Goal: Task Accomplishment & Management: Use online tool/utility

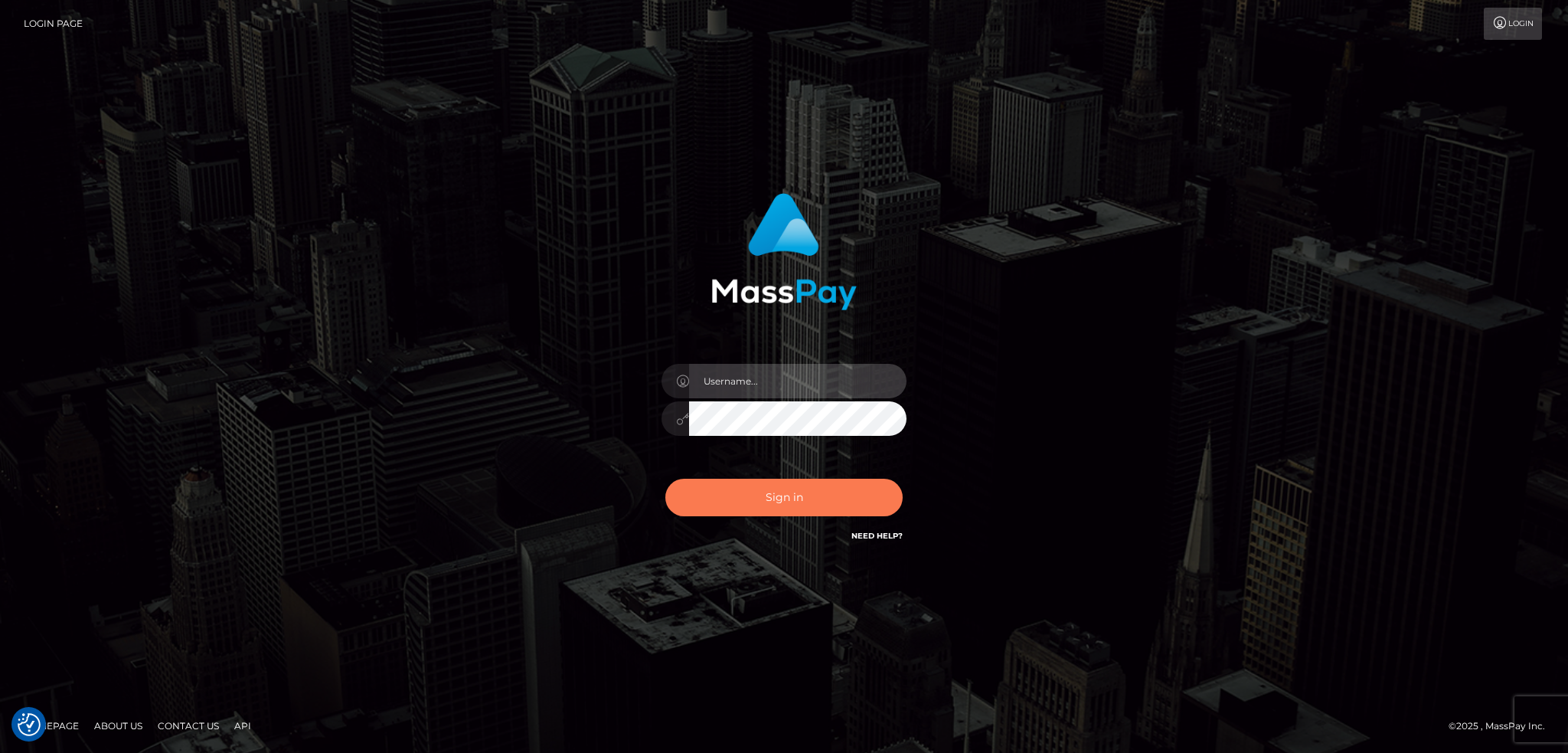
type input "alexstef"
click at [830, 493] on button "Sign in" at bounding box center [784, 497] width 238 height 37
type input "alexstef"
click at [830, 493] on button "Sign in" at bounding box center [784, 497] width 238 height 37
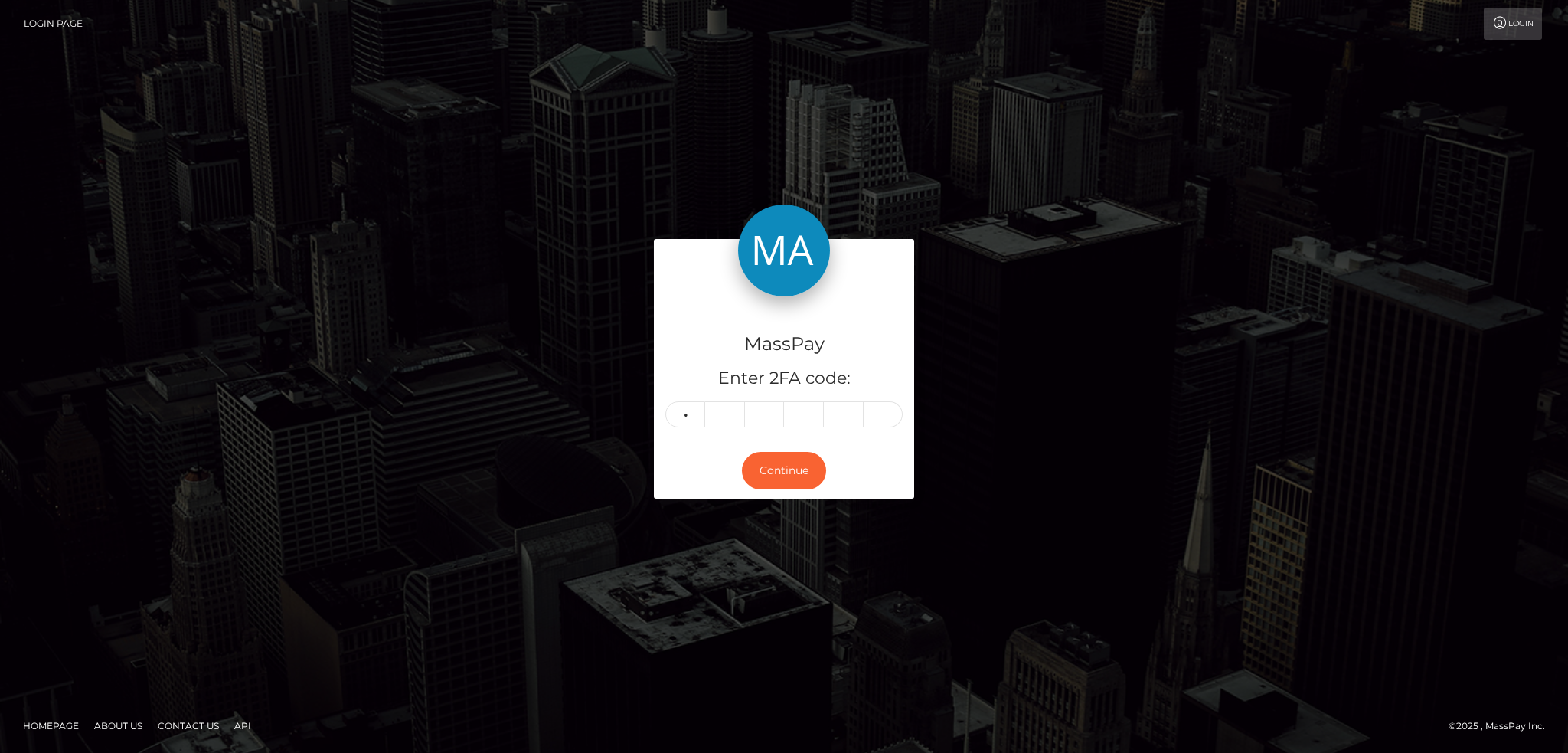
type input "0"
type input "4"
type input "0"
type input "3"
type input "4"
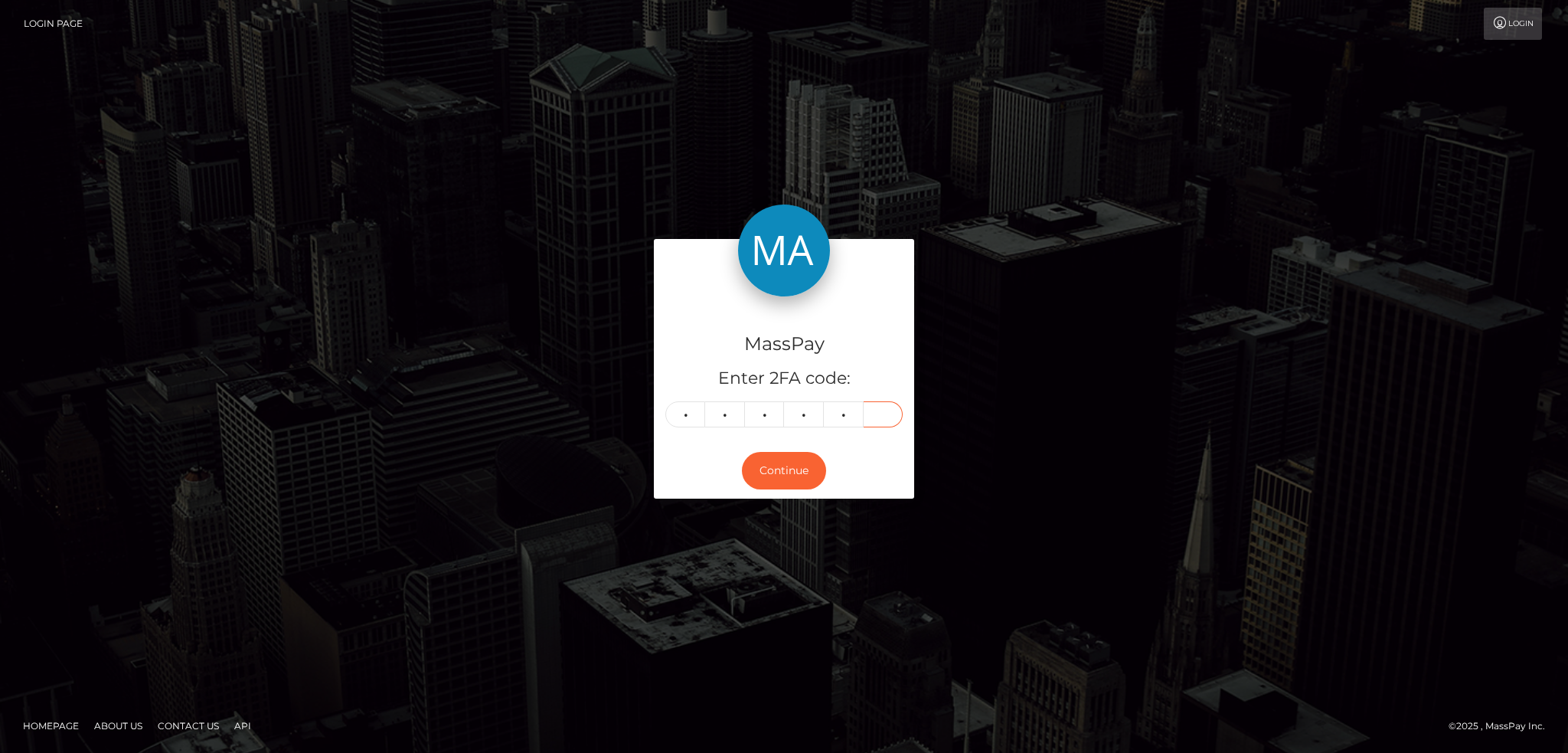
type input "2"
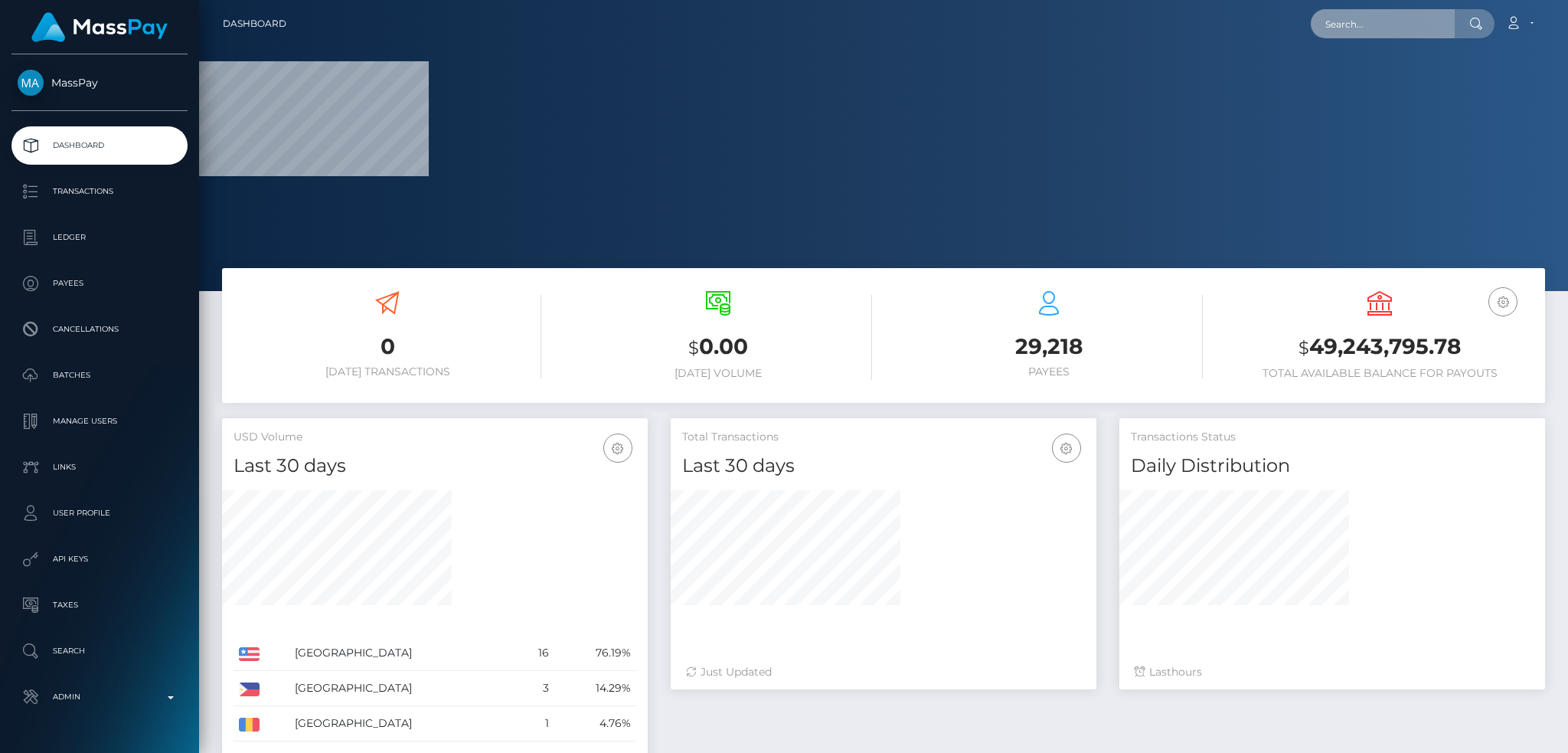
click at [1375, 24] on input "text" at bounding box center [1382, 24] width 144 height 29
paste input "pout_DfTXNFomjTNXd"
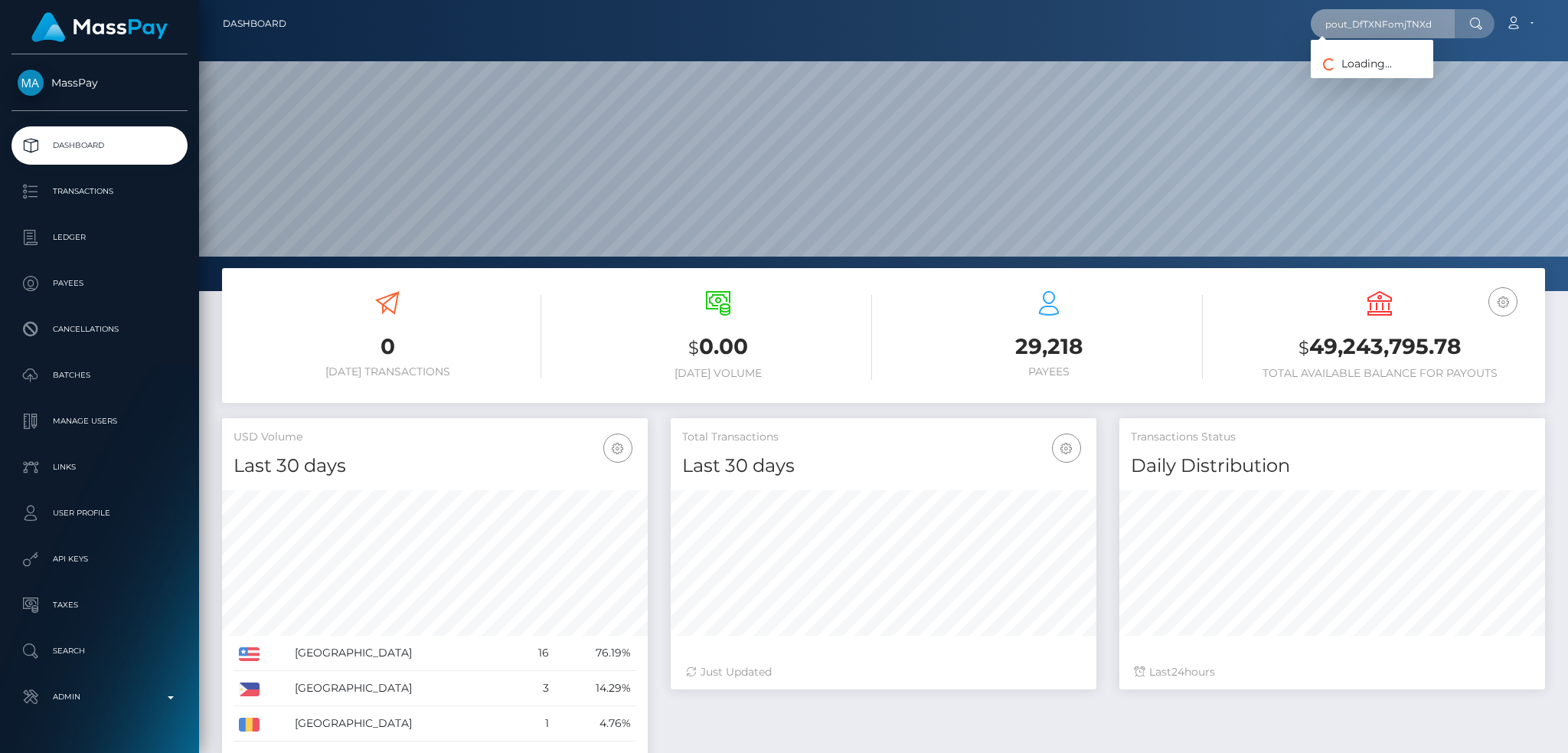
scroll to position [272, 425]
type input "pout_DfTXNFomjTNXd"
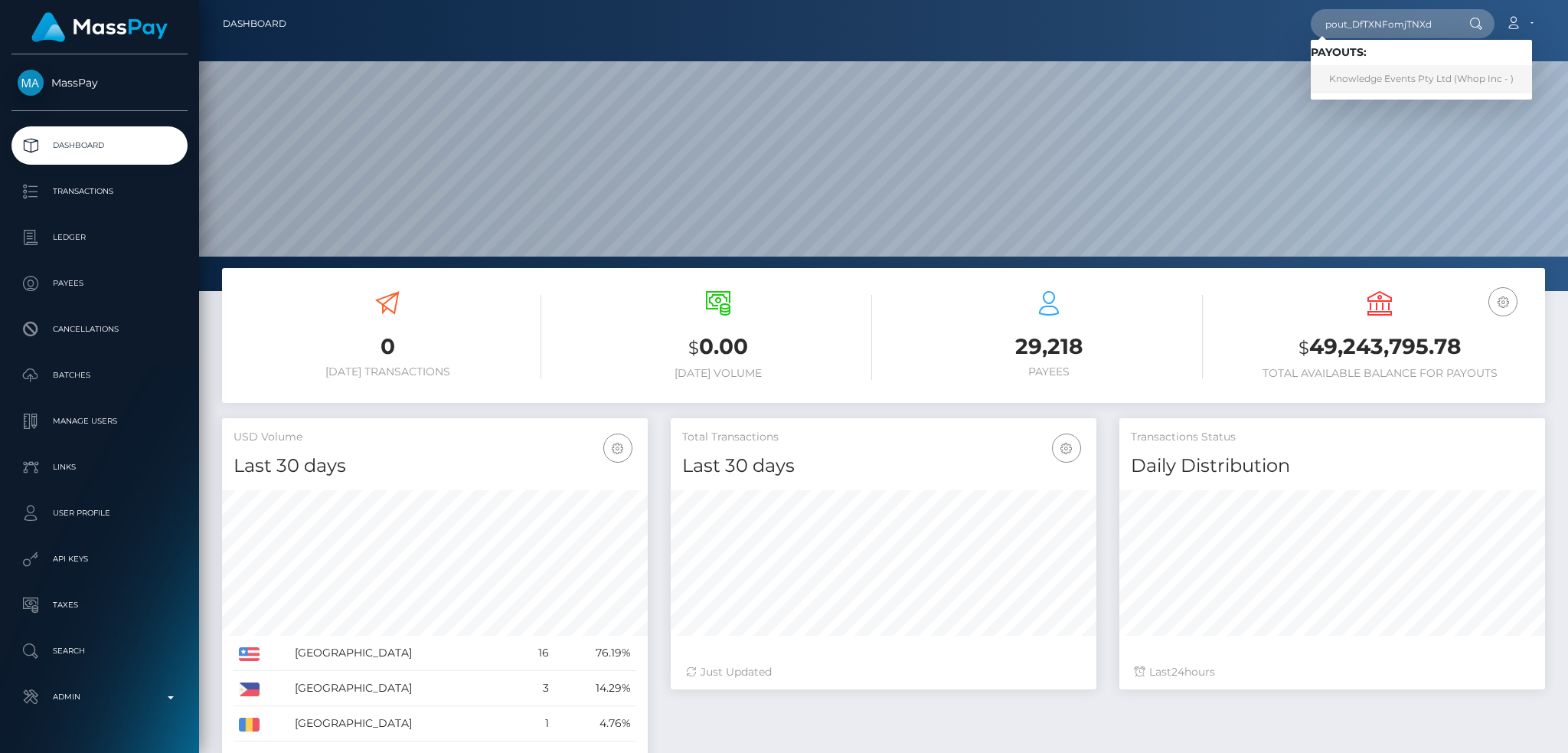
click at [1394, 84] on link "Knowledge Events Pty Ltd (Whop Inc - )" at bounding box center [1421, 79] width 221 height 29
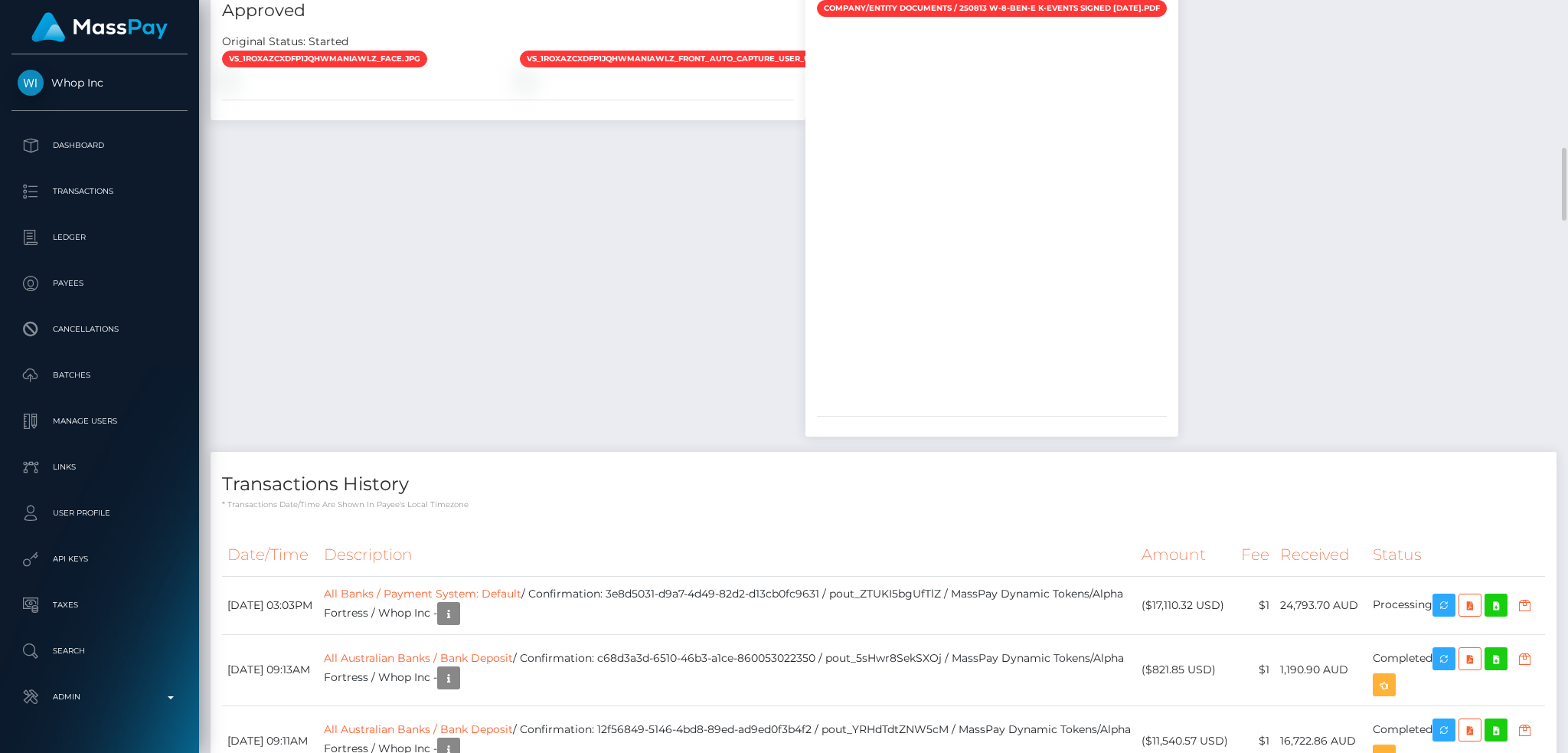
scroll to position [1838, 0]
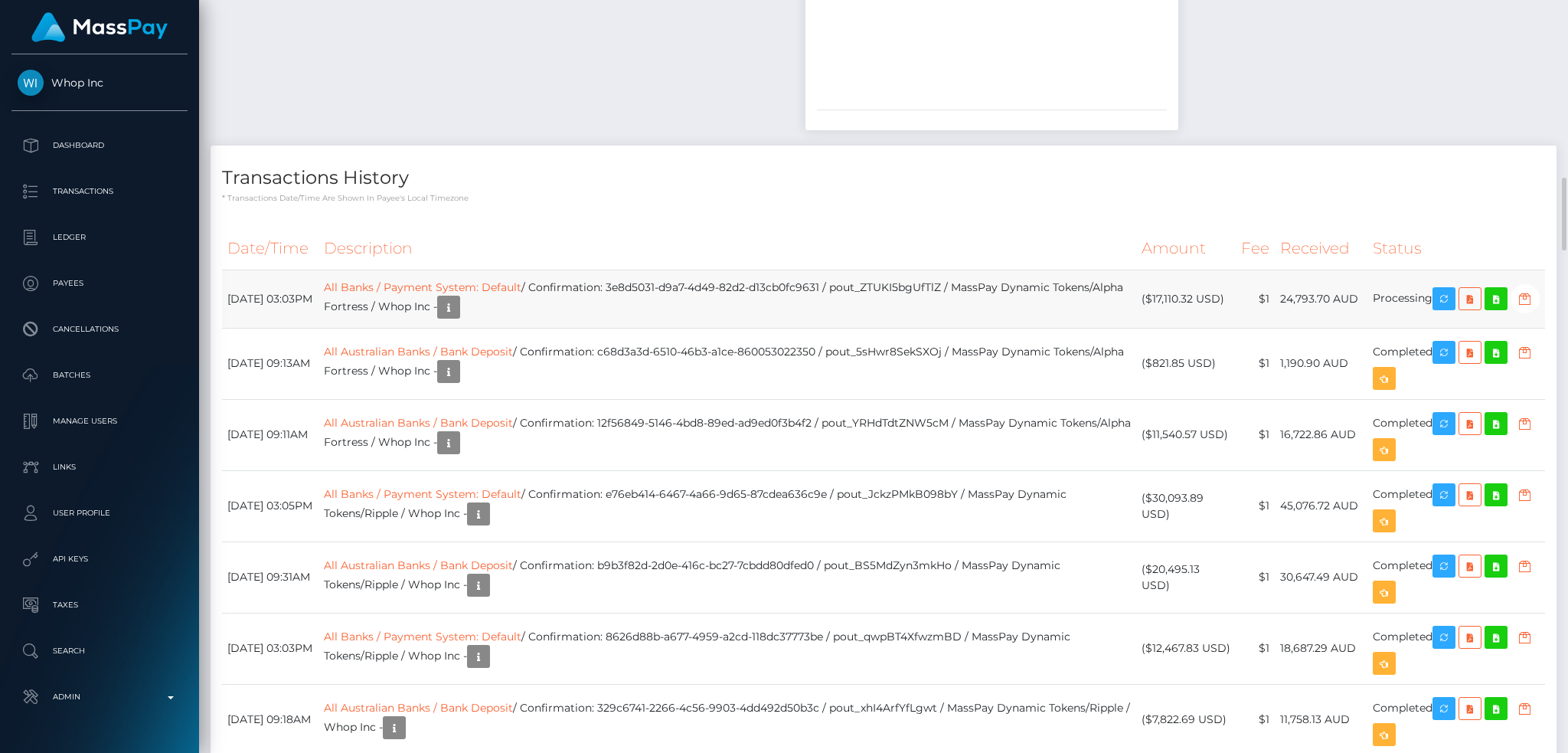
click at [1400, 290] on td "Processing" at bounding box center [1456, 298] width 178 height 58
copy td "Processing"
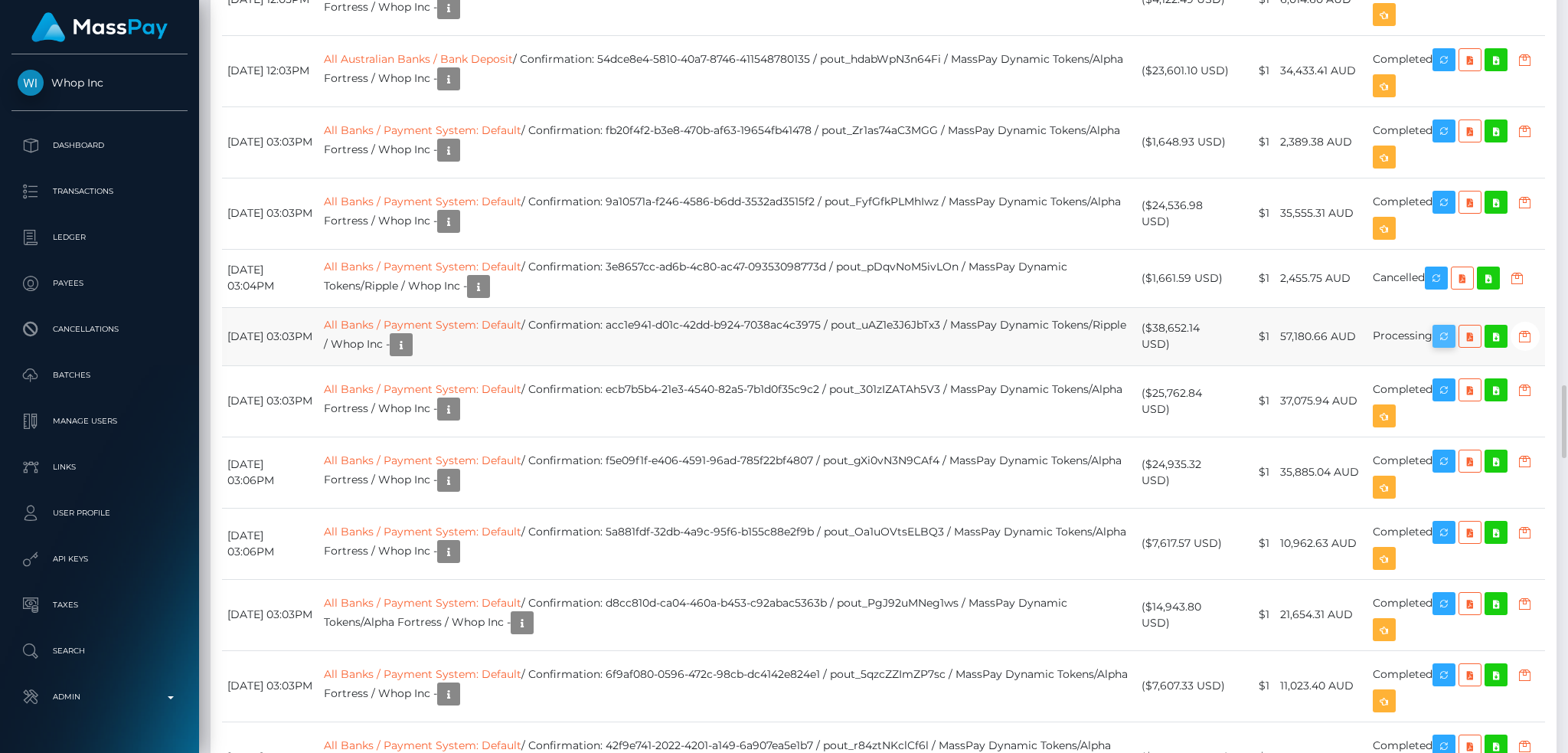
scroll to position [184, 425]
click at [1447, 346] on icon "button" at bounding box center [1443, 337] width 18 height 19
drag, startPoint x: 1153, startPoint y: 358, endPoint x: 1173, endPoint y: 380, distance: 29.7
click at [1173, 365] on td "($38,652.14 USD)" at bounding box center [1186, 336] width 100 height 58
copy td "$38,652.14 USD"
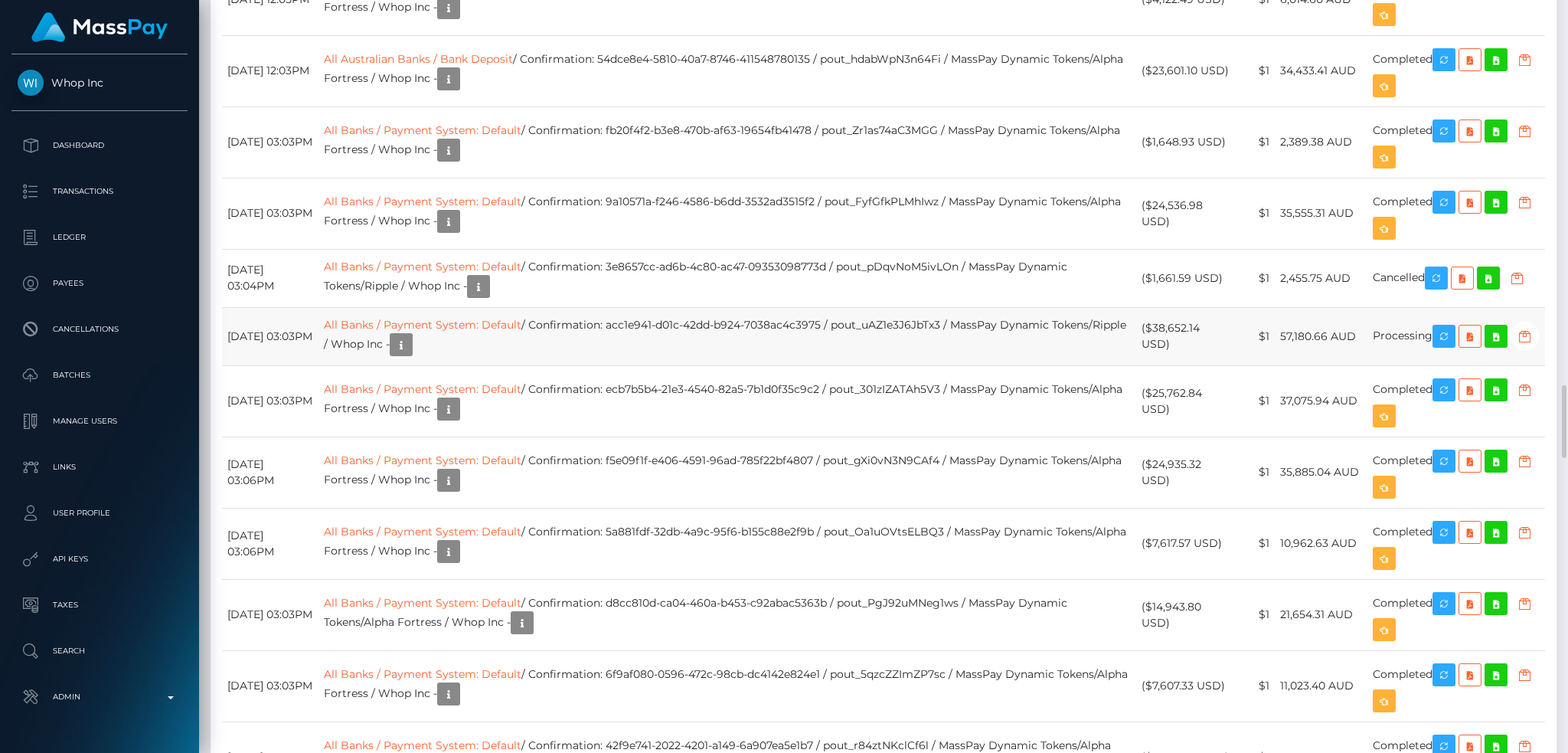
drag, startPoint x: 1289, startPoint y: 370, endPoint x: 1358, endPoint y: 370, distance: 69.0
click at [1358, 365] on td "57,180.66 AUD" at bounding box center [1321, 336] width 93 height 58
copy td "57,180.66 AUD"
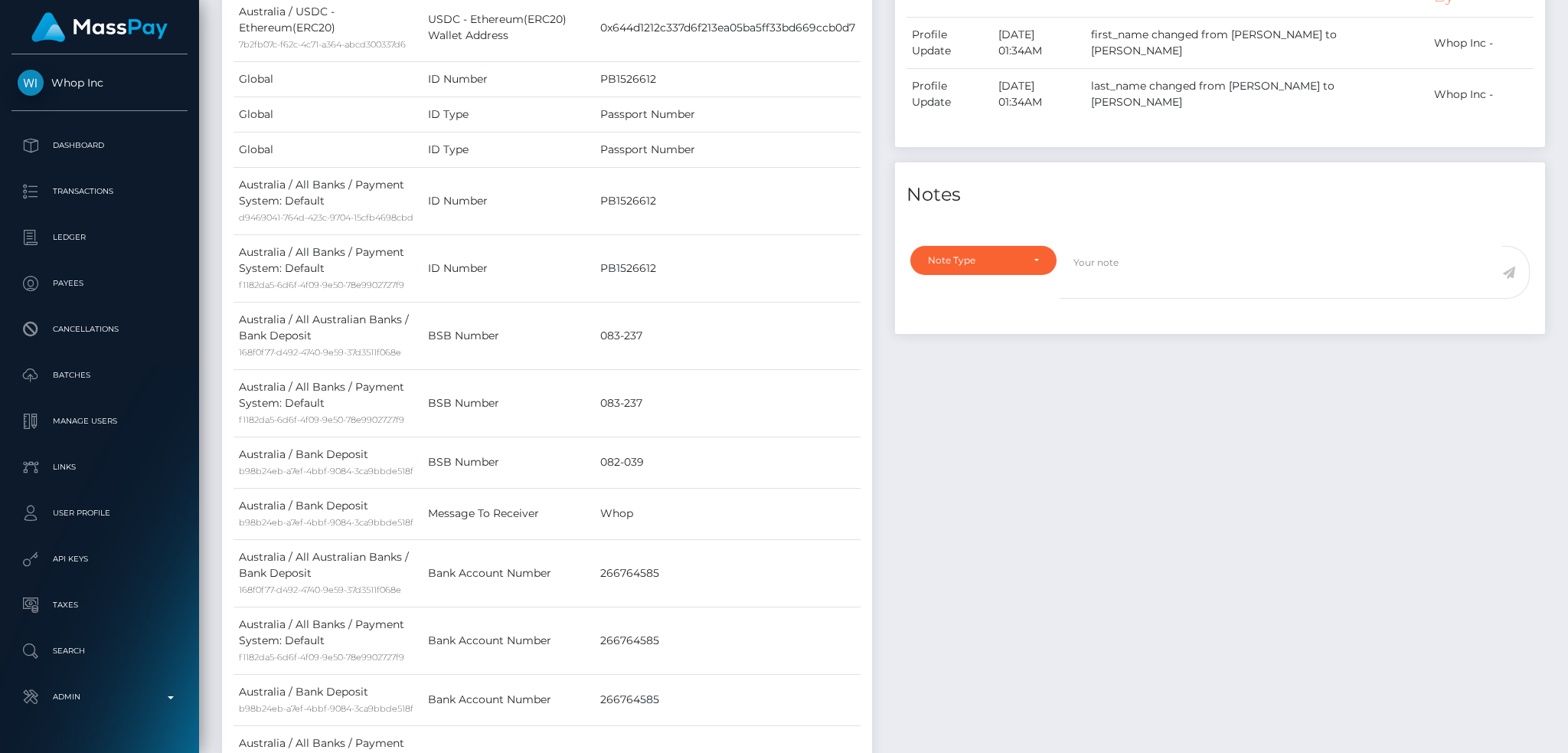
scroll to position [0, 0]
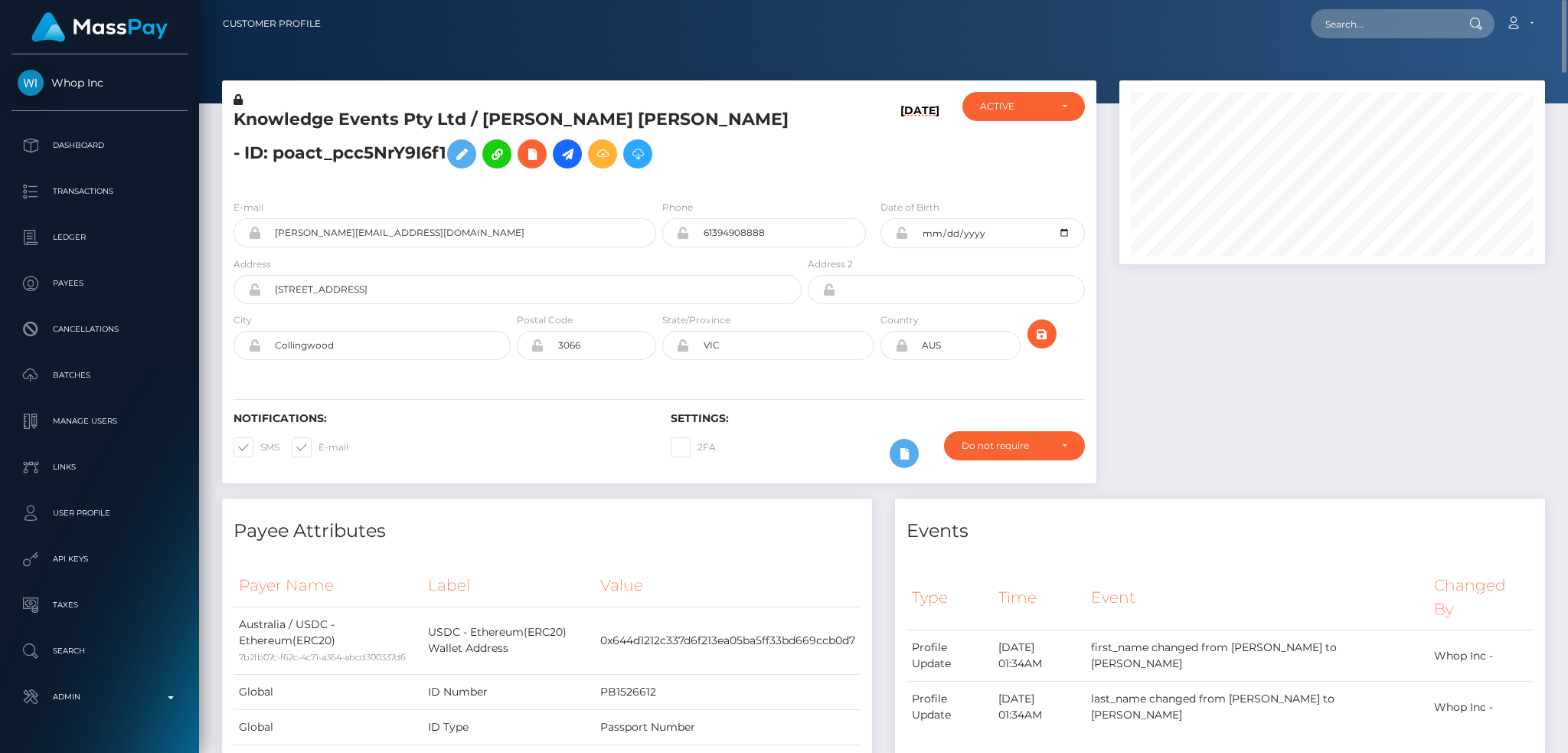
click at [1387, 8] on div "Loading... Loading... Account Edit Profile Logout" at bounding box center [938, 23] width 1212 height 32
click at [1379, 16] on input "text" at bounding box center [1382, 24] width 144 height 29
paste input "e5c9a2cd0e18495c"
click at [1392, 10] on input "e5c9a2cd0e18495c" at bounding box center [1382, 24] width 144 height 29
paste input "41fd41a1-a920-4590-baf4-461f6cc16cf1"
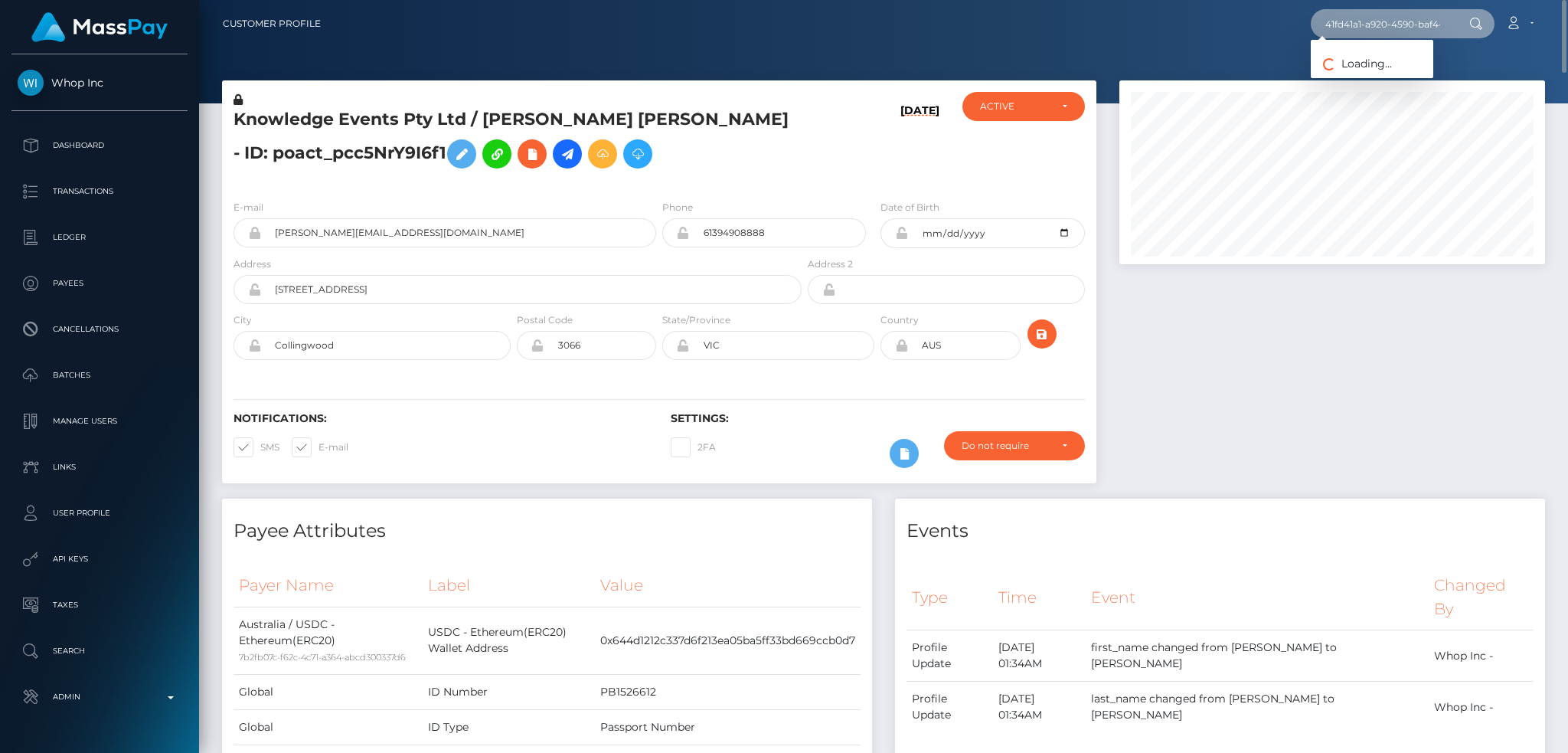
scroll to position [0, 57]
type input "41fd41a1-a920-4590-baf4-461f6cc16cf1"
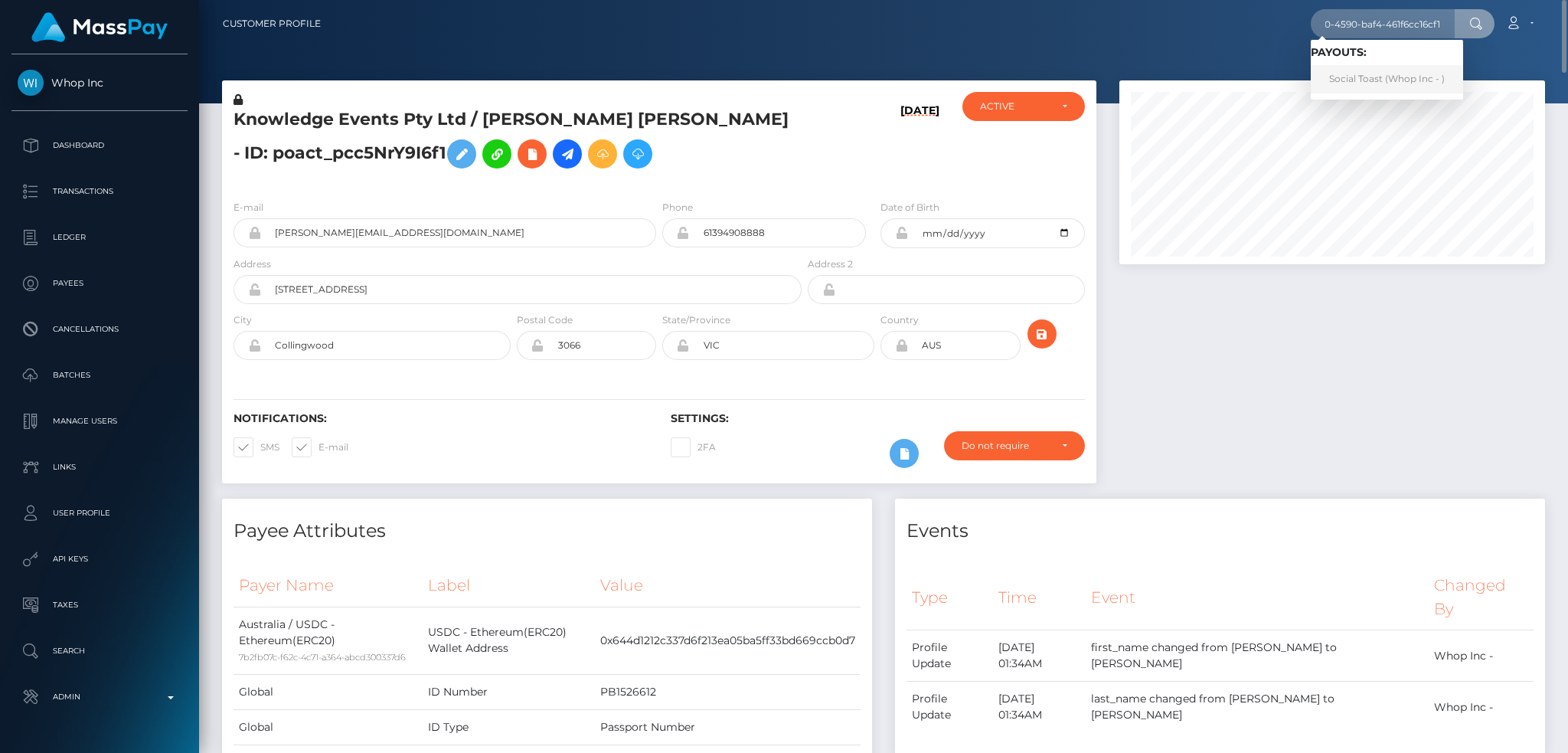
click at [1399, 75] on link "Social Toast (Whop Inc - )" at bounding box center [1387, 79] width 153 height 29
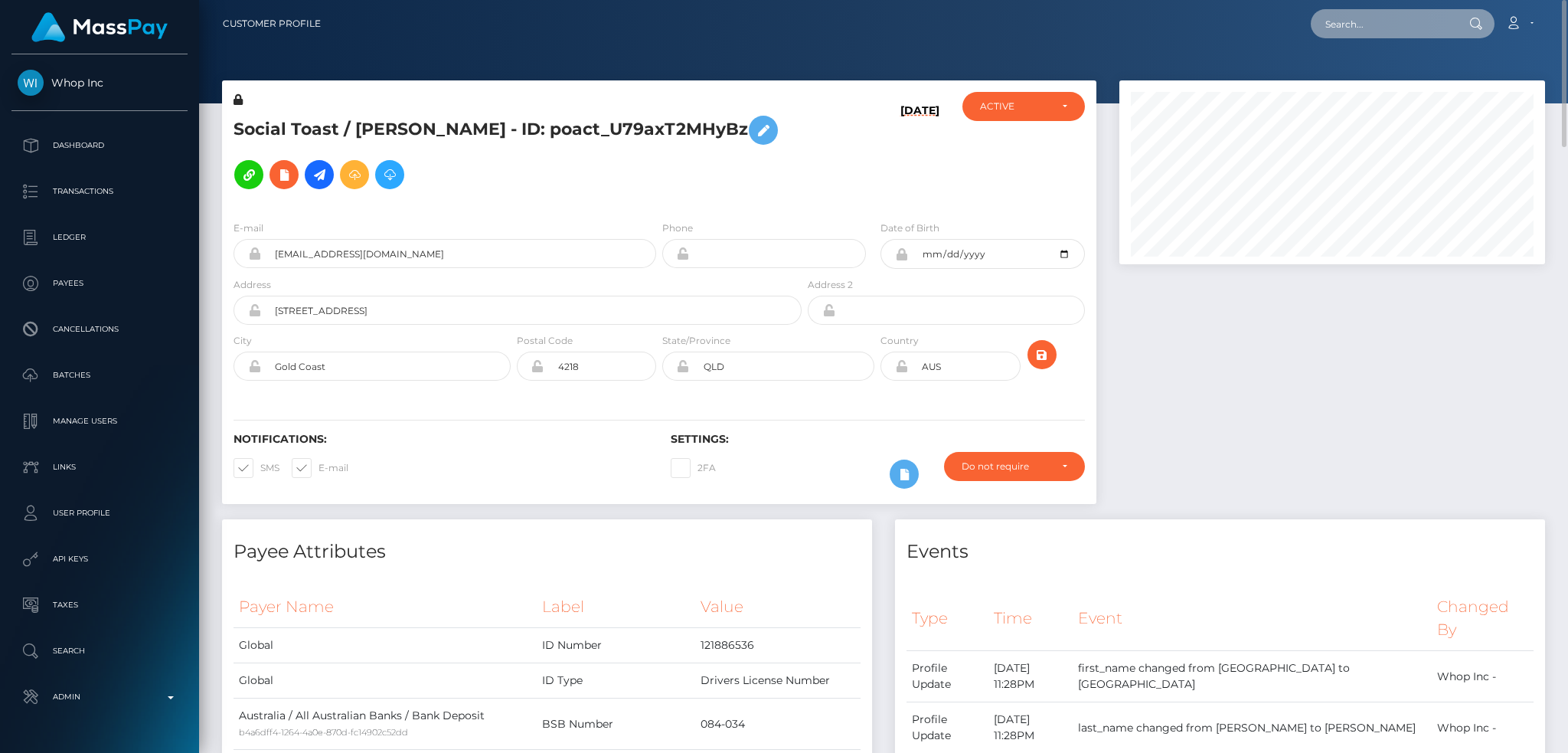
click at [1336, 22] on input "text" at bounding box center [1382, 24] width 144 height 29
paste input "4c309f92-94a7-11f0-bd85-0694aced620b"
type input "4c309f92-94a7-11f0-bd85-0694aced620b"
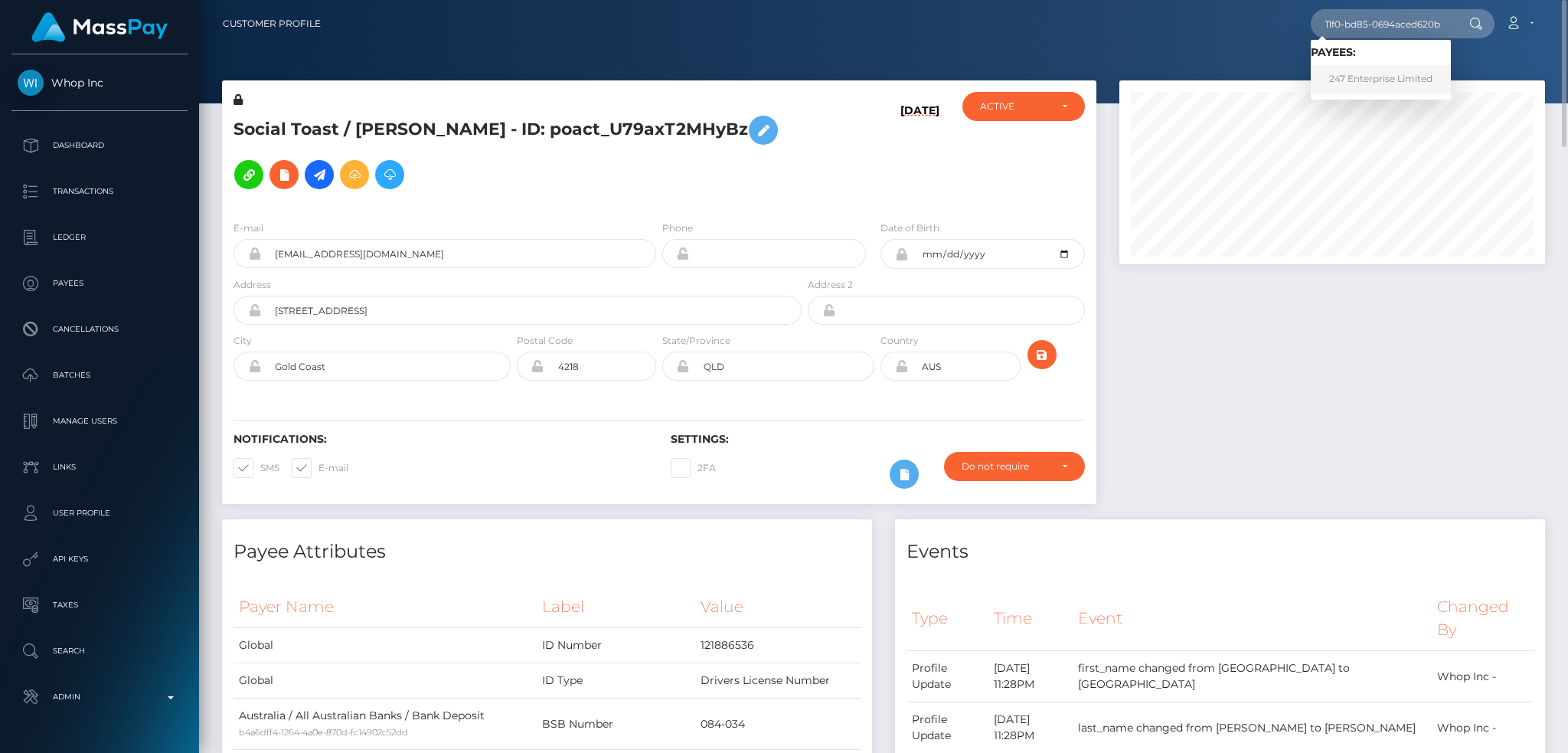
click at [1368, 79] on link "247 Enterprise Limited" at bounding box center [1381, 79] width 140 height 29
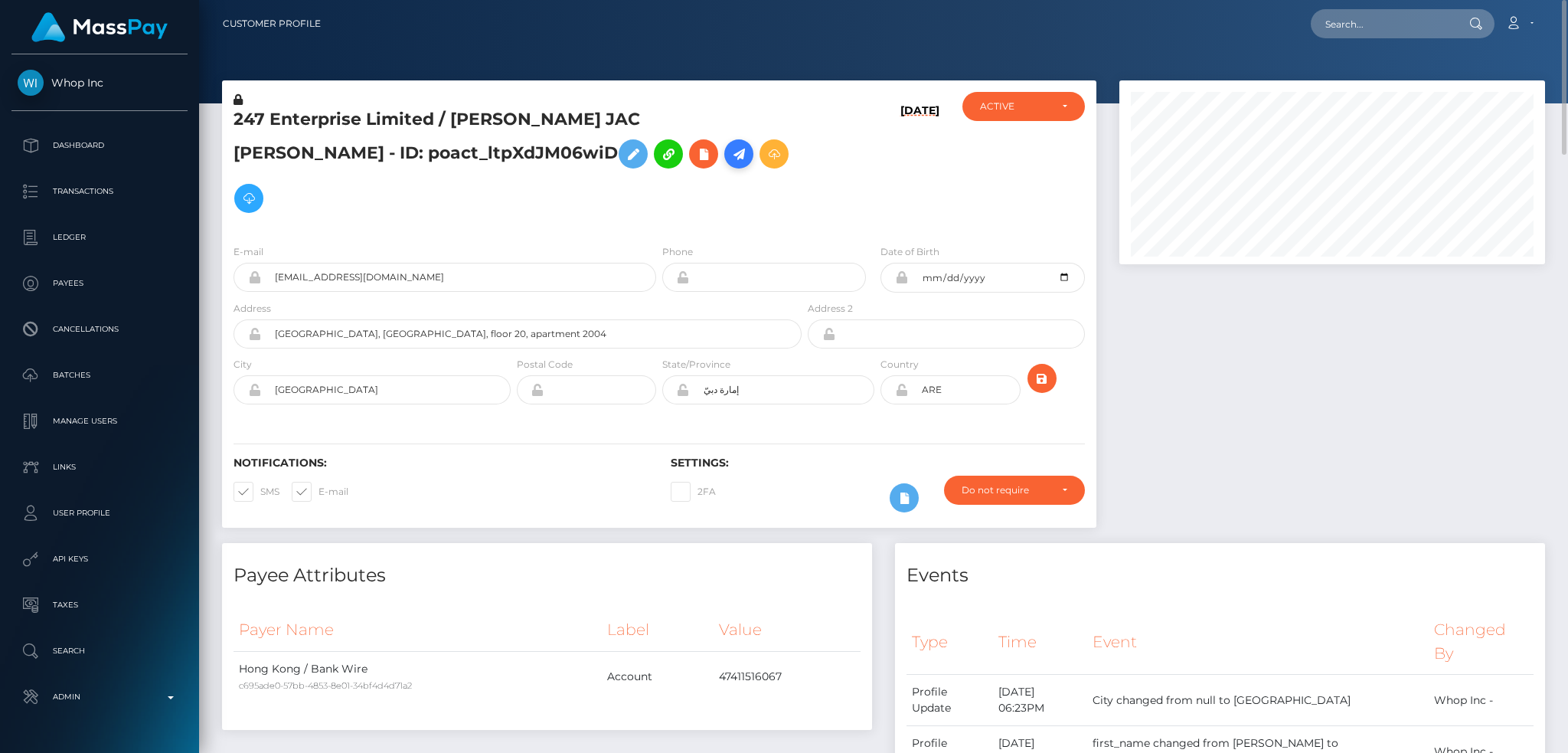
click at [729, 156] on icon at bounding box center [738, 154] width 18 height 19
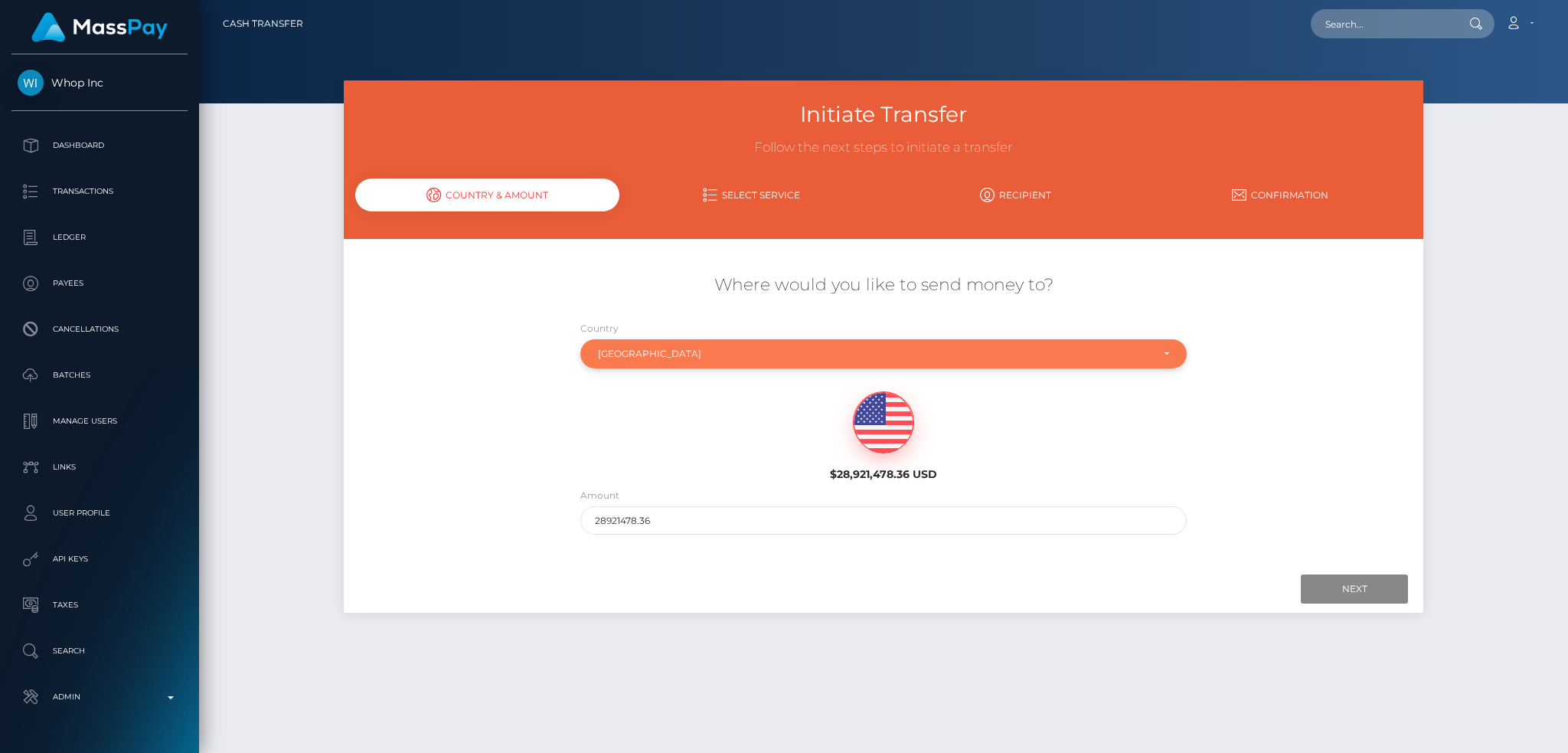
click at [787, 345] on div "[GEOGRAPHIC_DATA]" at bounding box center [884, 354] width 607 height 29
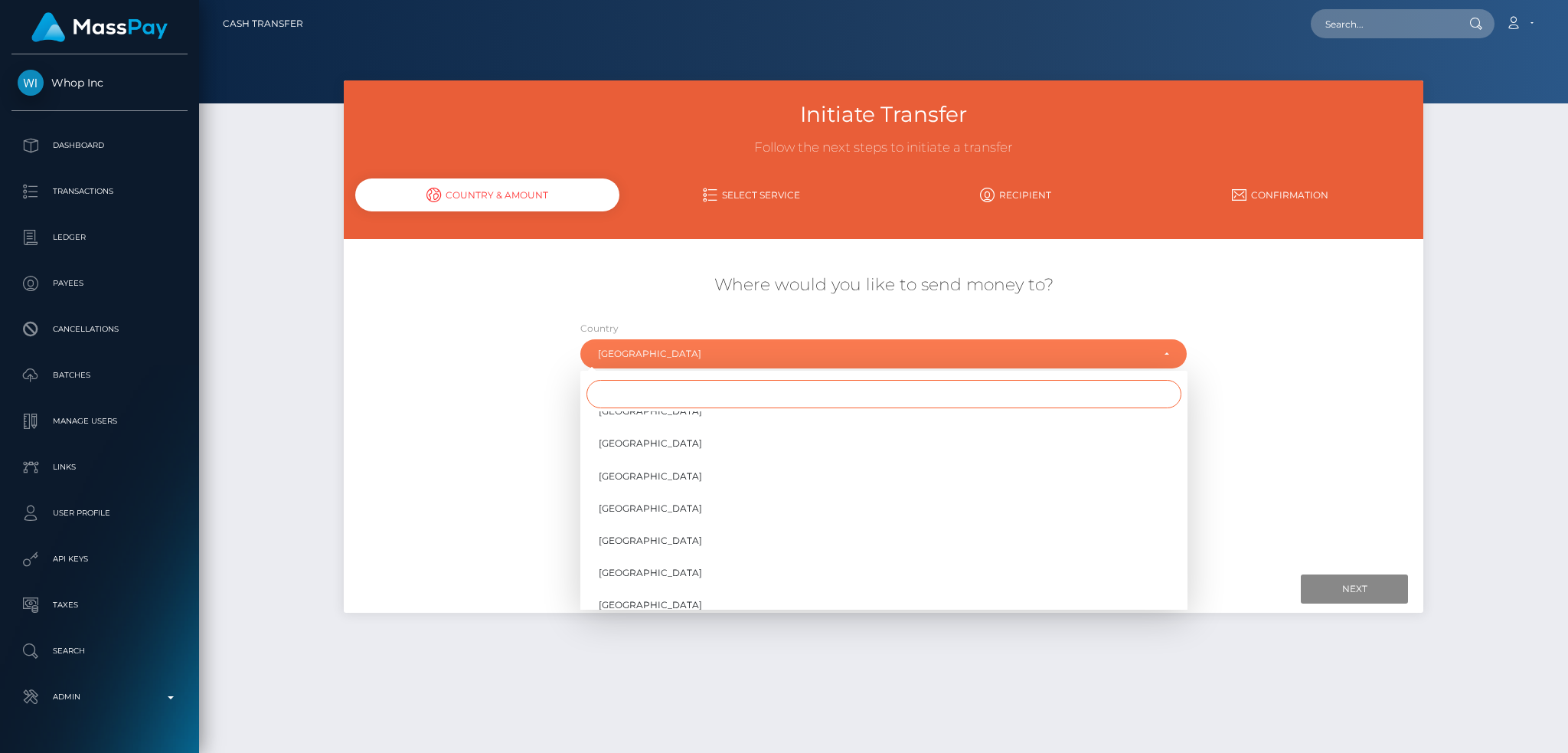
click at [647, 395] on input "Search" at bounding box center [884, 394] width 595 height 29
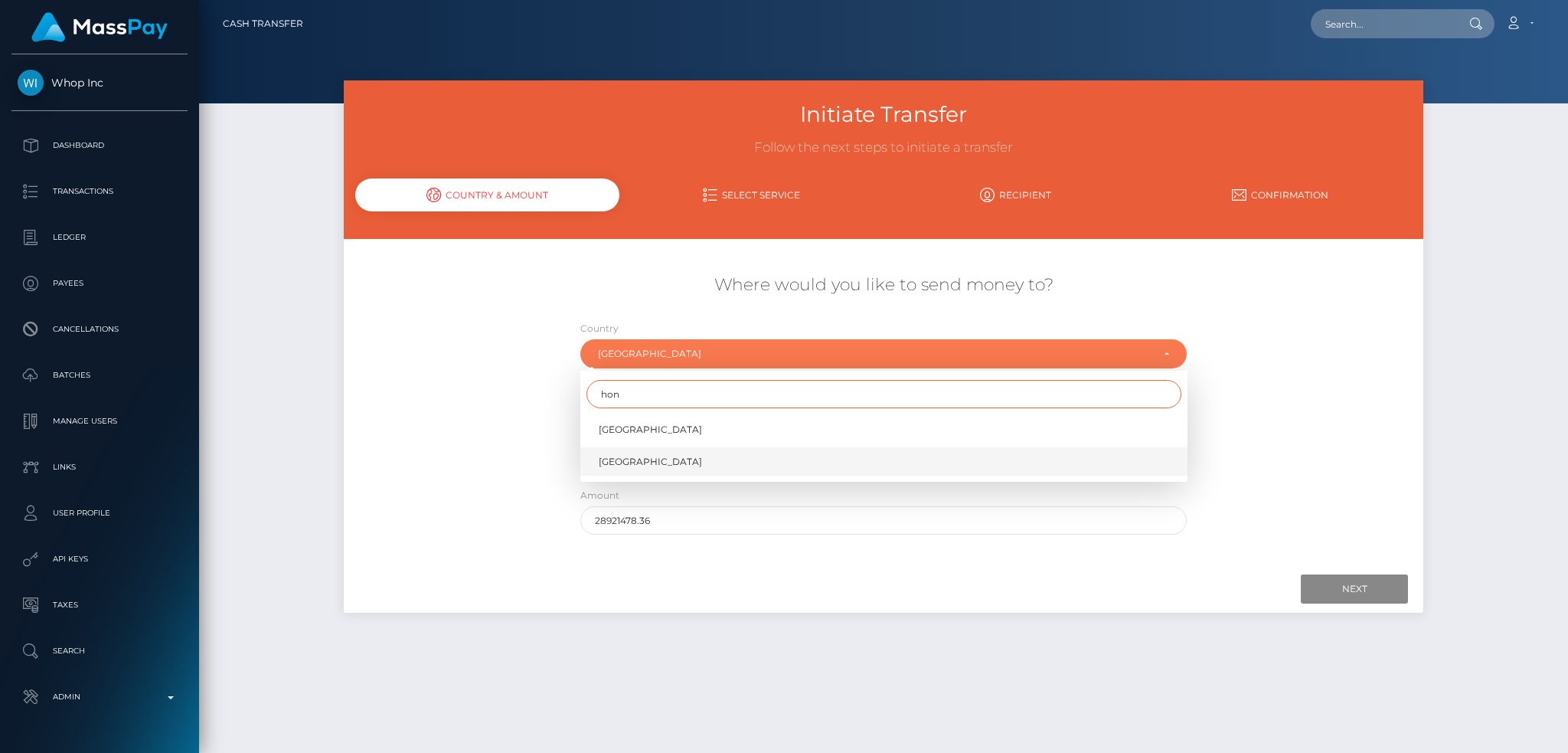
type input "hon"
click at [632, 462] on span "[GEOGRAPHIC_DATA]" at bounding box center [650, 462] width 103 height 14
select select "HKG"
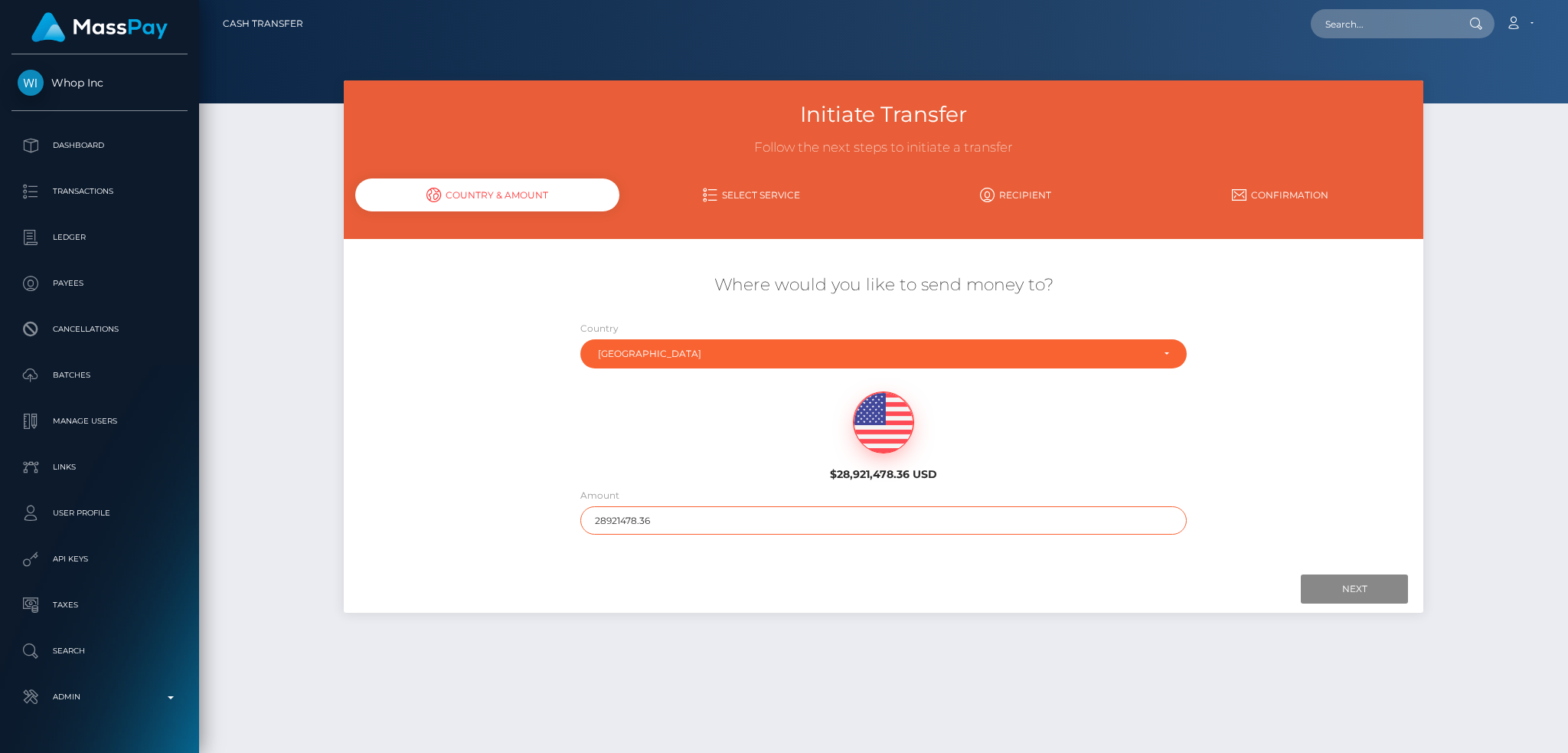
click at [700, 528] on input "28921478.36" at bounding box center [884, 521] width 607 height 29
type input "200"
click at [1339, 577] on input "Next" at bounding box center [1355, 589] width 108 height 29
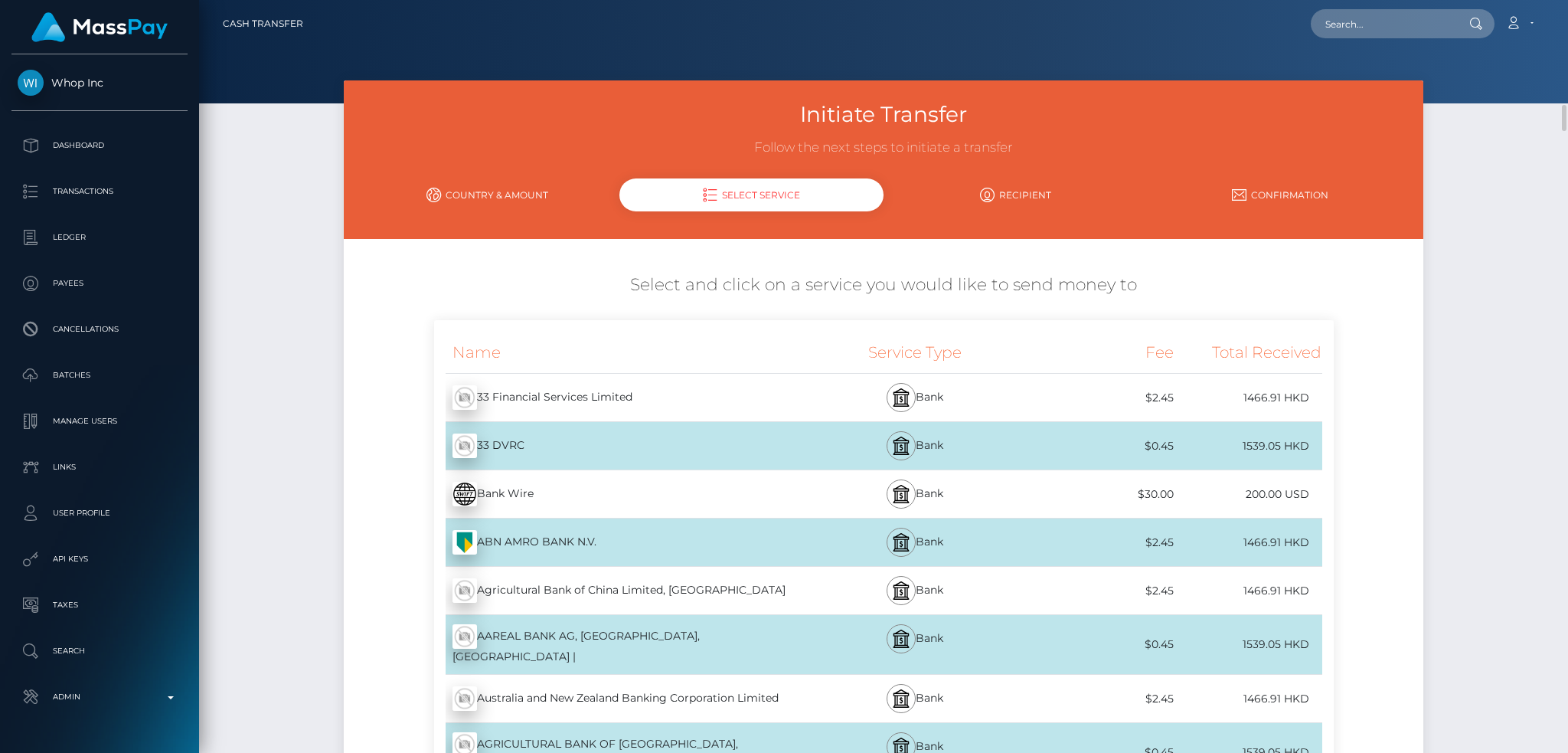
scroll to position [101, 0]
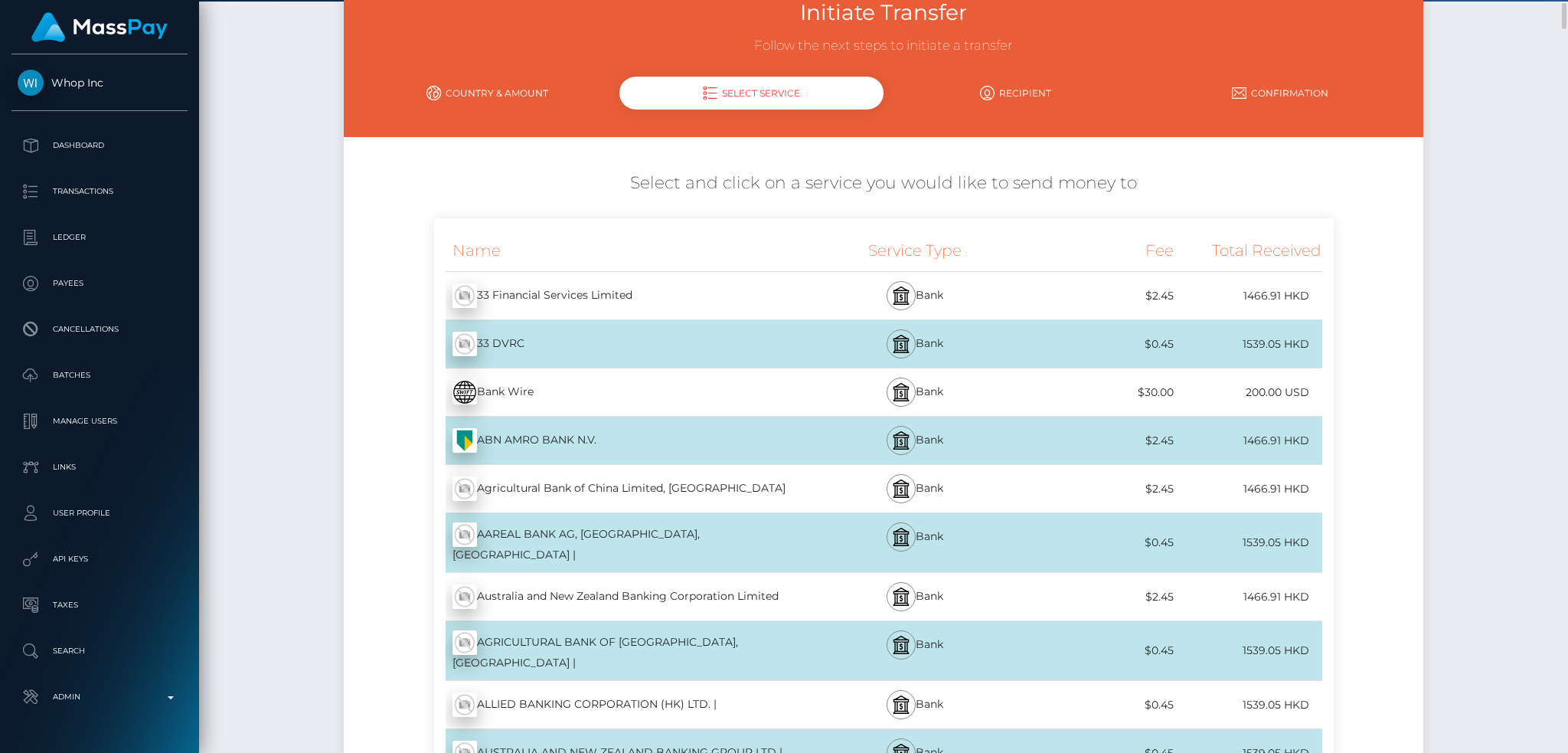
click at [670, 395] on div "Bank Wire - USD" at bounding box center [619, 391] width 369 height 43
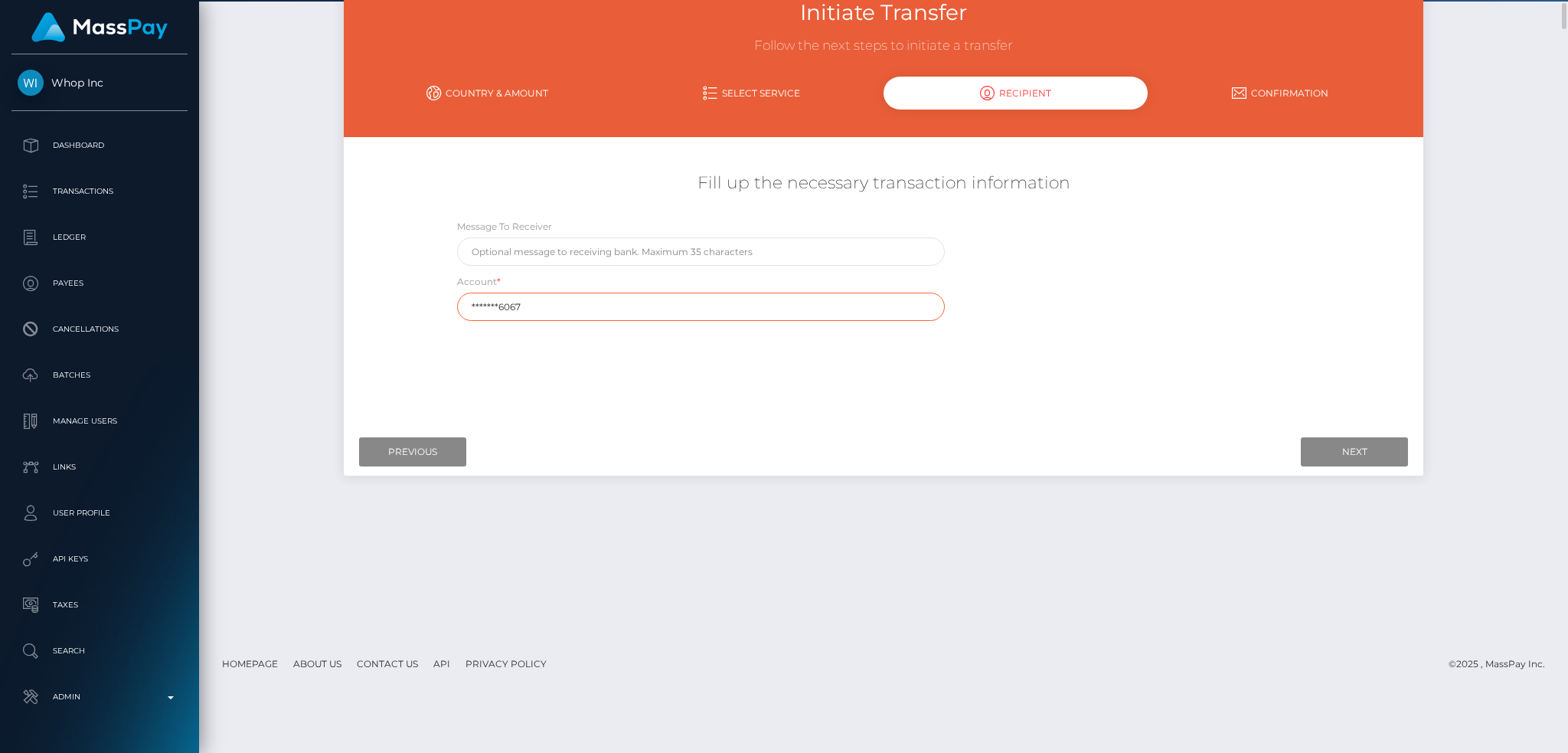
click at [570, 311] on input "*******6067" at bounding box center [701, 306] width 488 height 29
click at [559, 395] on div "Where would you like to send money to? Country Abkhazia Afghanistan Albania Alg…" at bounding box center [884, 284] width 1056 height 272
click at [398, 431] on div "Next Finish Previous" at bounding box center [883, 451] width 1080 height 48
click at [406, 451] on input "Previous" at bounding box center [413, 452] width 108 height 29
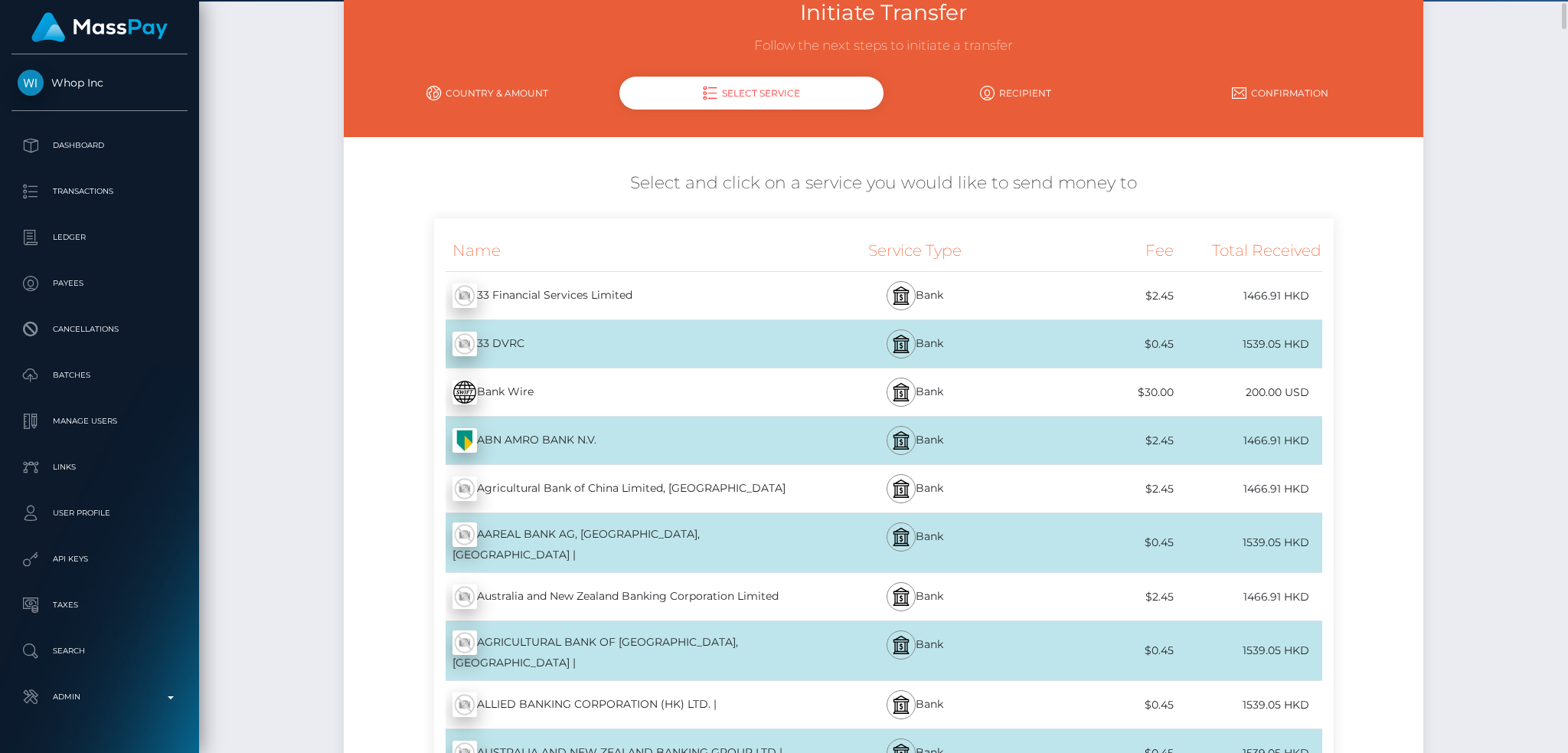
scroll to position [0, 0]
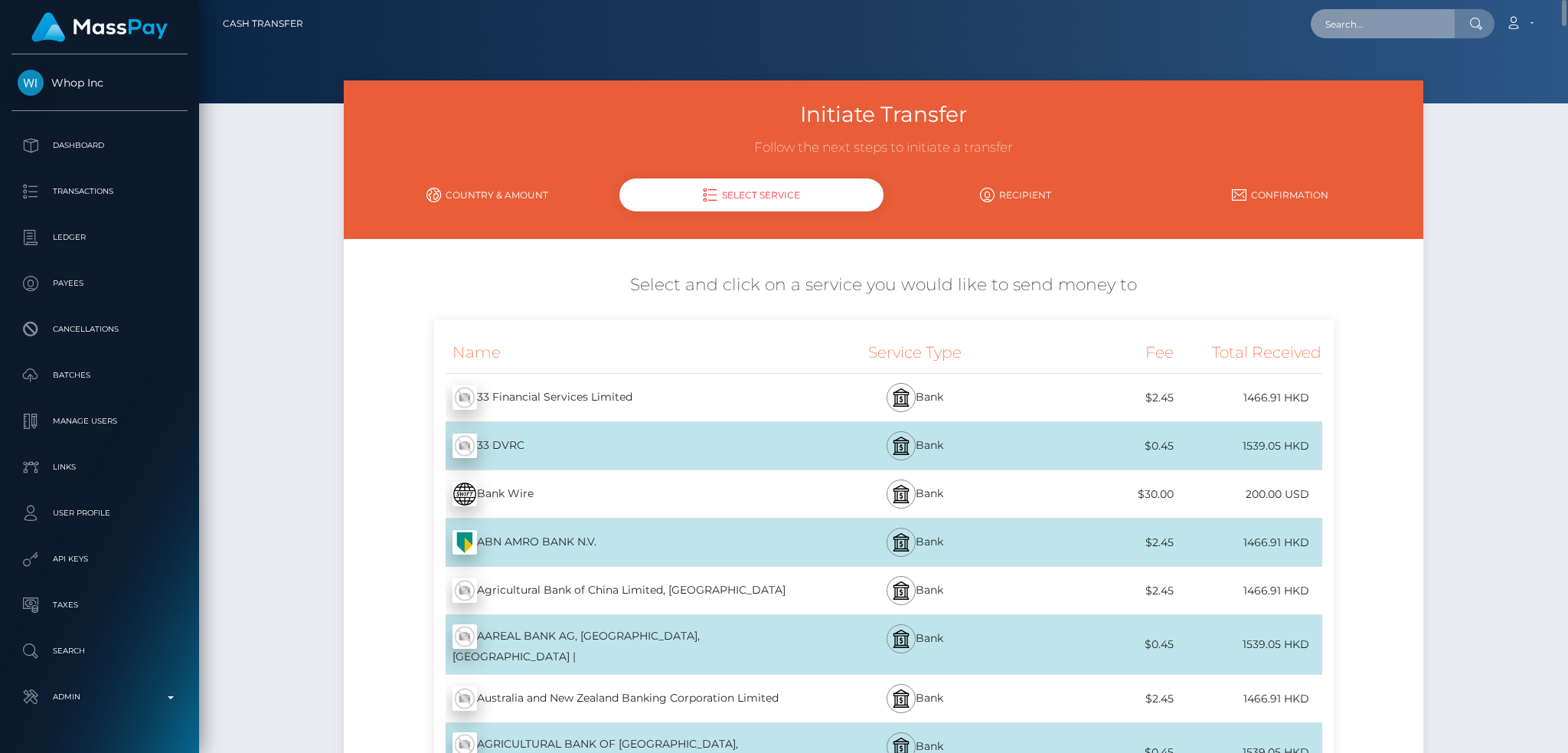
click at [1382, 23] on input "text" at bounding box center [1382, 24] width 144 height 29
paste input "pout_lzR9N4wLupiAV"
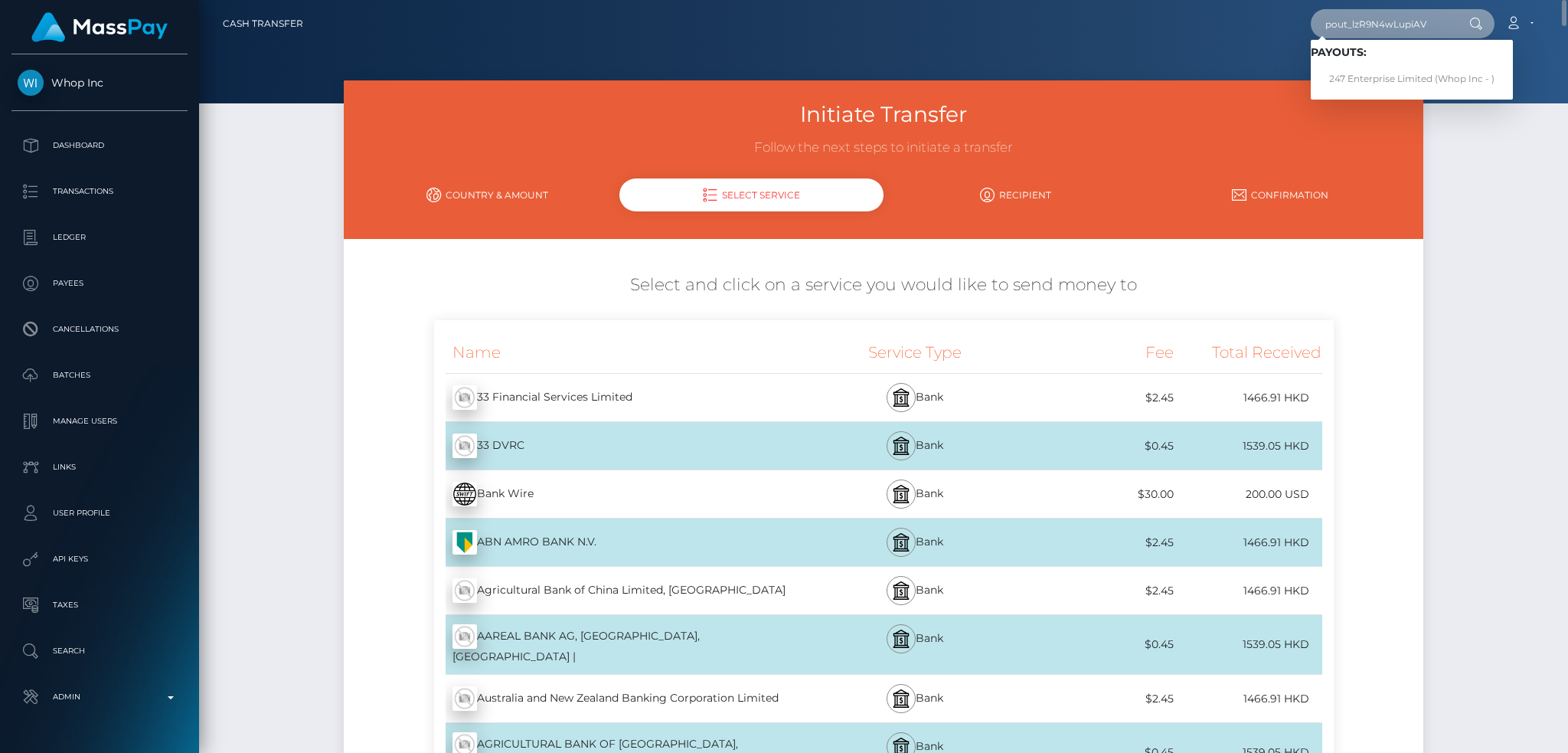
type input "pout_lzR9N4wLupiAV"
click at [1373, 88] on link "247 Enterprise Limited (Whop Inc - )" at bounding box center [1411, 79] width 202 height 29
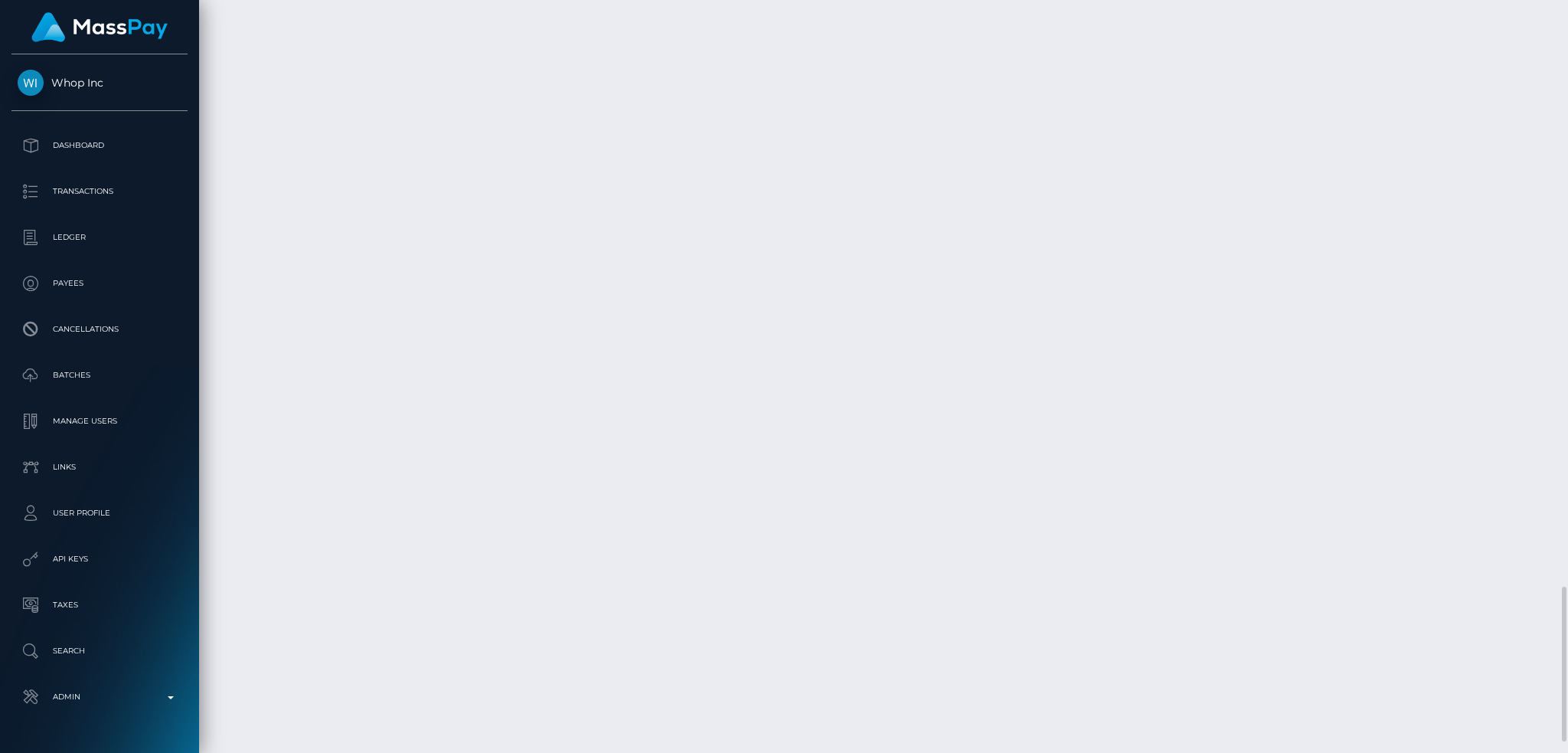
scroll to position [2917, 0]
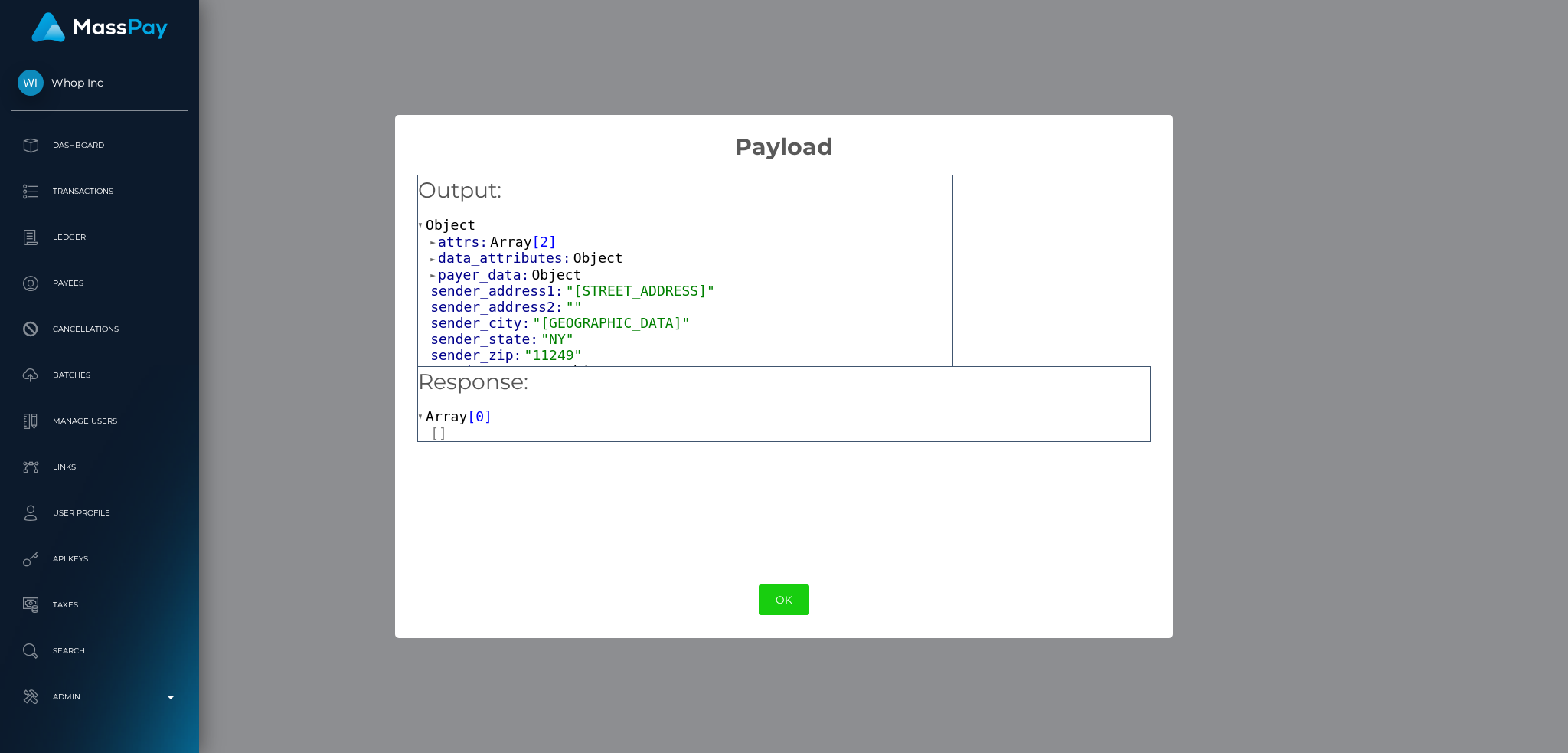
click at [484, 233] on span "attrs:" at bounding box center [464, 241] width 52 height 16
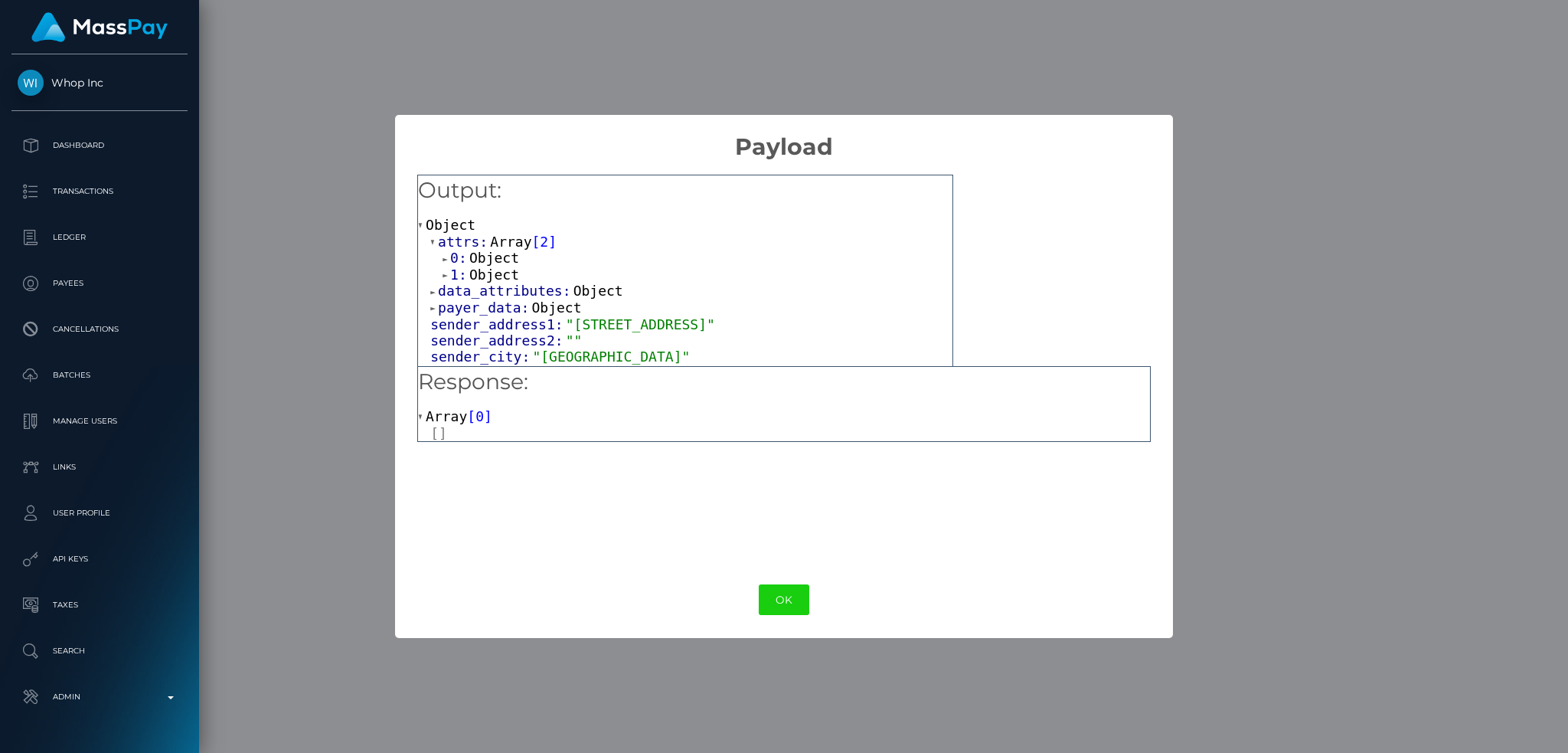
click at [498, 256] on span "Object" at bounding box center [493, 258] width 49 height 16
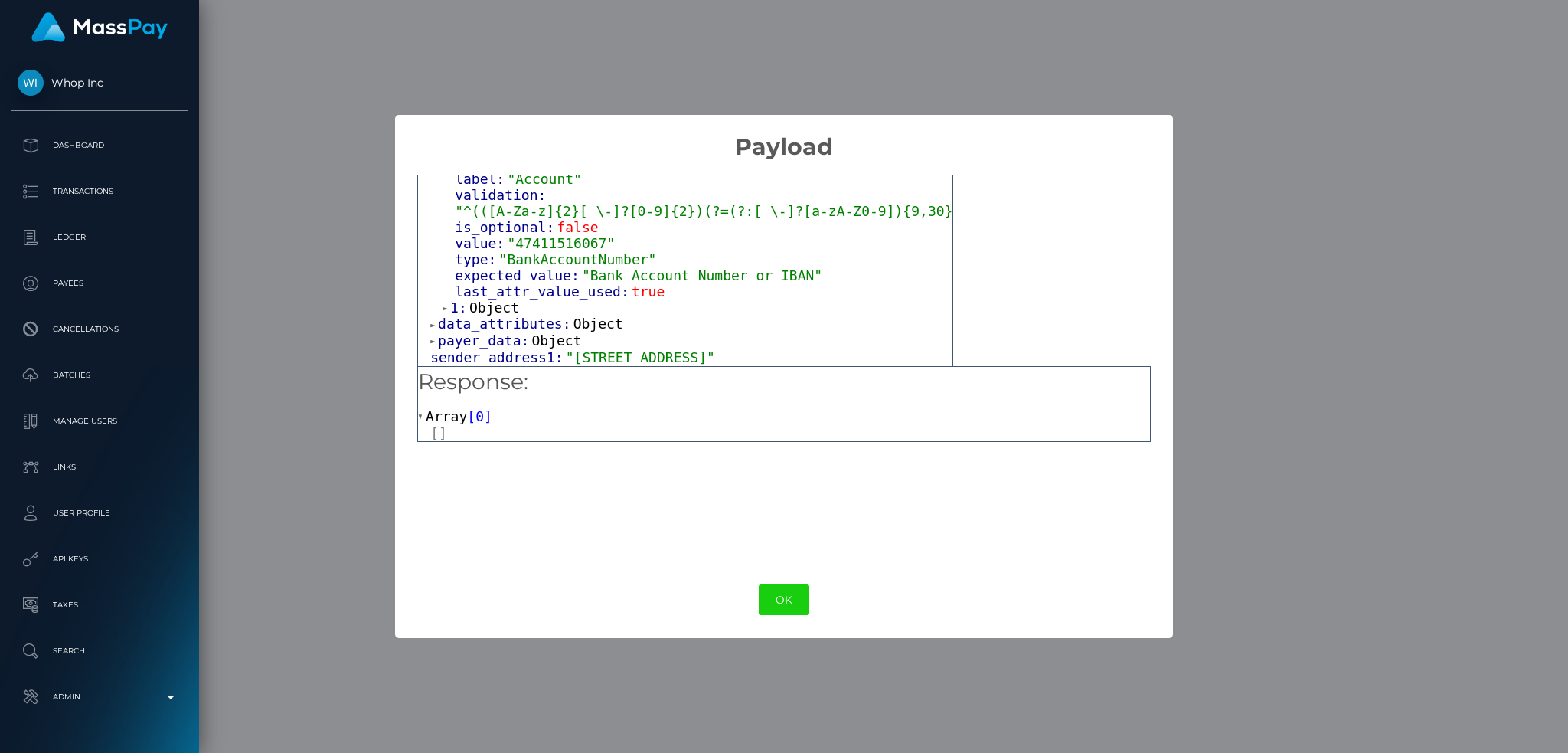
scroll to position [204, 0]
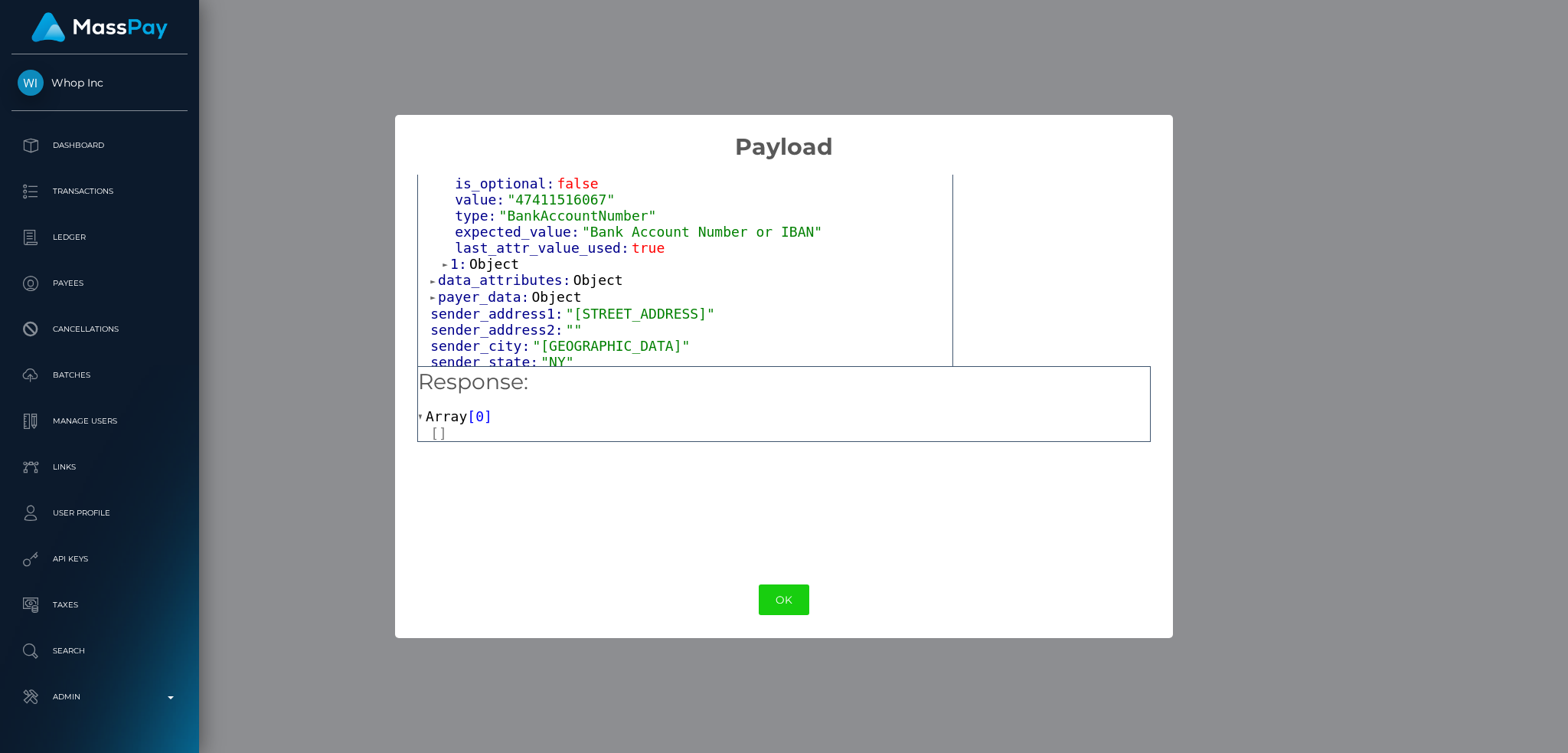
click at [500, 256] on span "Object" at bounding box center [493, 264] width 49 height 16
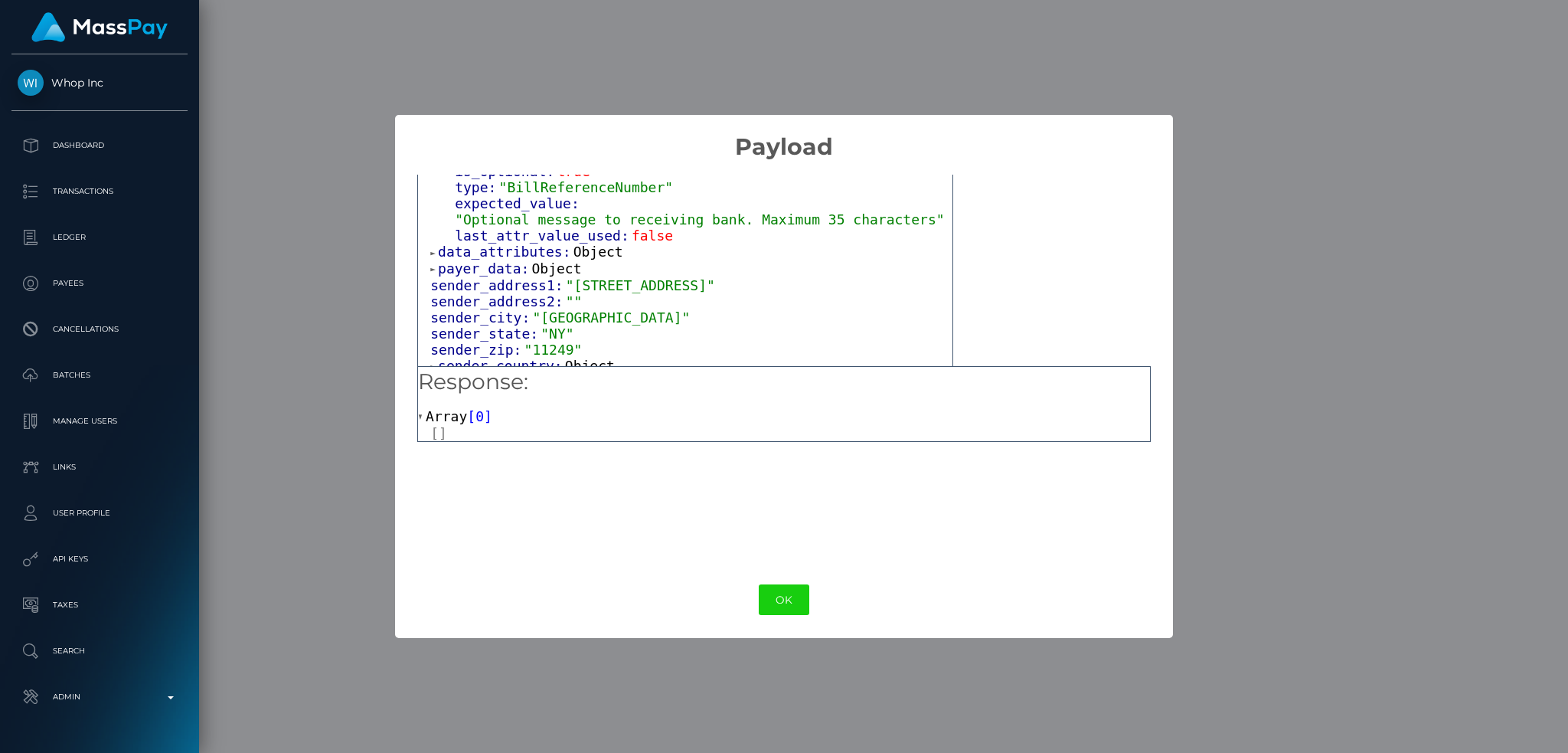
scroll to position [409, 0]
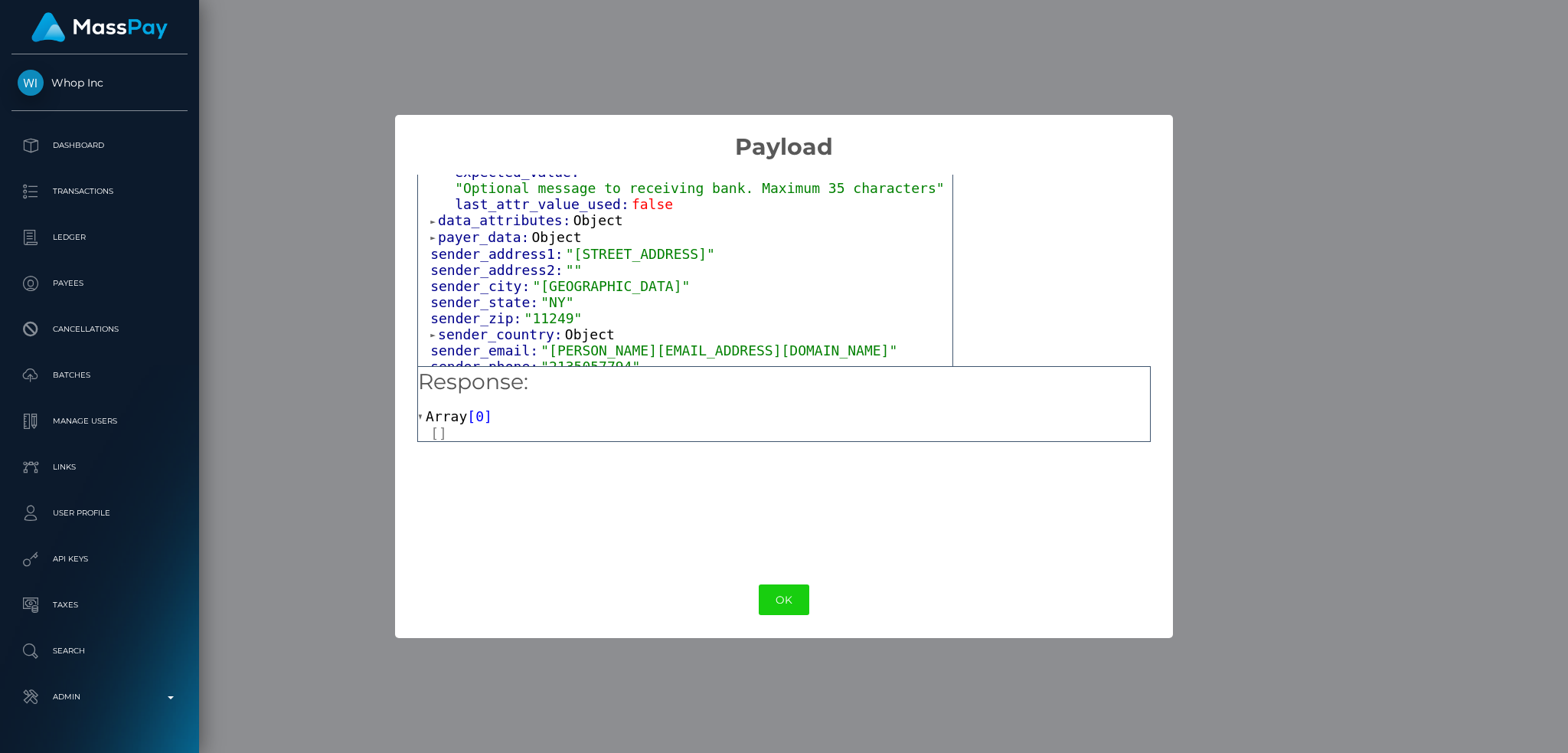
click at [585, 213] on span "Object" at bounding box center [598, 220] width 49 height 16
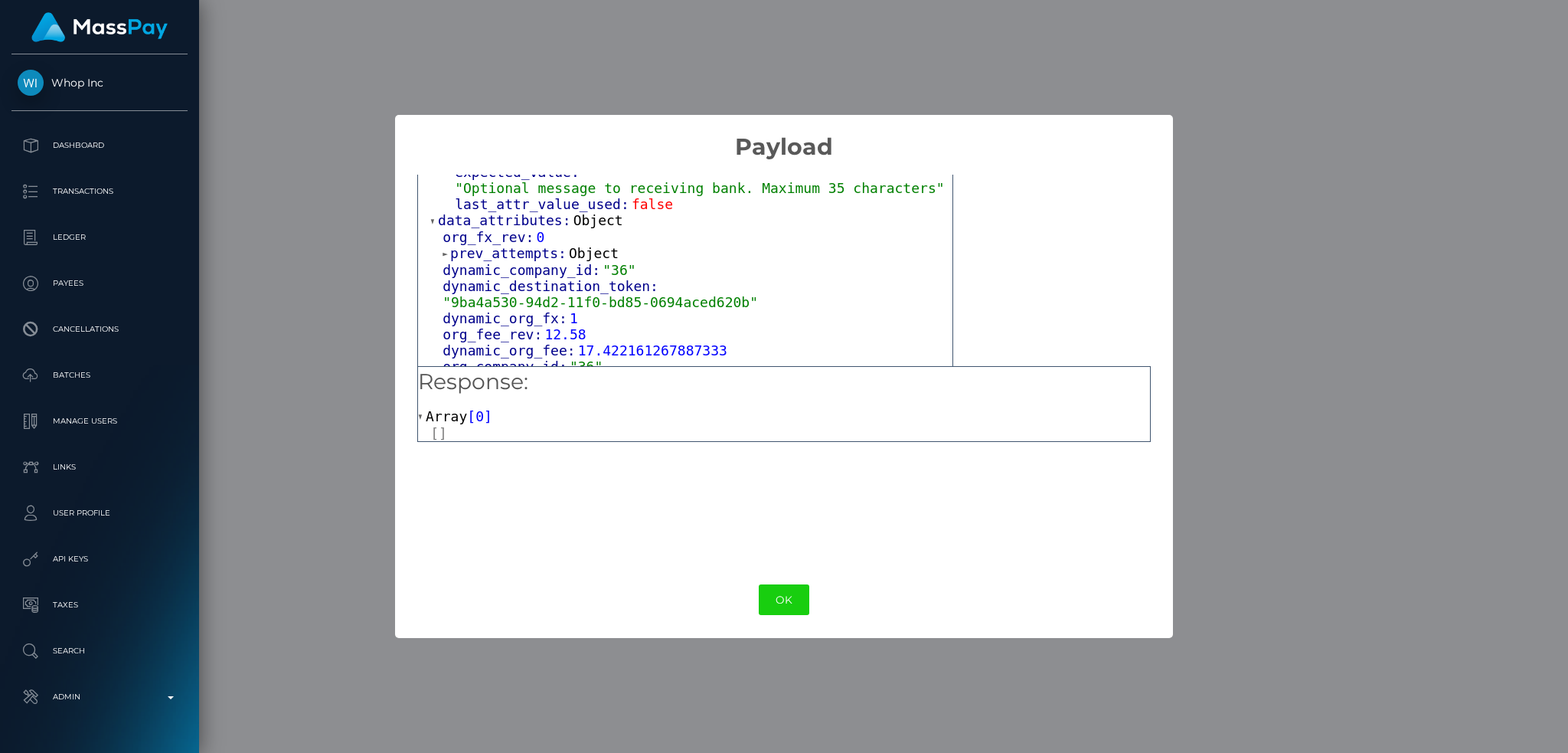
click at [586, 246] on span "Object" at bounding box center [593, 253] width 49 height 16
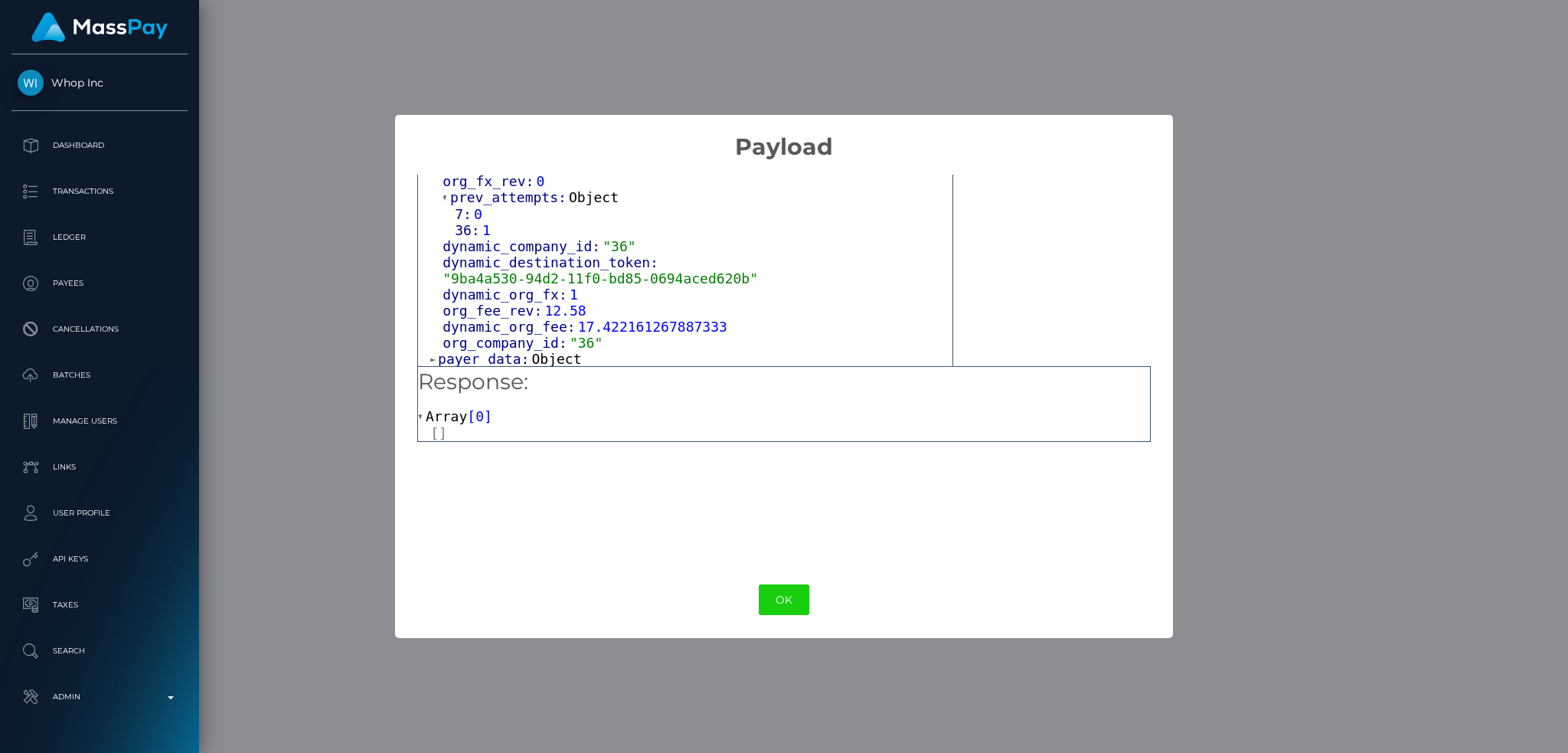
scroll to position [510, 0]
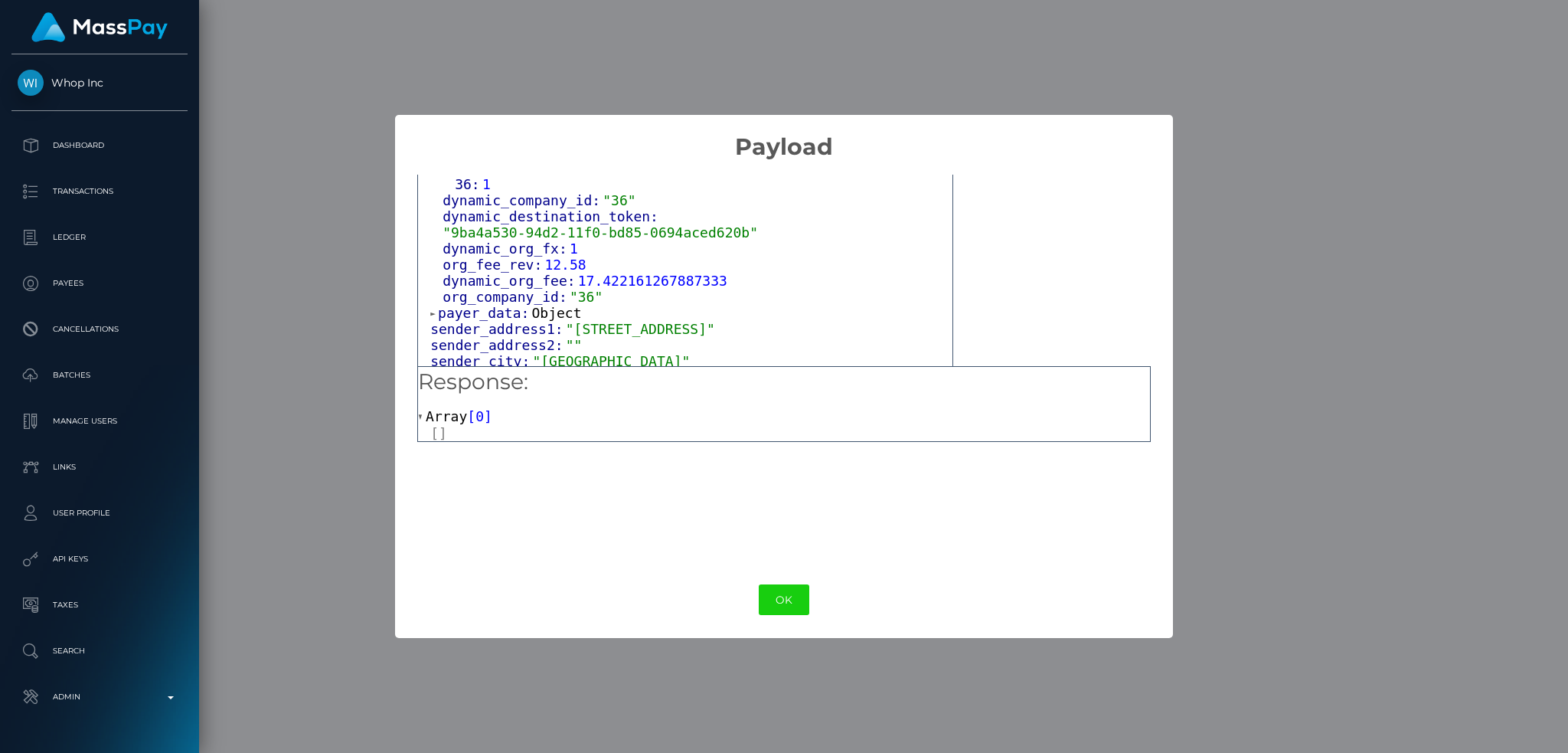
click at [548, 304] on span "Object" at bounding box center [557, 312] width 49 height 16
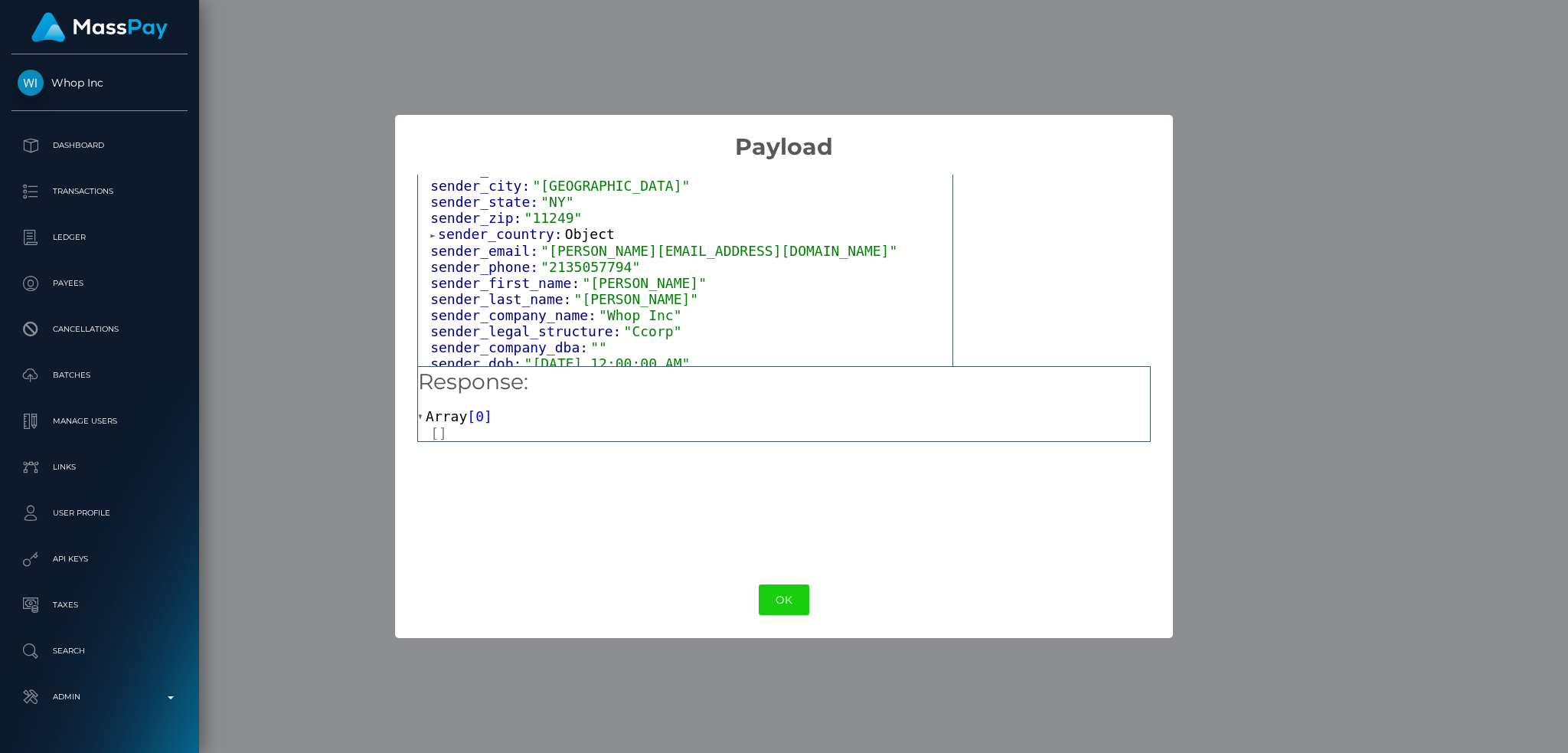
scroll to position [715, 0]
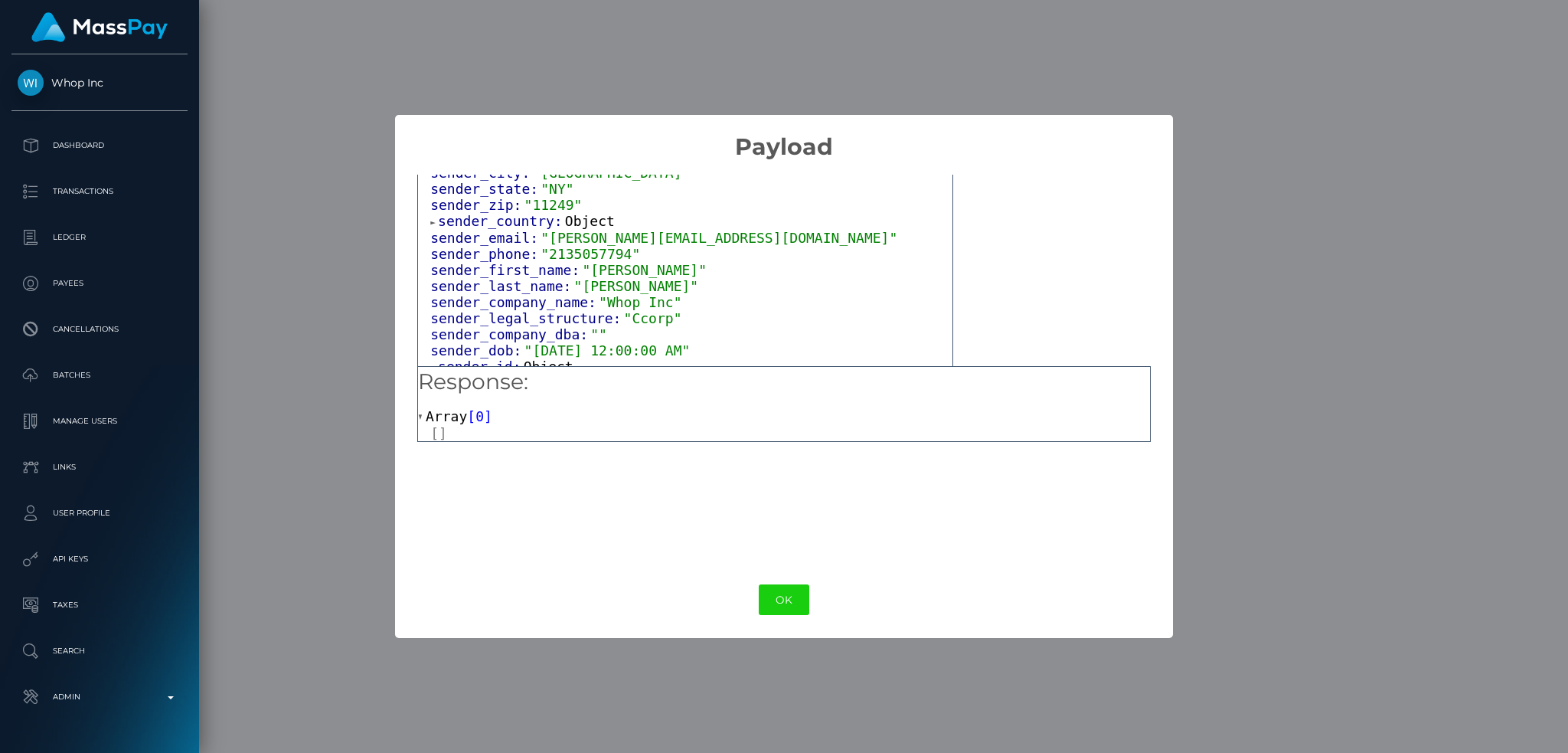
click at [570, 213] on span "Object" at bounding box center [590, 220] width 49 height 16
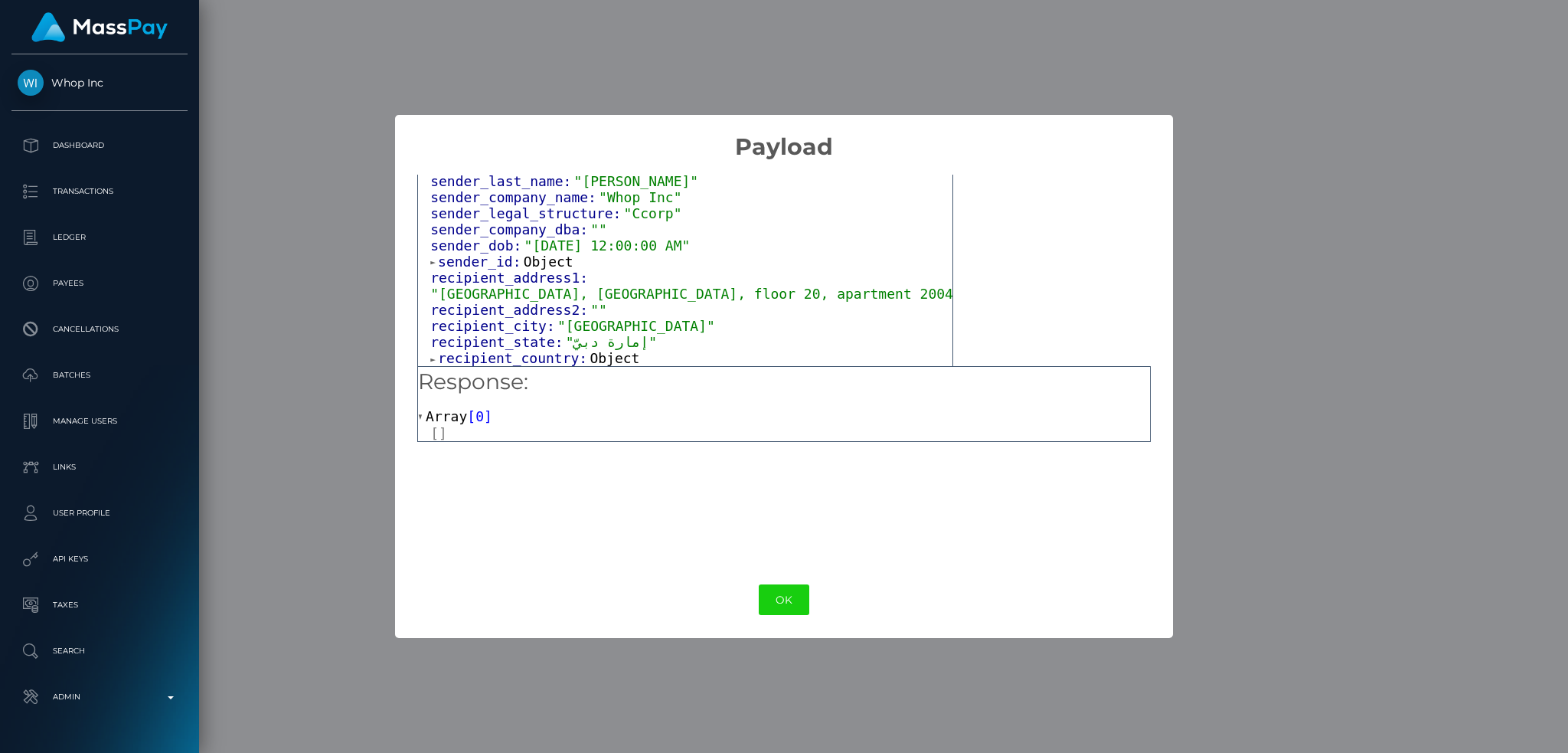
scroll to position [919, 0]
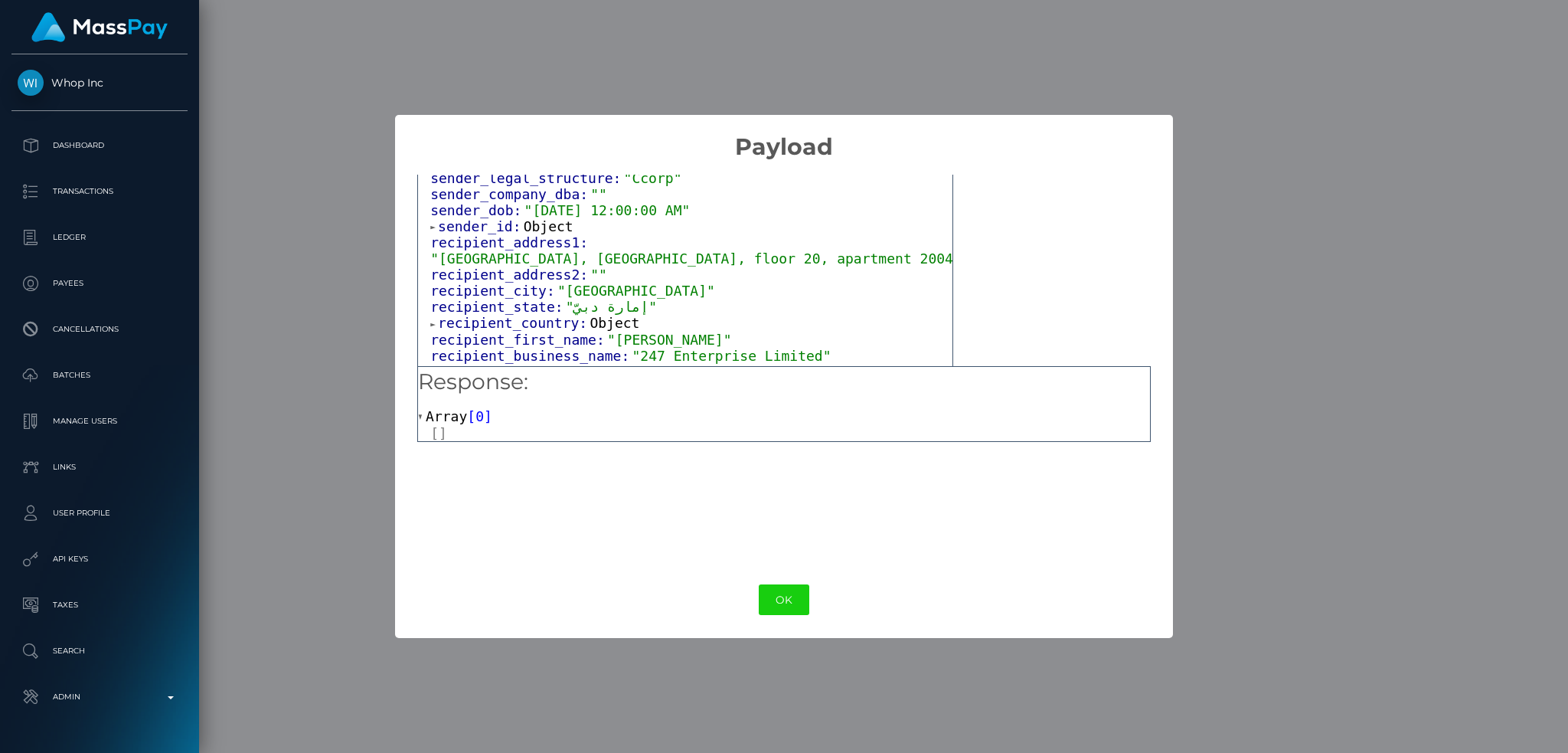
click at [546, 219] on span "Object" at bounding box center [548, 226] width 49 height 16
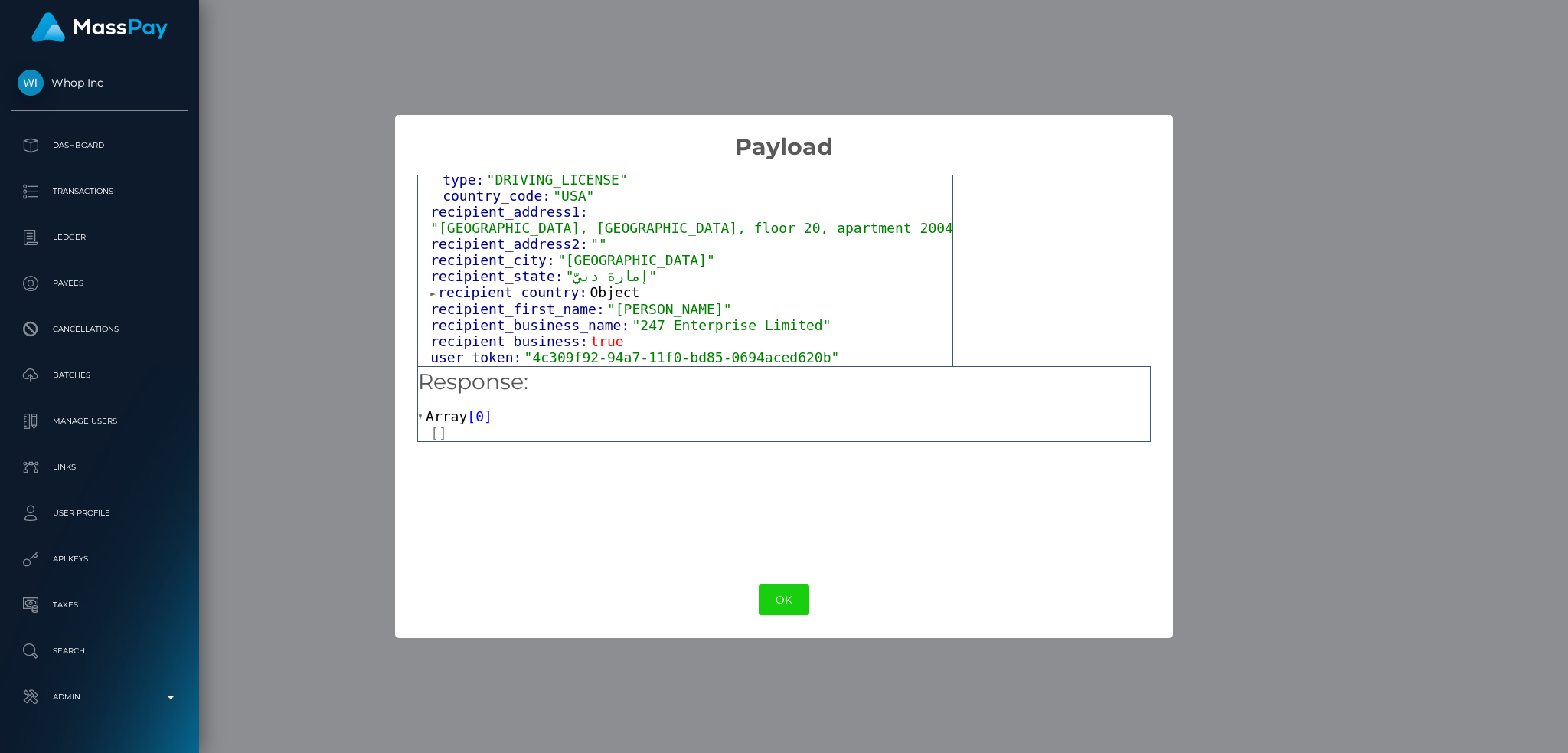
scroll to position [1123, 0]
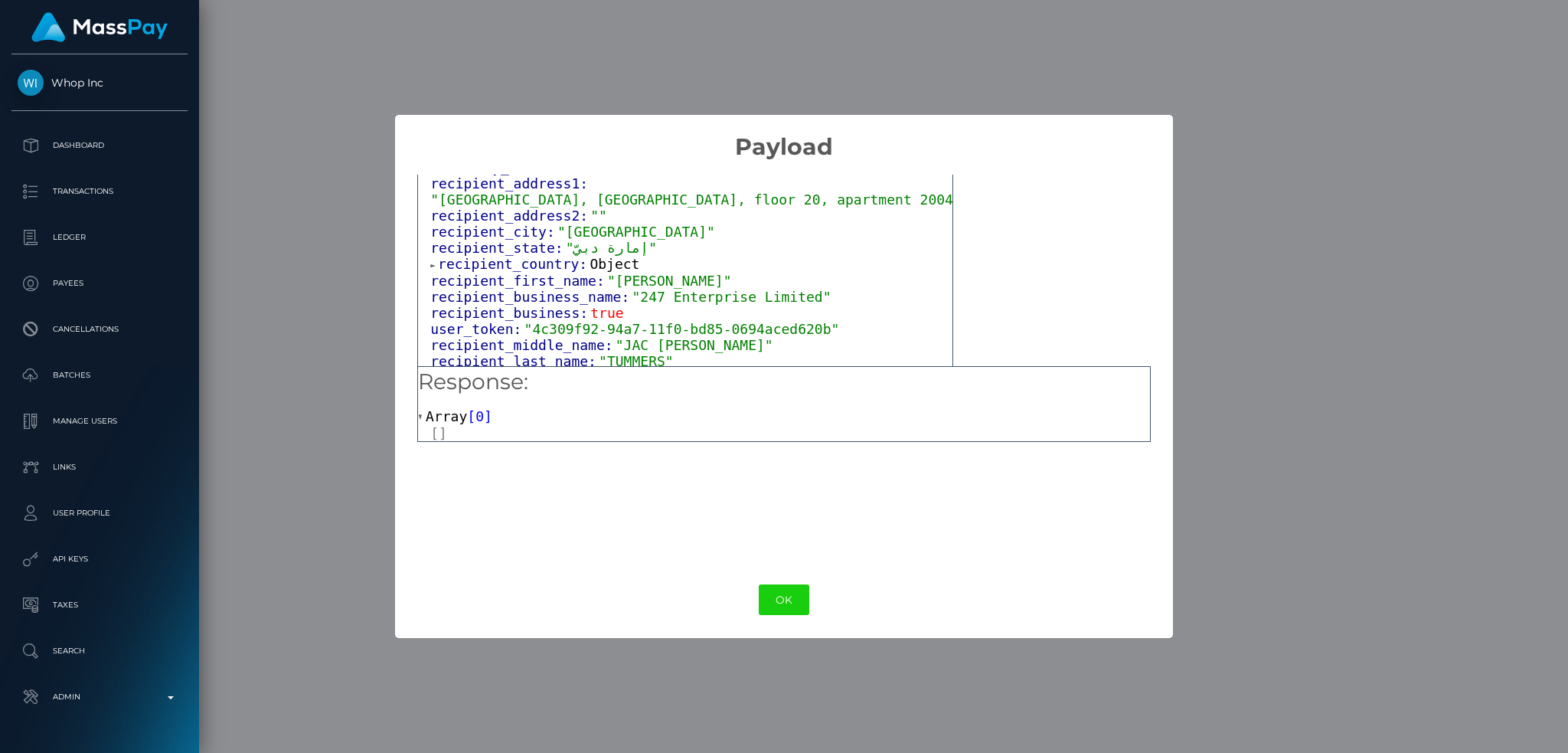
click at [604, 256] on span "Object" at bounding box center [614, 264] width 49 height 16
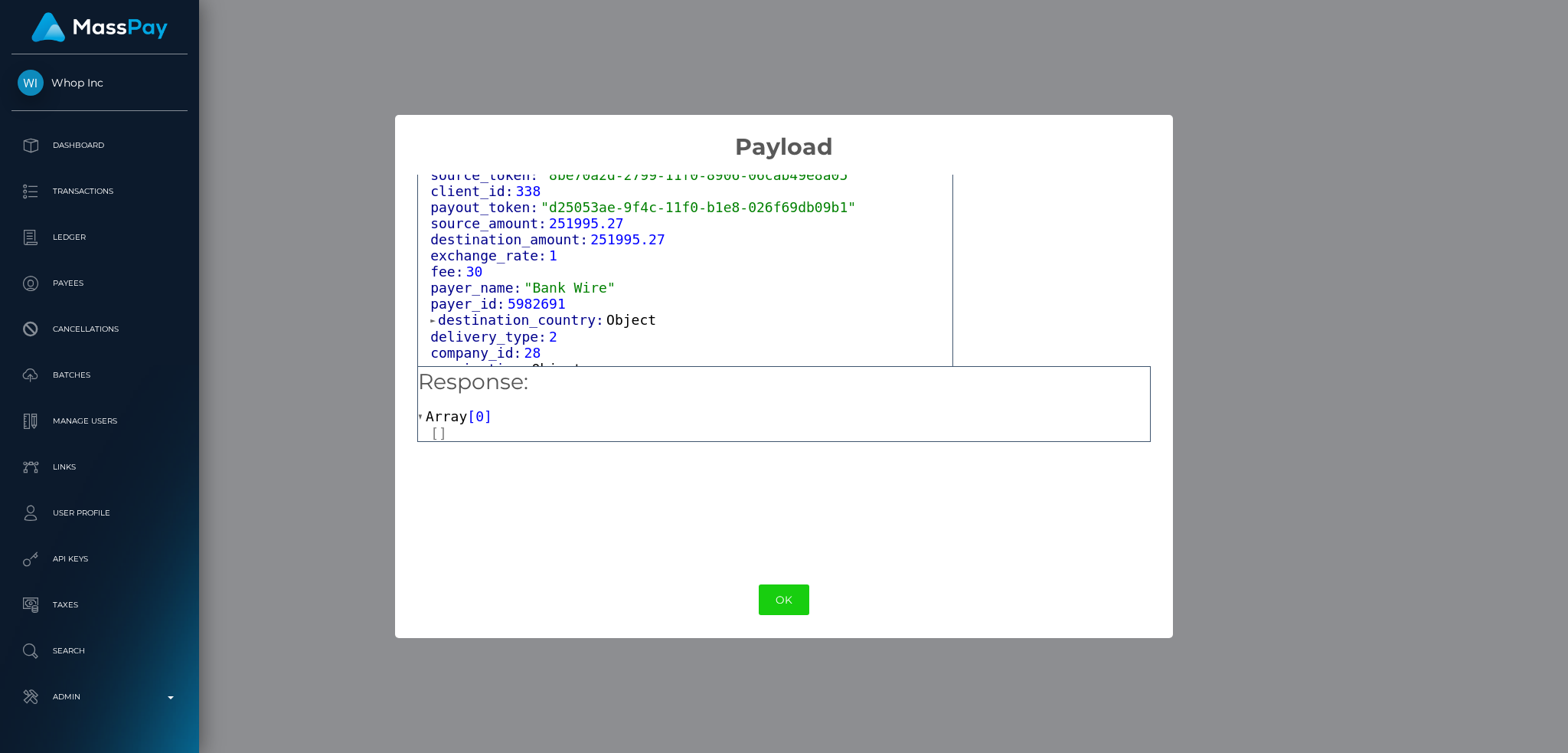
scroll to position [1532, 0]
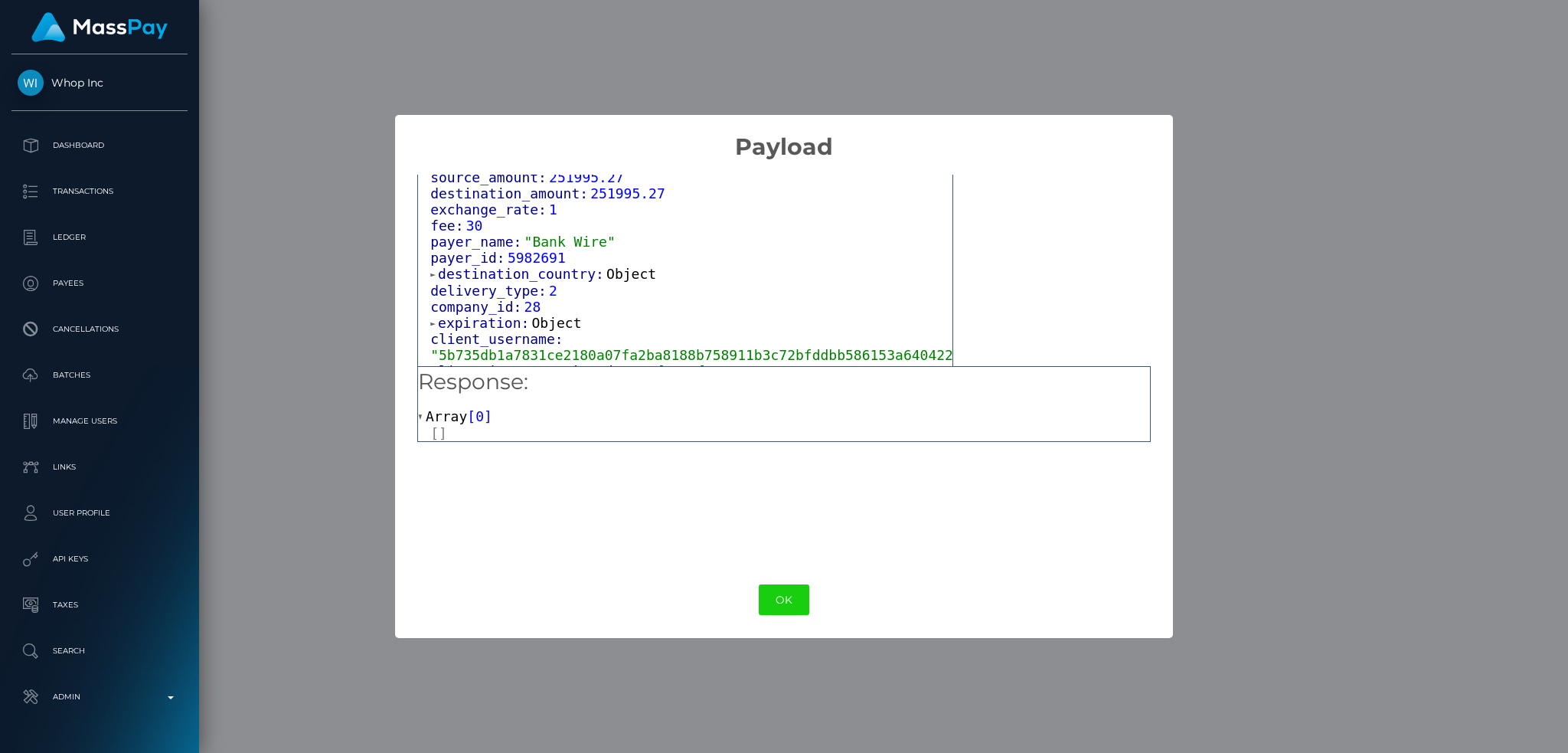
click at [607, 282] on span "Object" at bounding box center [630, 273] width 49 height 16
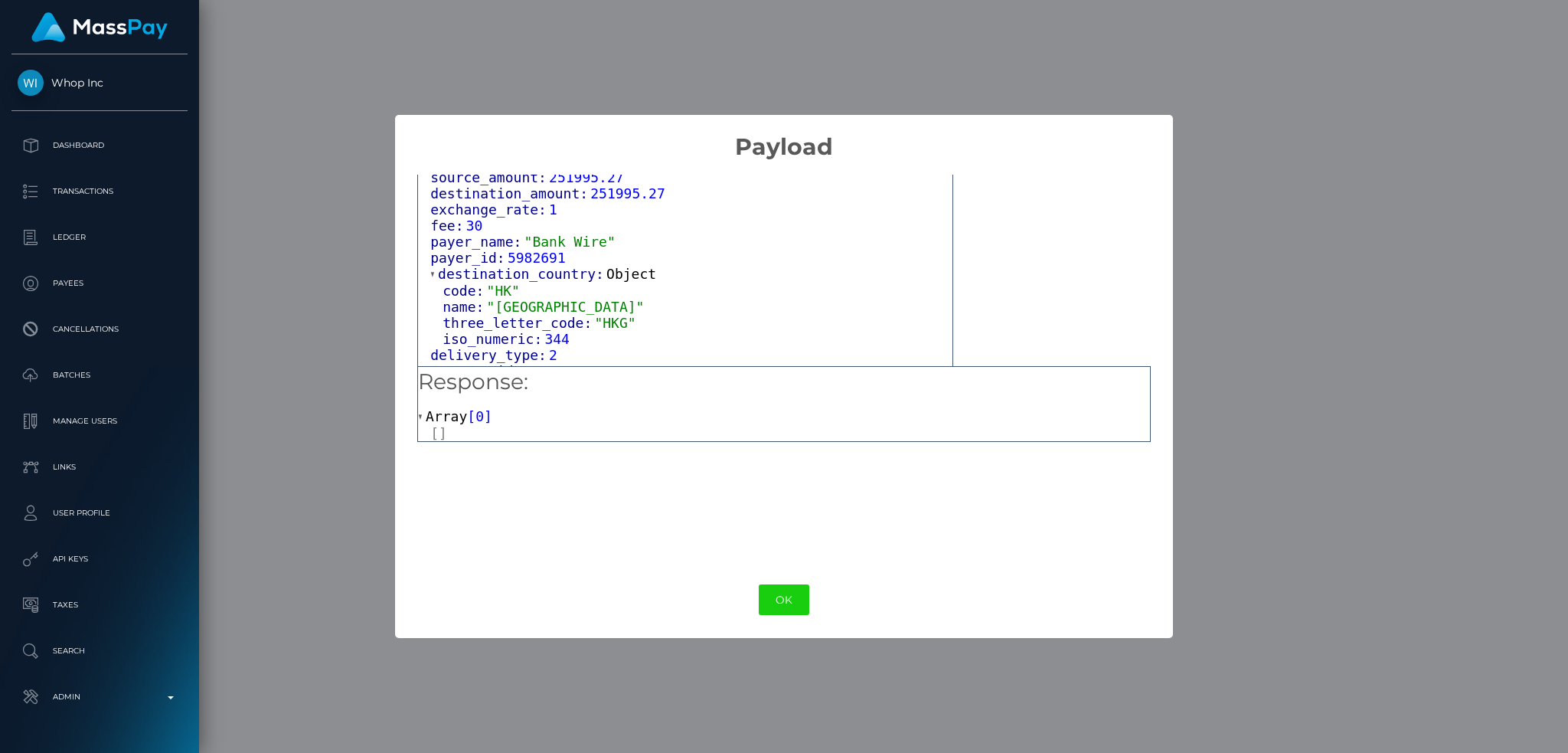
scroll to position [1634, 0]
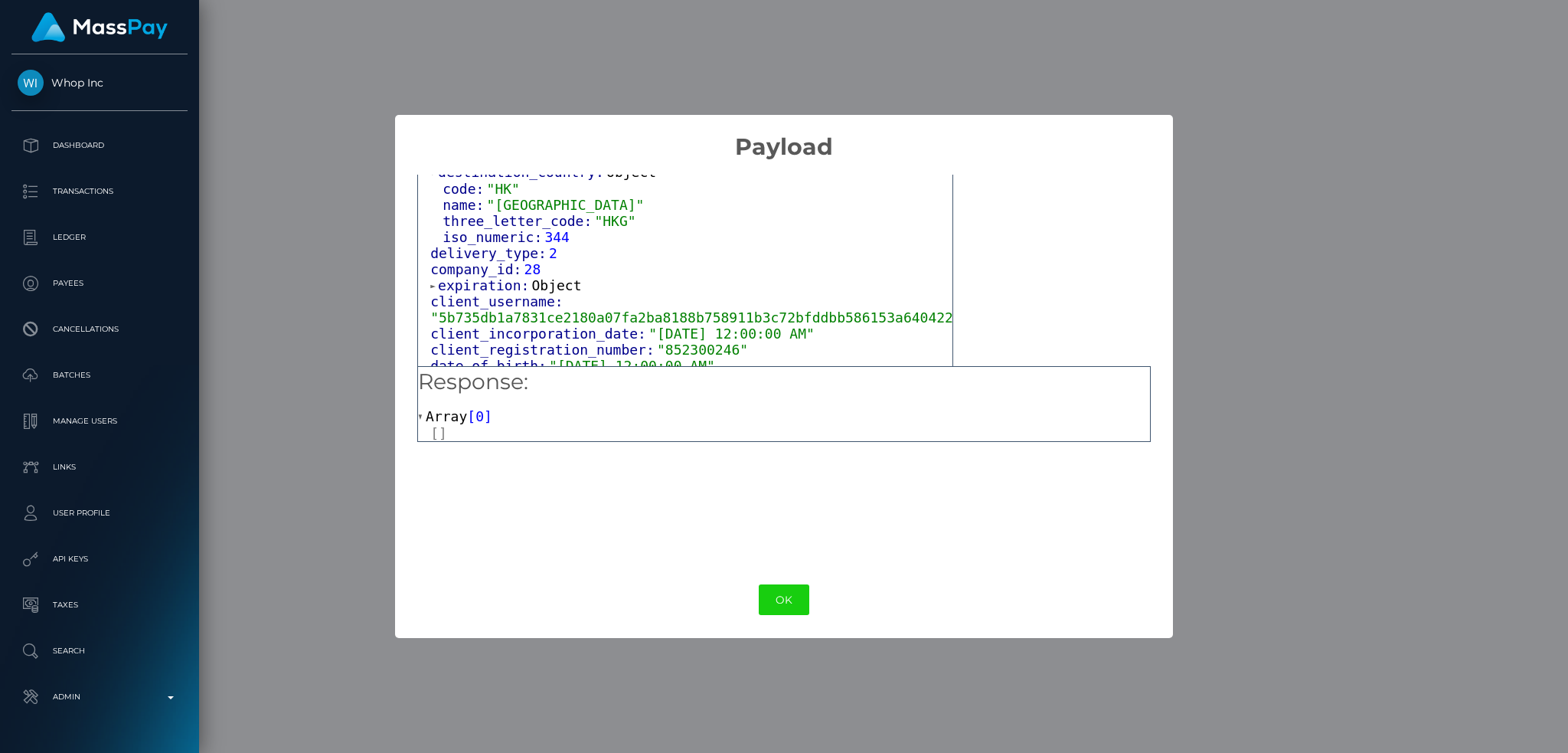
click at [552, 293] on span "Object" at bounding box center [557, 285] width 49 height 16
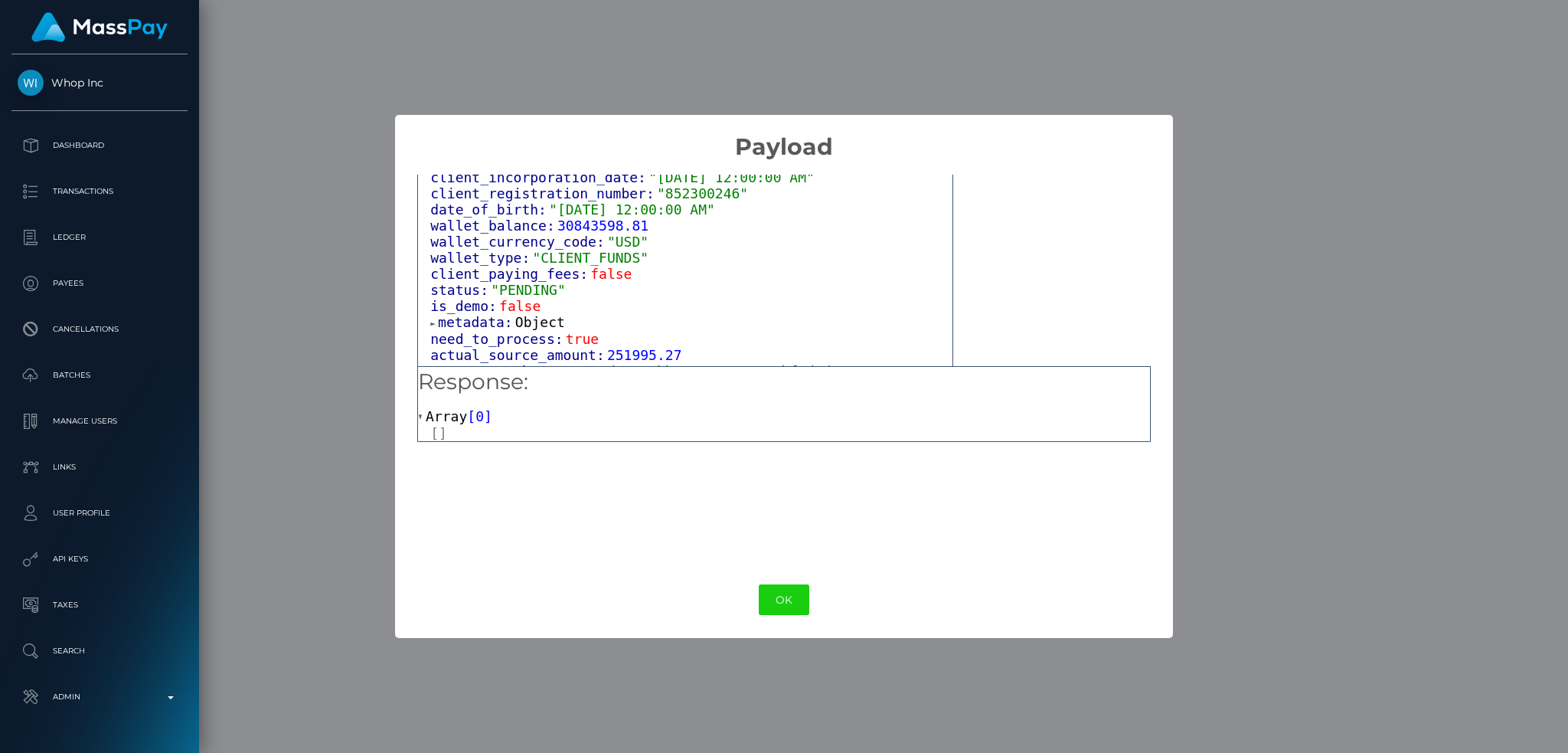
scroll to position [1838, 0]
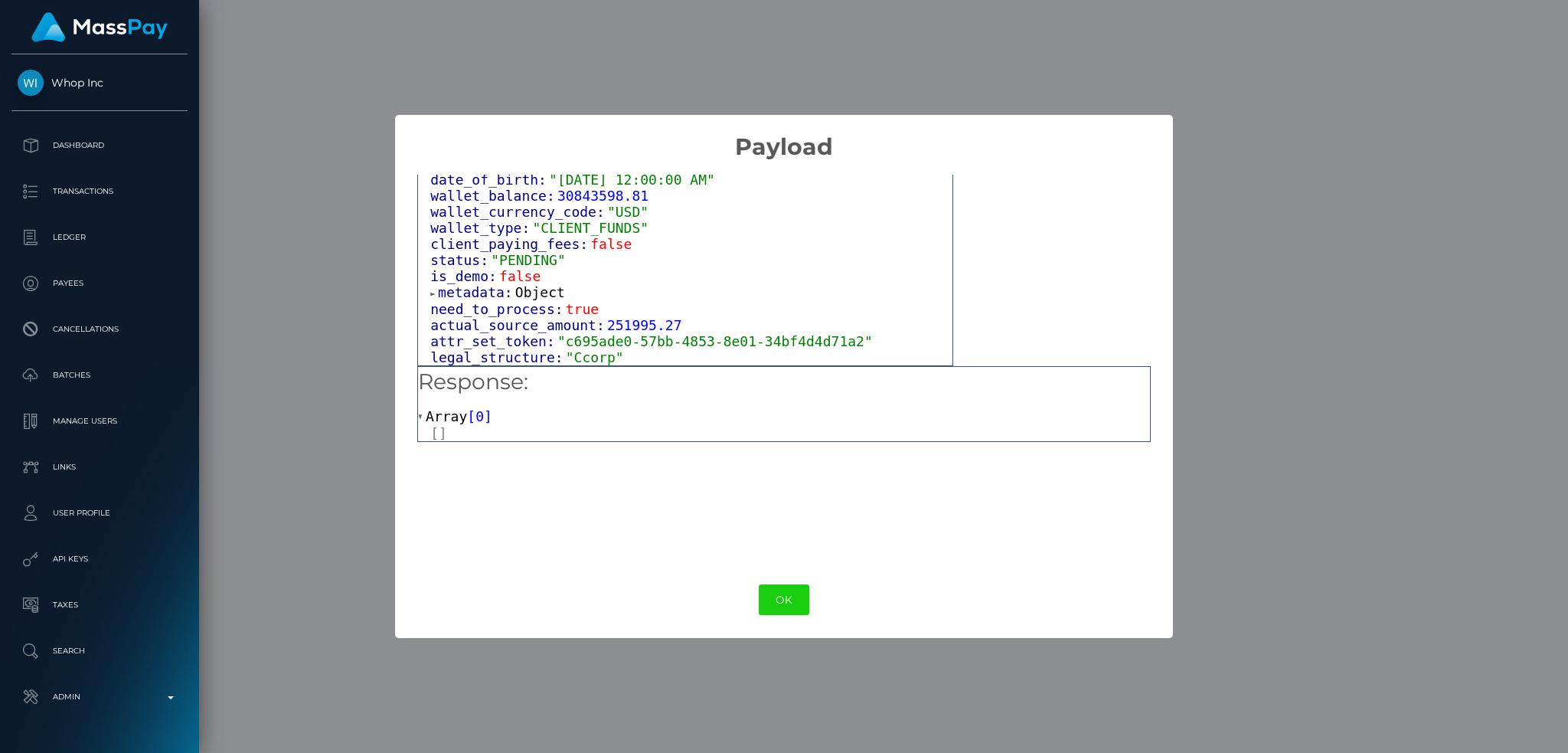
click at [533, 300] on span "Object" at bounding box center [539, 292] width 49 height 16
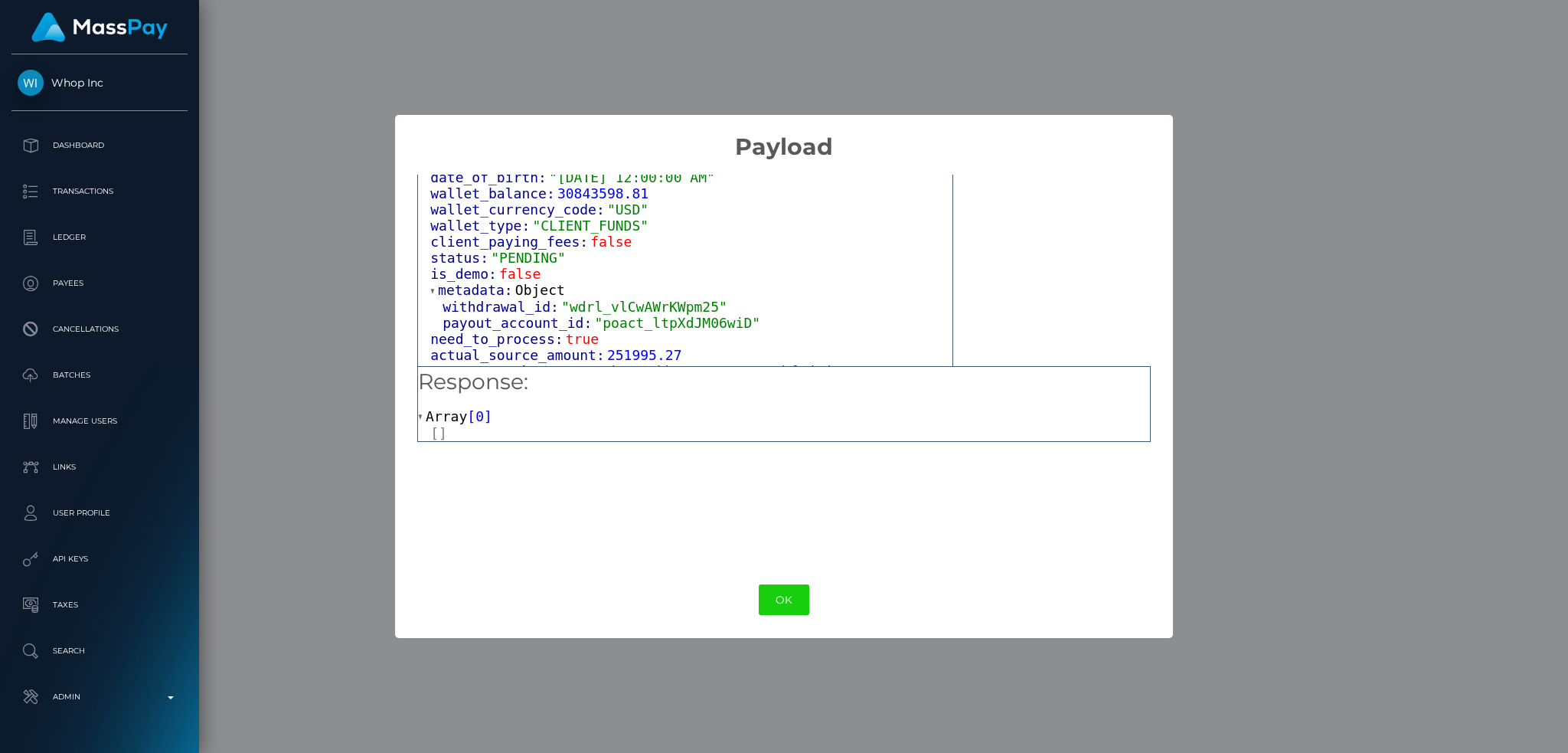
scroll to position [1903, 0]
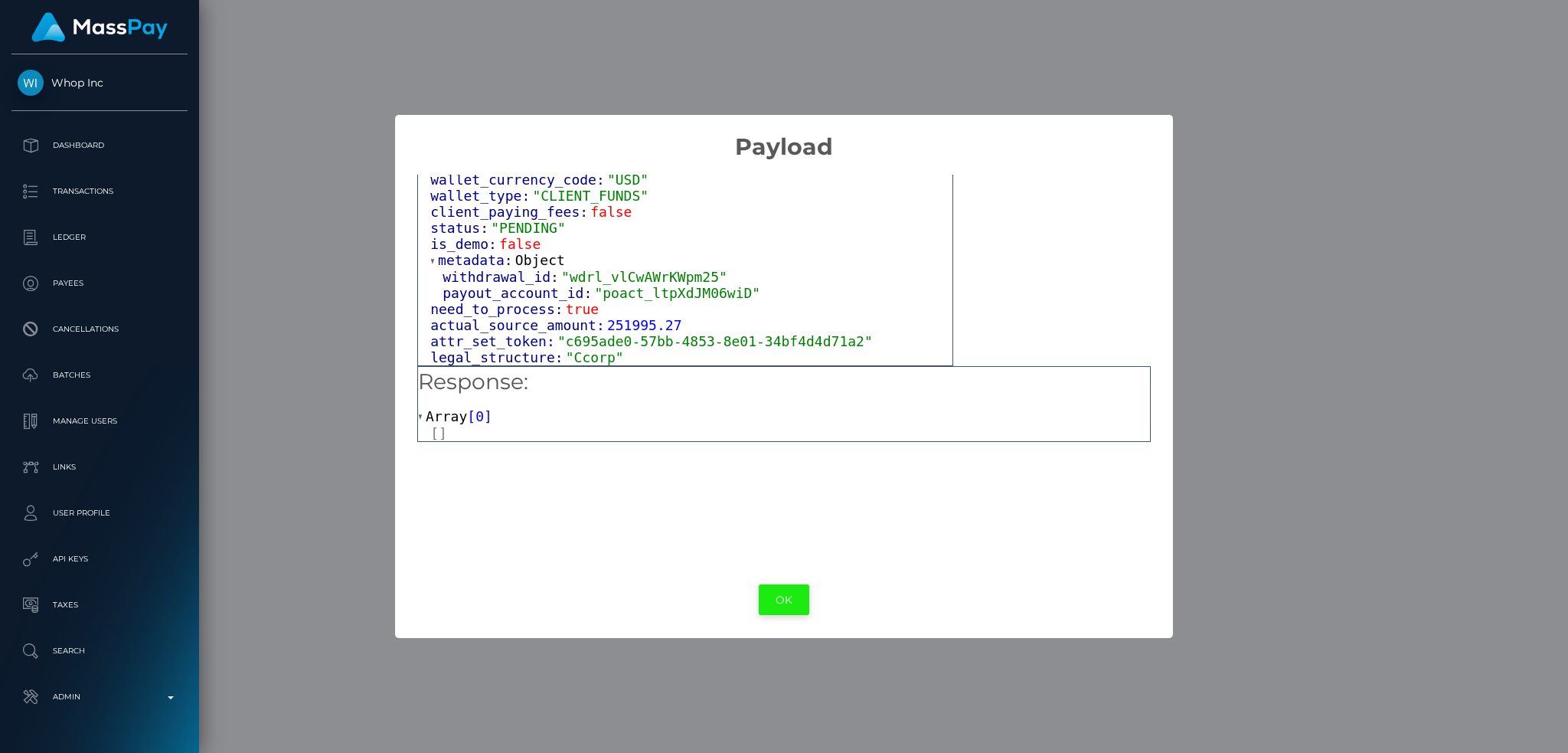
click at [777, 600] on button "OK" at bounding box center [784, 600] width 50 height 31
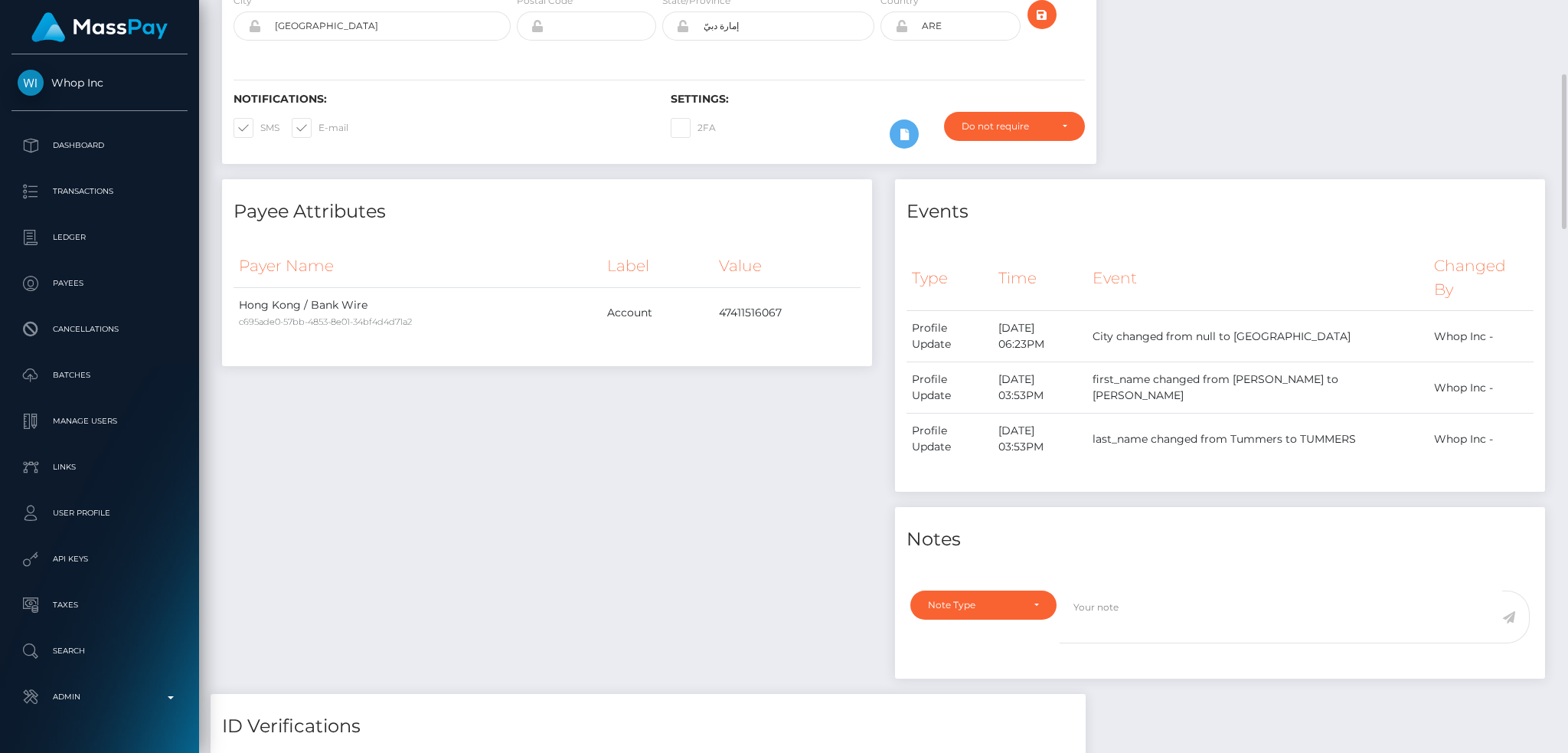
scroll to position [0, 0]
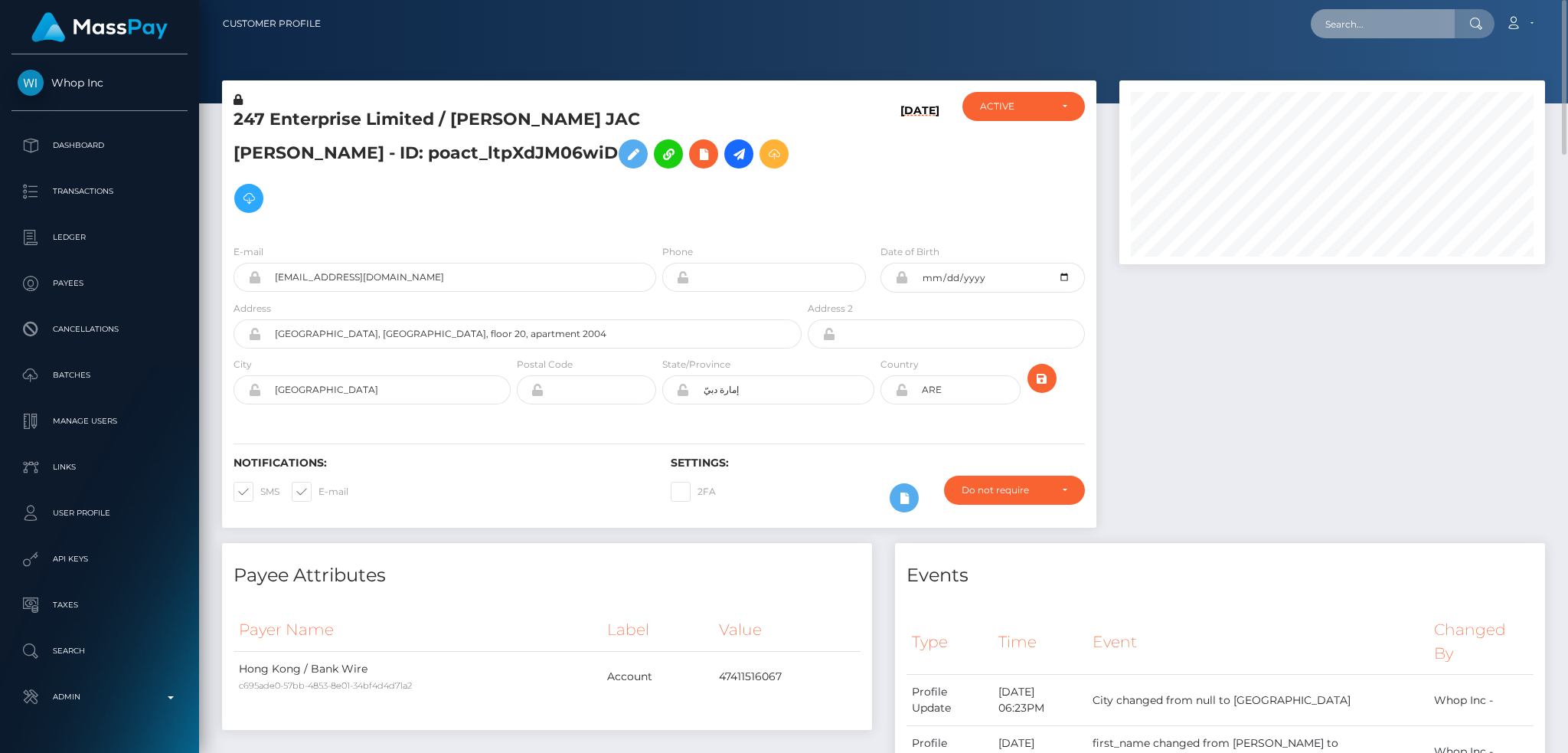
click at [1369, 29] on input "text" at bounding box center [1382, 24] width 144 height 29
paste input "[EMAIL_ADDRESS][DOMAIN_NAME]"
type input "artofparker@protonmail.com"
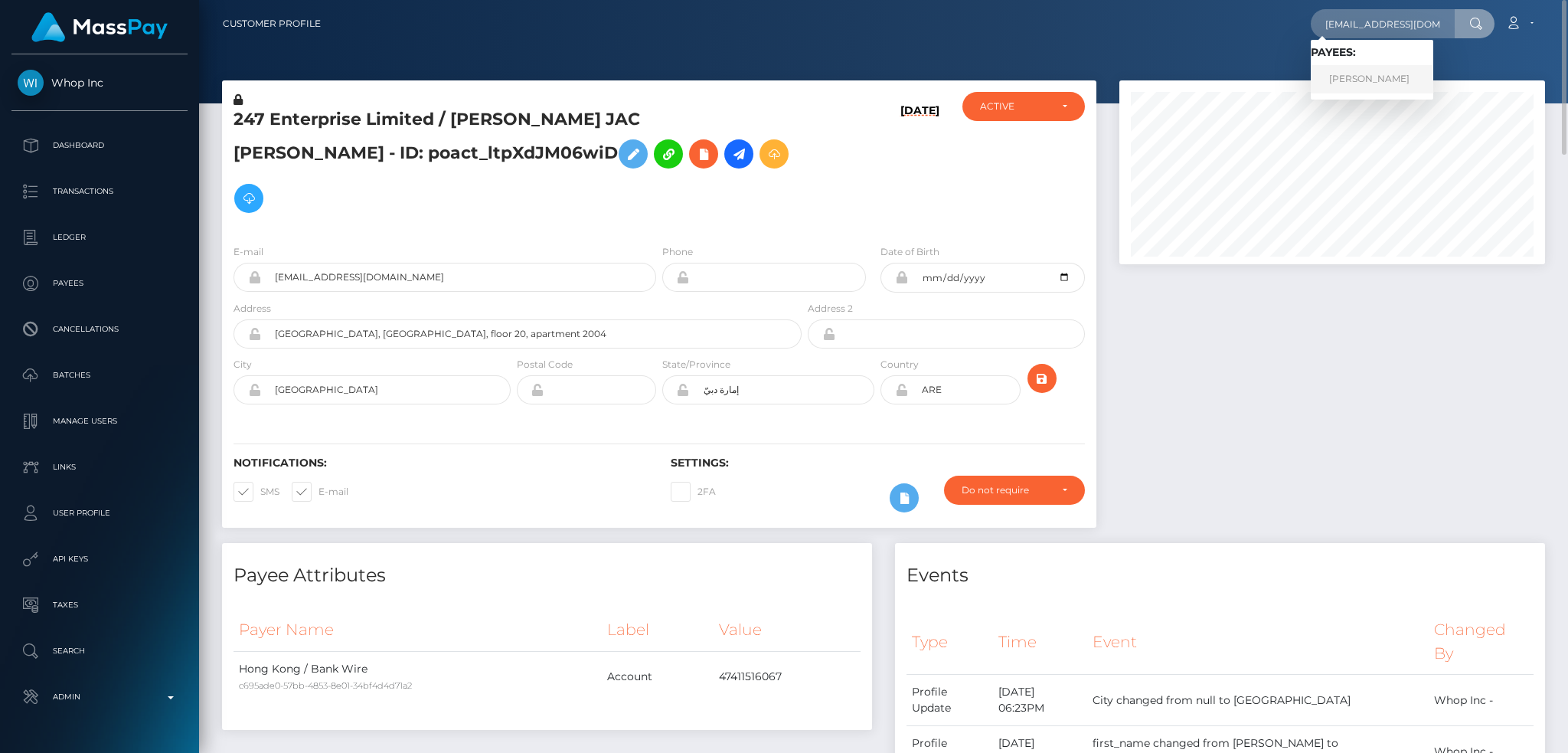
click at [1362, 71] on link "IDA MARIE RUFF" at bounding box center [1371, 79] width 122 height 29
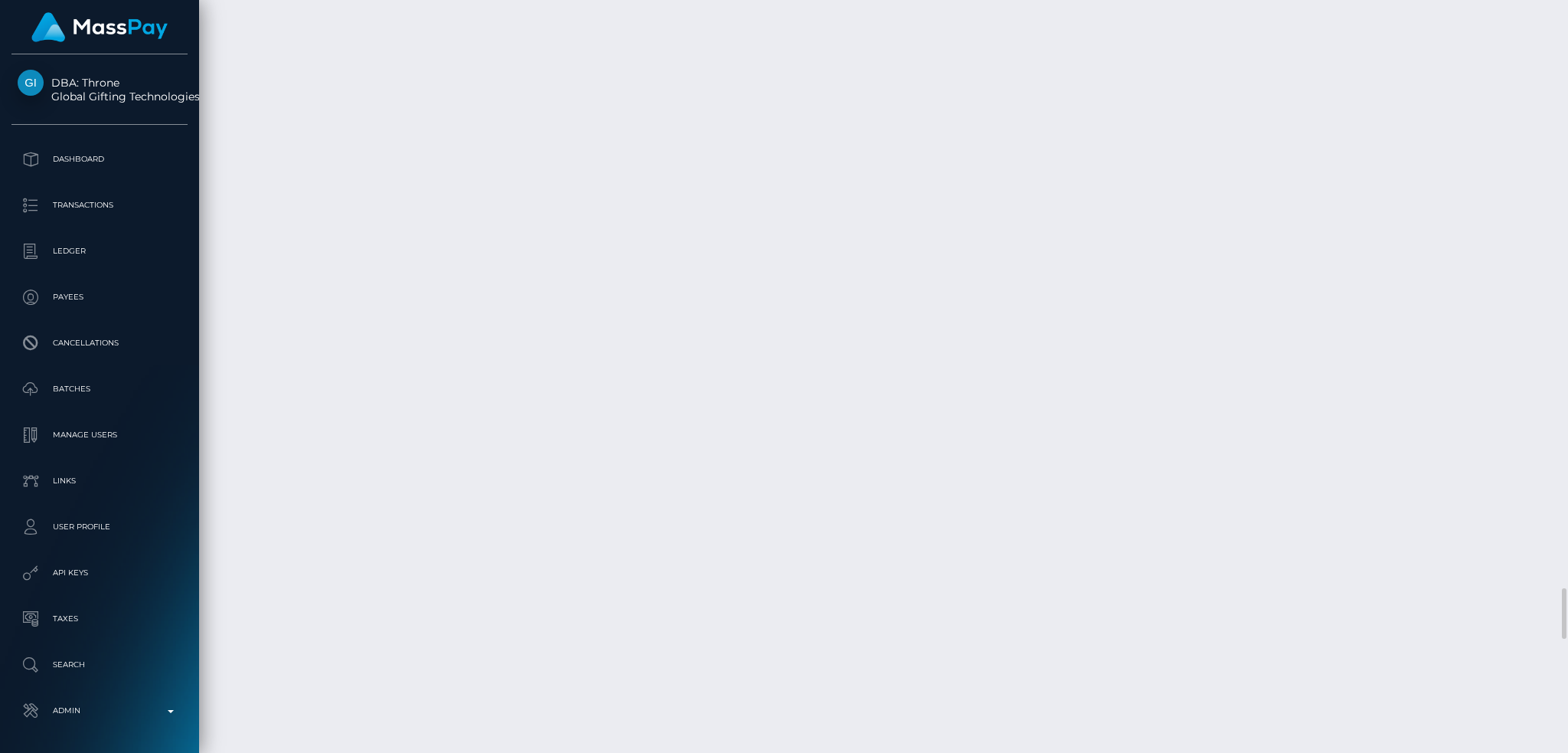
scroll to position [8781, 0]
drag, startPoint x: 1161, startPoint y: 323, endPoint x: 1207, endPoint y: 370, distance: 65.8
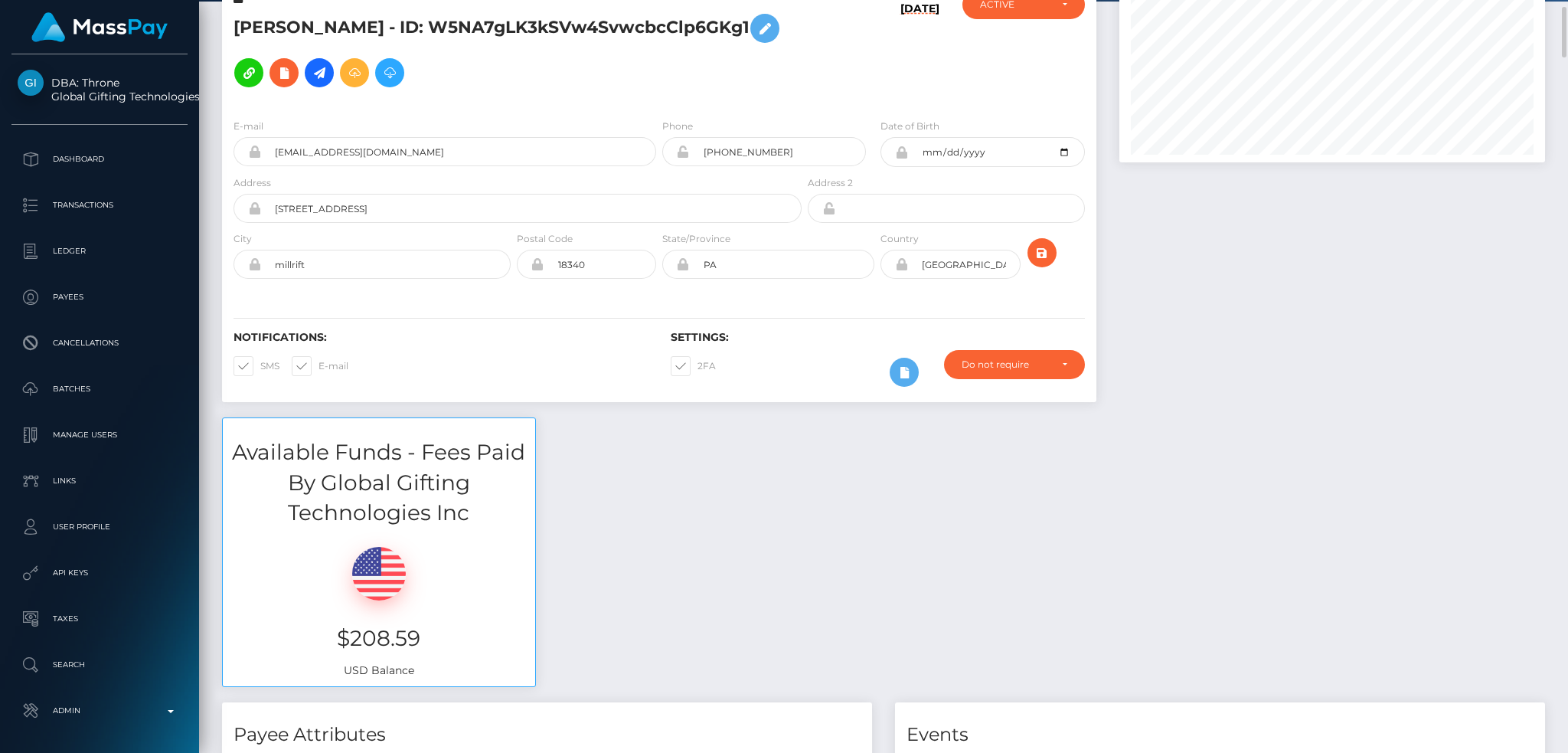
scroll to position [0, 0]
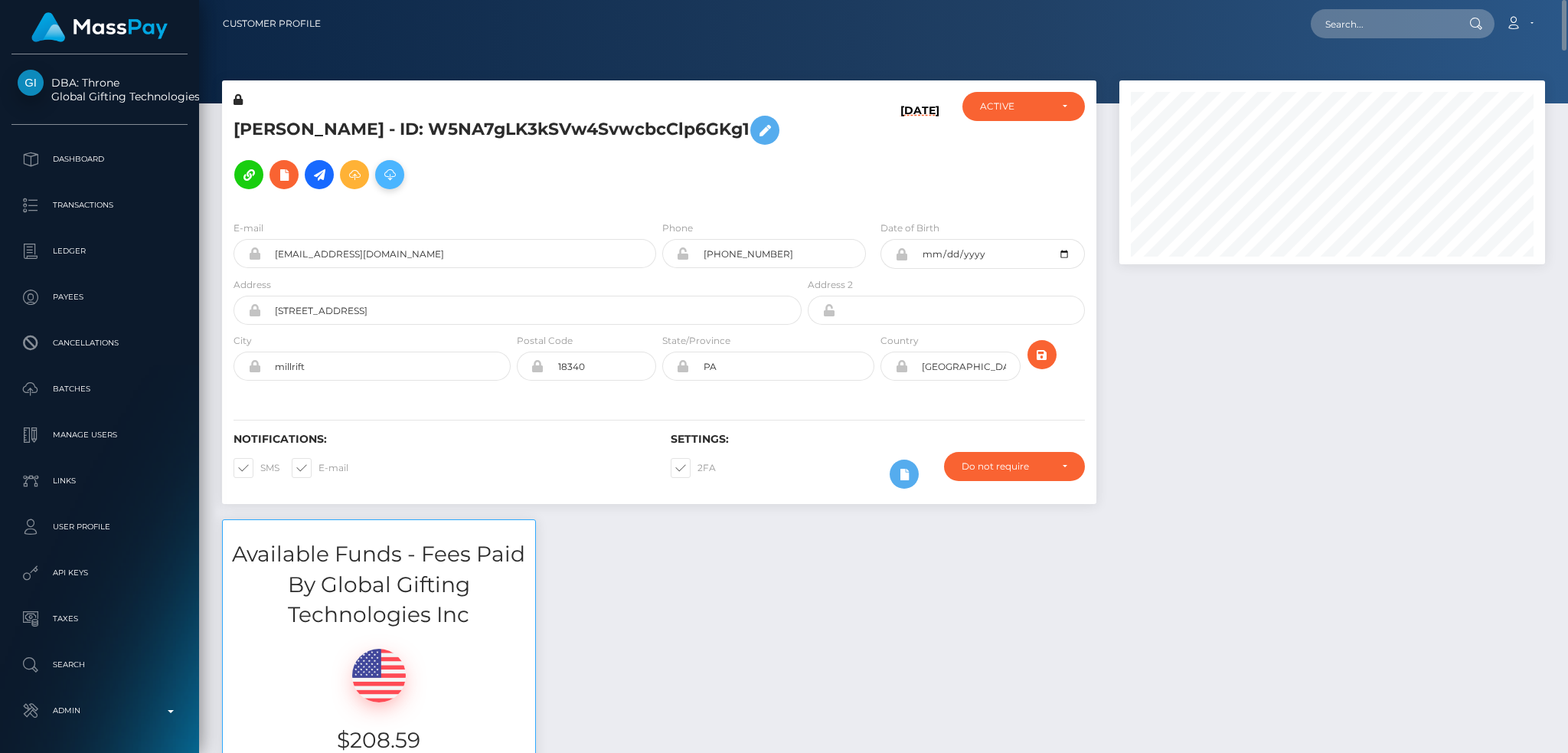
click at [397, 168] on icon at bounding box center [389, 175] width 18 height 19
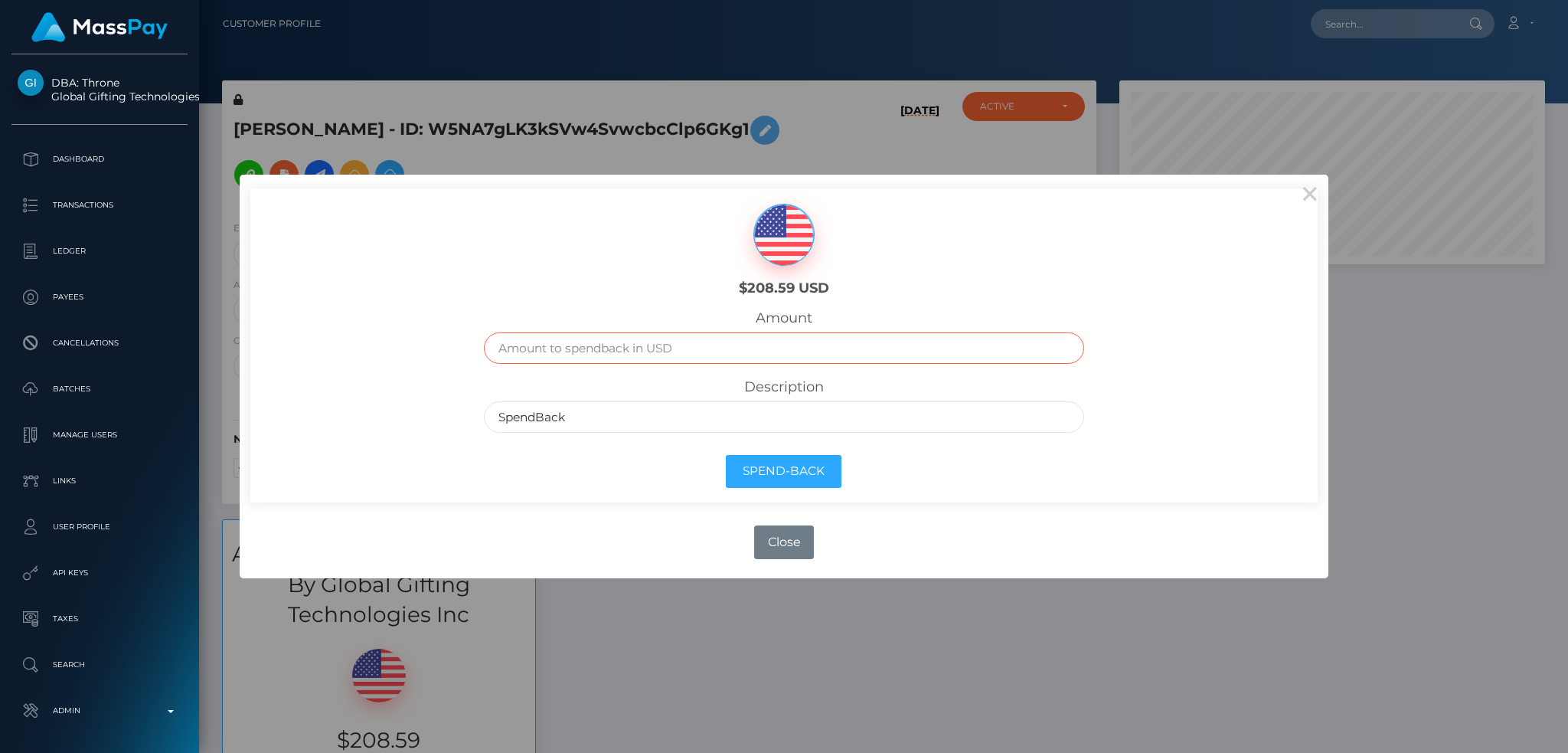
click at [676, 344] on input "text" at bounding box center [783, 348] width 599 height 31
type input "208.59"
click at [801, 475] on button "Spend-Back" at bounding box center [783, 471] width 115 height 33
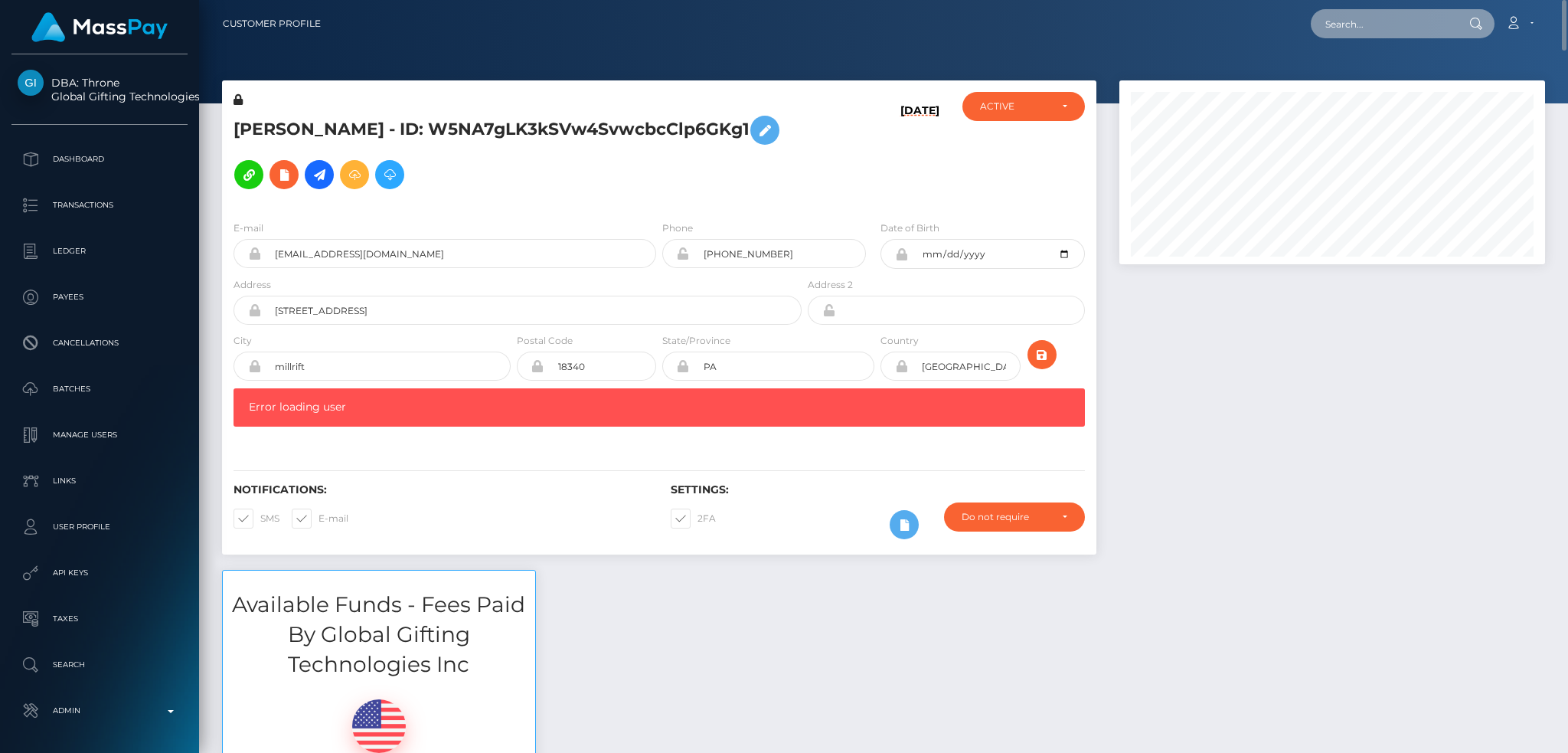
click at [1350, 17] on input "text" at bounding box center [1382, 24] width 144 height 29
paste input "dcb549715f8a49eca6e132b3357919f7"
type input "dcb549715f8a49eca6e132b3357919f7"
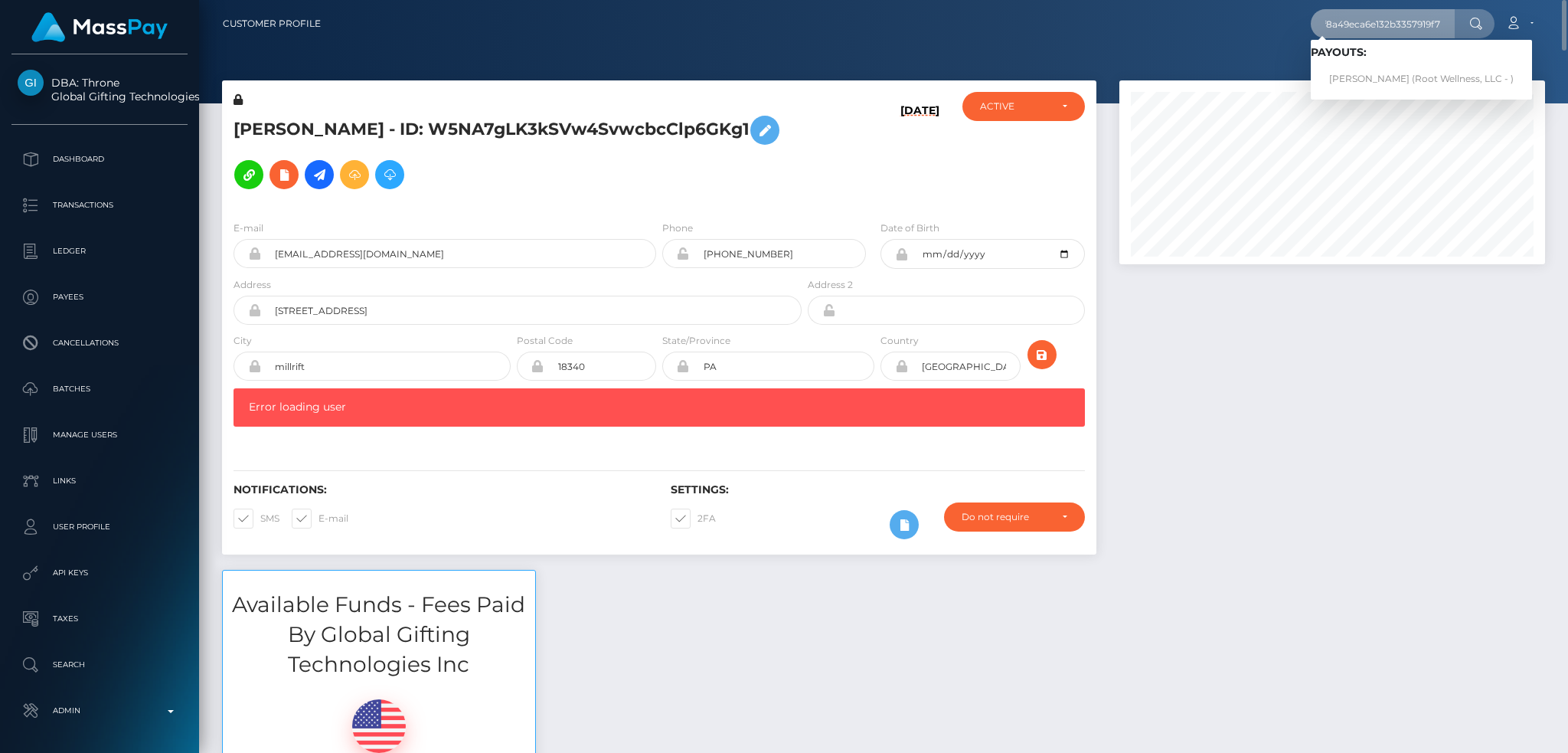
scroll to position [0, 0]
click at [1399, 71] on link "Jennifer Enzensberger (Root Wellness, LLC - )" at bounding box center [1421, 79] width 221 height 29
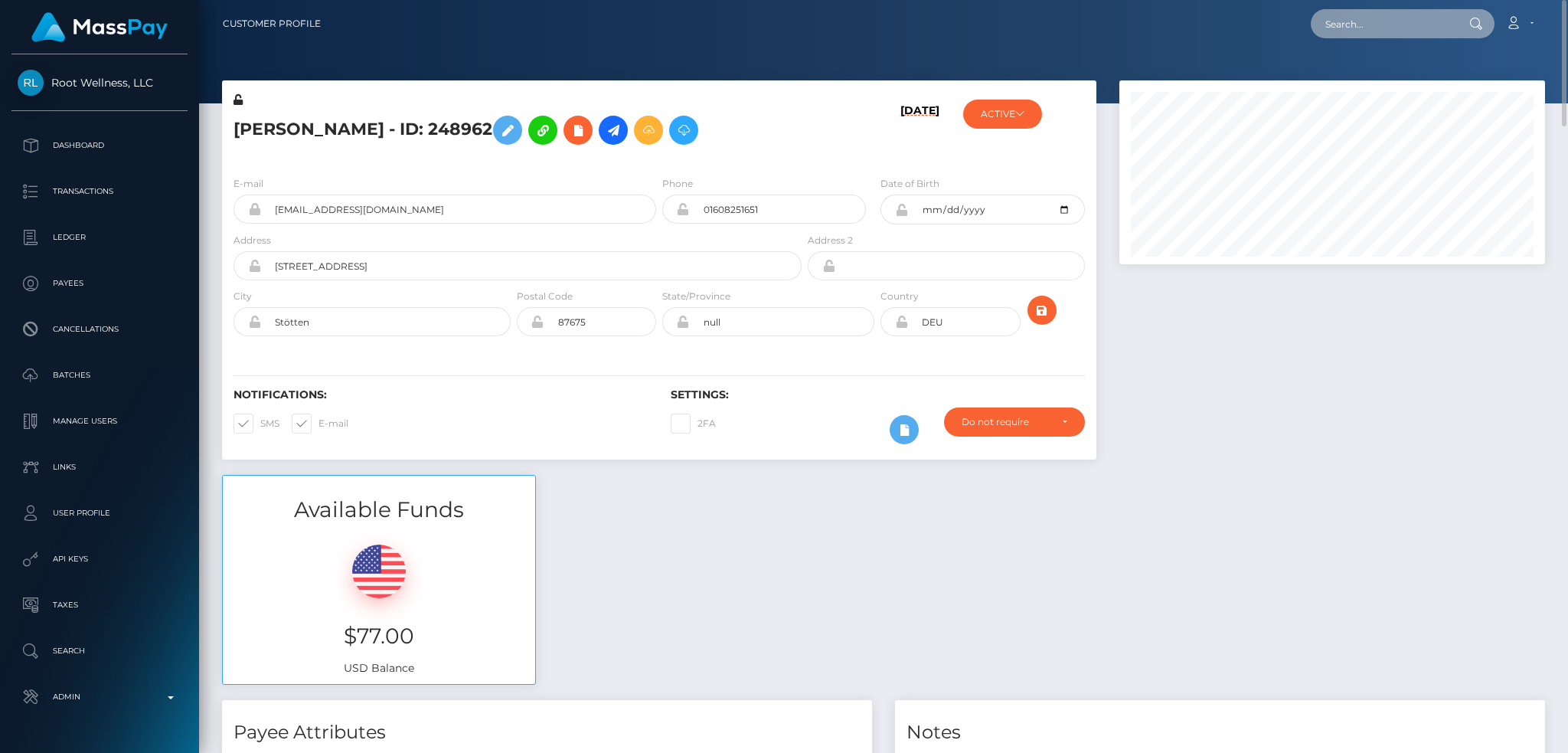
click at [1363, 29] on input "text" at bounding box center [1382, 24] width 144 height 29
paste input "c76828e7-49ec-11ee-9bee-06cff3435679"
type input "c76828e7-49ec-11ee-9bee-06cff3435679"
click at [1401, 76] on link "Ranpreet Pannu" at bounding box center [1371, 79] width 122 height 29
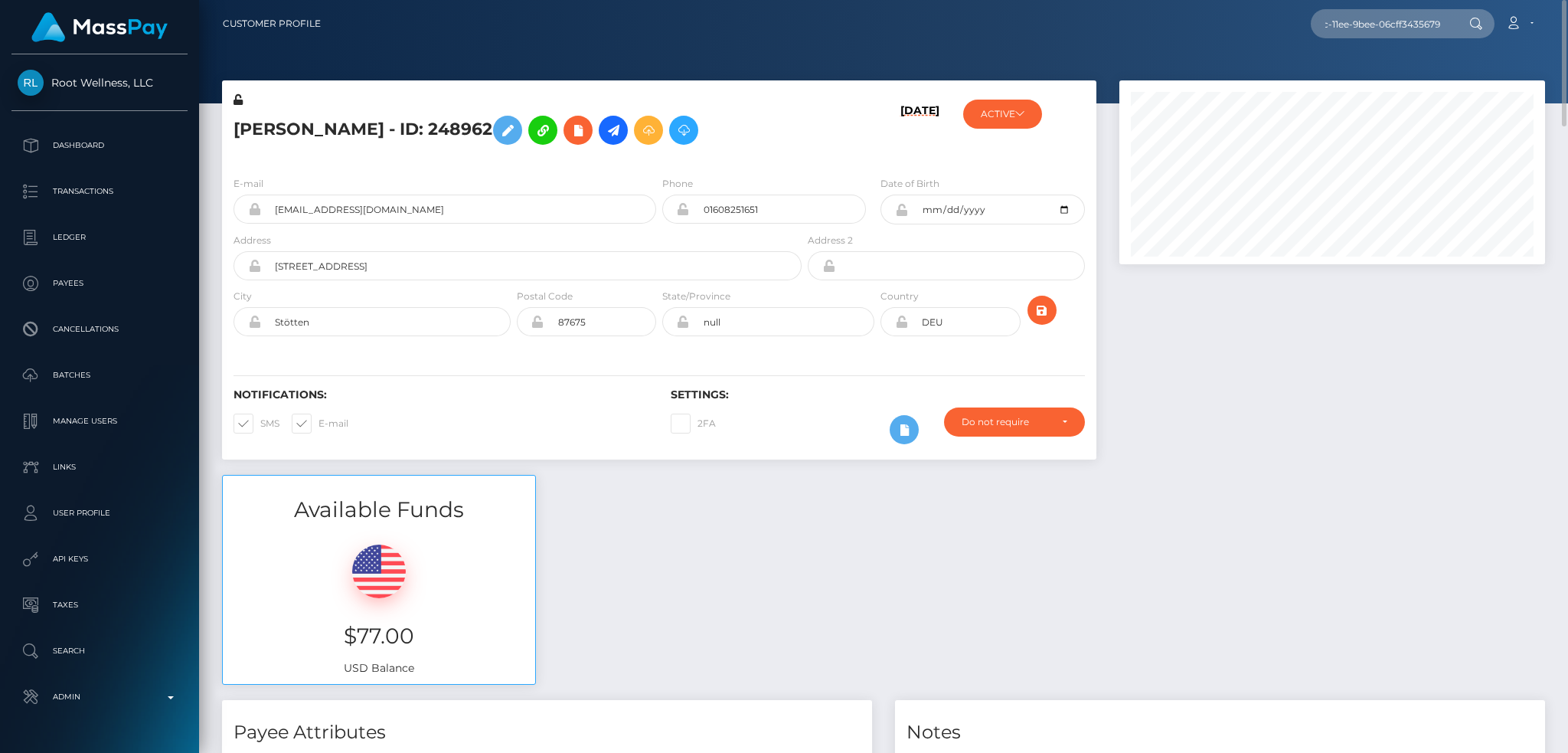
scroll to position [0, 0]
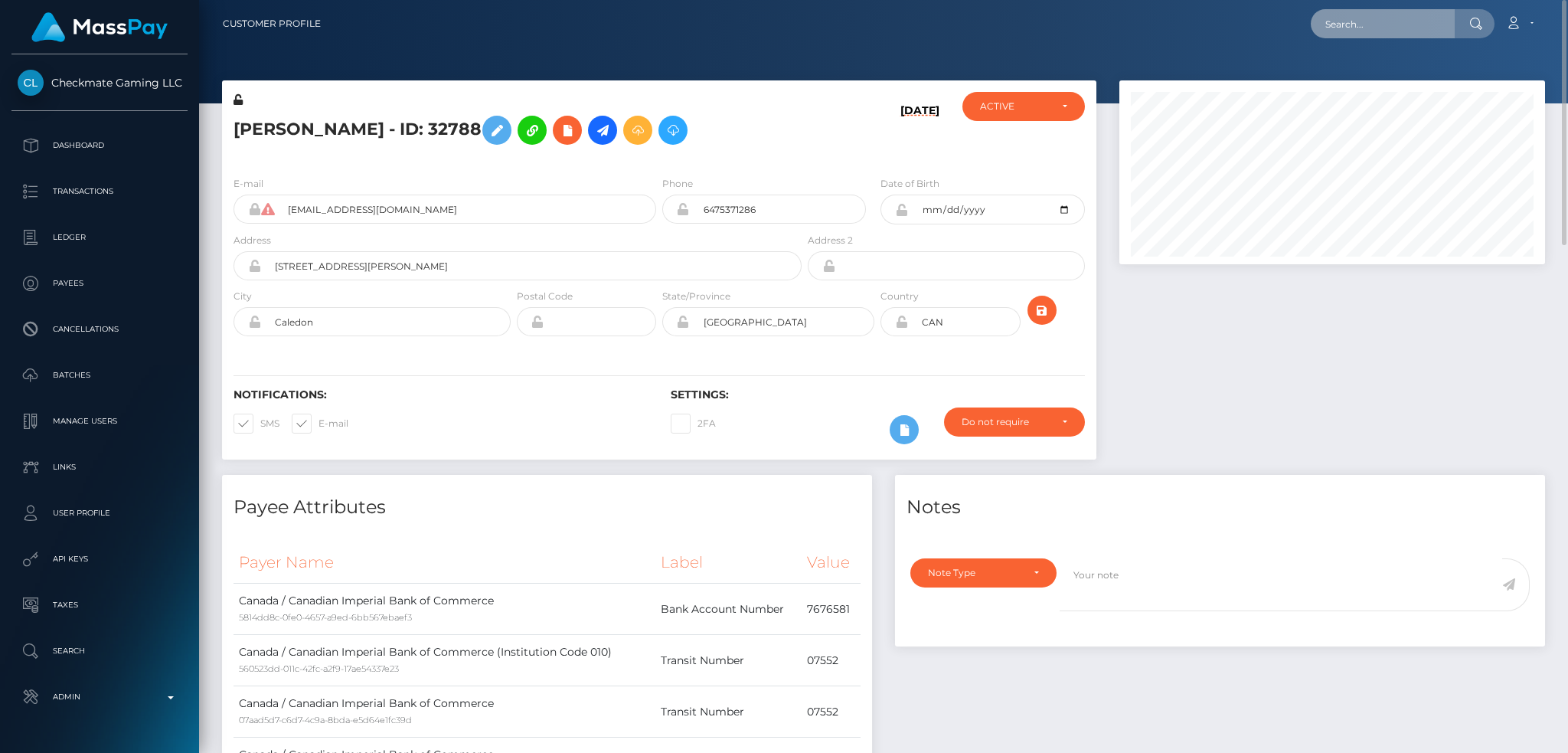
drag, startPoint x: 1407, startPoint y: 23, endPoint x: 1397, endPoint y: 23, distance: 10.0
click at [1407, 23] on input "text" at bounding box center [1382, 24] width 144 height 29
paste input "80f81831-6341-4443-bf63-b0081b1ed10e"
type input "80f81831-6341-4443-bf63-b0081b1ed10e"
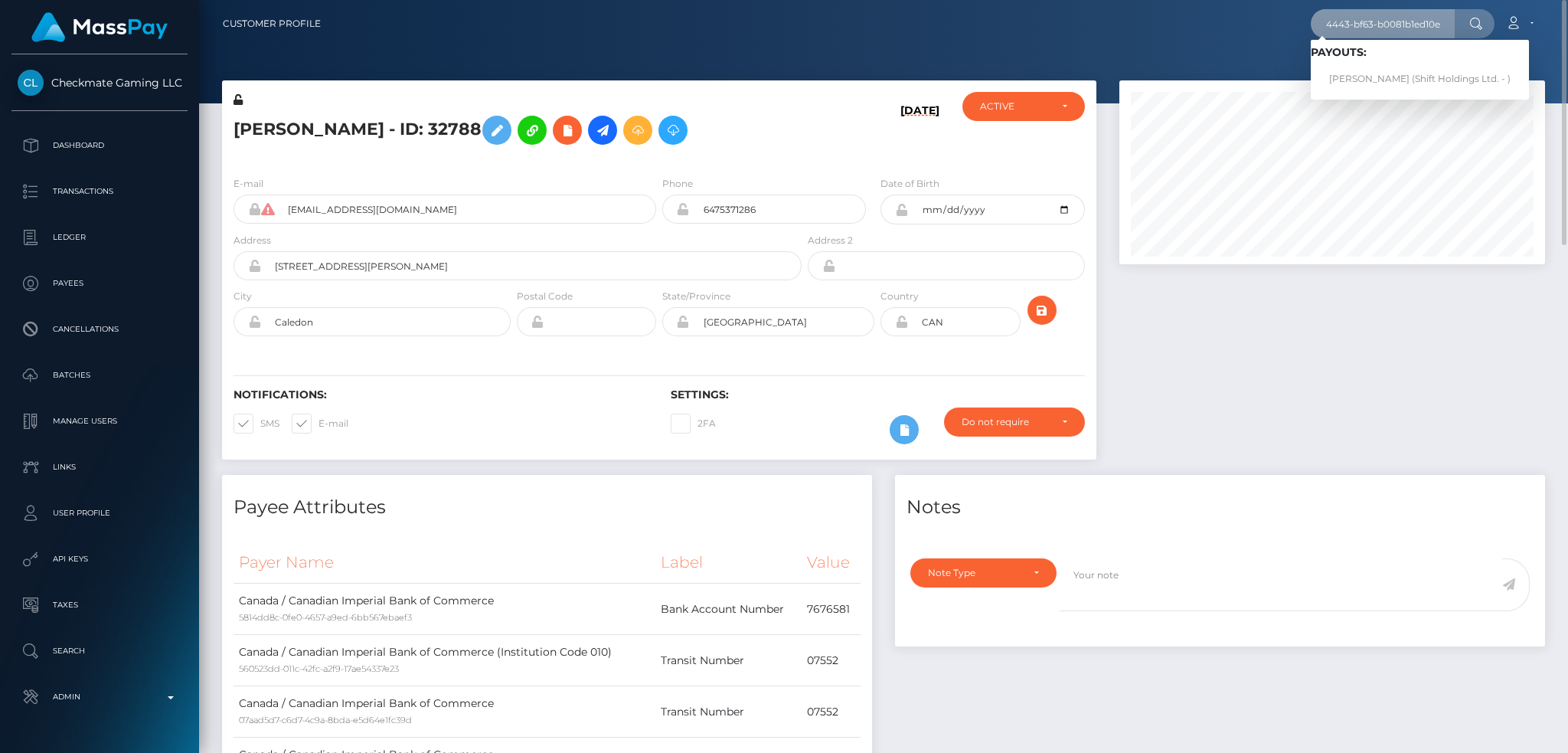
scroll to position [0, 0]
click at [1377, 72] on link "JOYCE DE NIEVA CUDEN (Shift Holdings Ltd. - )" at bounding box center [1420, 79] width 219 height 29
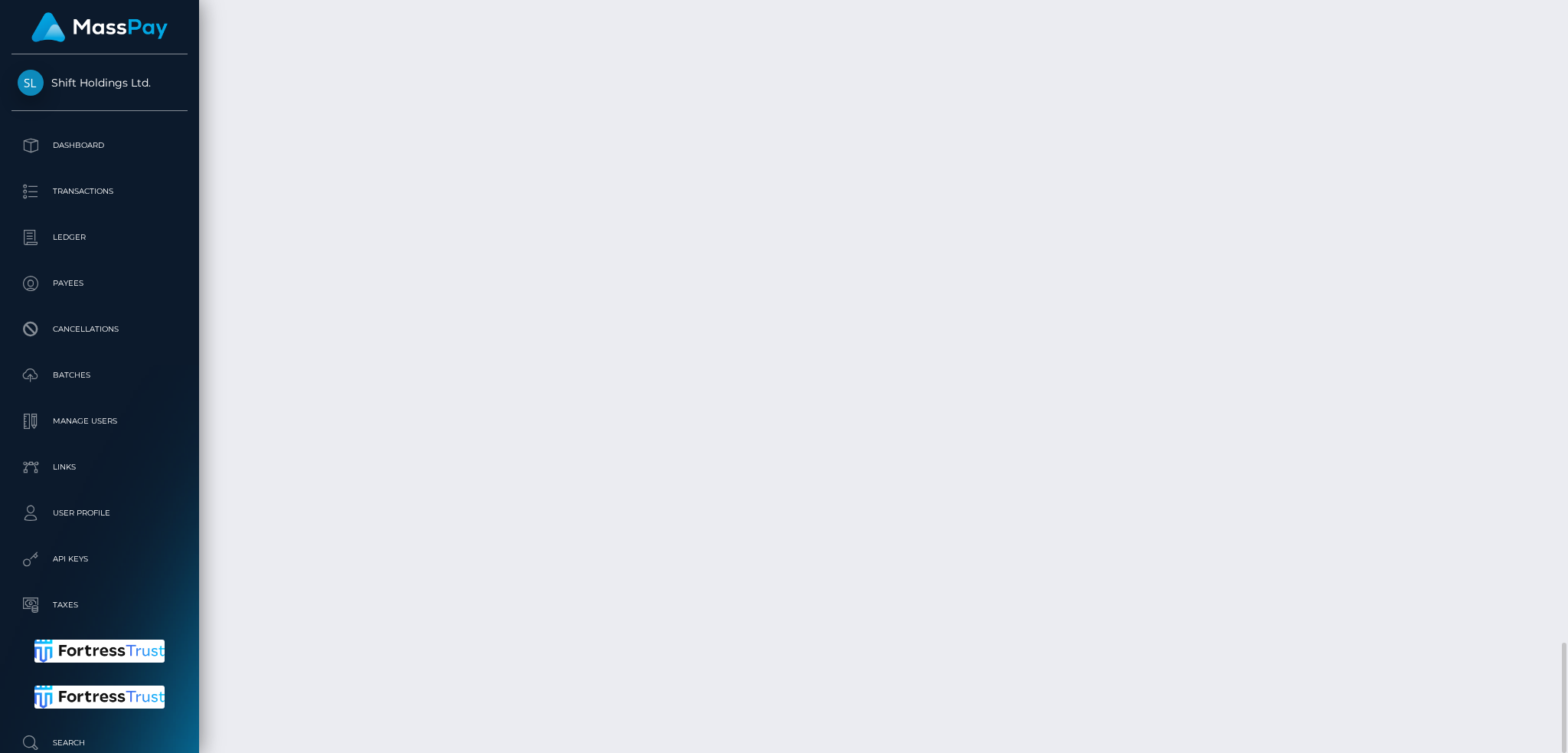
scroll to position [184, 425]
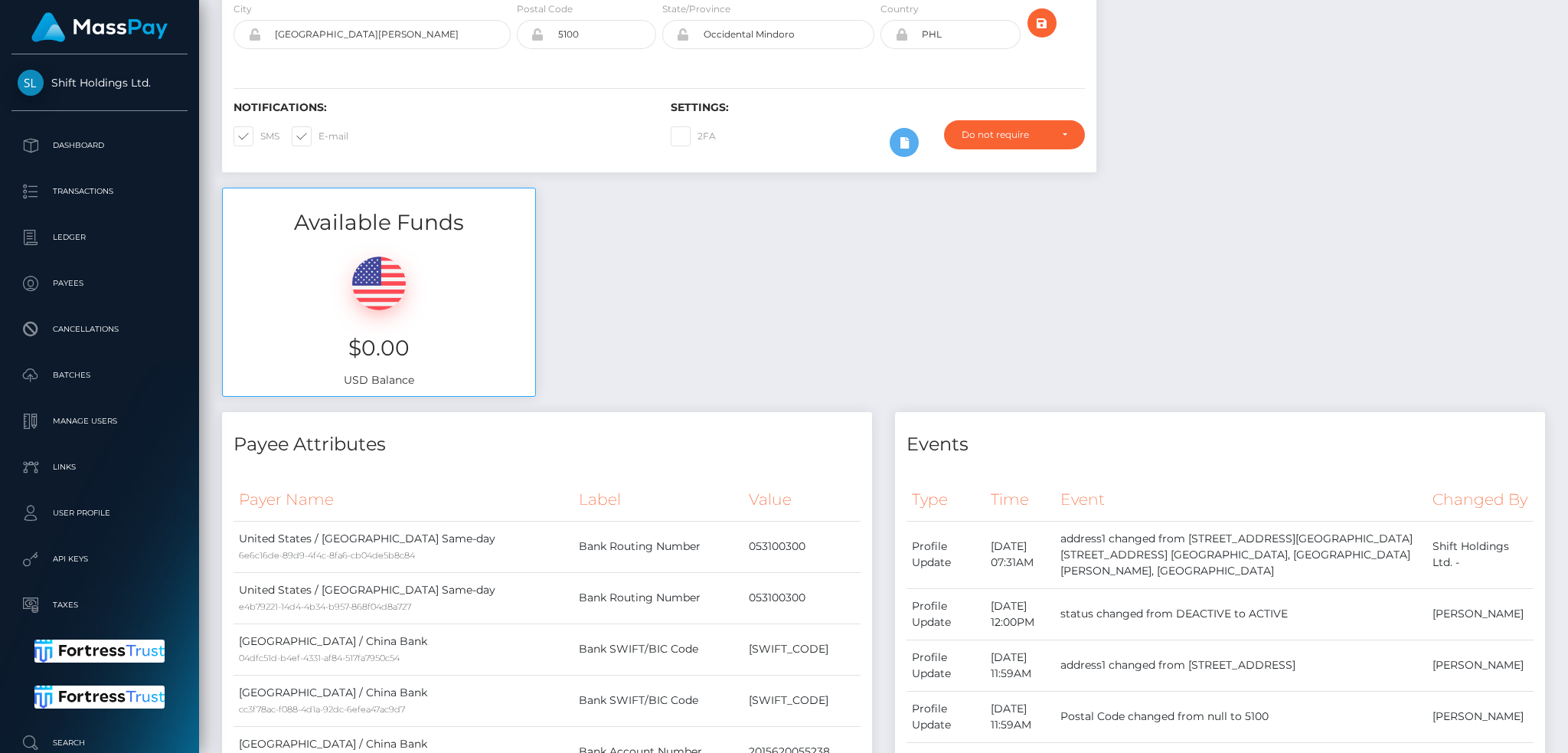
scroll to position [0, 0]
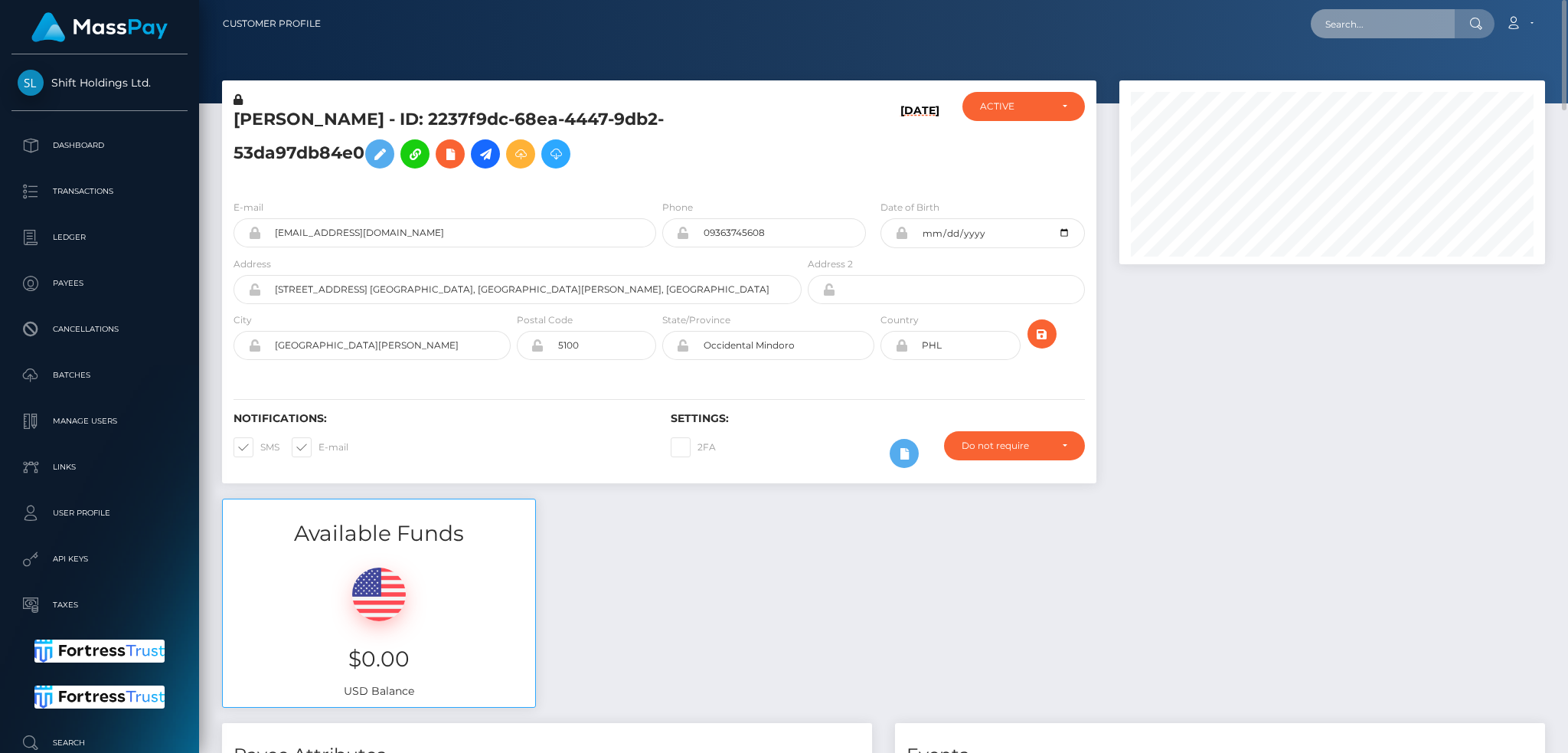
click at [1381, 31] on input "text" at bounding box center [1382, 24] width 144 height 29
paste input "33f2fe50-d2c7-4085-a926-d438bb841fe4"
type input "33f2fe50-d2c7-4085-a926-d438bb841fe4"
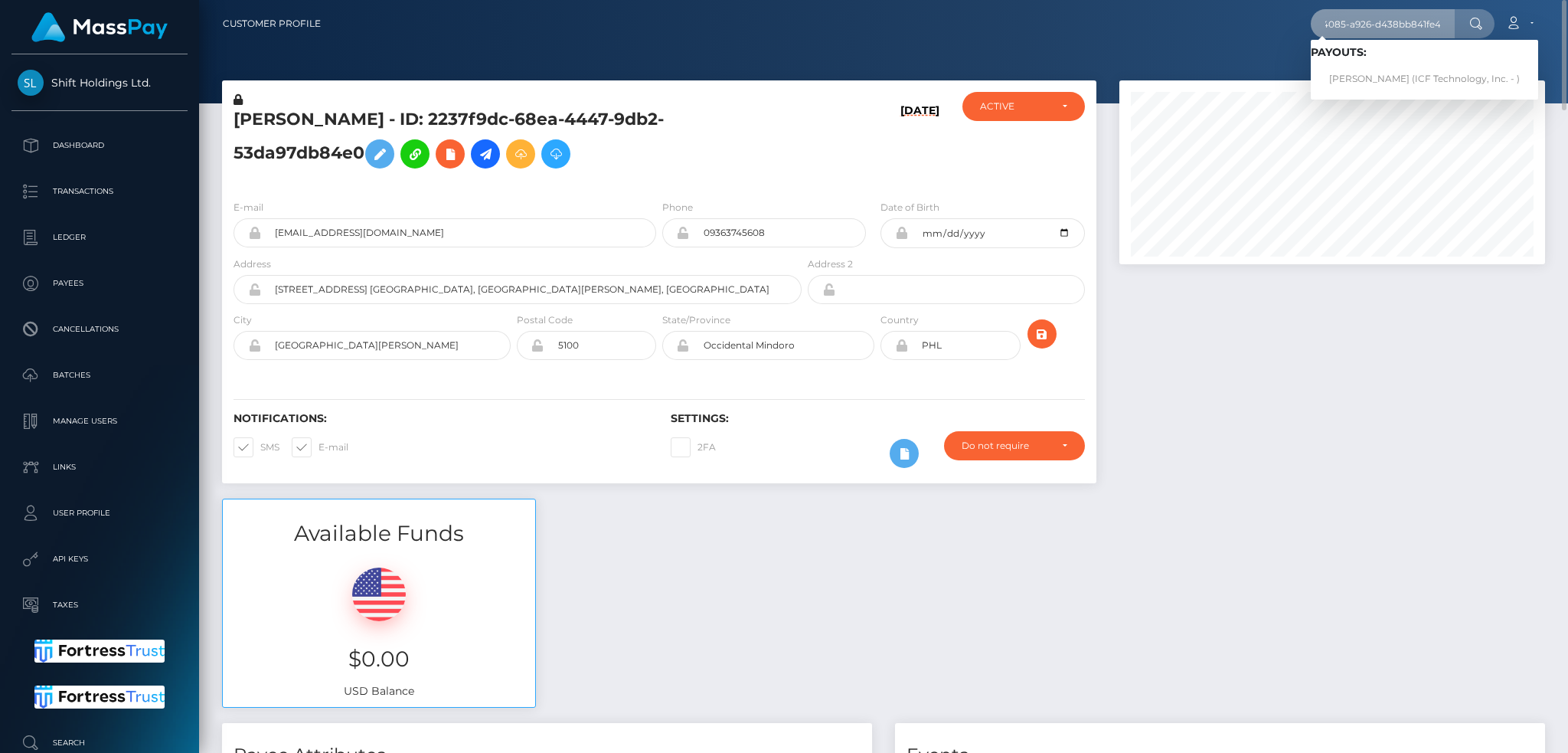
scroll to position [0, 0]
click at [1329, 79] on link "Nishita Chakrabarty (ICF Technology, Inc. - )" at bounding box center [1424, 79] width 227 height 29
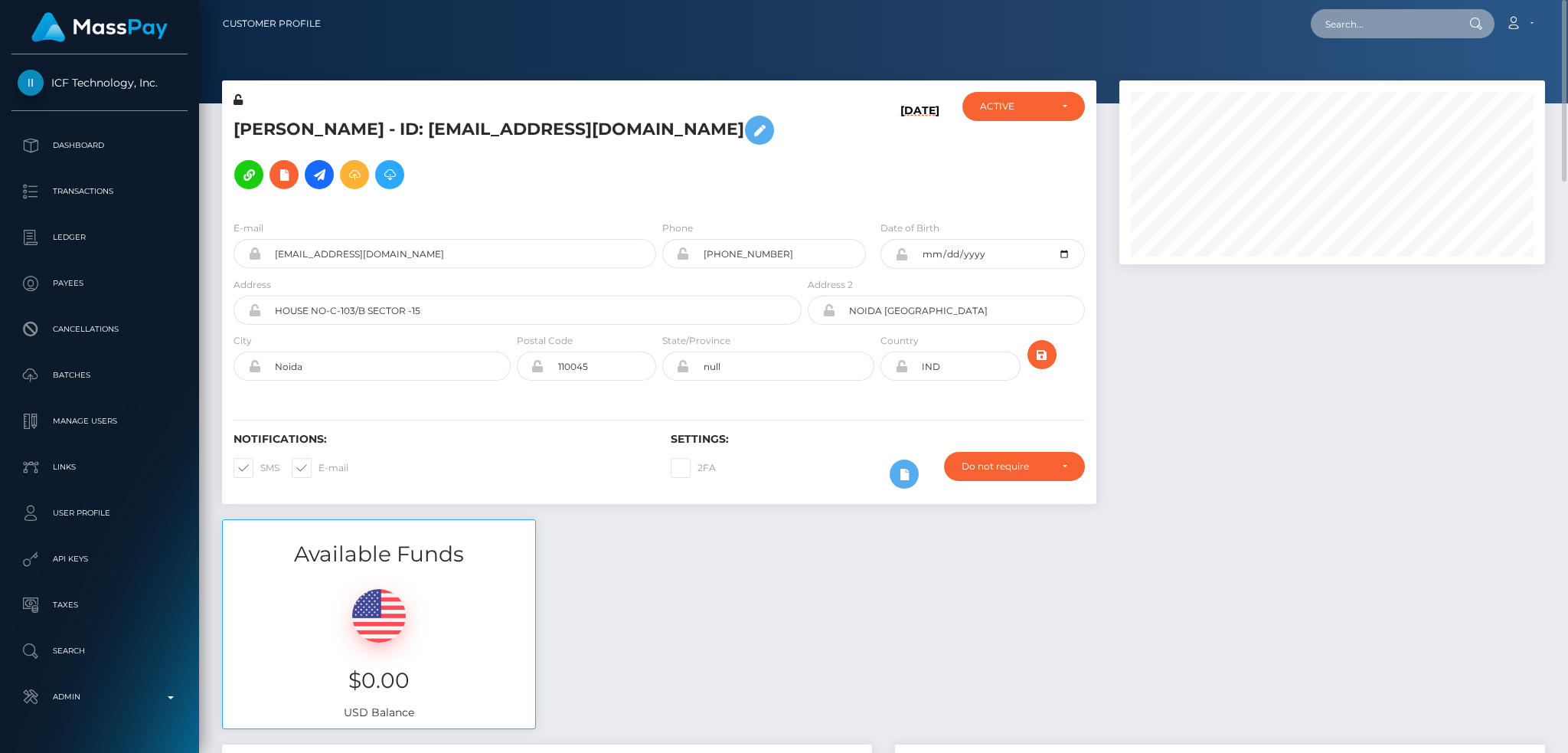
click at [1421, 14] on input "text" at bounding box center [1382, 24] width 144 height 29
paste input "poact_LfhnwnnRjnRX"
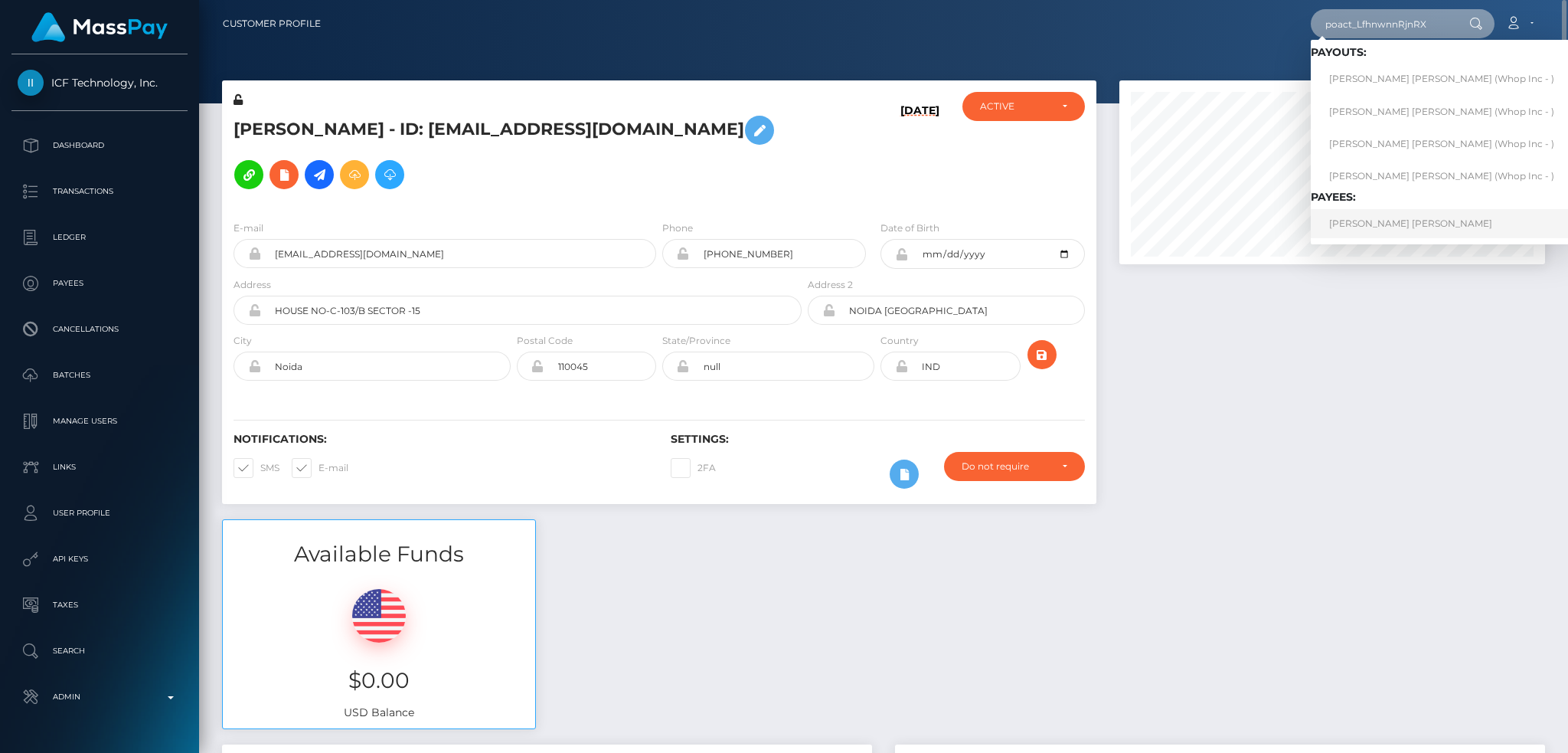
type input "poact_LfhnwnnRjnRX"
click at [1399, 221] on link "[PERSON_NAME] [PERSON_NAME]" at bounding box center [1441, 223] width 262 height 29
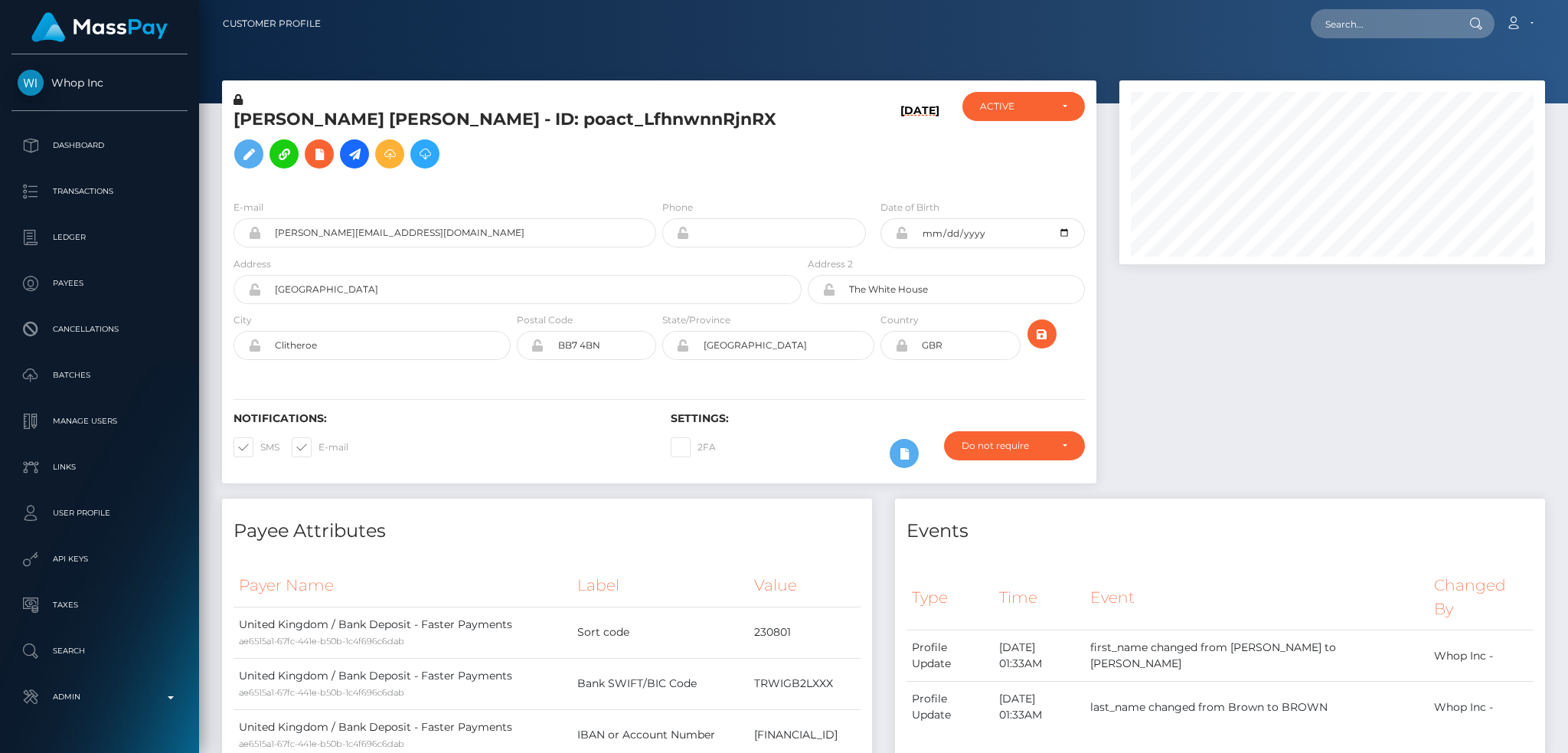
scroll to position [184, 425]
click at [1330, 28] on input "text" at bounding box center [1382, 24] width 144 height 29
paste input "wdrl_OSSaDk2Lc3NuI"
type input "wdrl_OSSaDk2Lc3NuI"
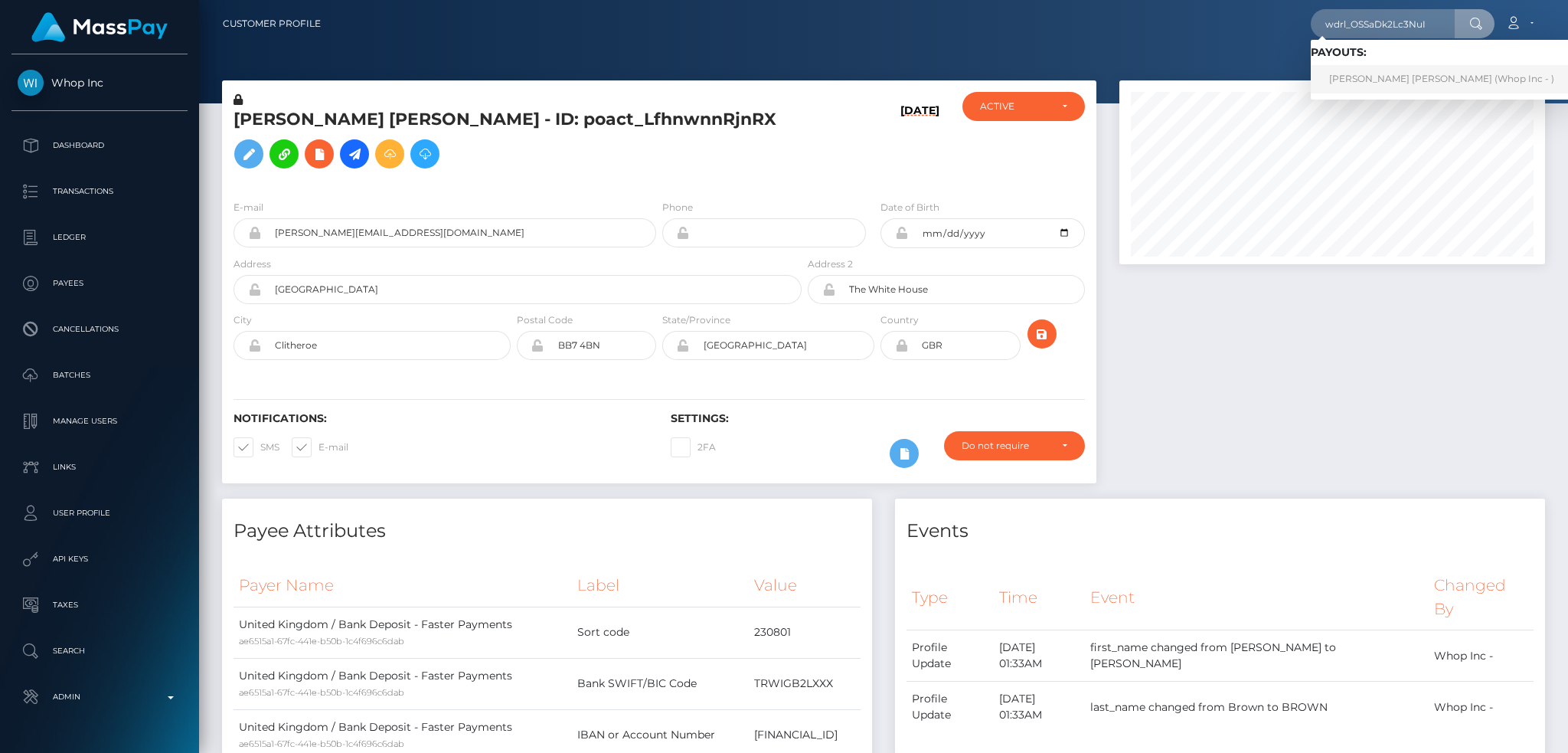
click at [1378, 73] on link "WILLIAM DAVID C BROWN (Whop Inc - )" at bounding box center [1441, 79] width 262 height 29
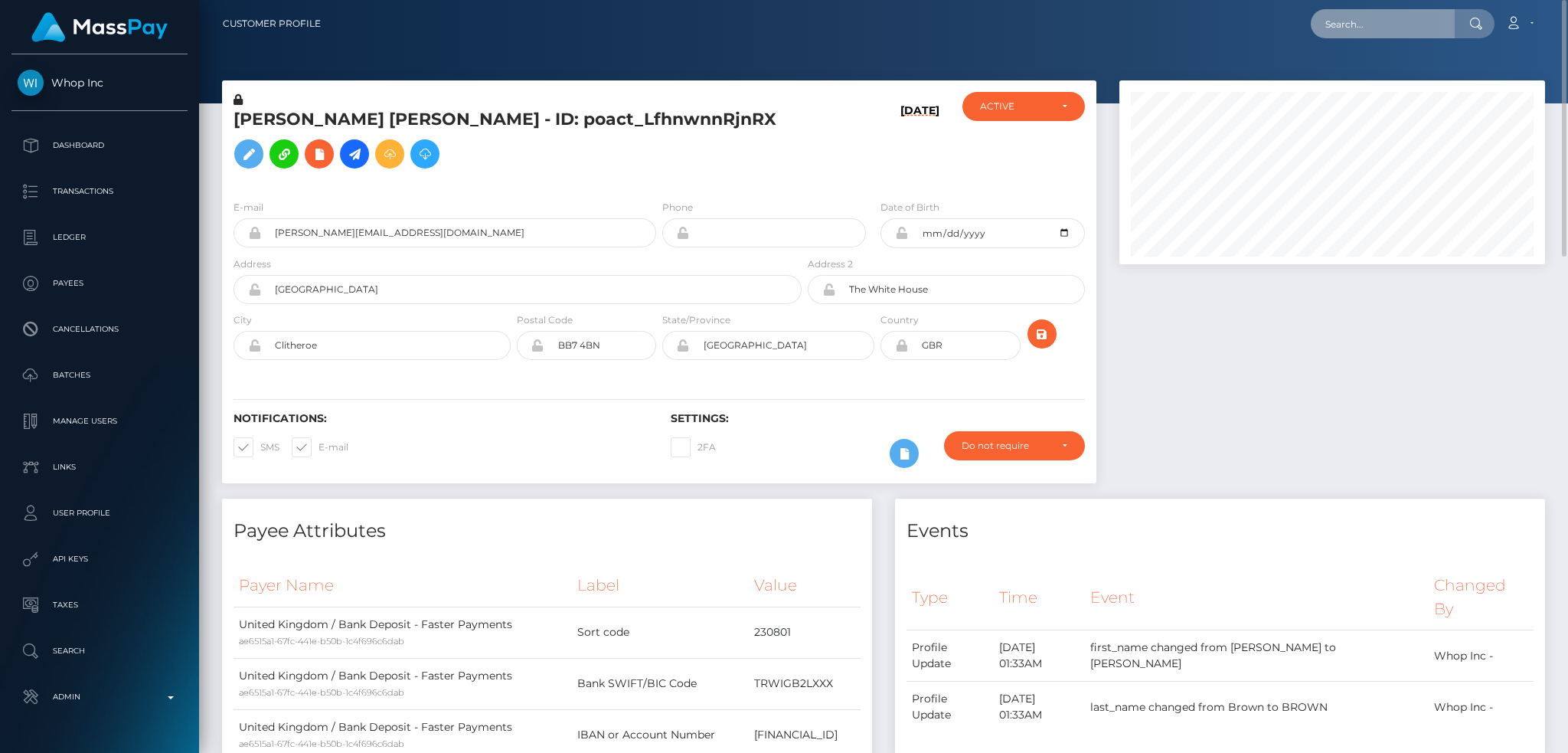
click at [1354, 27] on input "text" at bounding box center [1382, 24] width 144 height 29
paste input "[EMAIL_ADDRESS][DOMAIN_NAME]"
type input "[EMAIL_ADDRESS][DOMAIN_NAME]"
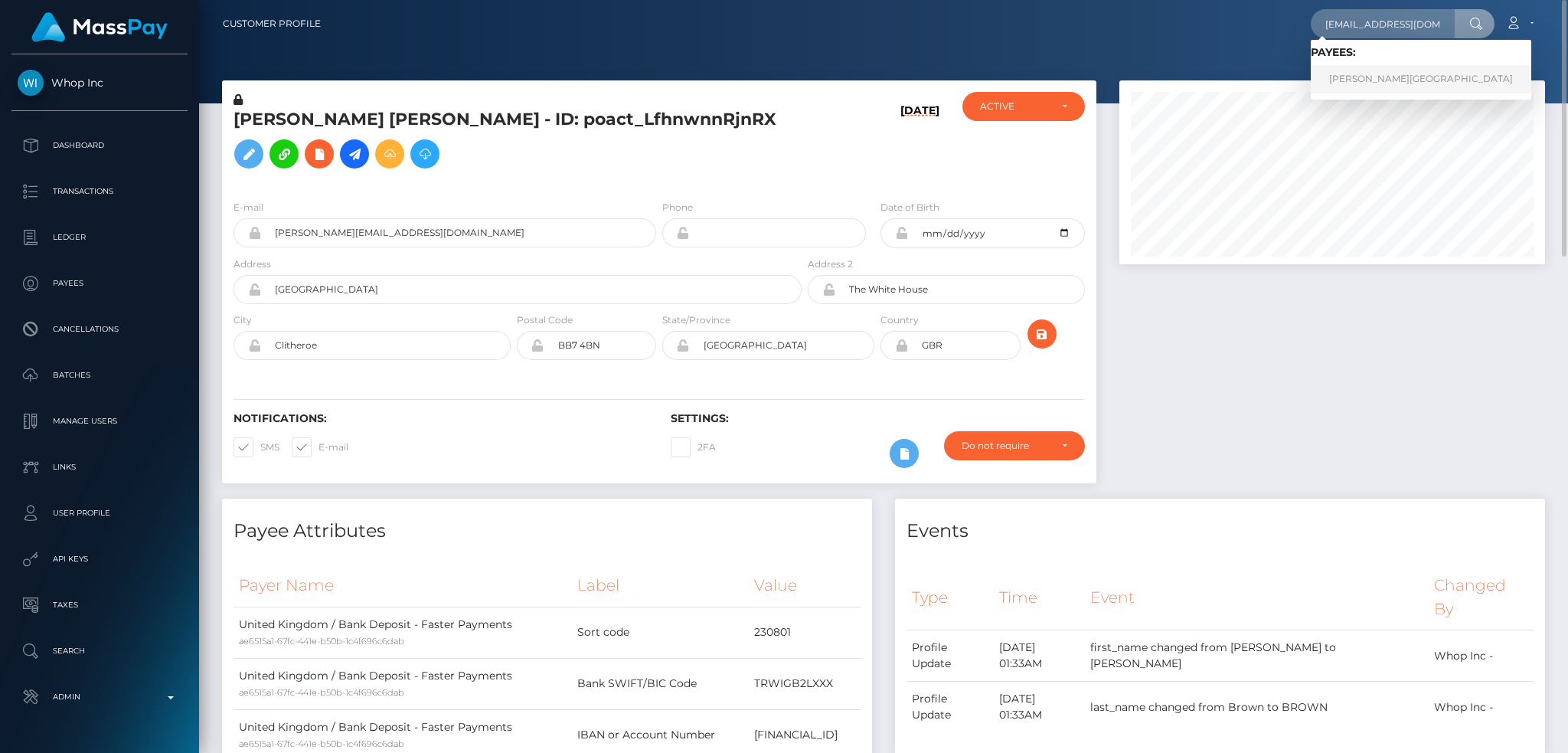
click at [1374, 78] on link "Tina Hall-Jordan" at bounding box center [1421, 79] width 220 height 29
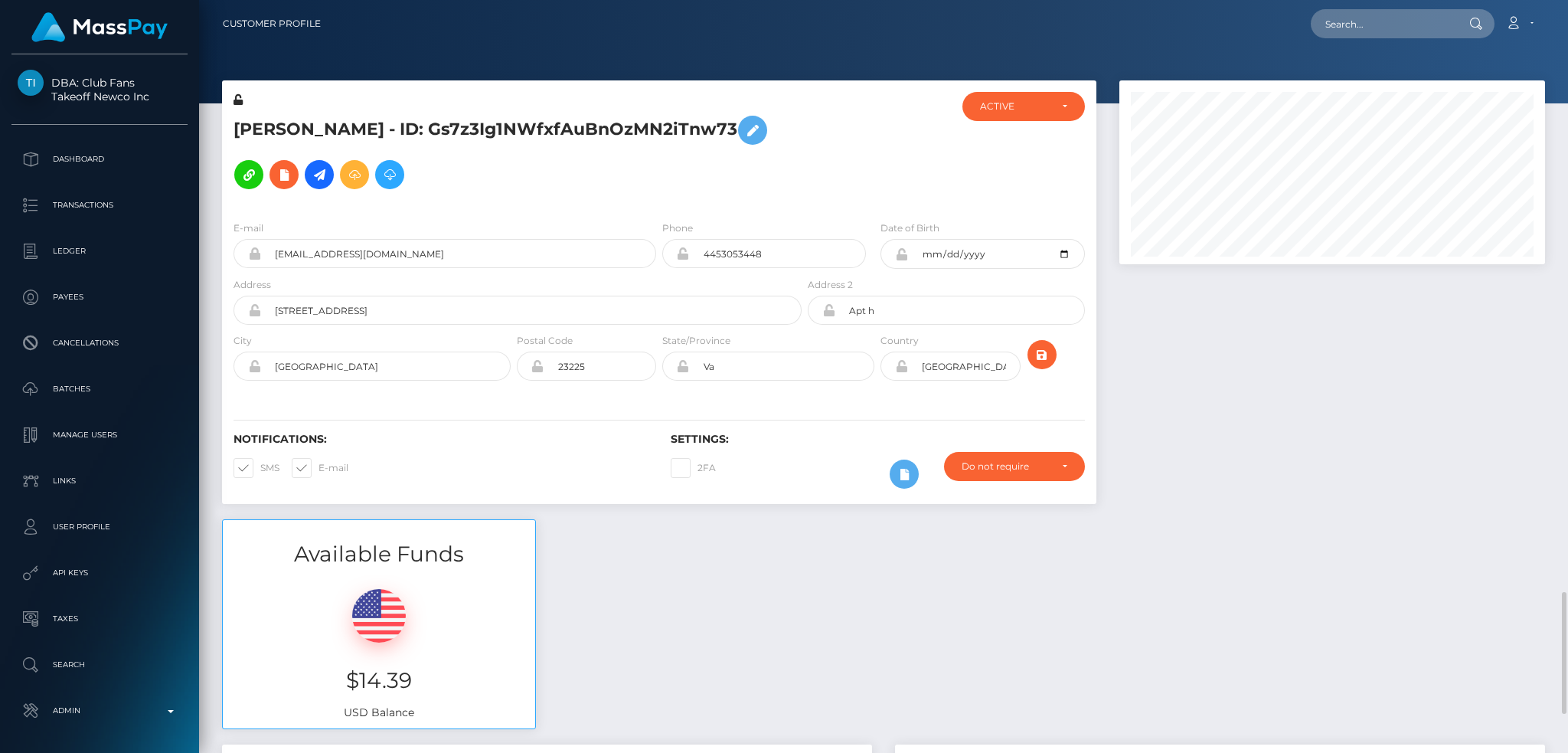
scroll to position [184, 425]
click at [316, 183] on icon at bounding box center [319, 175] width 18 height 19
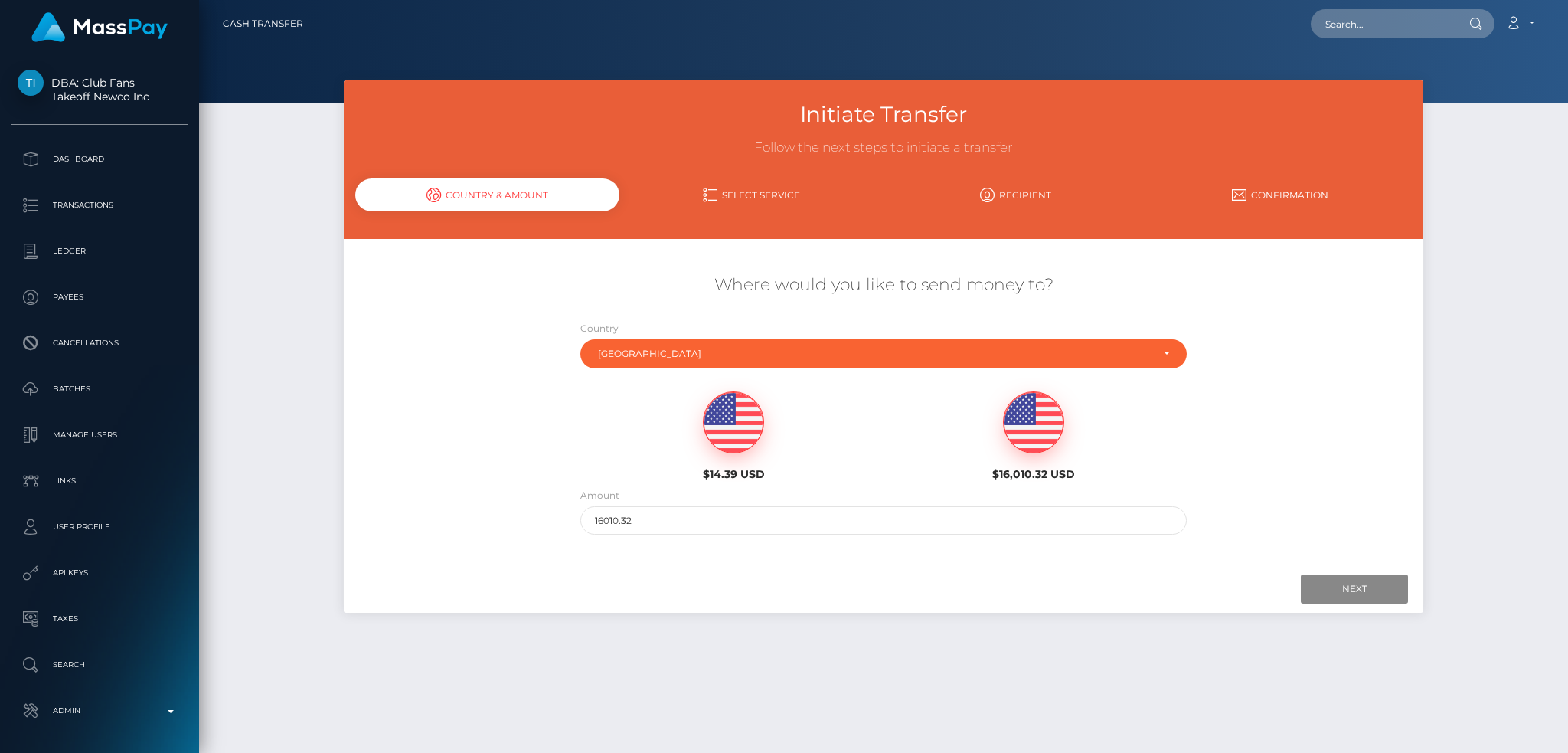
click at [727, 420] on img at bounding box center [733, 422] width 60 height 62
type input "14.39"
click at [1366, 601] on input "Next" at bounding box center [1355, 589] width 108 height 29
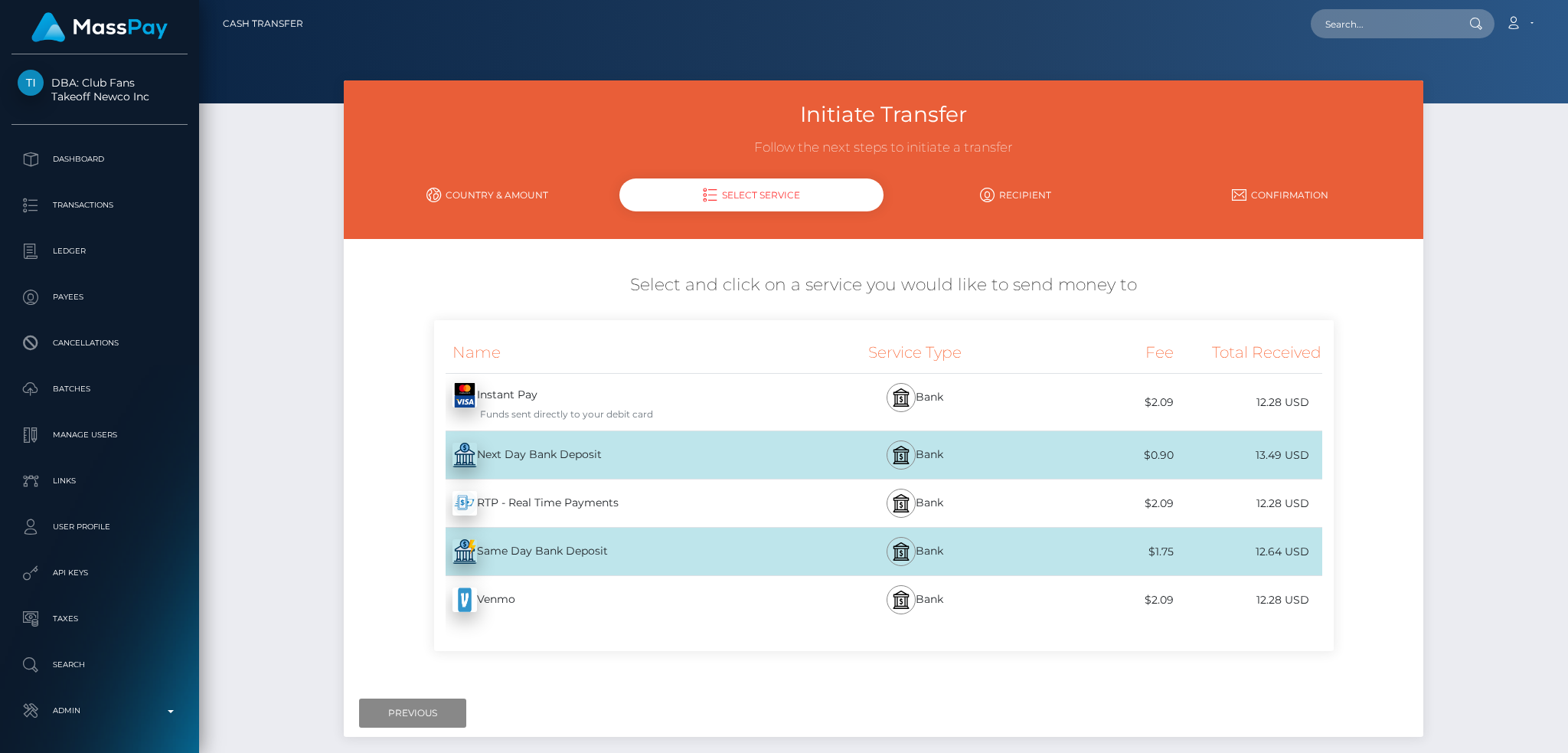
click at [588, 455] on div "Next Day Bank Deposit - USD" at bounding box center [619, 455] width 369 height 43
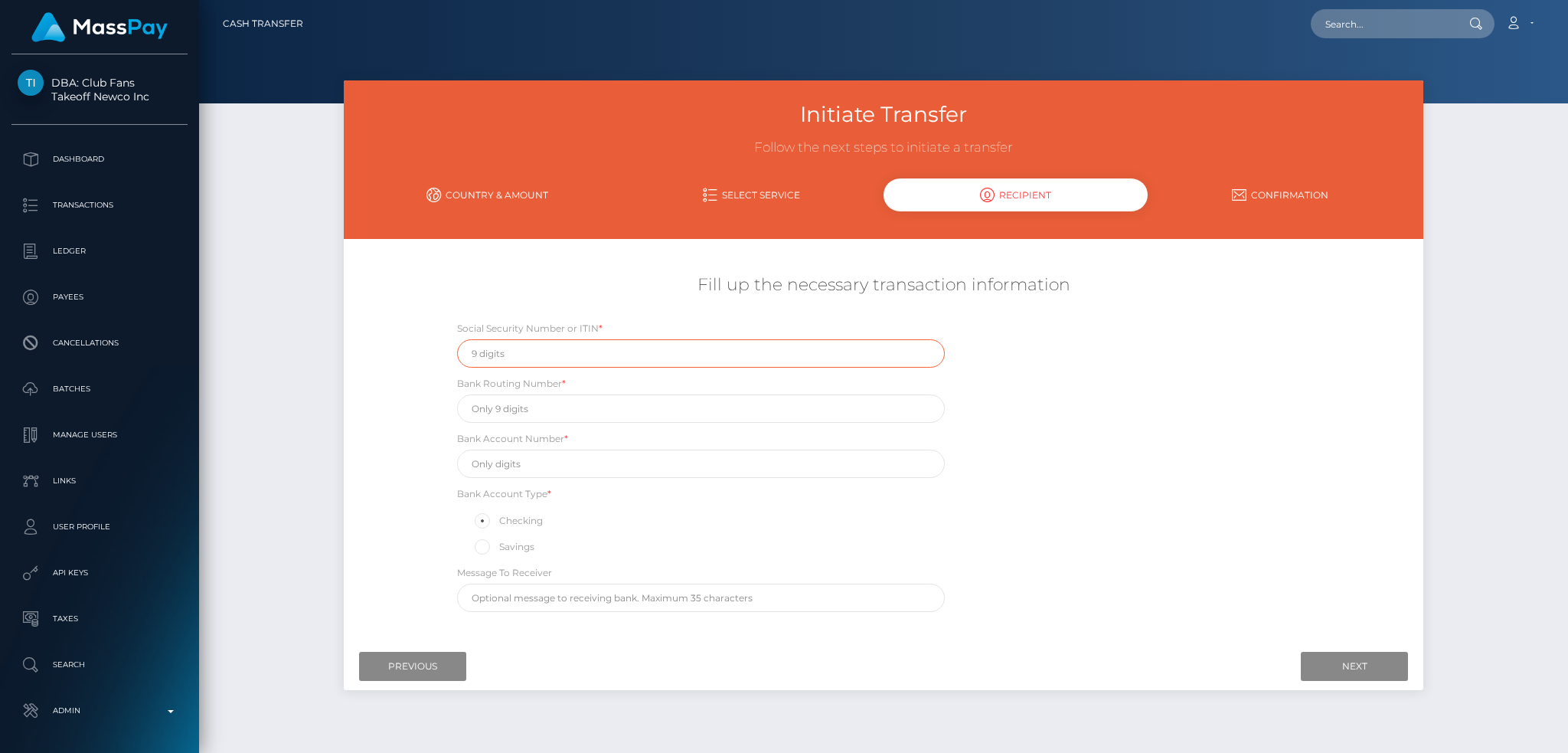
click at [624, 358] on input "text" at bounding box center [701, 353] width 488 height 29
paste input "169621665"
type input "169621665"
click at [576, 409] on input "text" at bounding box center [701, 409] width 488 height 29
paste input "124303162"
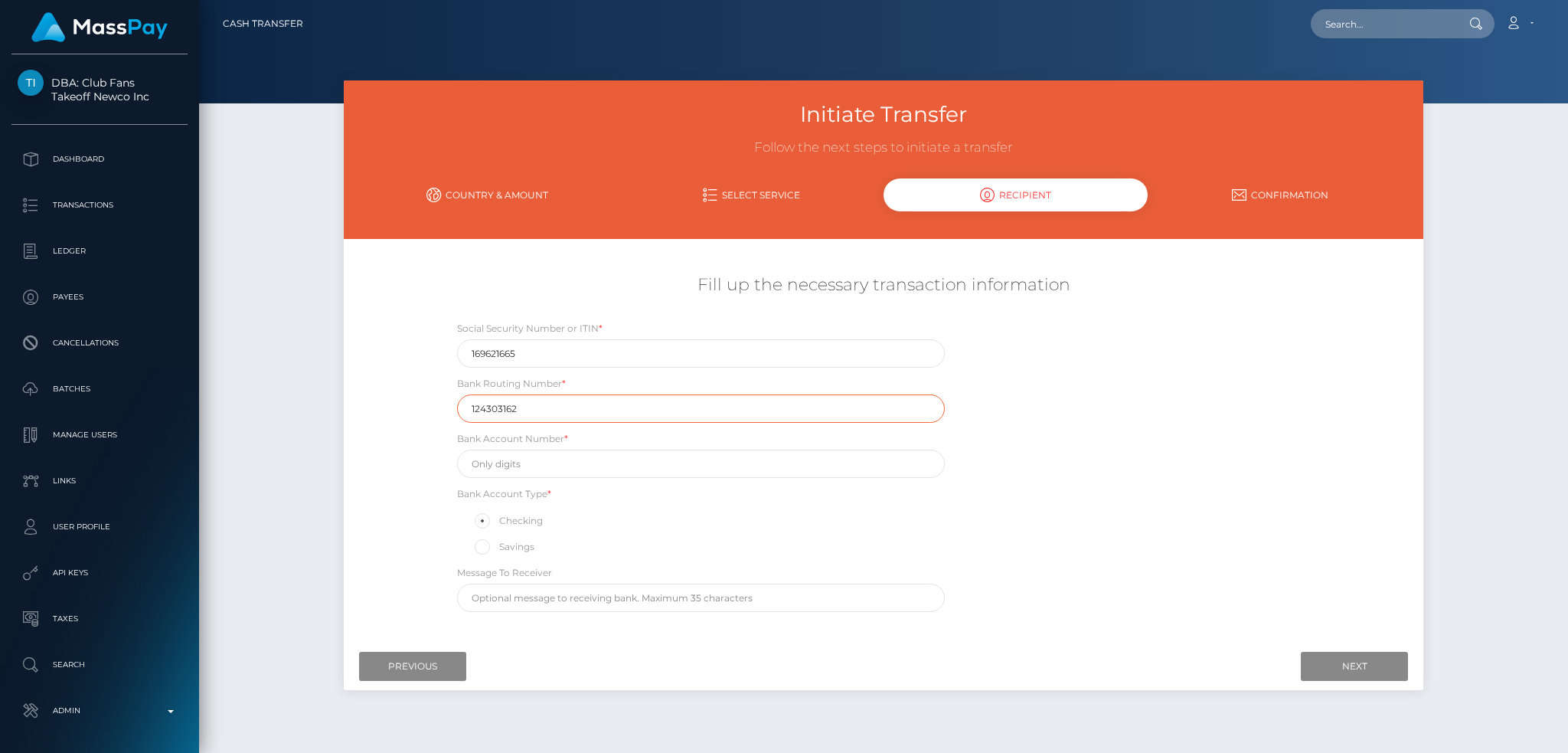
type input "124303162"
click at [572, 461] on input "text" at bounding box center [701, 463] width 488 height 29
paste input "15228853072427"
type input "15228853072427"
click at [619, 598] on input "text" at bounding box center [701, 598] width 488 height 29
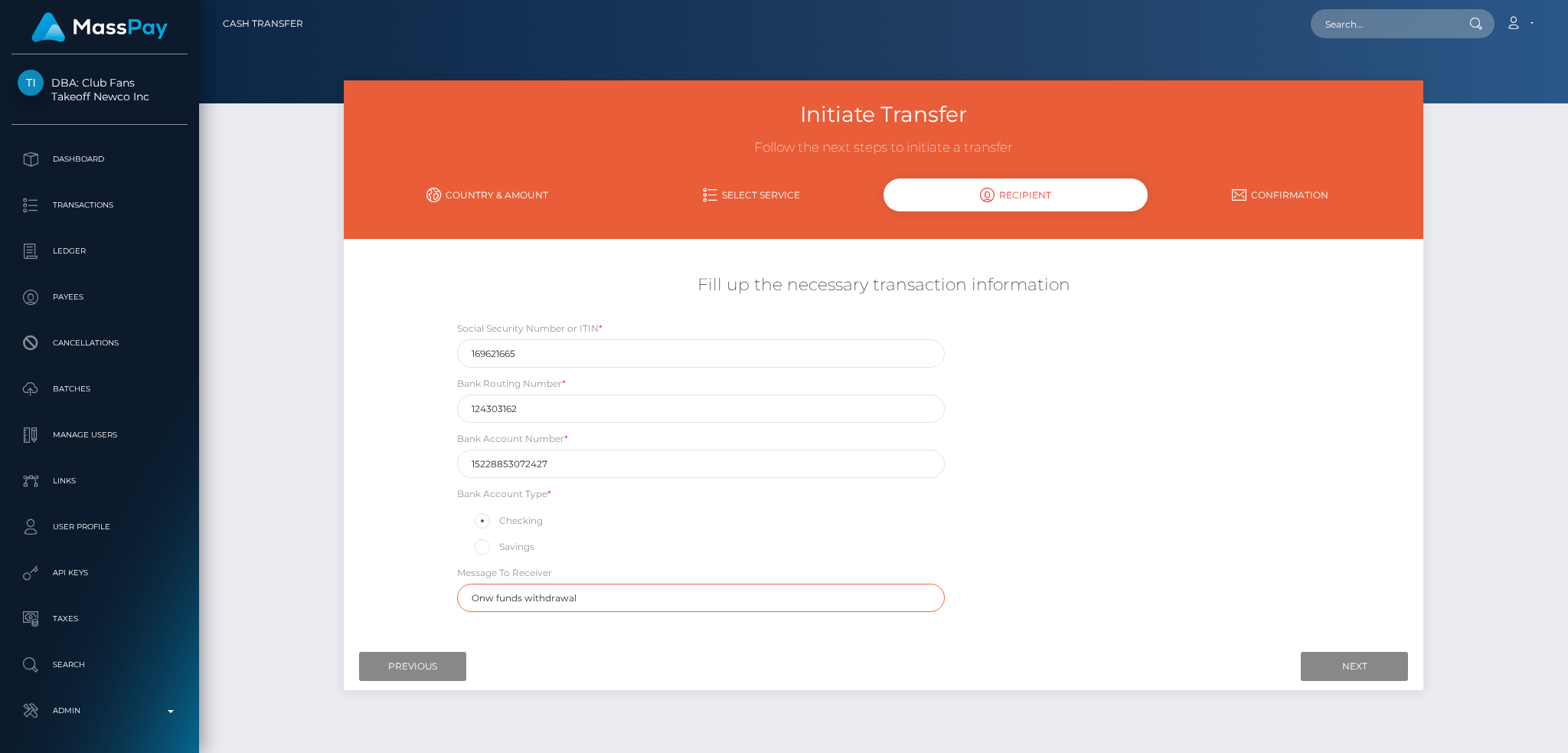
click at [628, 602] on input "Onw funds withdrawal" at bounding box center [701, 598] width 488 height 29
type input "Own Funds Withdrawal"
click at [1319, 666] on input "Next" at bounding box center [1355, 666] width 108 height 29
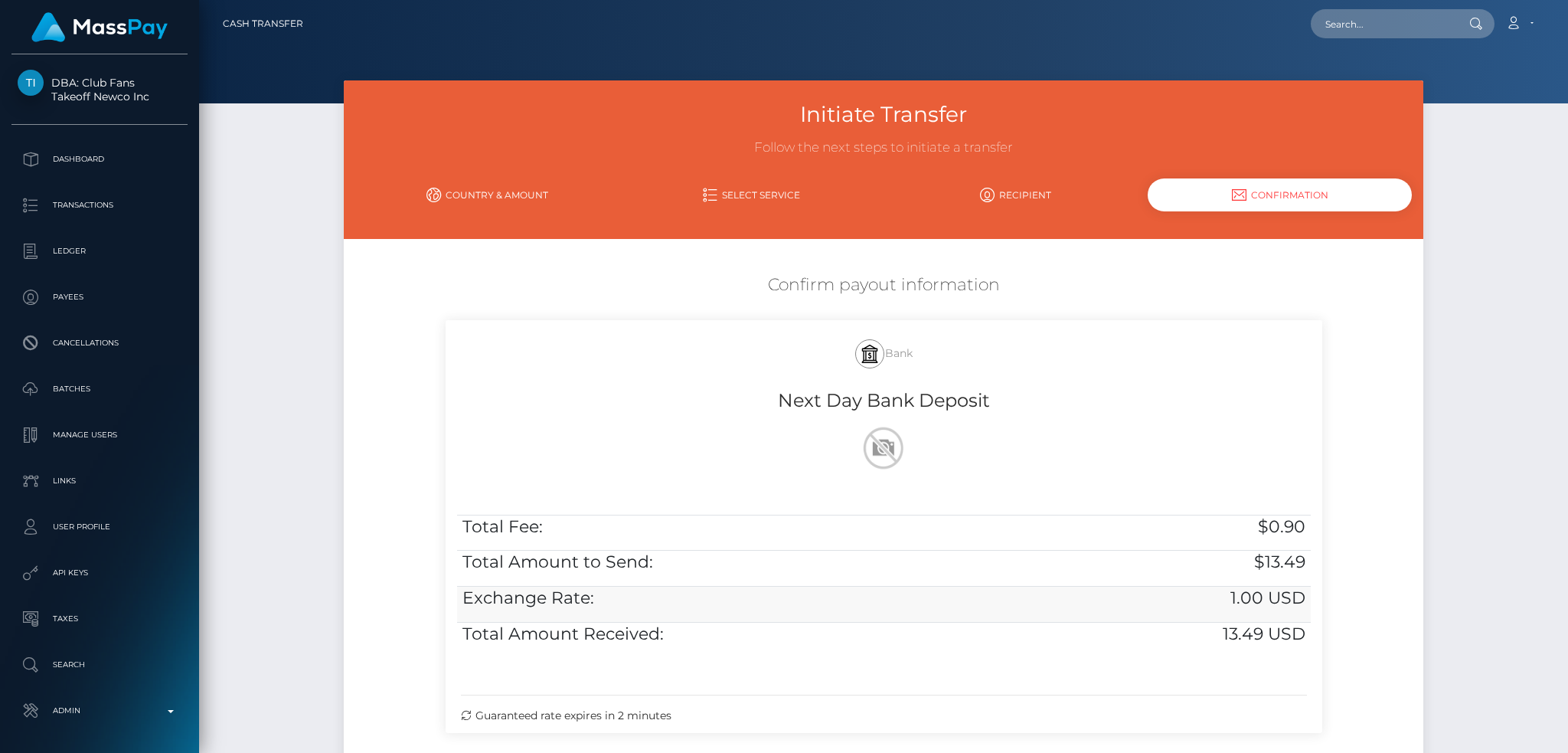
scroll to position [157, 0]
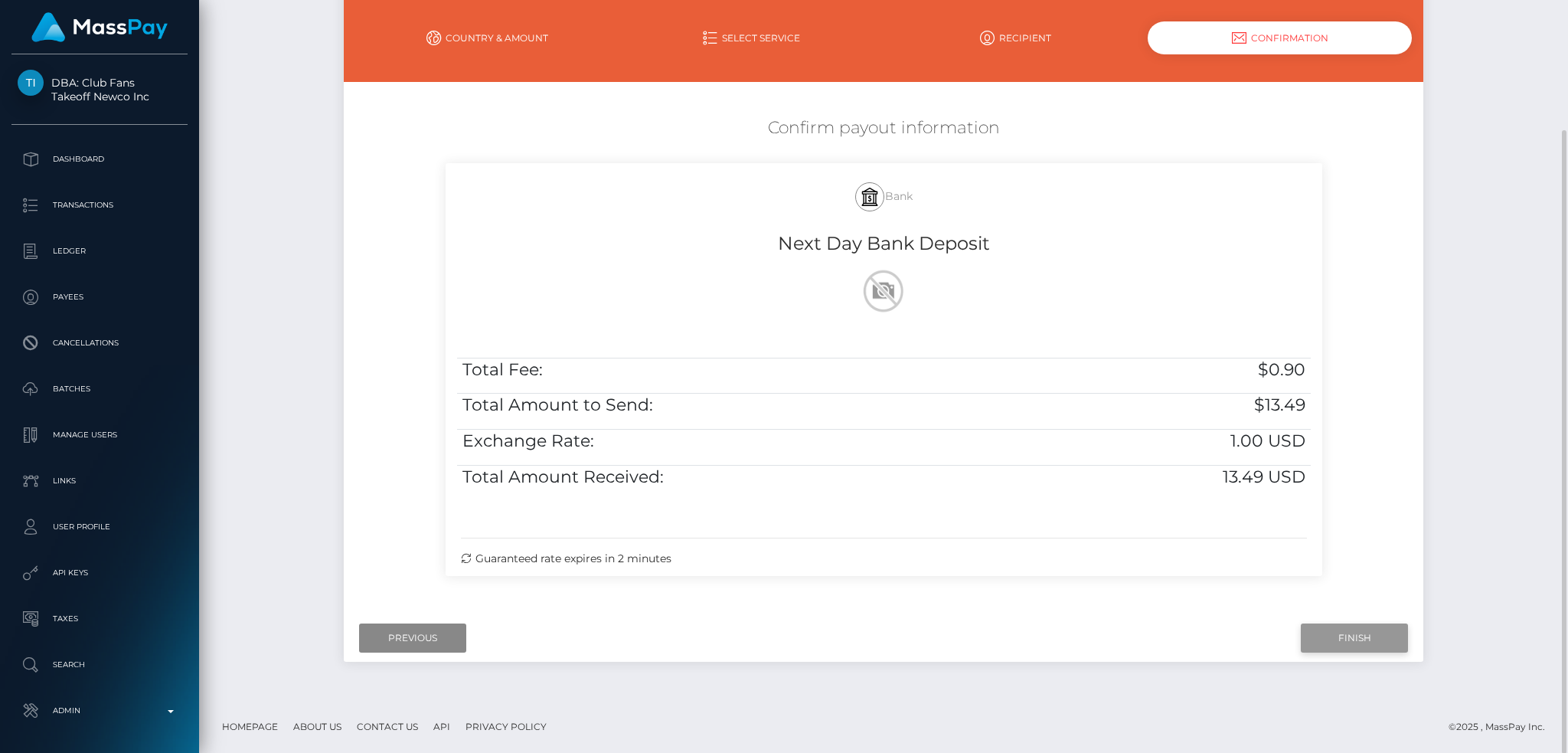
click at [1360, 637] on input "Finish" at bounding box center [1355, 638] width 108 height 29
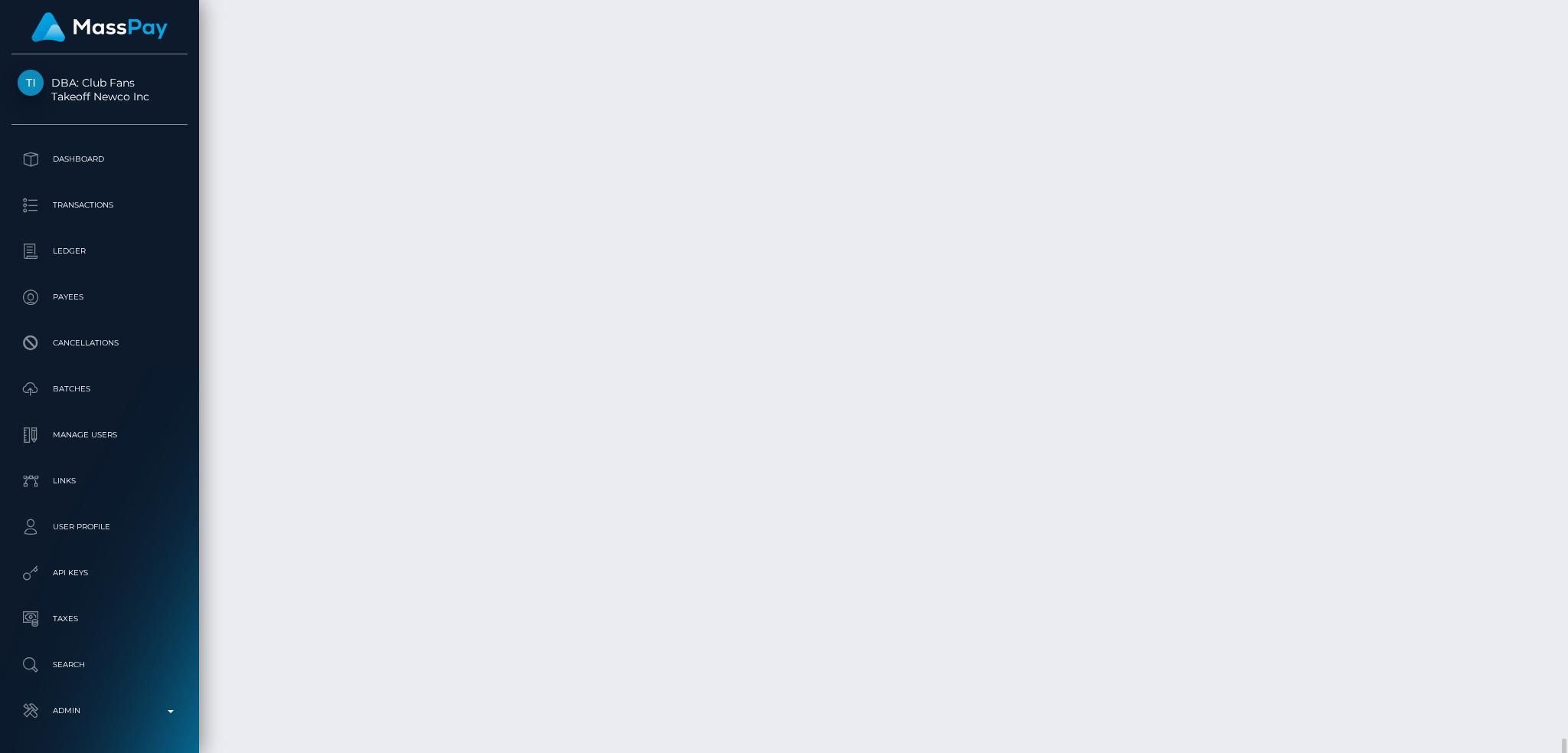
scroll to position [4184, 0]
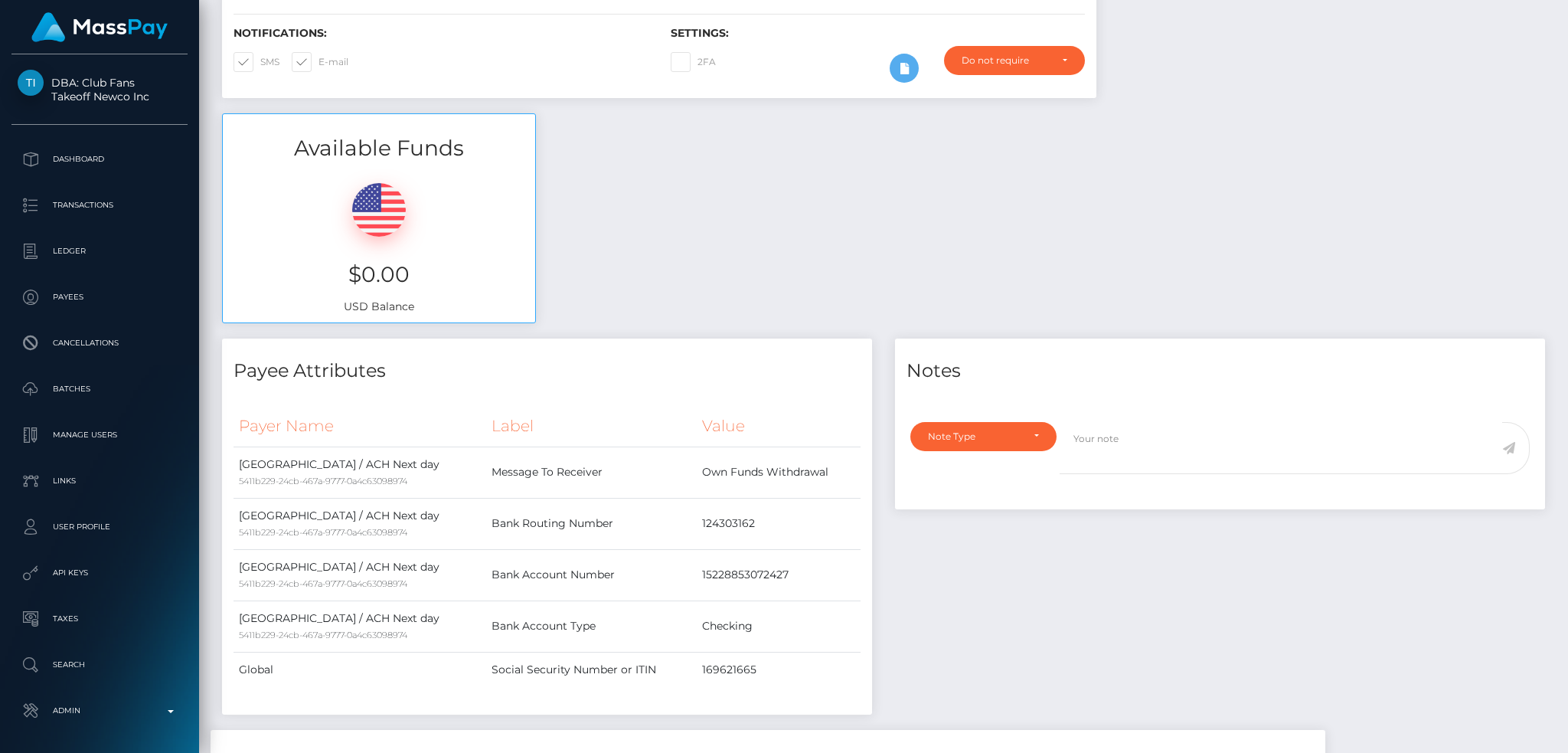
scroll to position [0, 0]
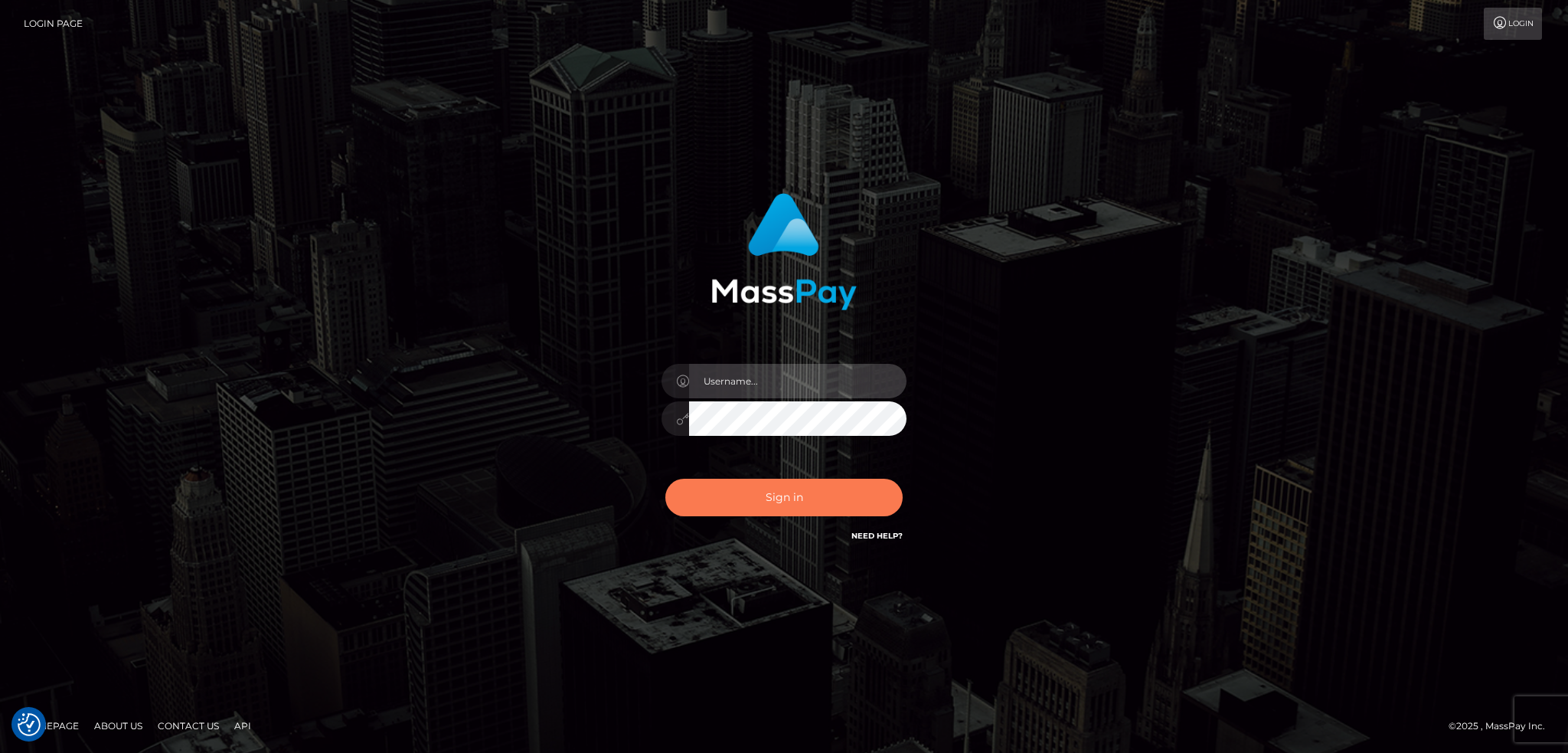
type input "alexstef"
drag, startPoint x: 833, startPoint y: 514, endPoint x: 826, endPoint y: 505, distance: 11.4
click at [832, 512] on button "Sign in" at bounding box center [784, 497] width 238 height 37
type input "alexstef"
click at [778, 504] on button "Sign in" at bounding box center [784, 497] width 238 height 37
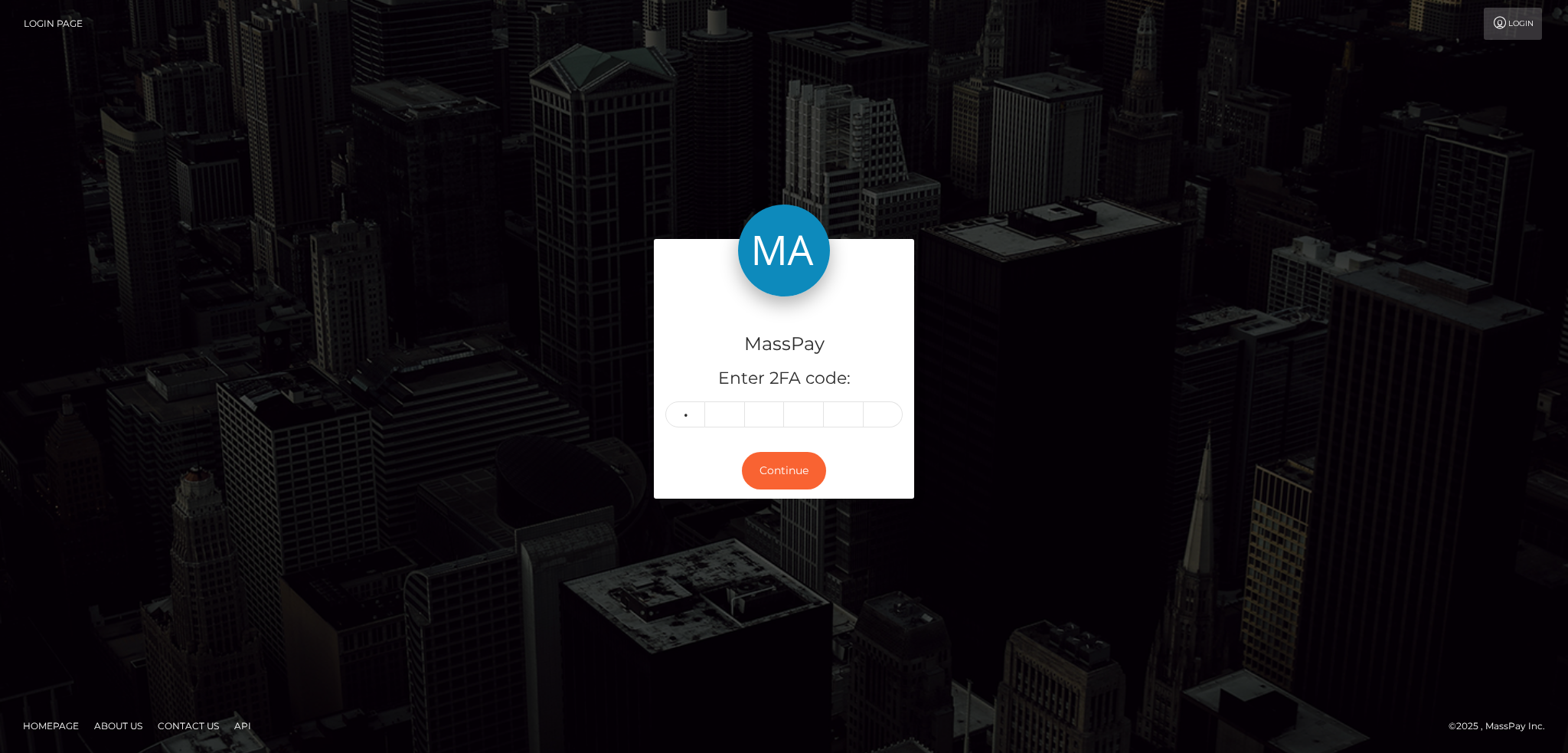
type input "1"
type input "6"
type input "4"
type input "6"
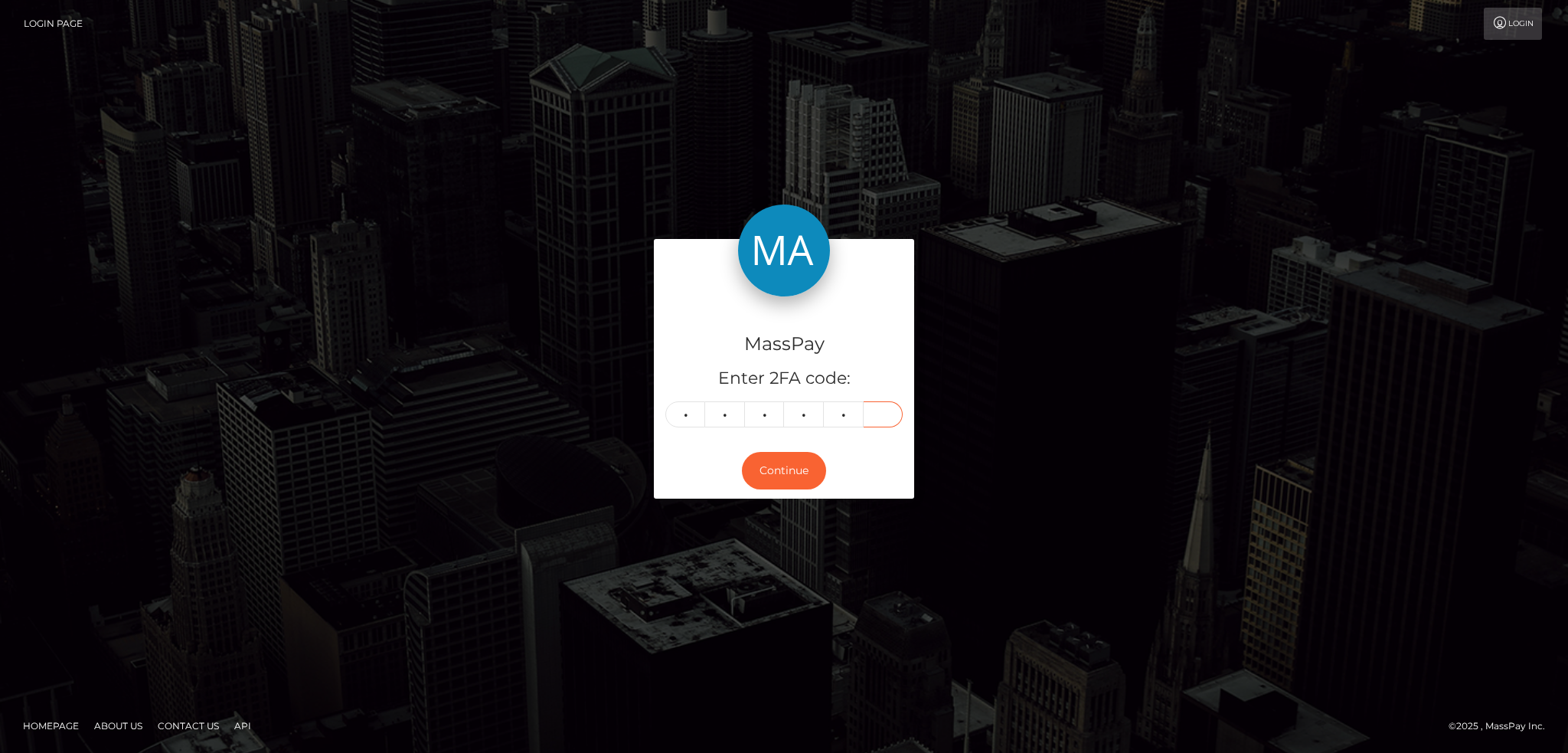
type input "5"
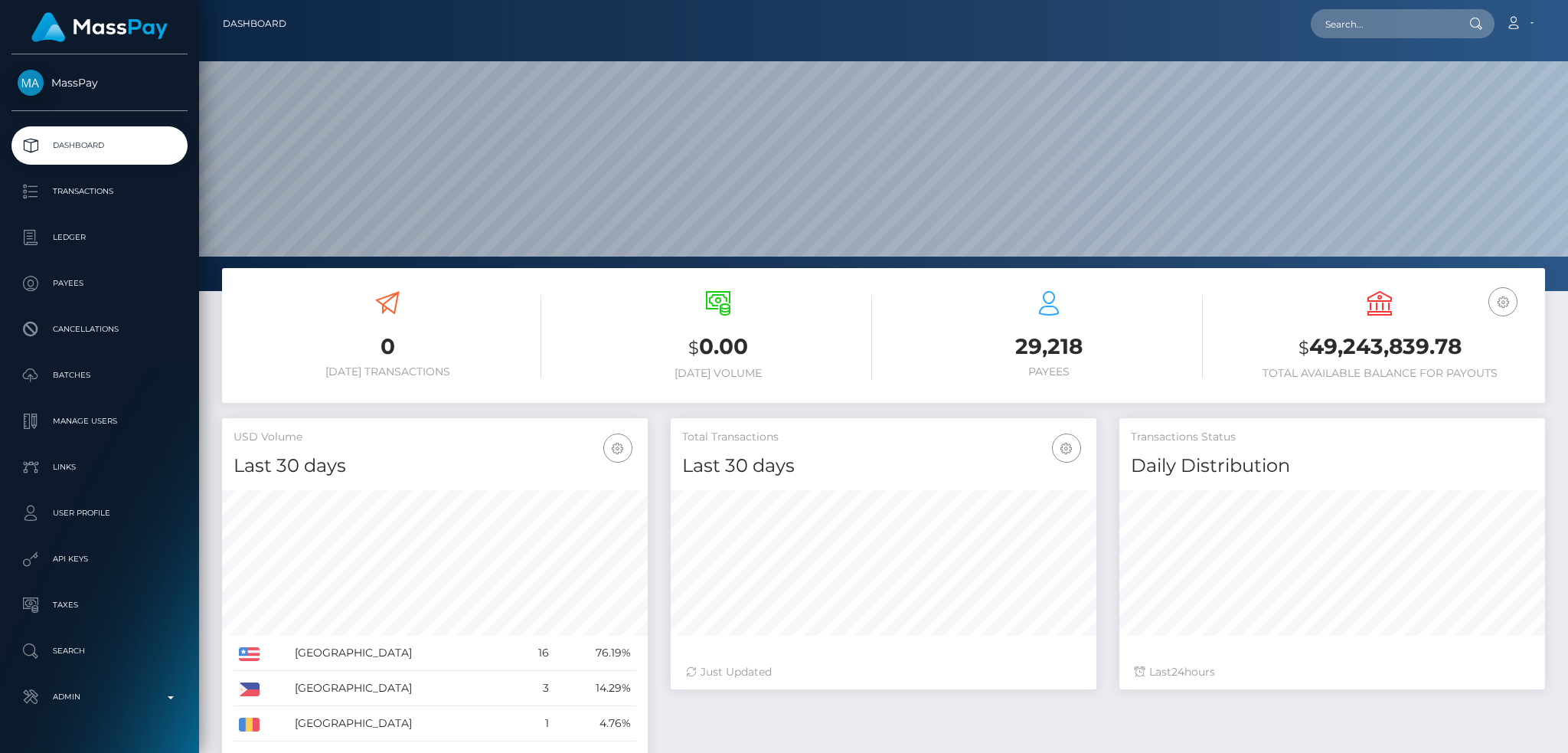
scroll to position [272, 425]
click at [1389, 25] on input "text" at bounding box center [1382, 24] width 144 height 29
paste input "twitch:425766079"
type input "twitch:425766079"
click at [1391, 87] on link "EMILY JANE LYNN" at bounding box center [1371, 79] width 122 height 29
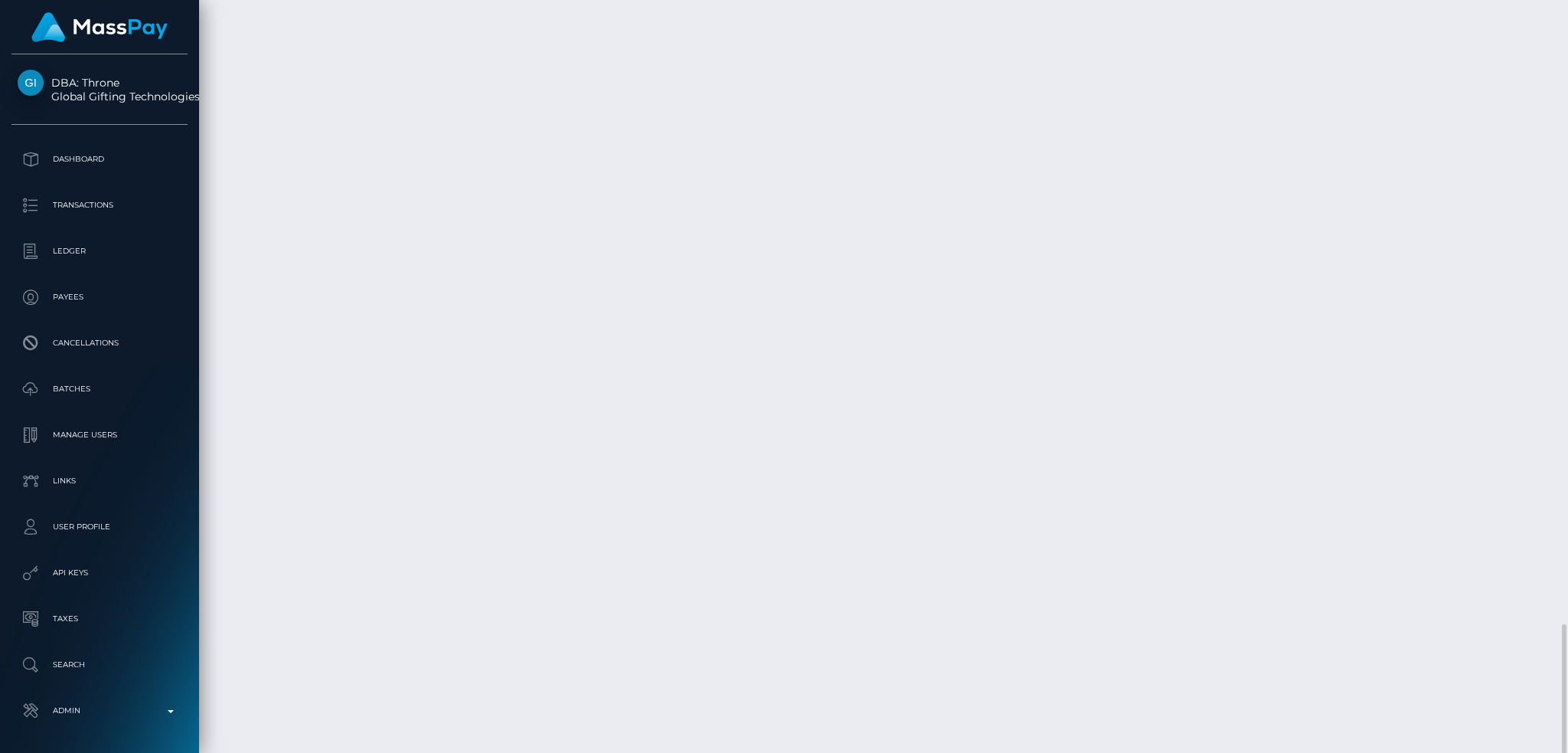
scroll to position [184, 425]
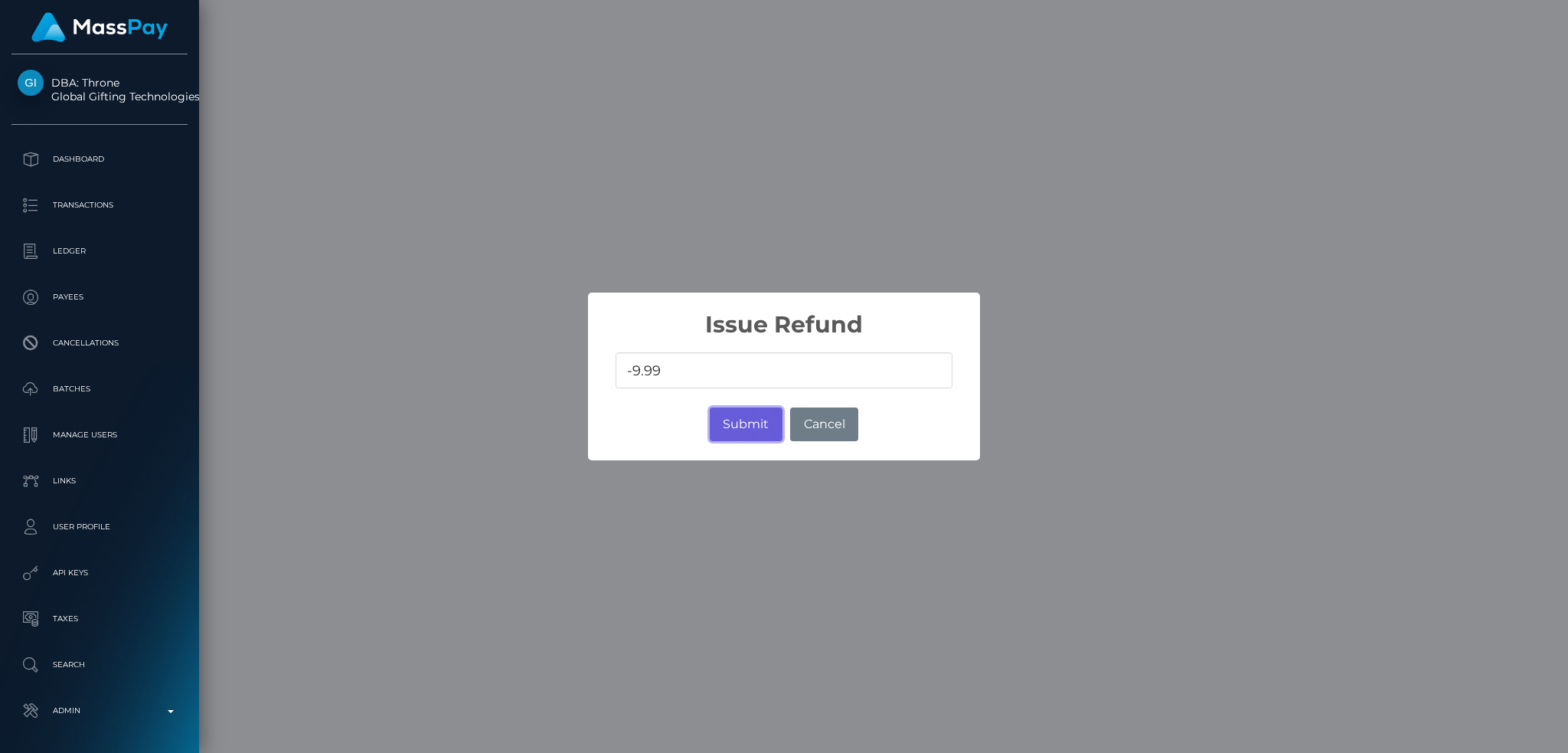
click at [738, 423] on button "Submit" at bounding box center [746, 424] width 73 height 34
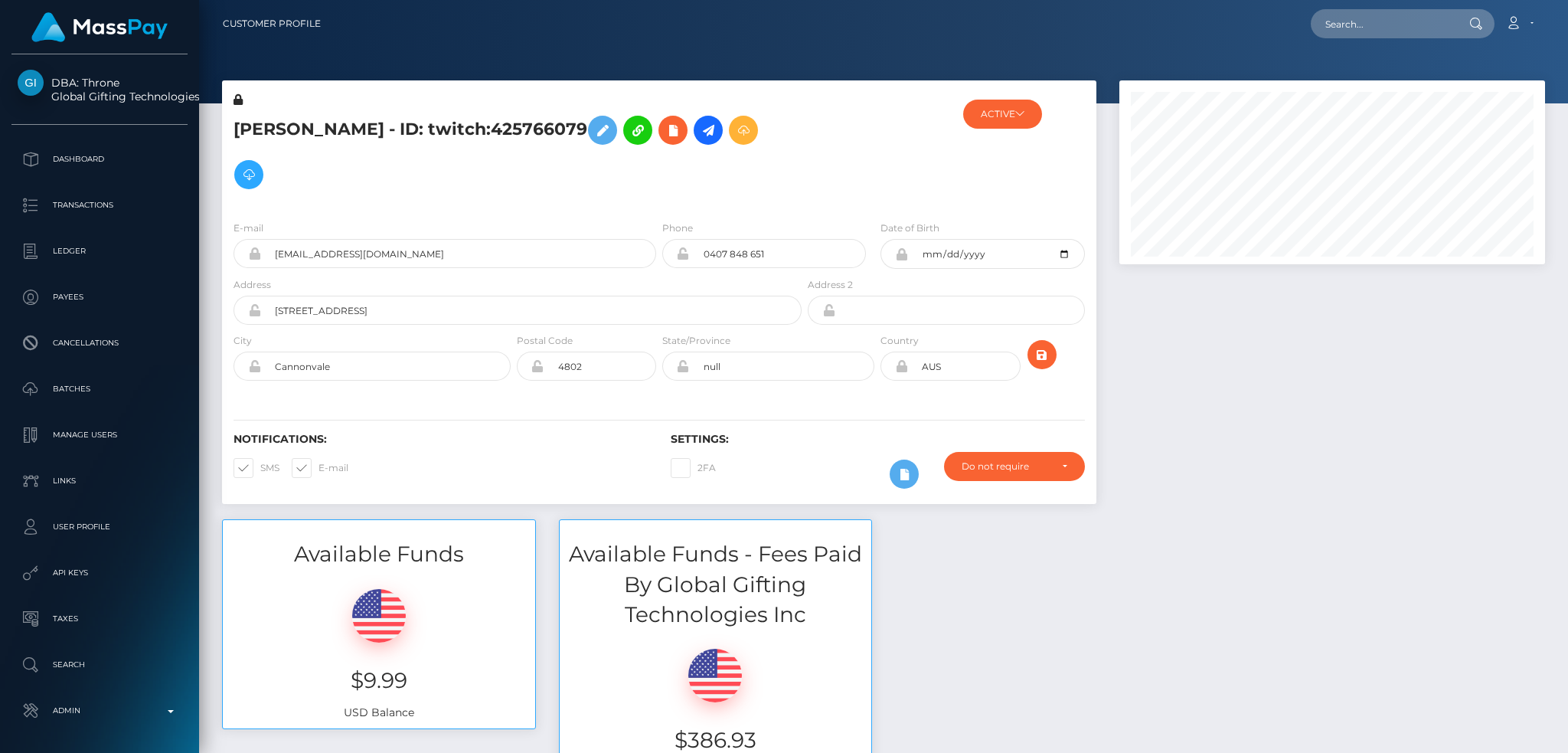
scroll to position [184, 425]
click at [459, 124] on h5 "EMILY JANE LYNN - ID: twitch:425766079" at bounding box center [513, 152] width 559 height 88
copy h5 "EMILY JANE LYNN - ID: twitch:425766079"
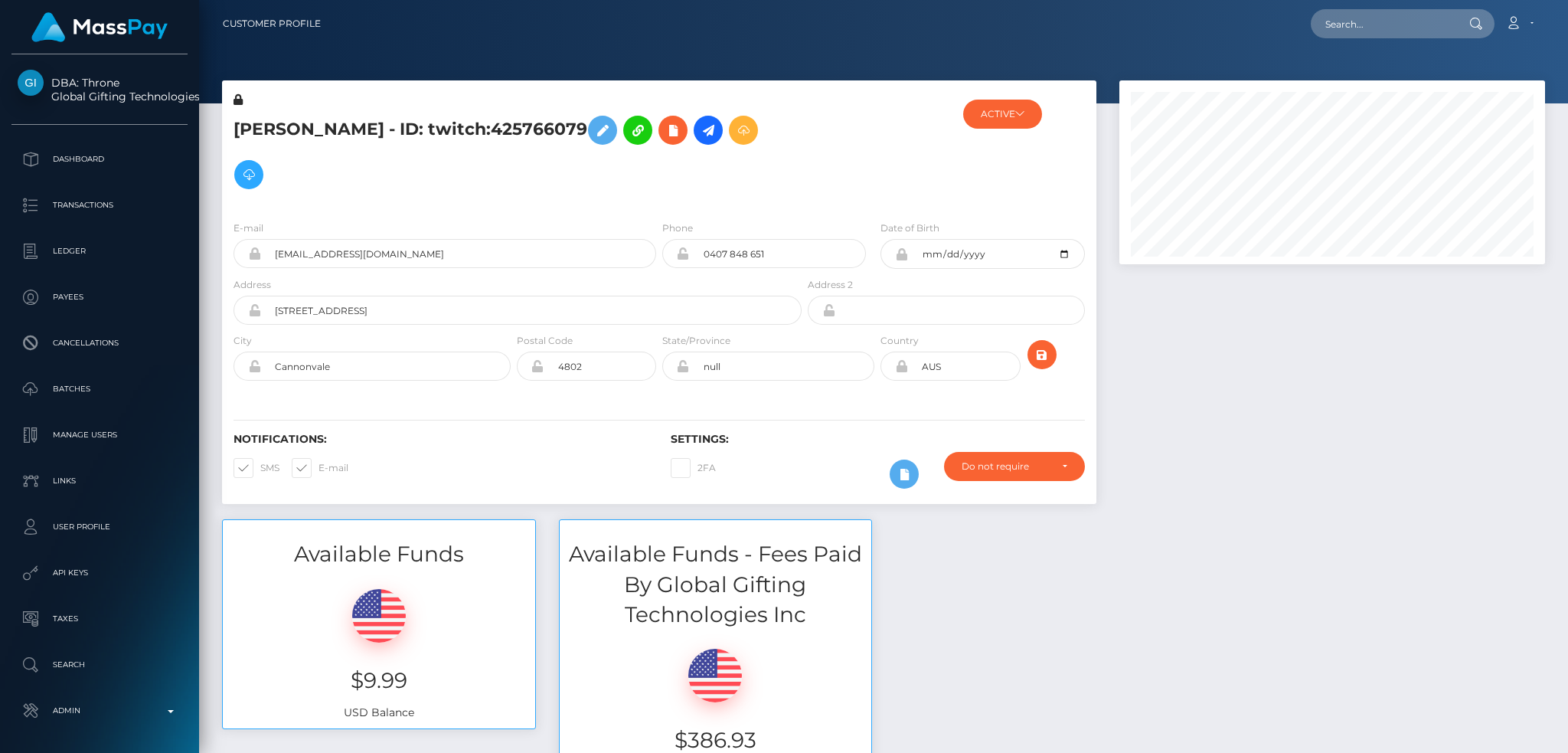
drag, startPoint x: 1228, startPoint y: 404, endPoint x: 894, endPoint y: 220, distance: 381.3
click at [1229, 404] on div at bounding box center [1331, 300] width 448 height 439
click at [392, 553] on h3 "Available Funds" at bounding box center [379, 554] width 312 height 29
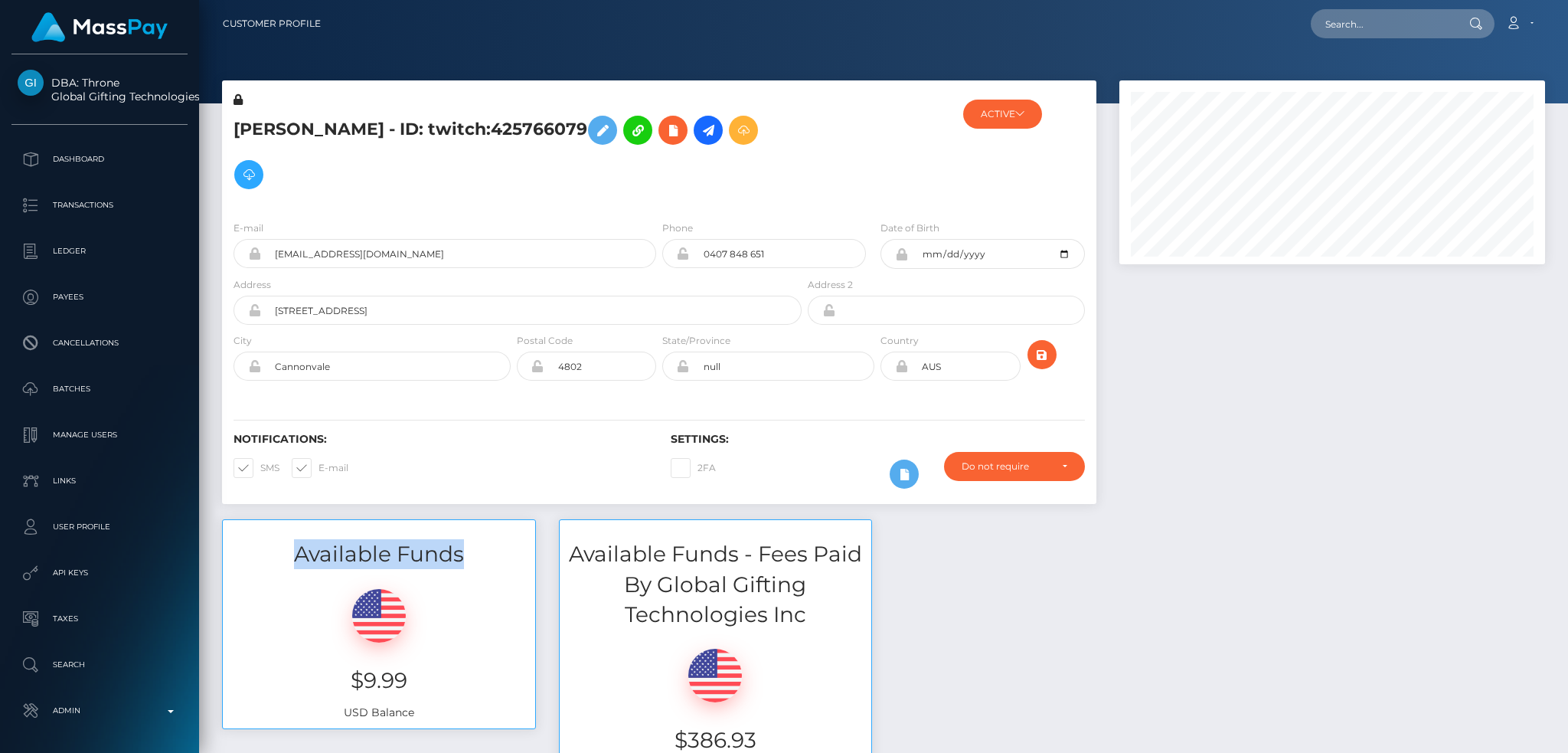
copy div "Available Funds"
click at [702, 560] on h3 "Available Funds - Fees Paid By Global Gifting Technologies Inc" at bounding box center [715, 585] width 312 height 90
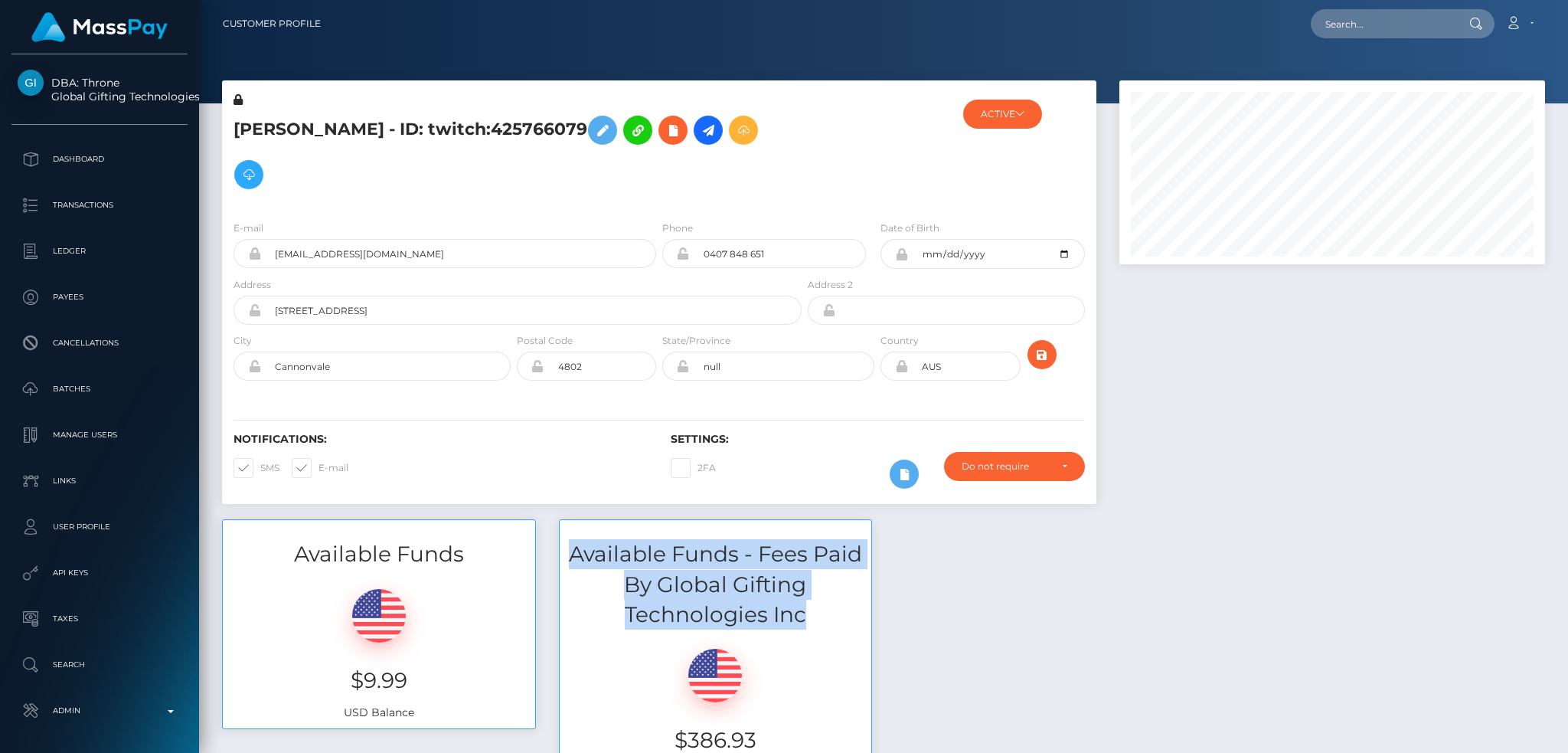
click at [702, 560] on h3 "Available Funds - Fees Paid By Global Gifting Technologies Inc" at bounding box center [715, 585] width 312 height 90
copy div "Available Funds - Fees Paid By Global Gifting Technologies Inc"
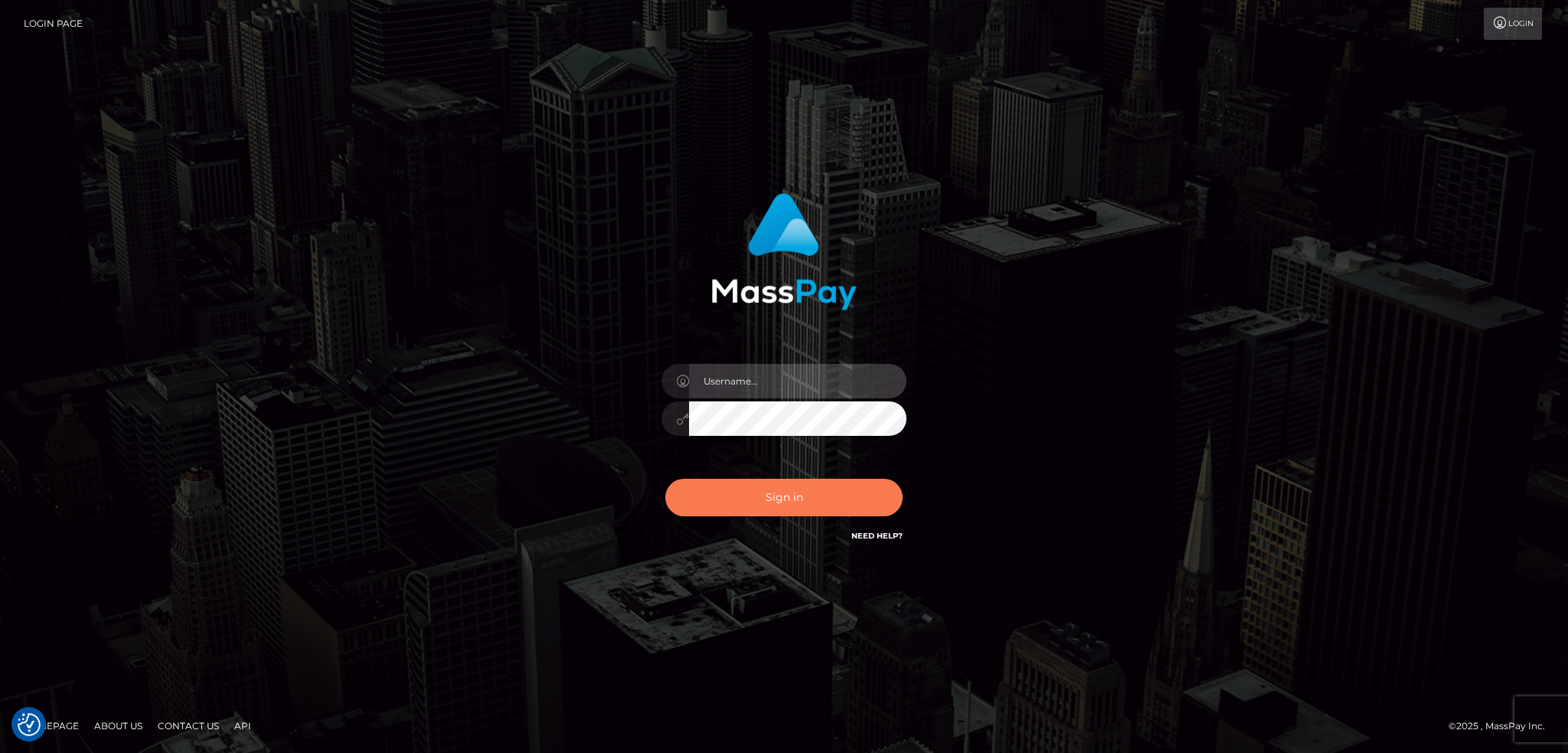
type input "alexstef"
click at [813, 485] on button "Sign in" at bounding box center [784, 497] width 238 height 37
type input "alexstef"
click at [781, 496] on button "Sign in" at bounding box center [784, 497] width 238 height 37
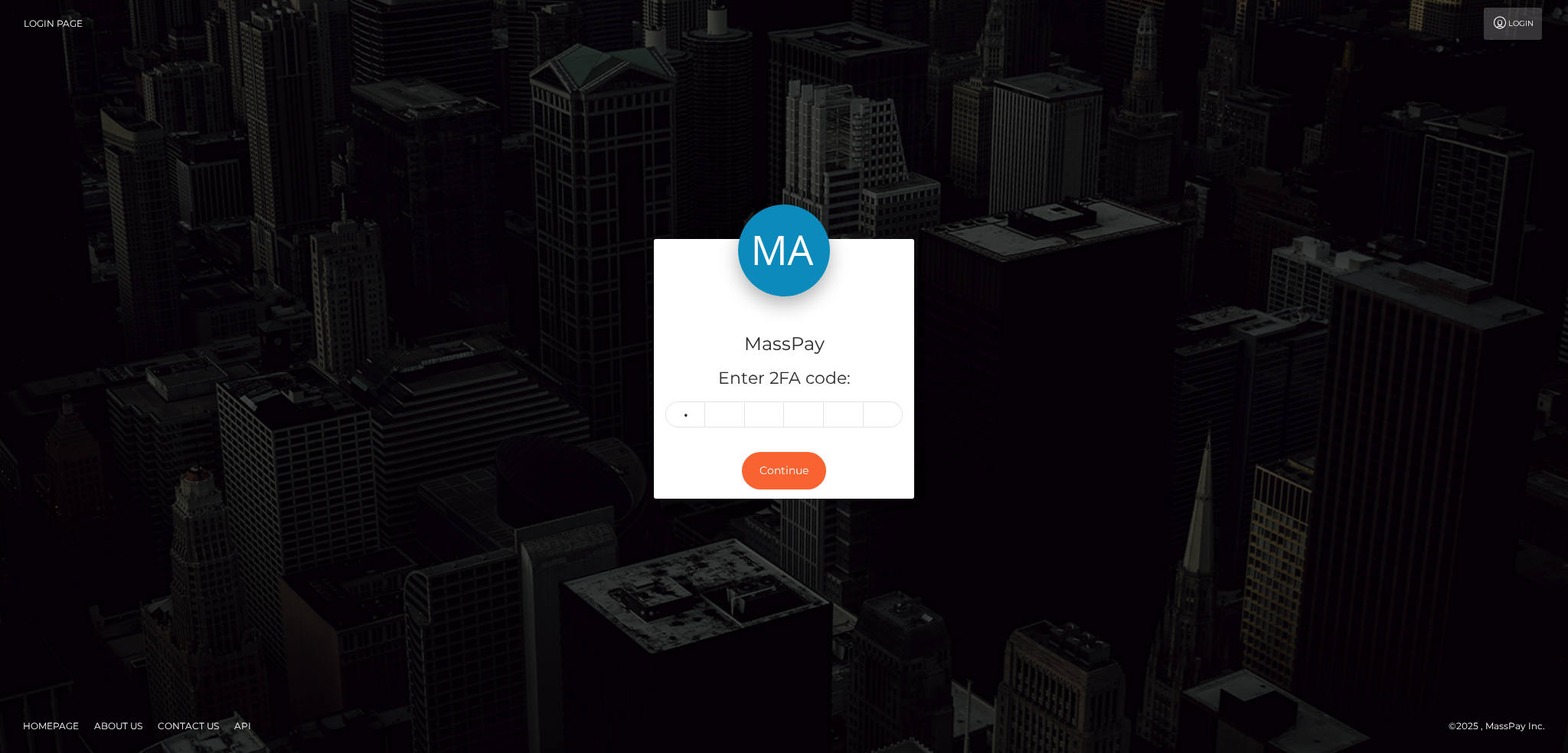
type input "4"
type input "7"
type input "9"
type input "7"
type input "6"
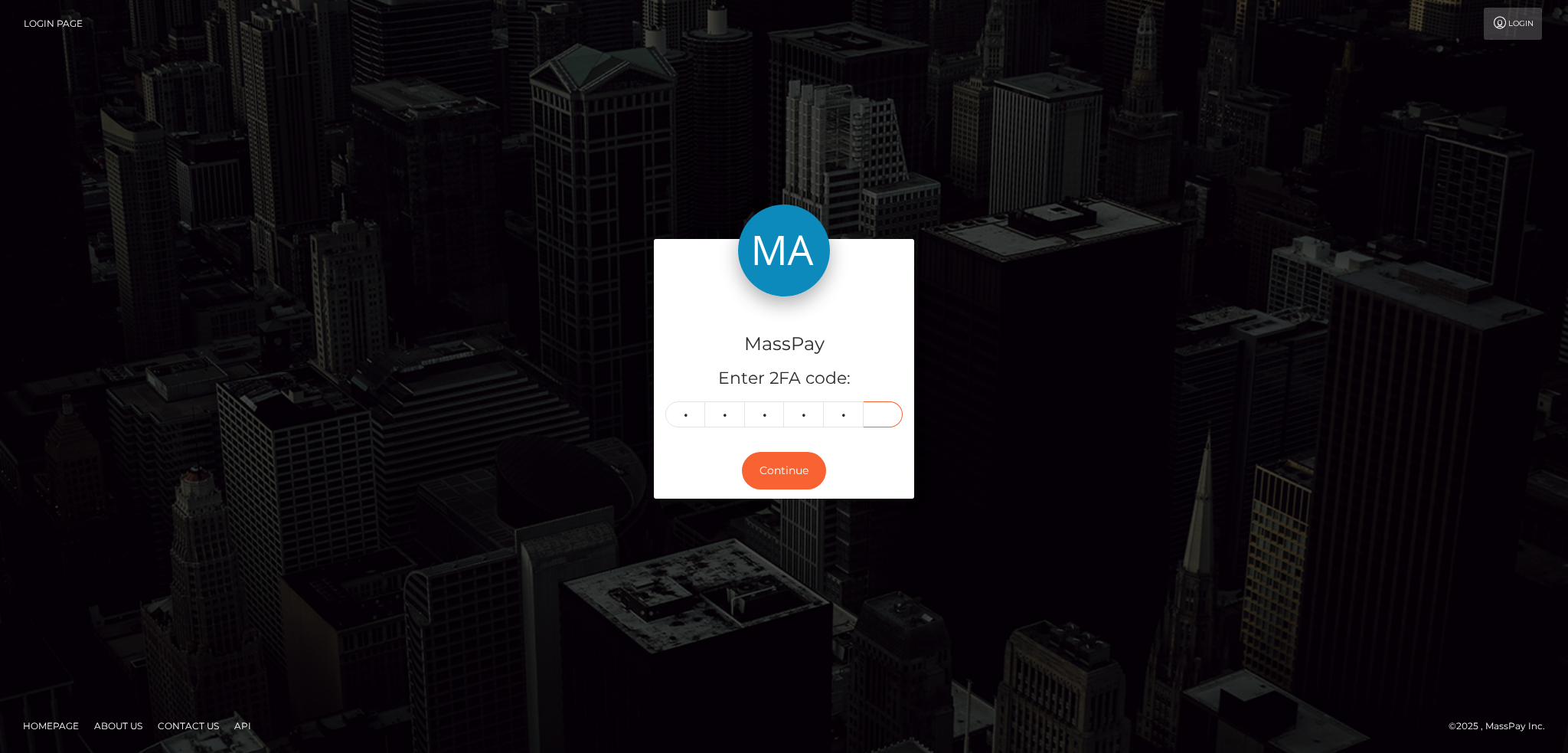
type input "9"
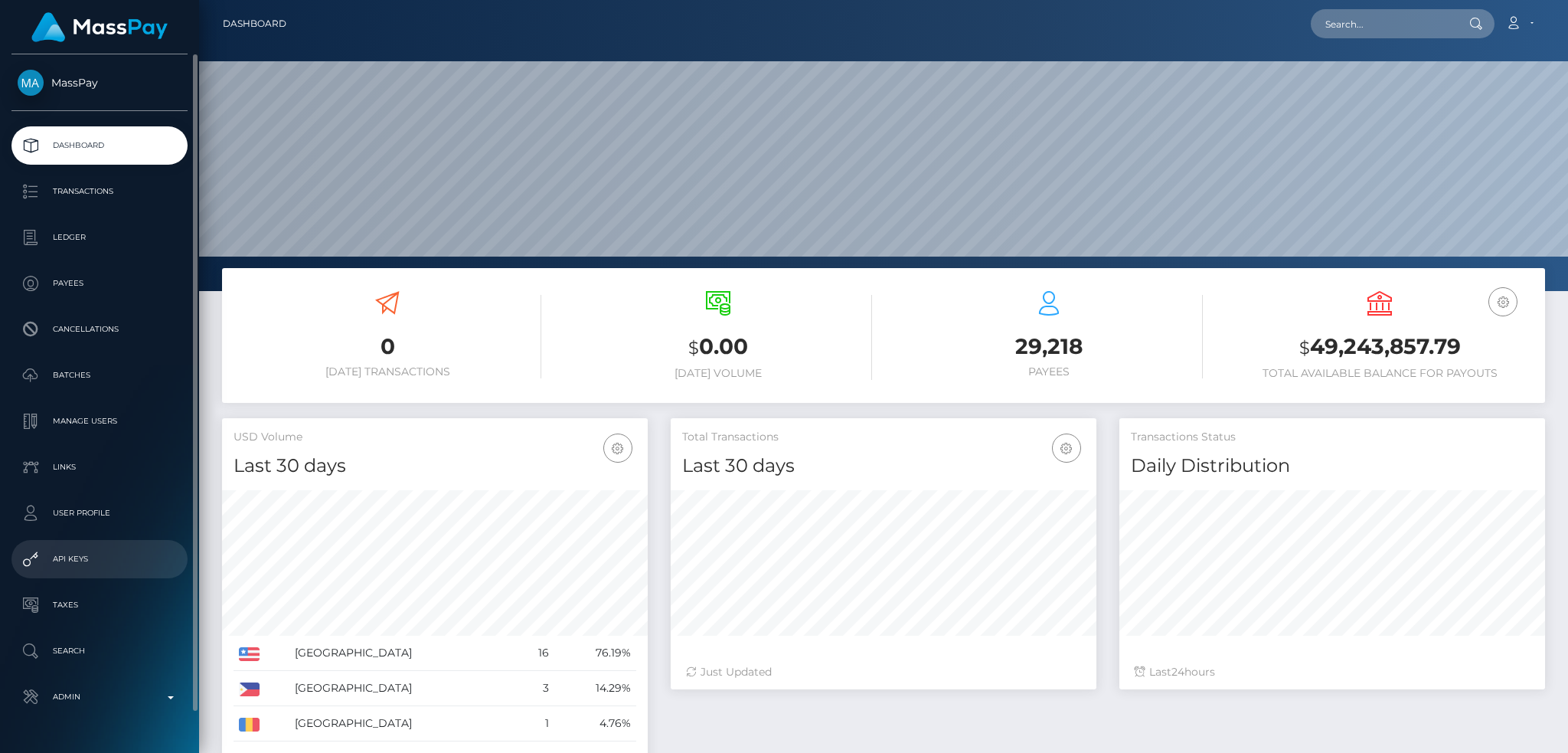
scroll to position [43, 0]
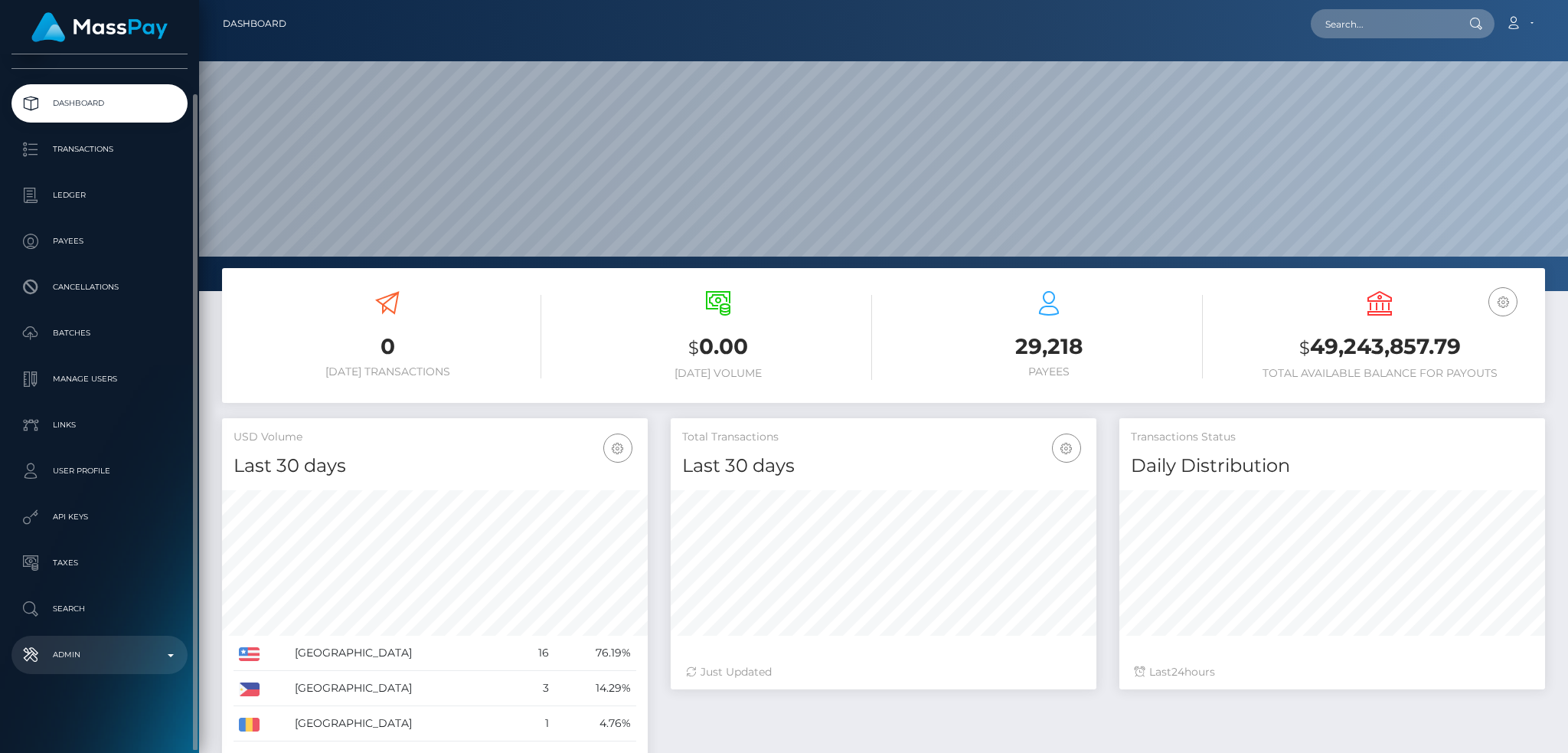
click at [140, 650] on p "Admin" at bounding box center [99, 655] width 164 height 23
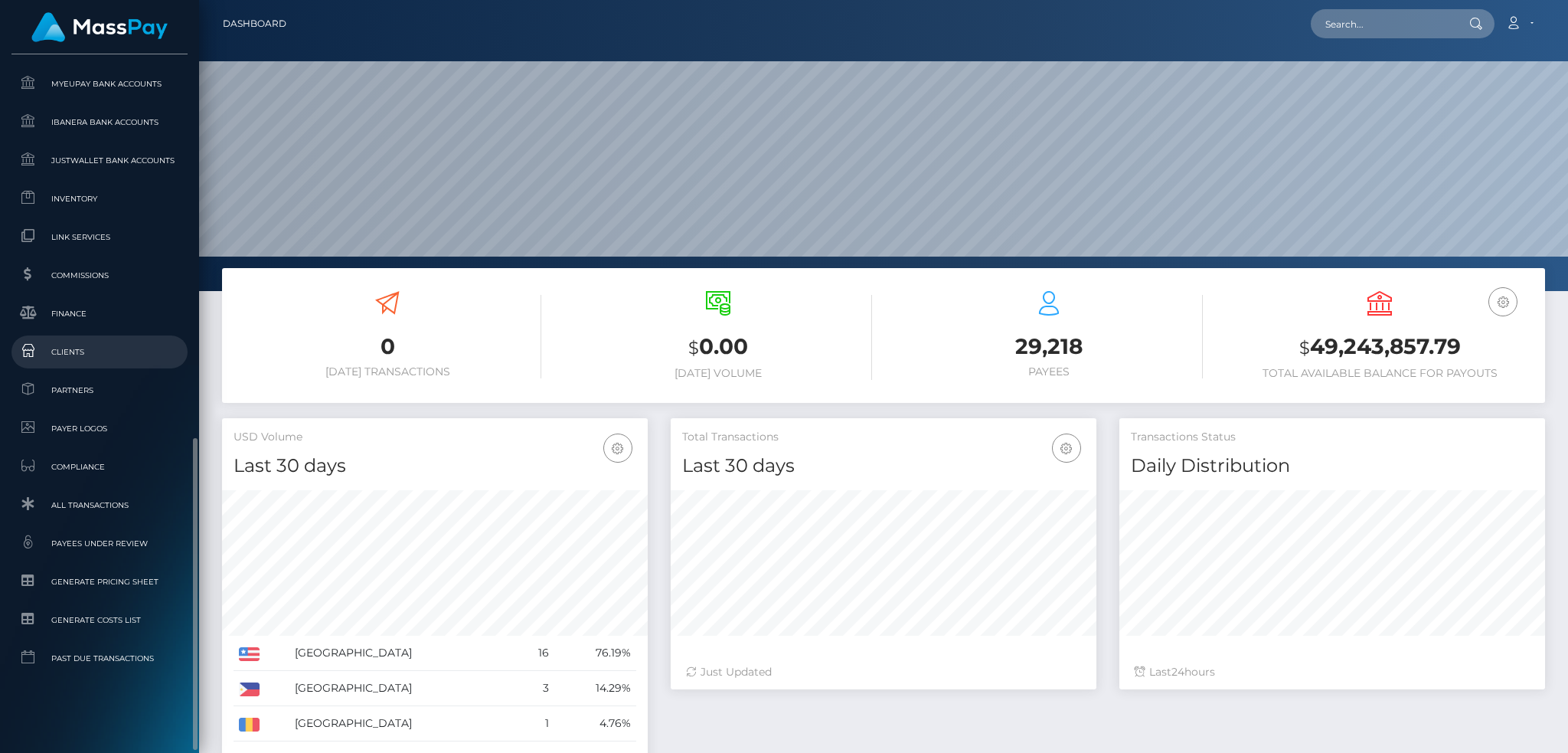
click at [105, 344] on span "Clients" at bounding box center [99, 352] width 164 height 17
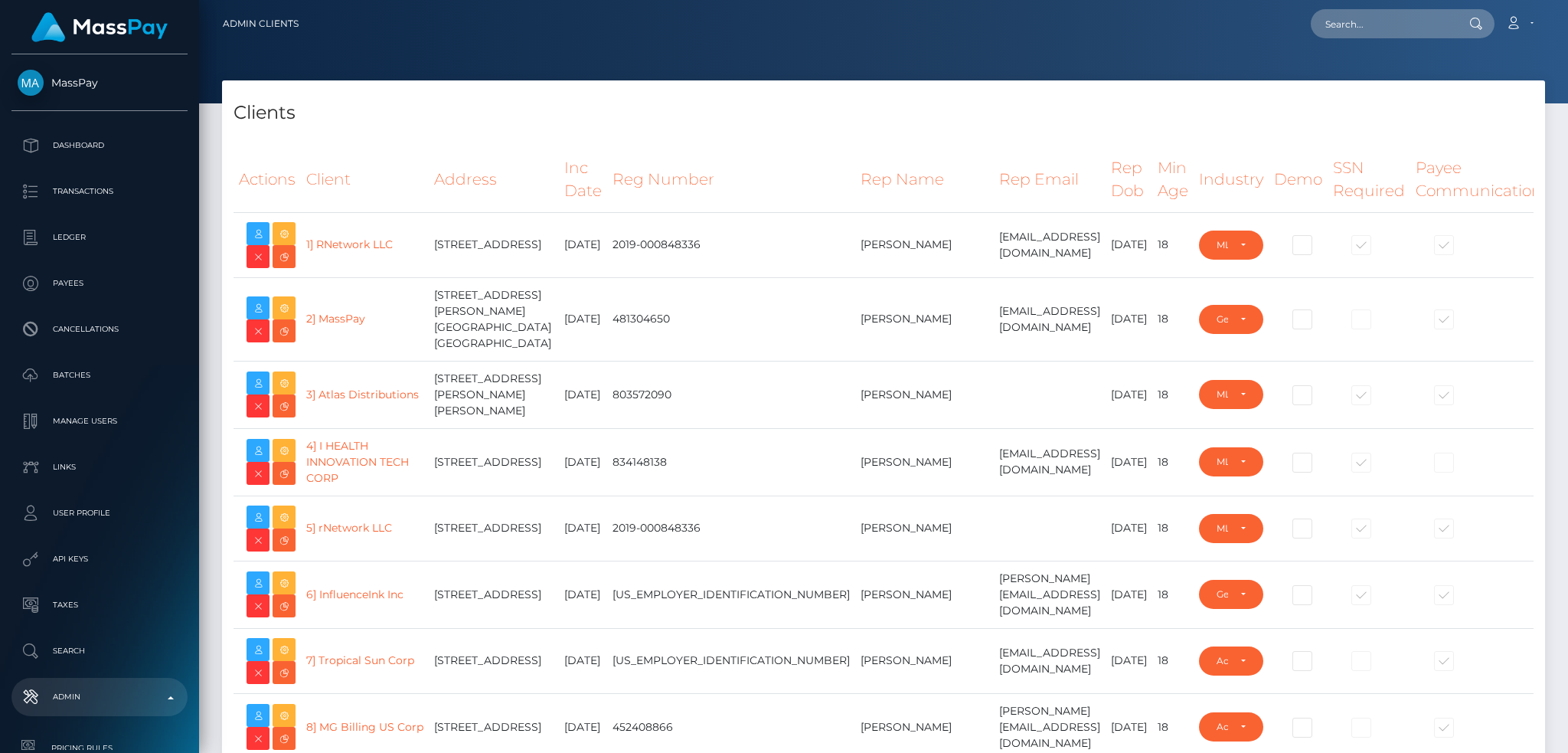
select select "223"
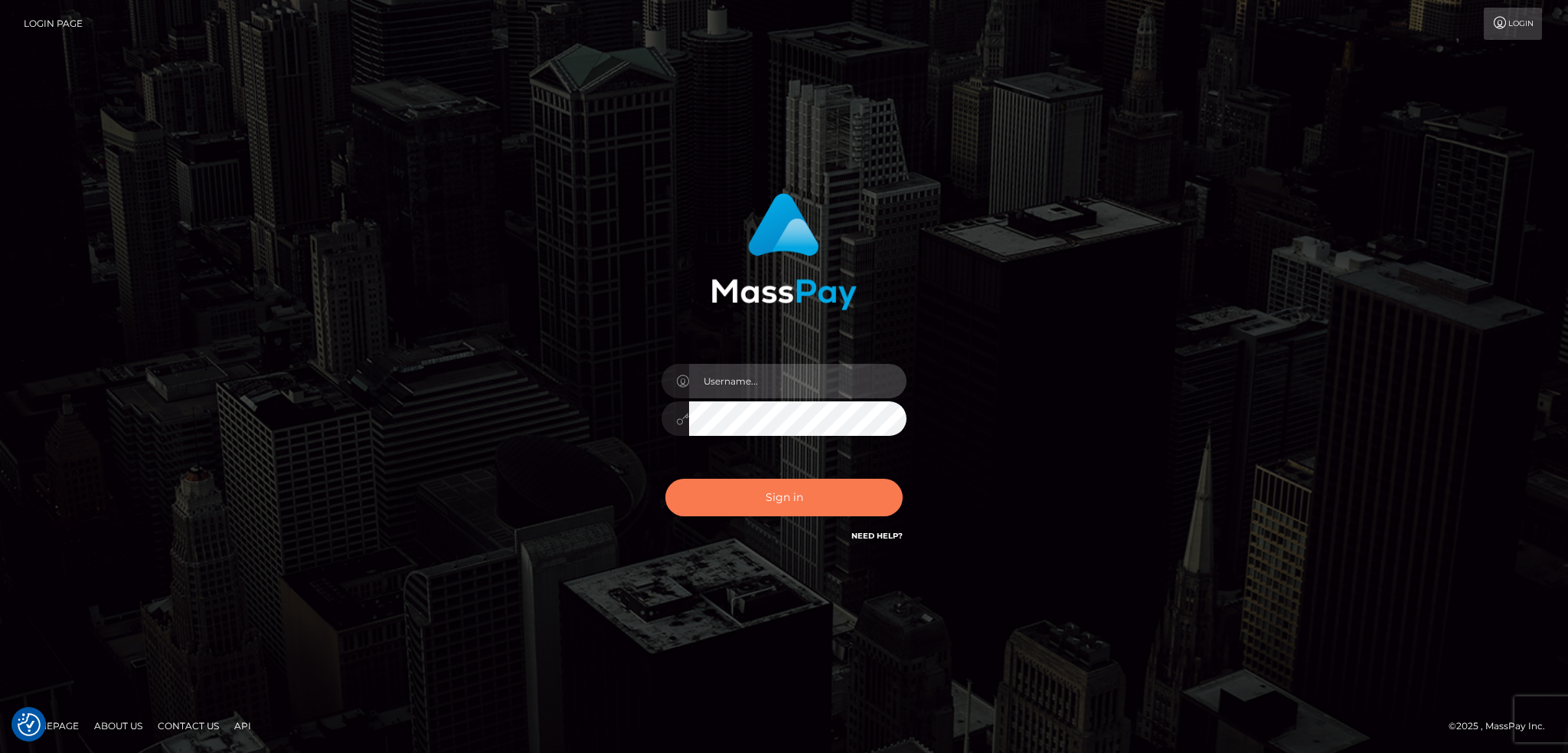
type input "alexstef"
click at [794, 500] on button "Sign in" at bounding box center [784, 497] width 238 height 37
type input "alexstef"
click at [794, 500] on button "Sign in" at bounding box center [784, 497] width 238 height 37
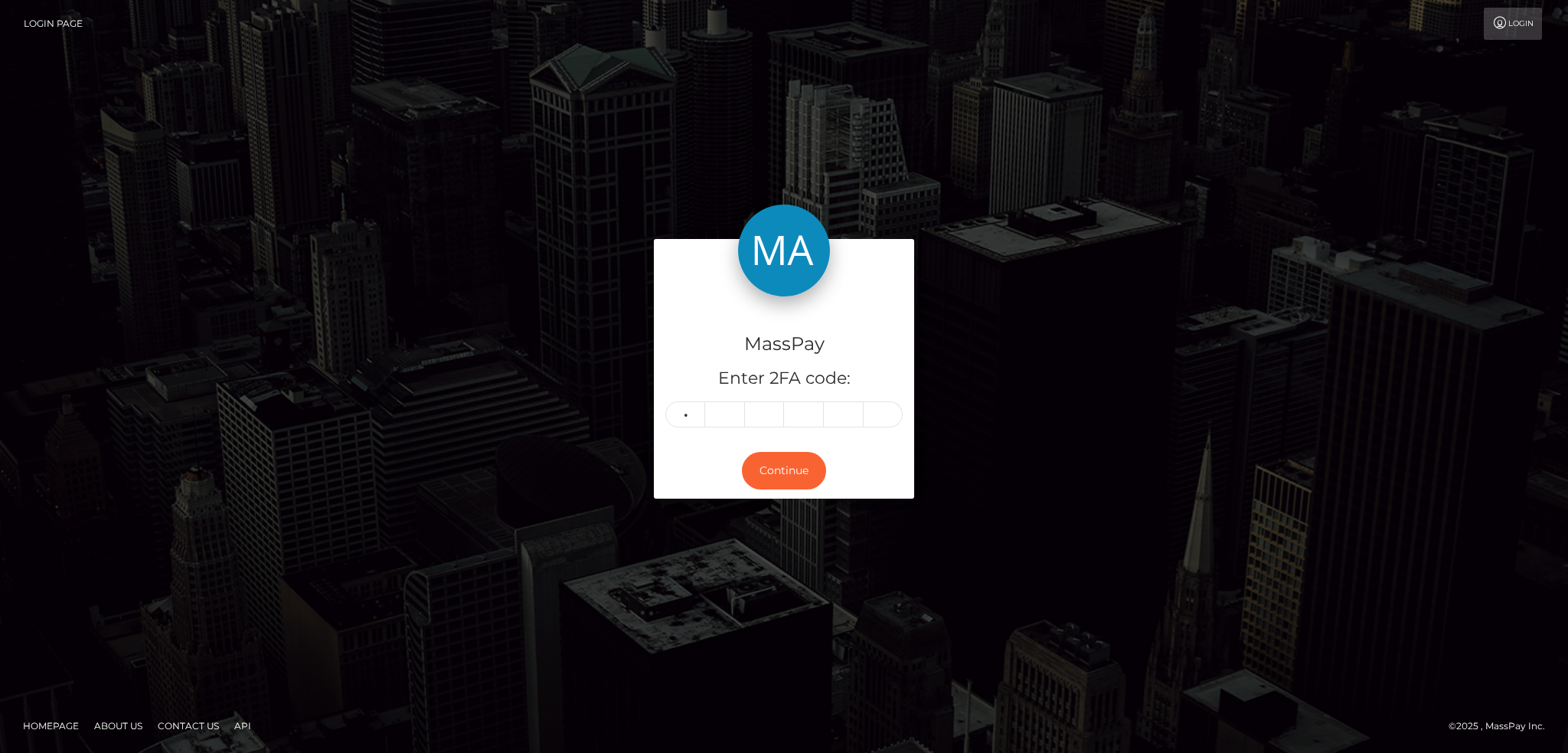
type input "6"
type input "5"
type input "9"
type input "1"
type input "5"
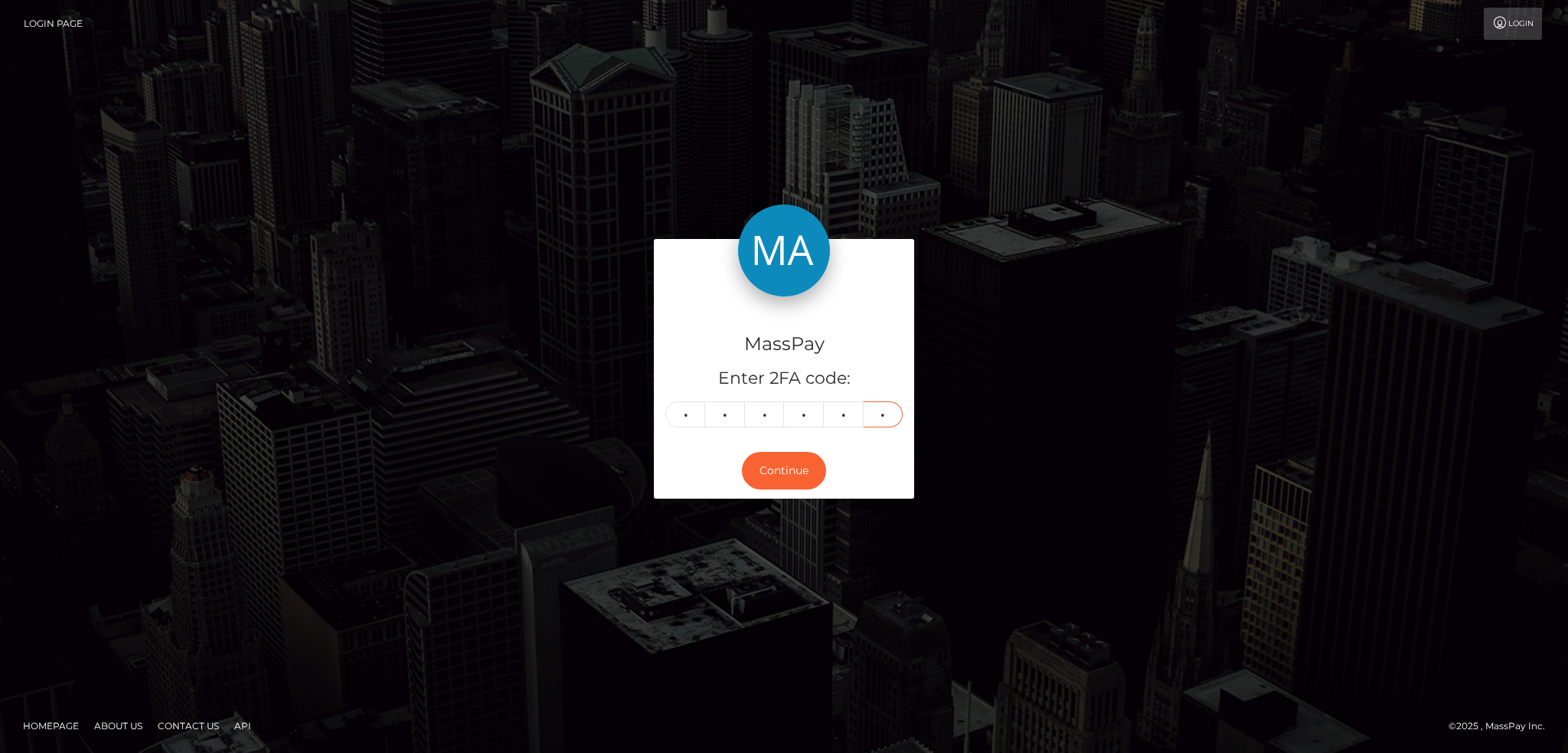
type input "9"
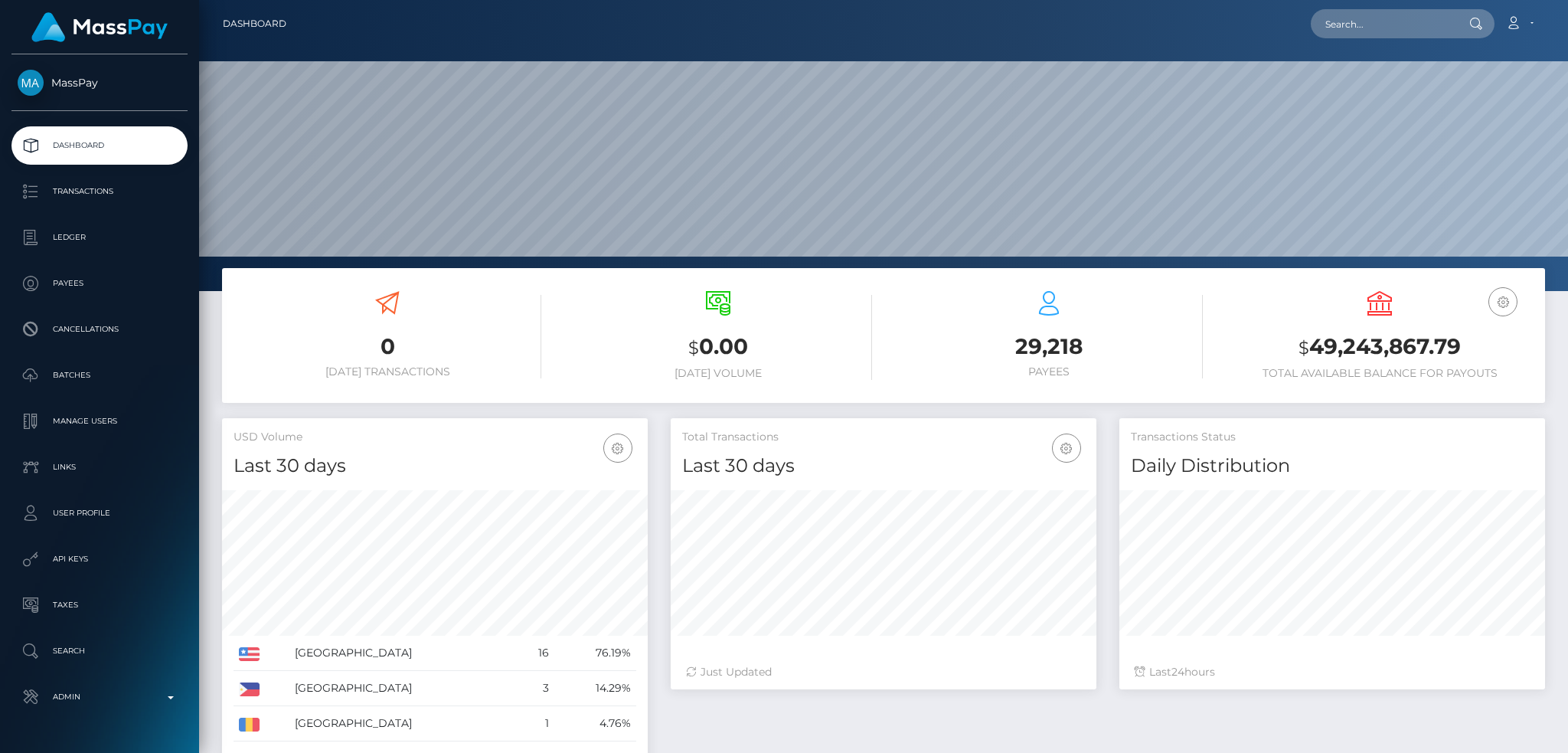
scroll to position [272, 425]
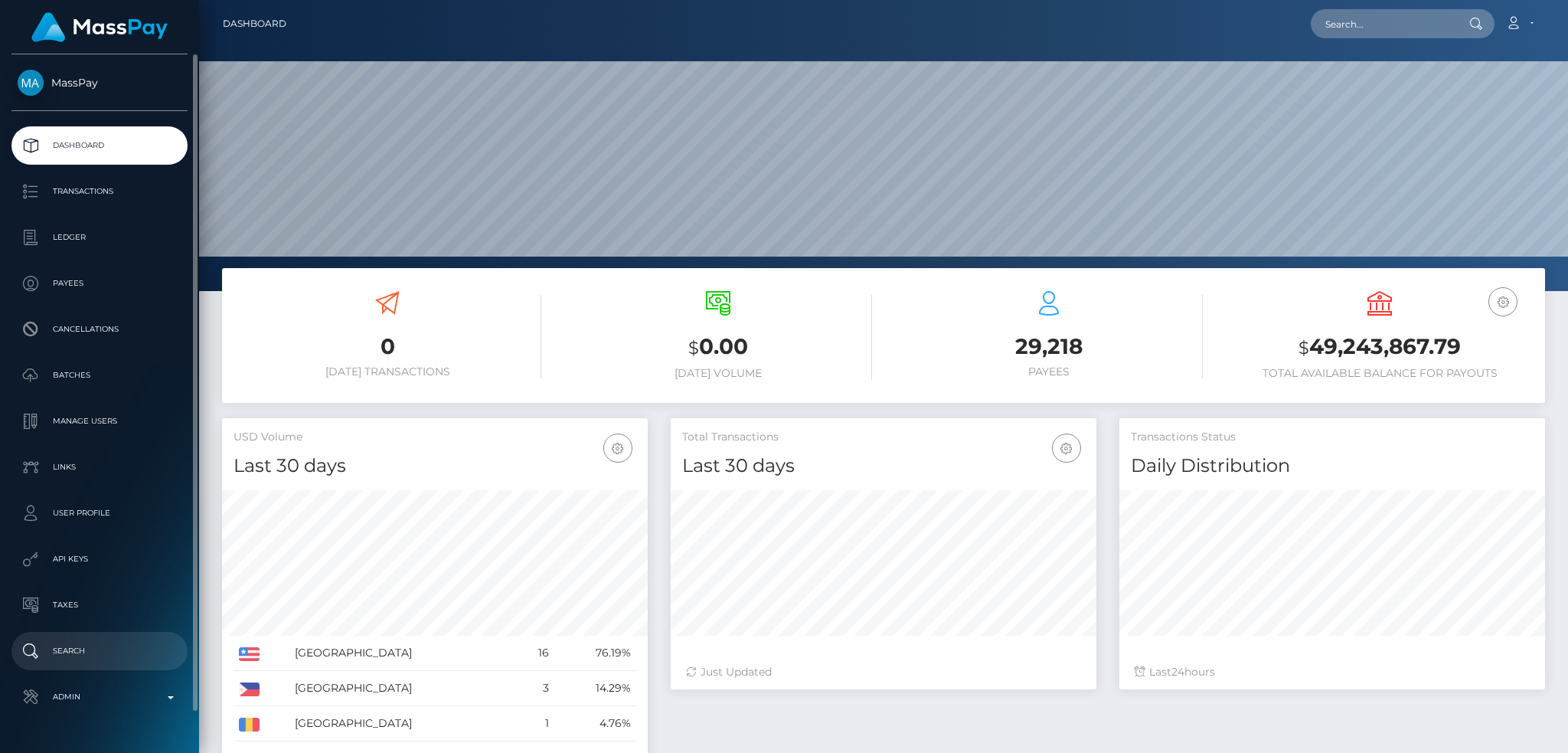
drag, startPoint x: 139, startPoint y: 703, endPoint x: 139, endPoint y: 662, distance: 41.0
click at [139, 702] on p "Admin" at bounding box center [99, 697] width 164 height 23
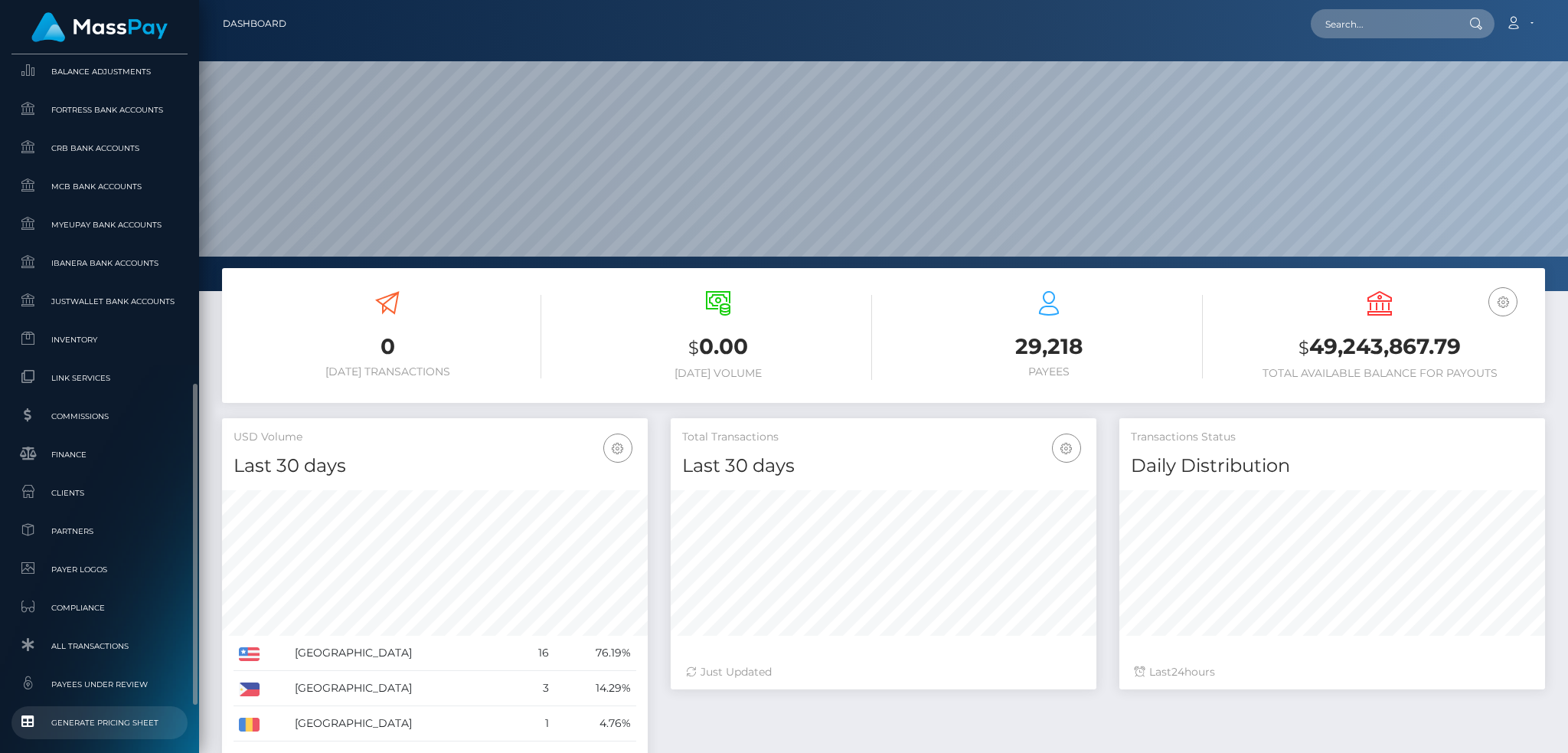
scroll to position [855, 0]
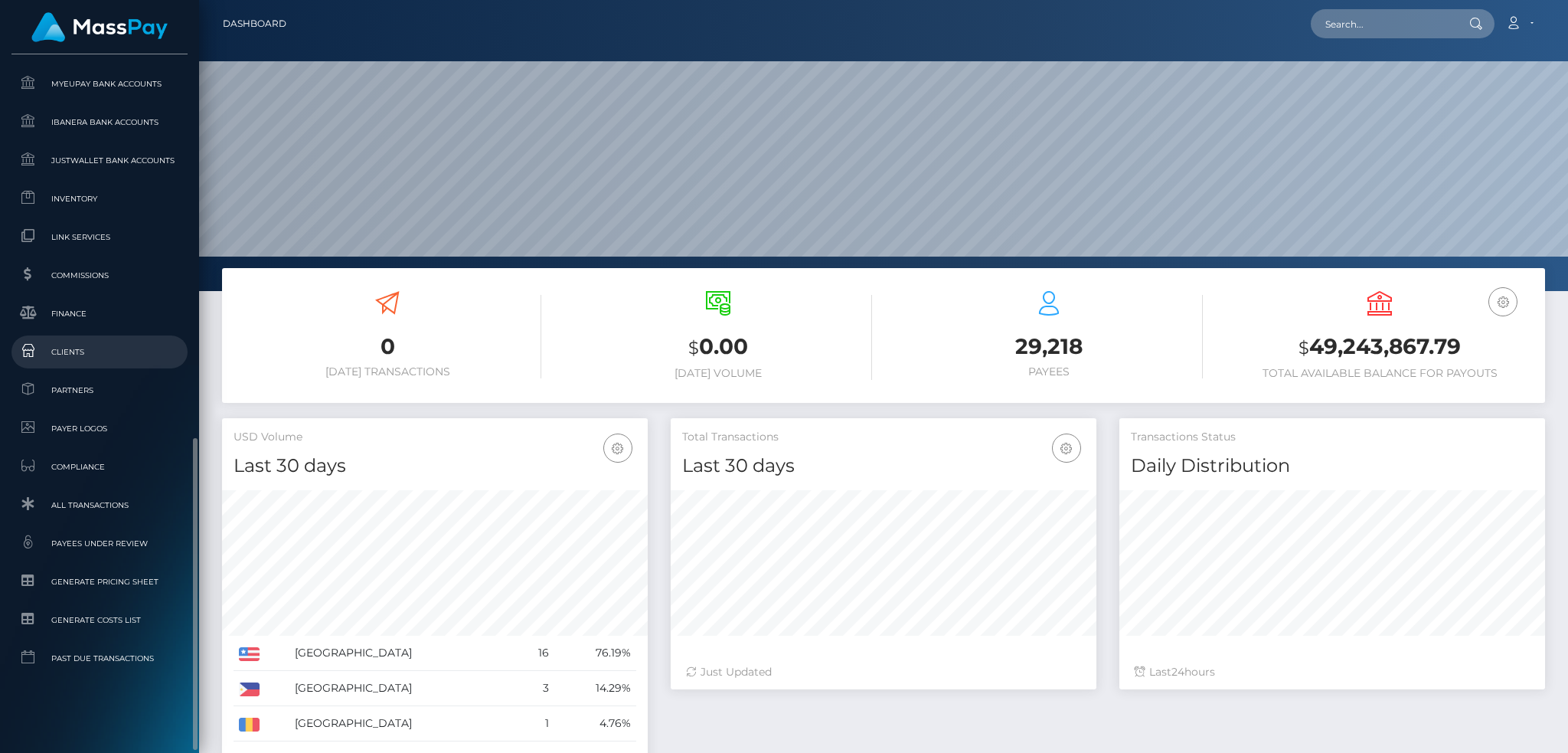
click at [86, 353] on span "Clients" at bounding box center [99, 352] width 164 height 17
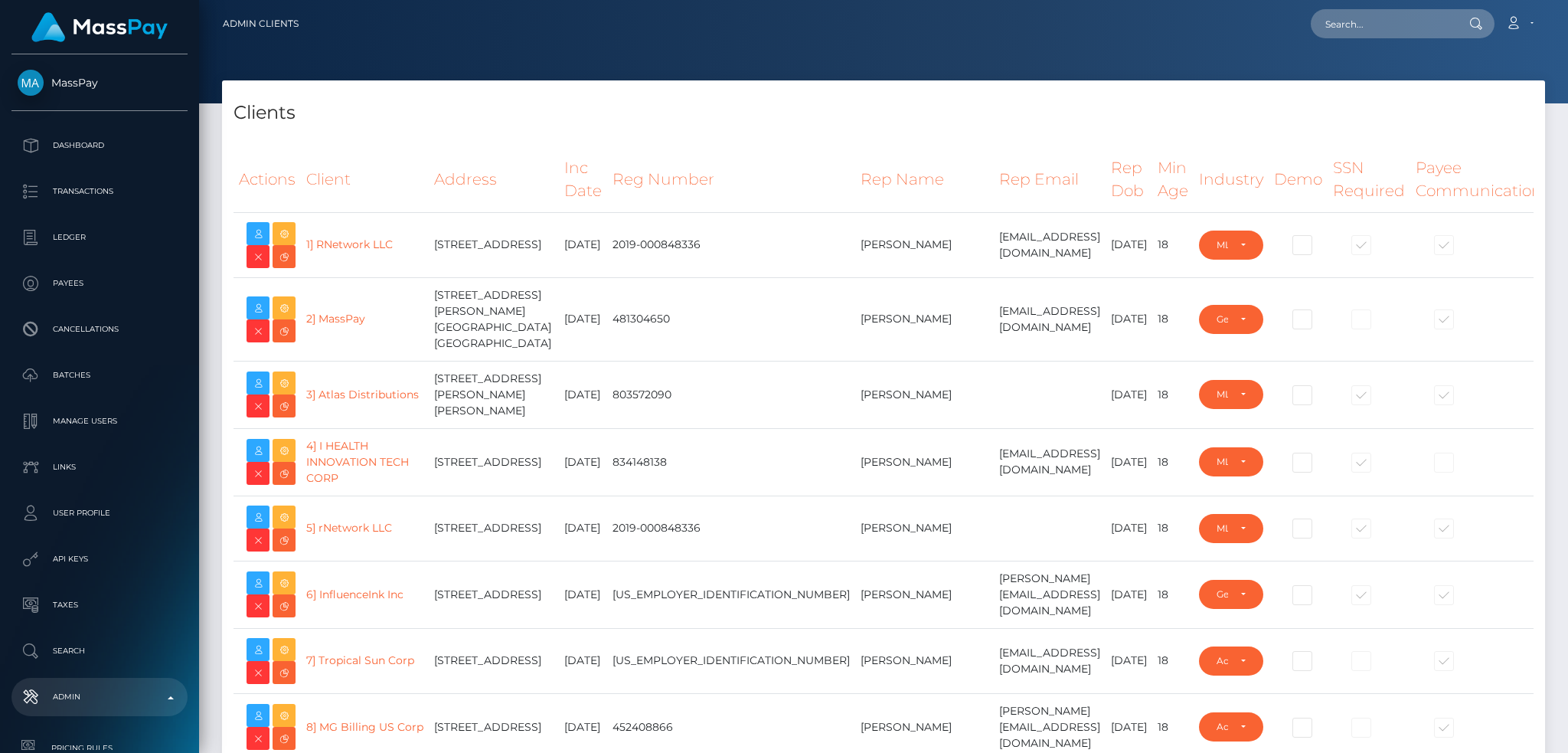
select select "223"
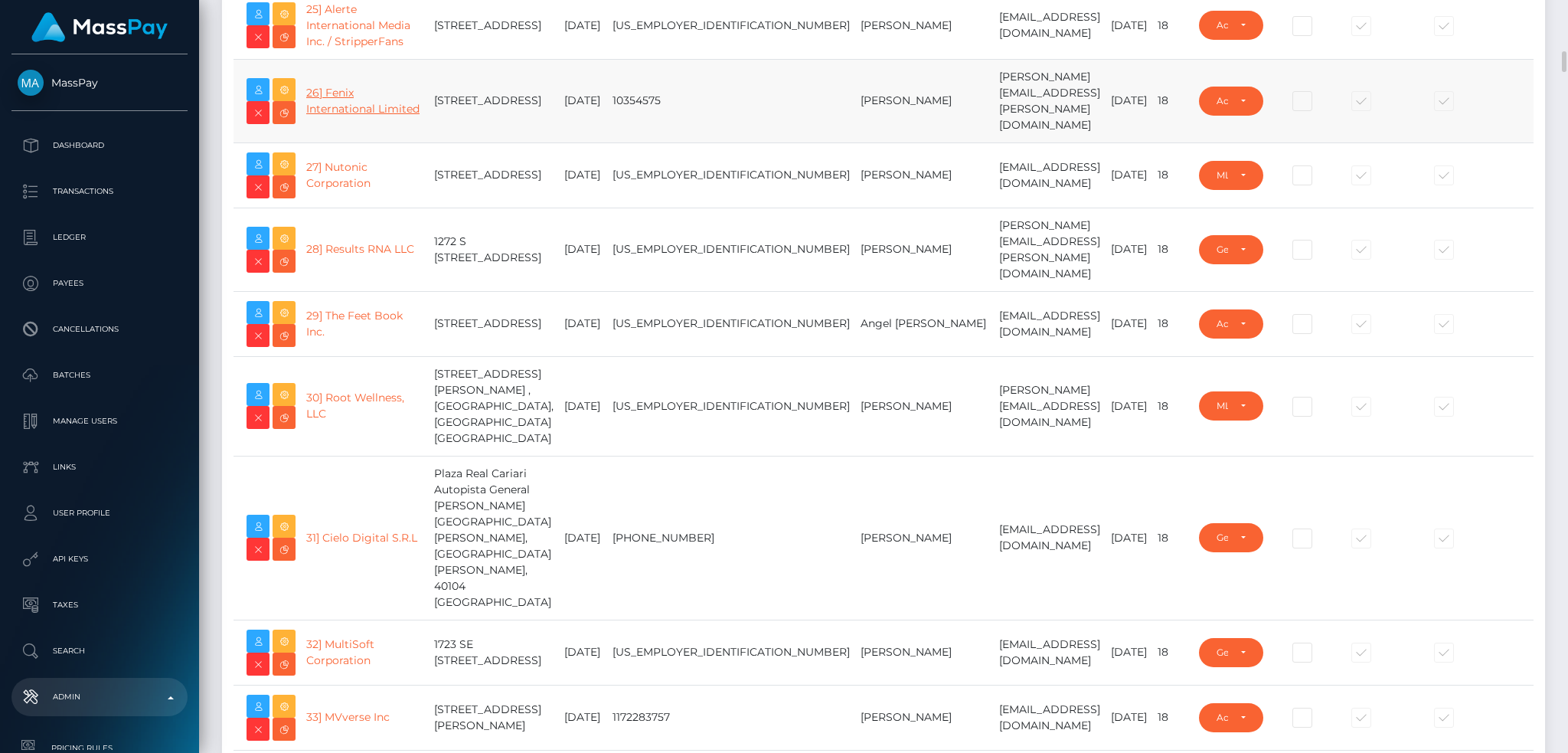
click at [342, 115] on link "26] Fenix International Limited" at bounding box center [363, 101] width 114 height 29
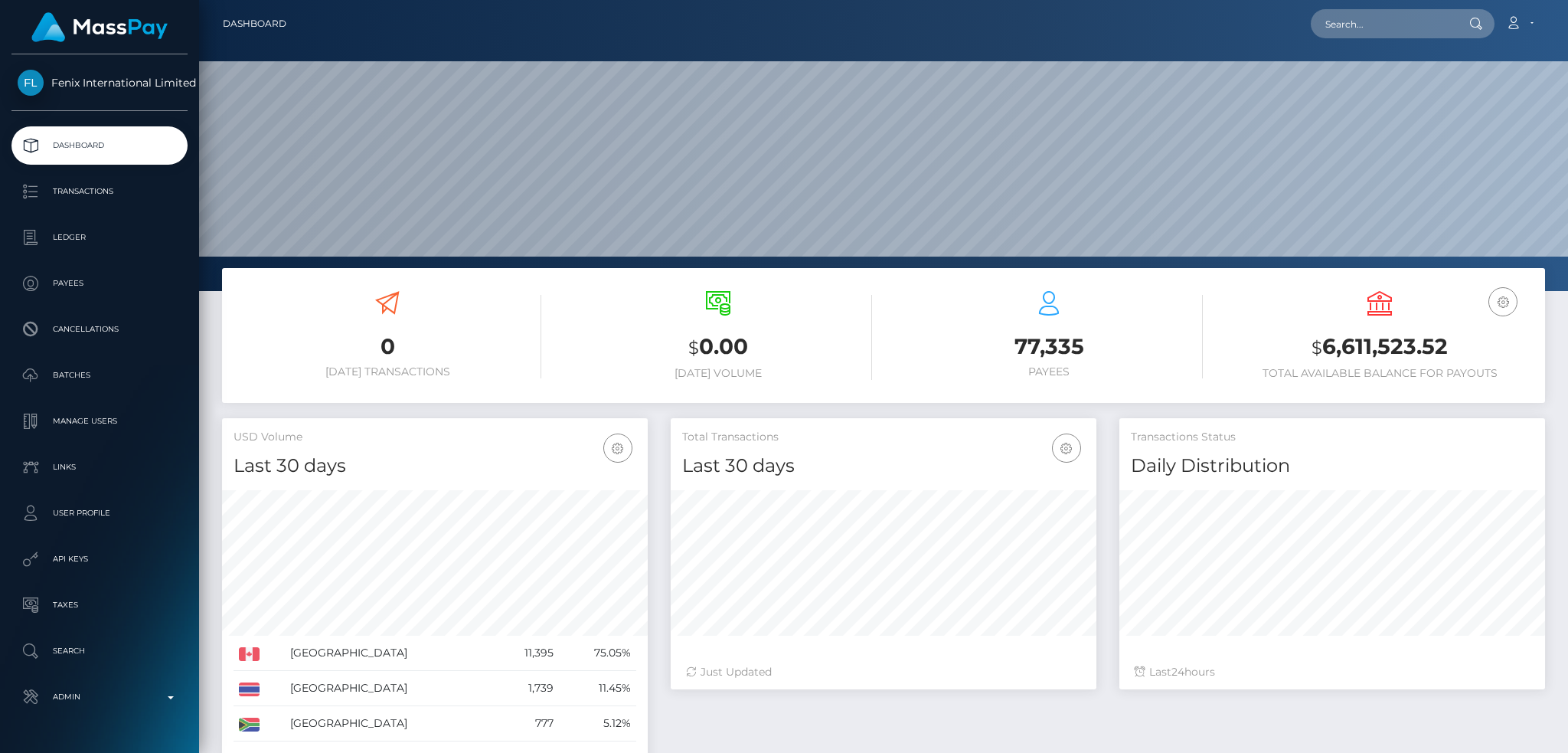
scroll to position [272, 425]
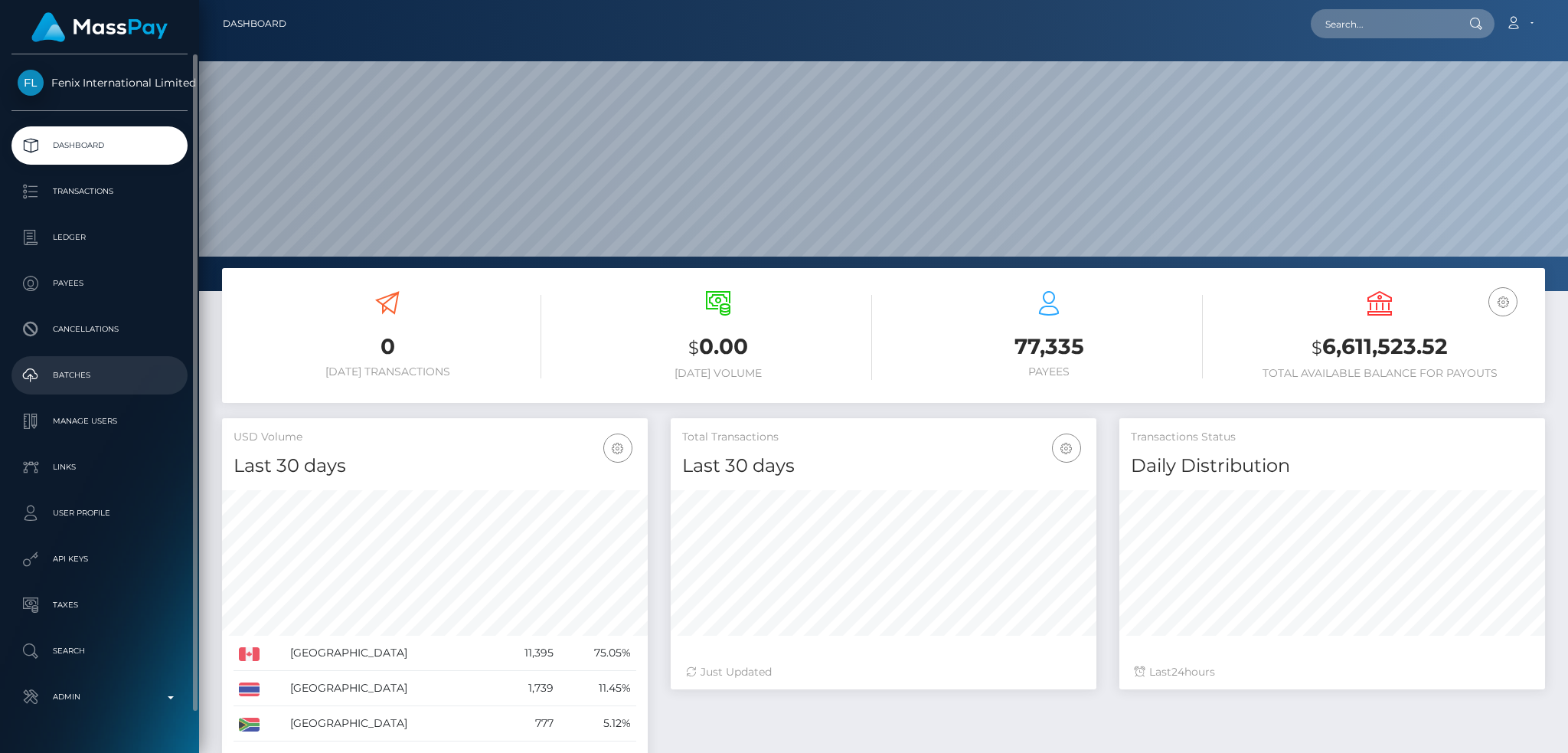
click at [101, 358] on link "Batches" at bounding box center [99, 376] width 176 height 38
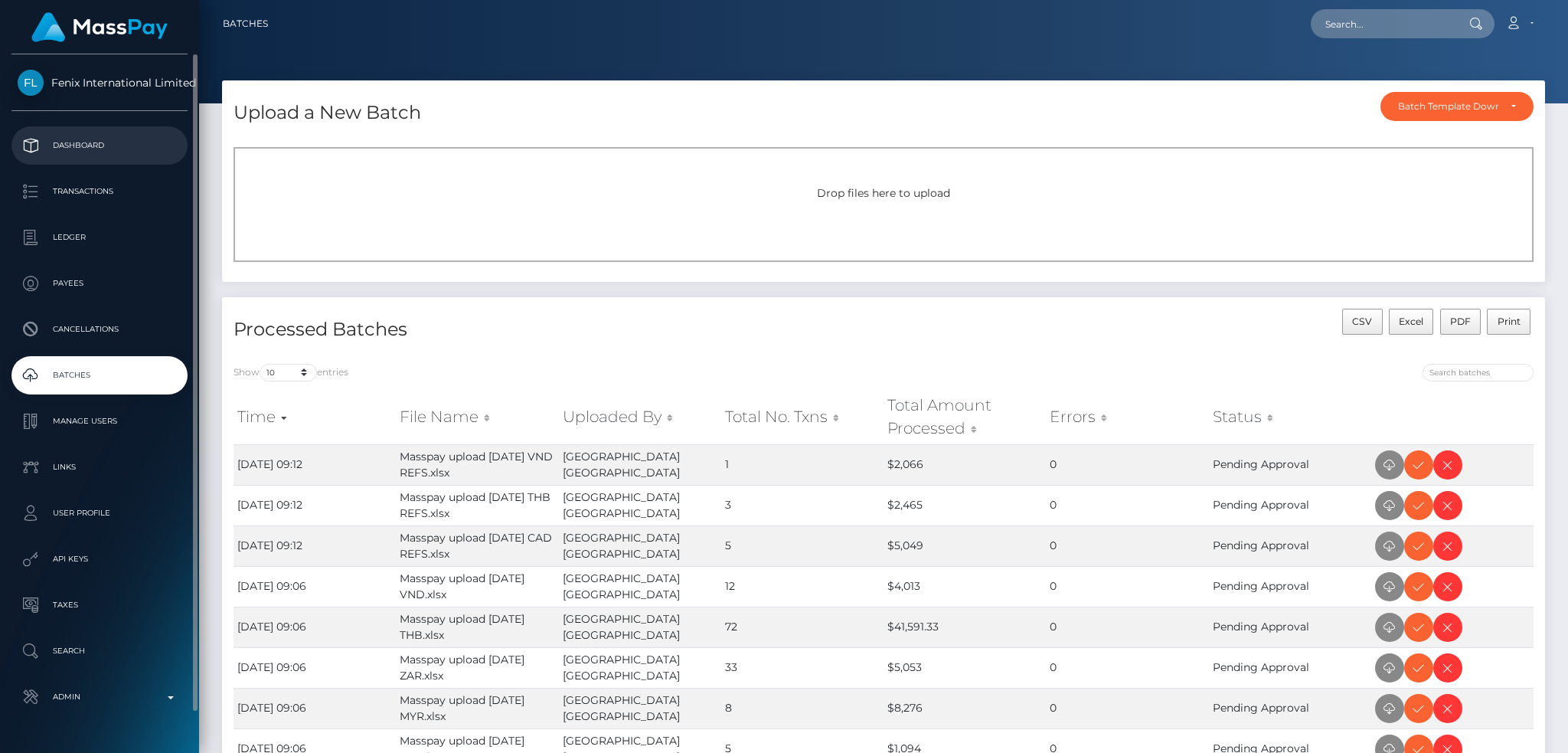
click at [122, 136] on p "Dashboard" at bounding box center [99, 145] width 164 height 23
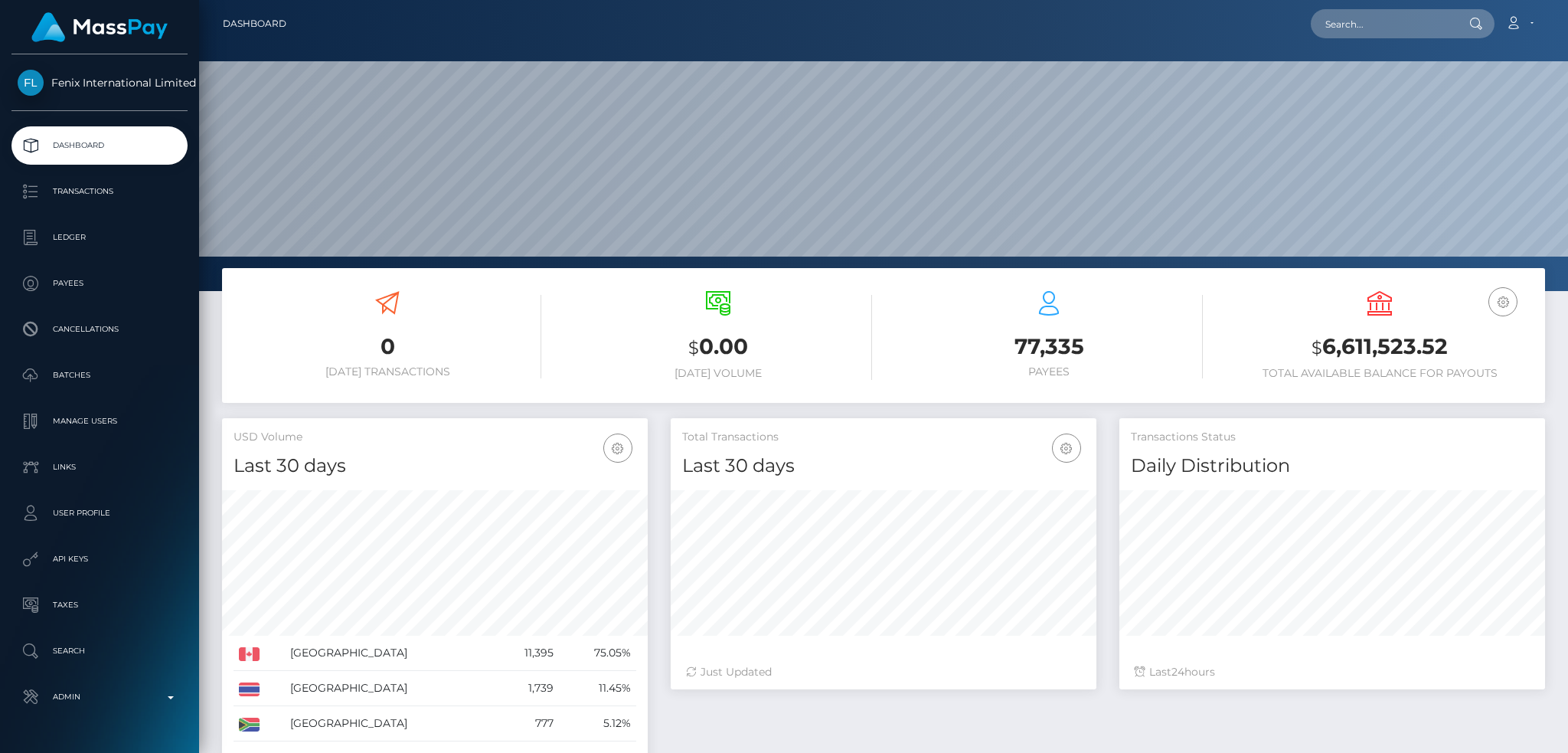
scroll to position [272, 425]
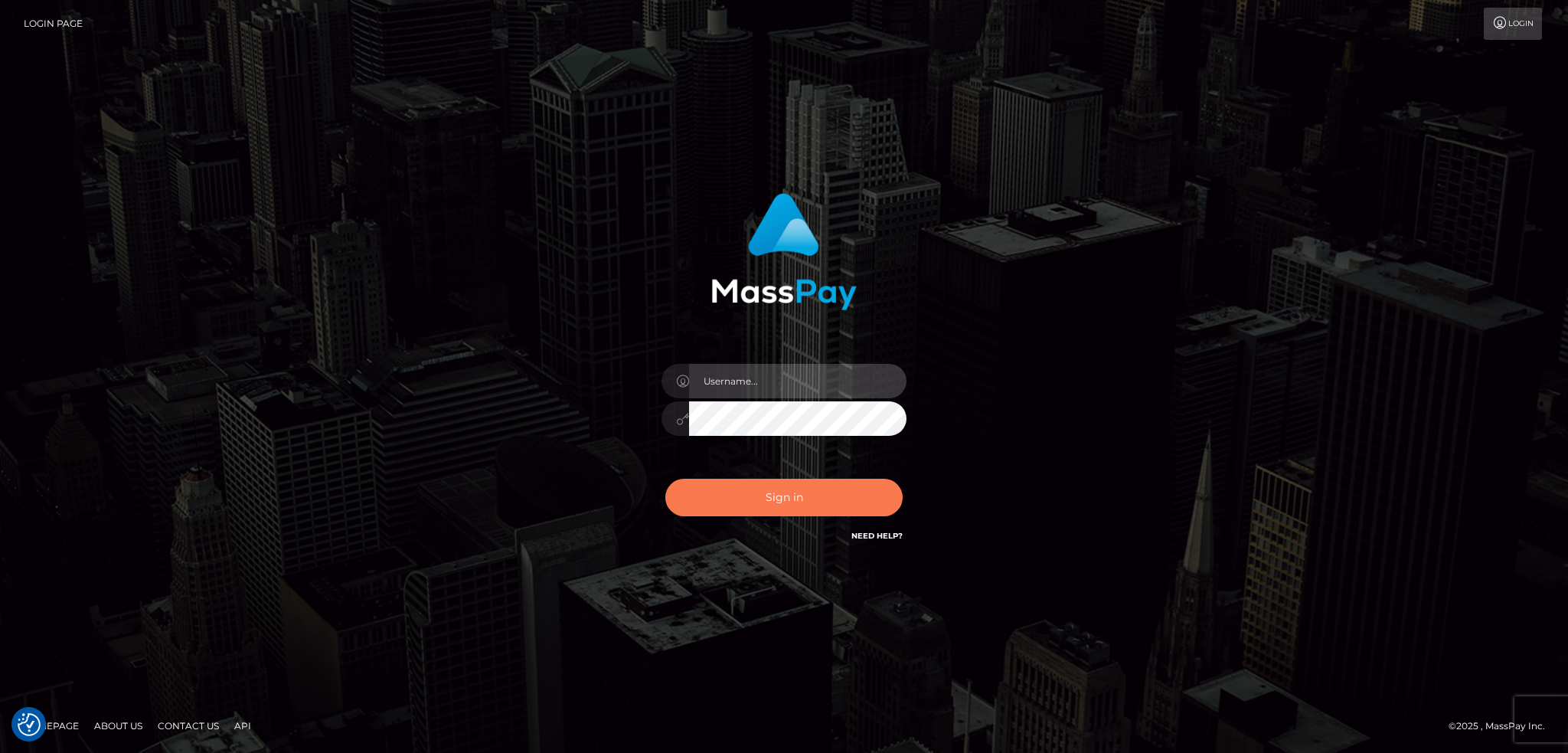
type input "alexstef"
click at [767, 479] on button "Sign in" at bounding box center [784, 497] width 238 height 37
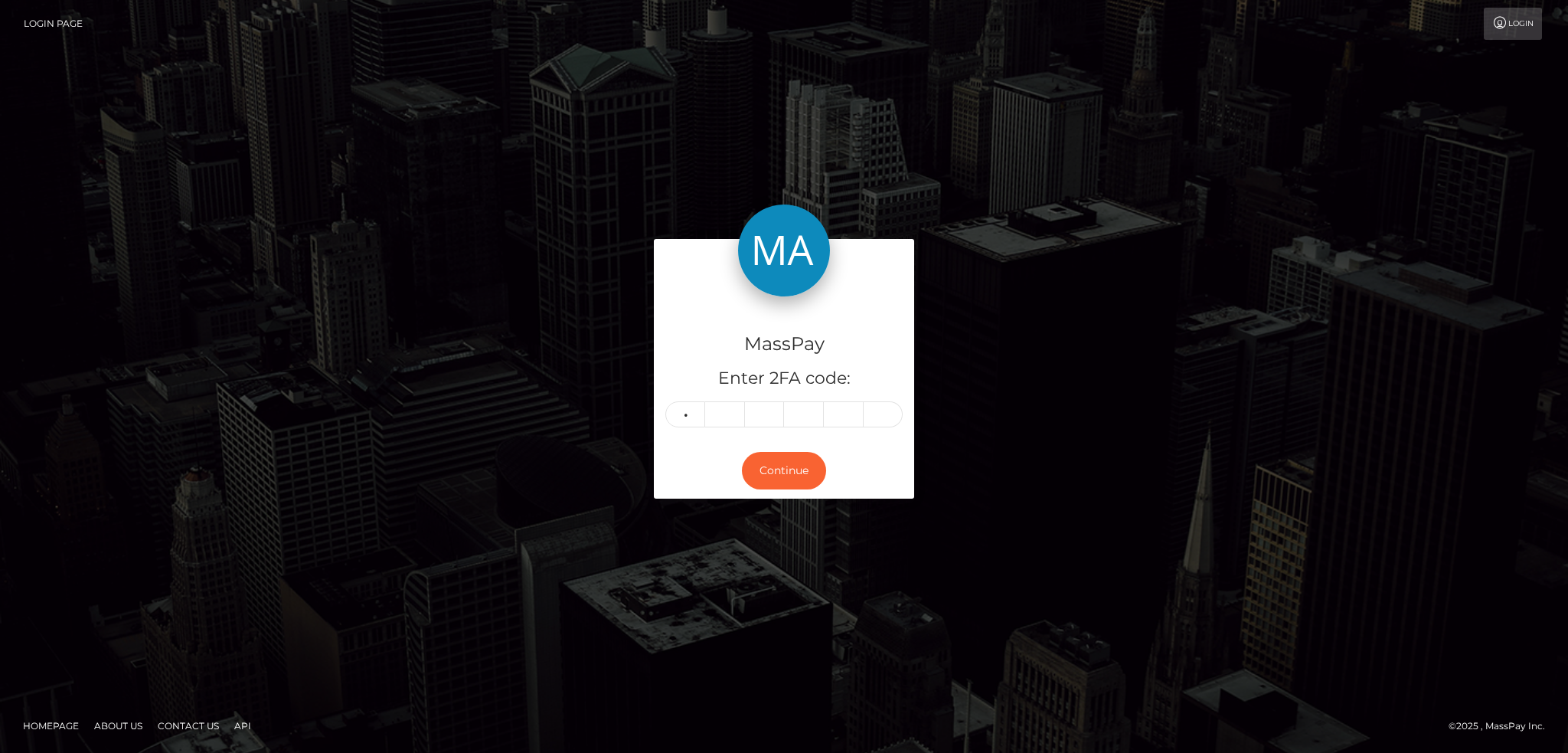
type input "2"
type input "9"
type input "7"
type input "8"
type input "0"
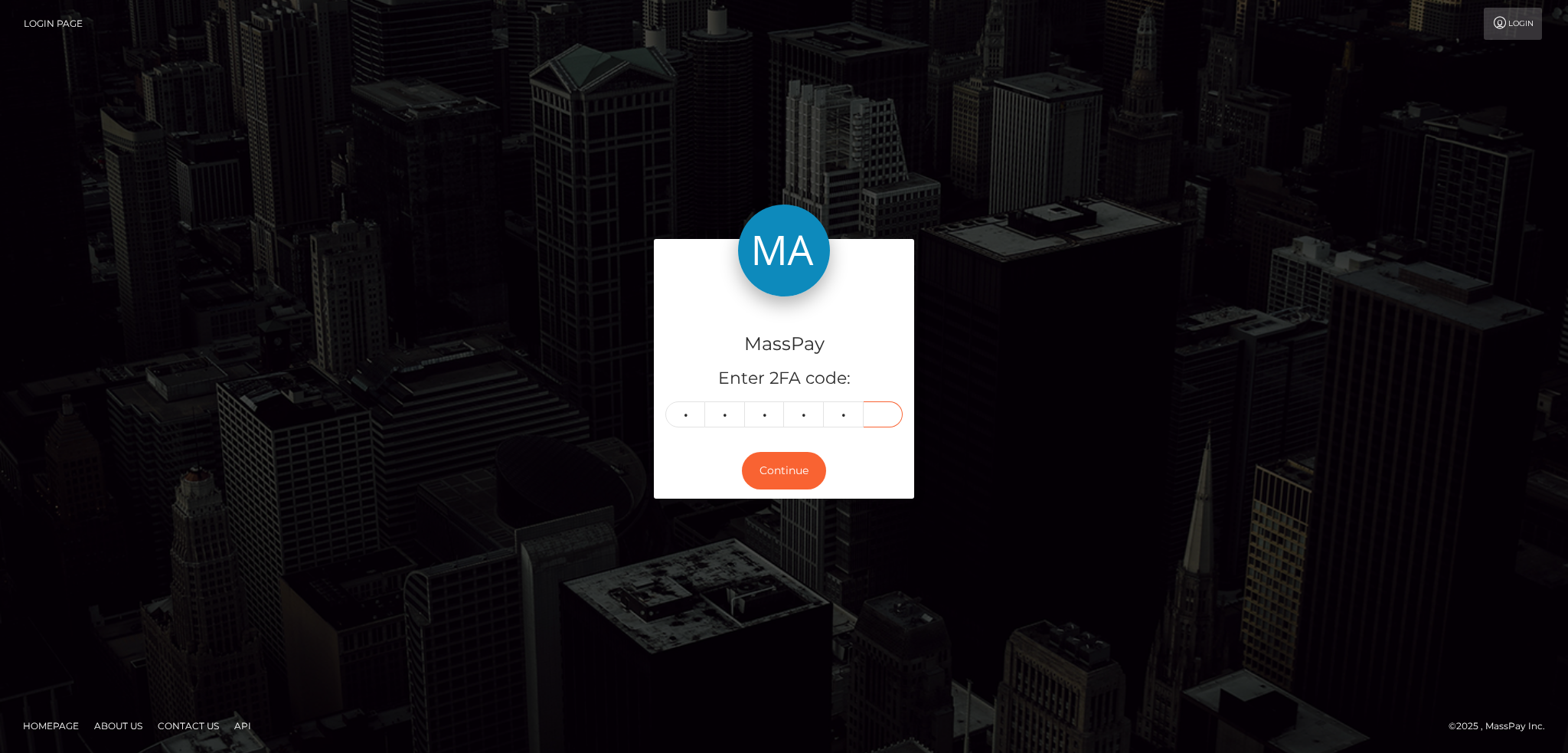
type input "3"
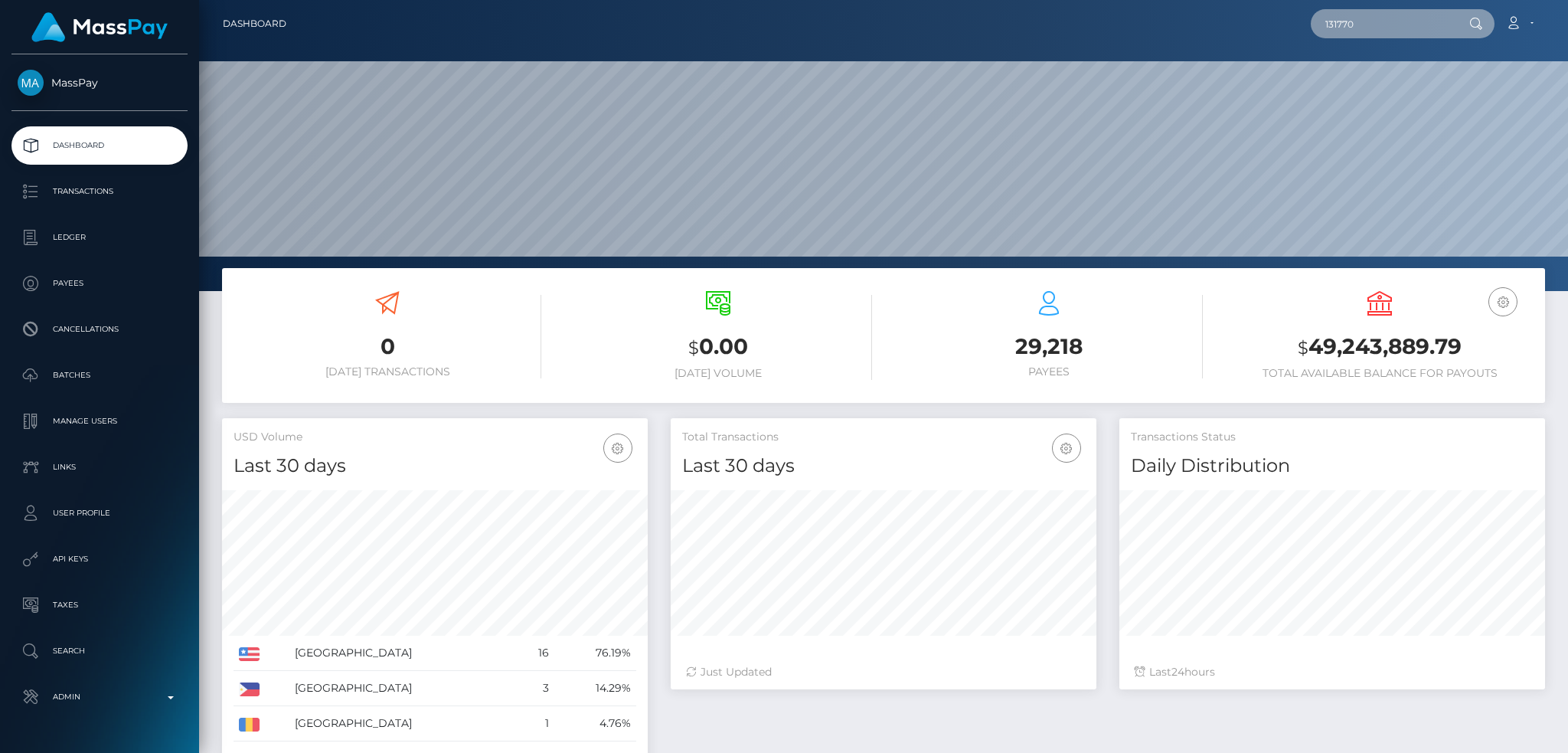
scroll to position [272, 425]
click at [1374, 29] on input "131770" at bounding box center [1382, 24] width 144 height 29
paste input "[EMAIL_ADDRESS][DOMAIN_NAME]"
type input "[EMAIL_ADDRESS][DOMAIN_NAME]"
click at [1382, 74] on link "[PERSON_NAME]" at bounding box center [1371, 79] width 122 height 29
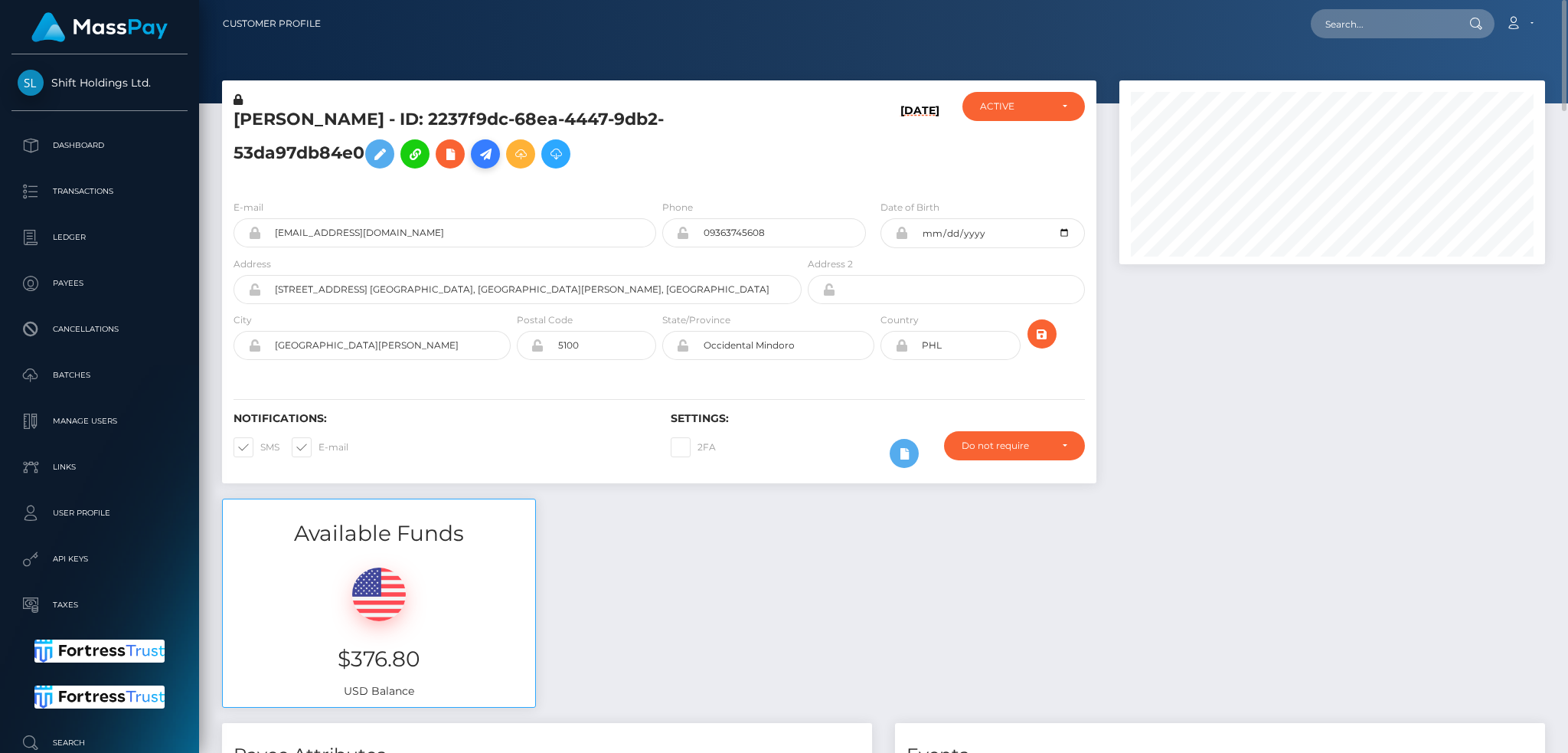
click at [493, 154] on icon at bounding box center [485, 154] width 18 height 19
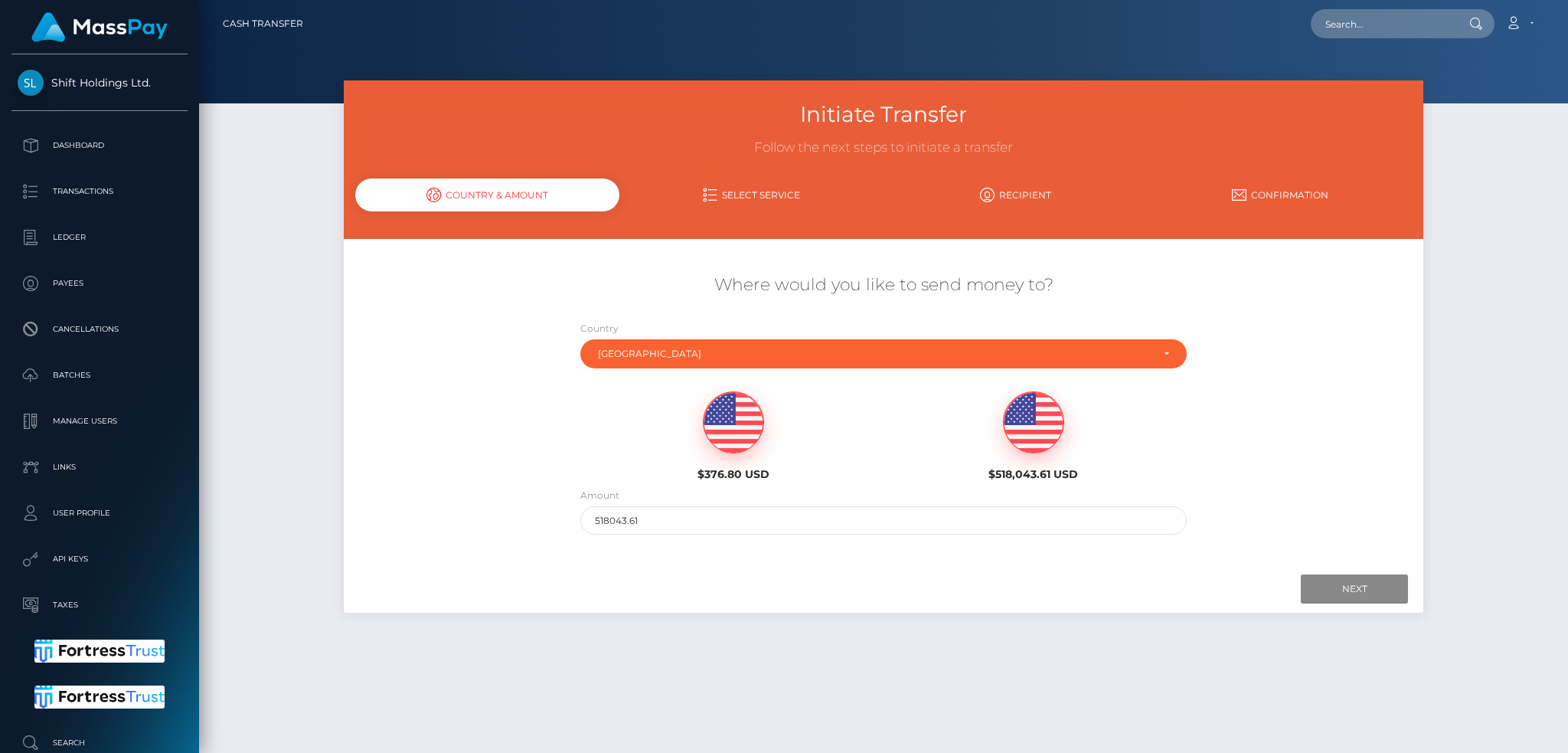
click at [721, 446] on img at bounding box center [733, 422] width 60 height 62
type input "376.8"
drag, startPoint x: 1352, startPoint y: 591, endPoint x: 101, endPoint y: 751, distance: 1261.2
click at [1351, 591] on input "Next" at bounding box center [1355, 589] width 108 height 29
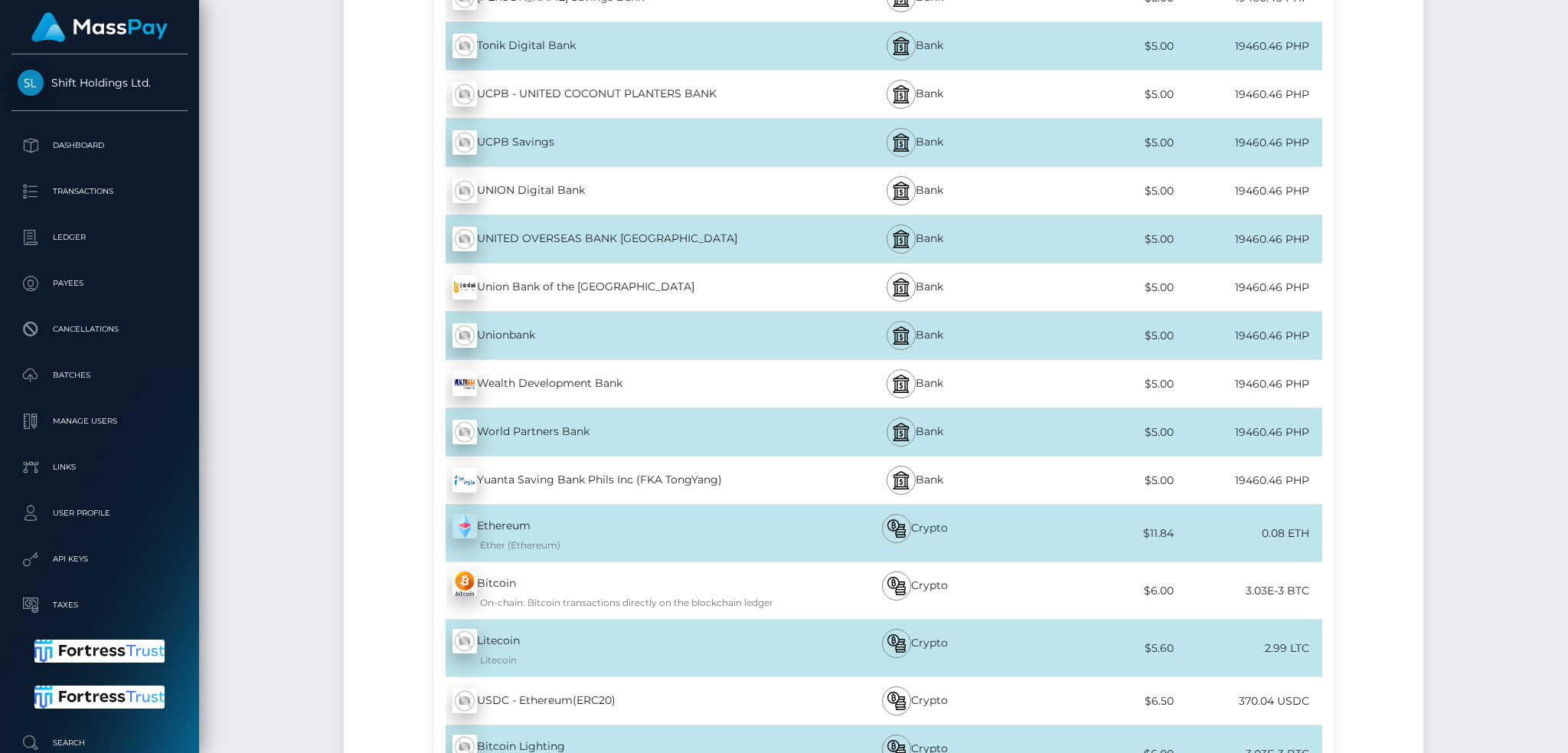
scroll to position [5965, 0]
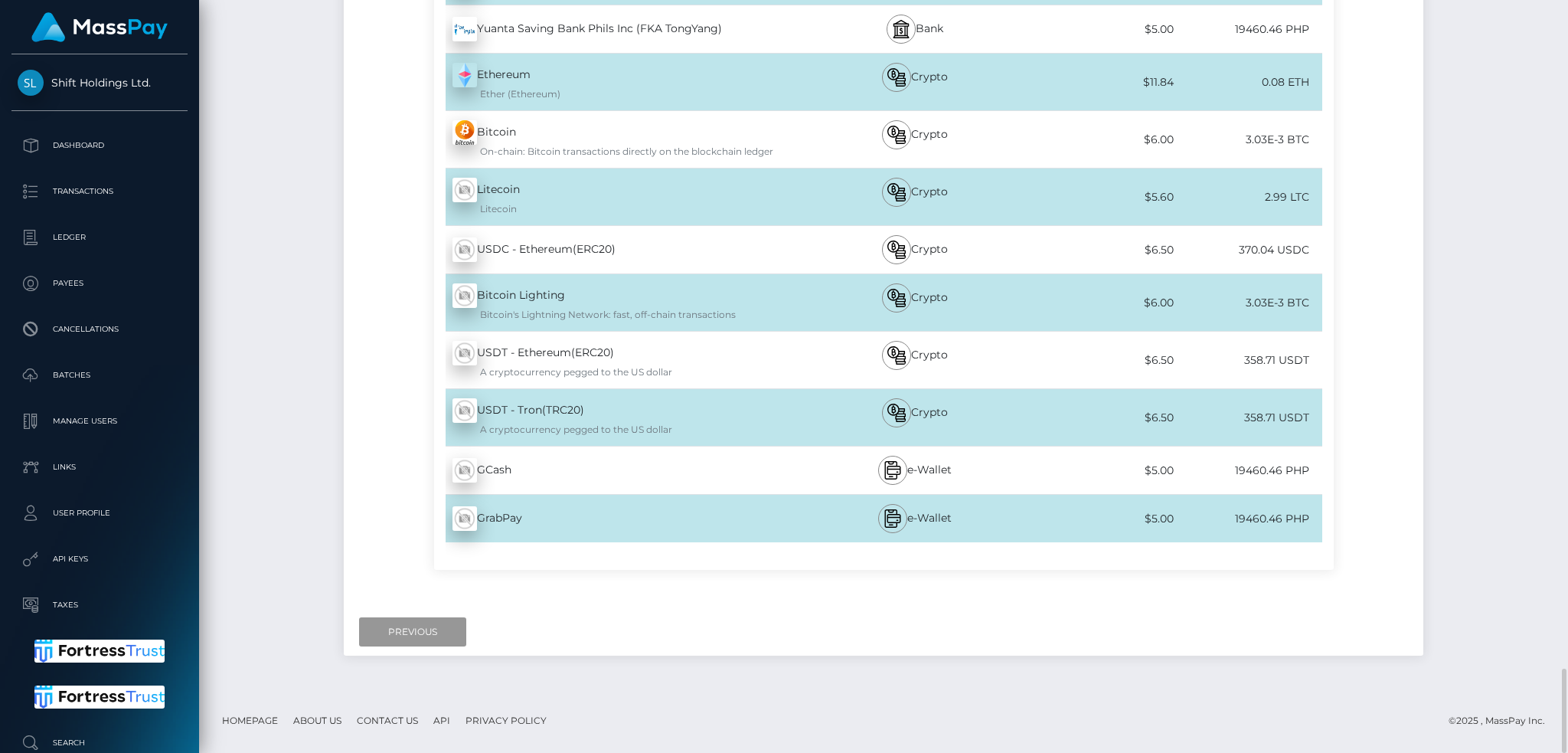
drag, startPoint x: 429, startPoint y: 631, endPoint x: 498, endPoint y: 600, distance: 75.6
click at [428, 631] on input "Previous" at bounding box center [413, 632] width 108 height 29
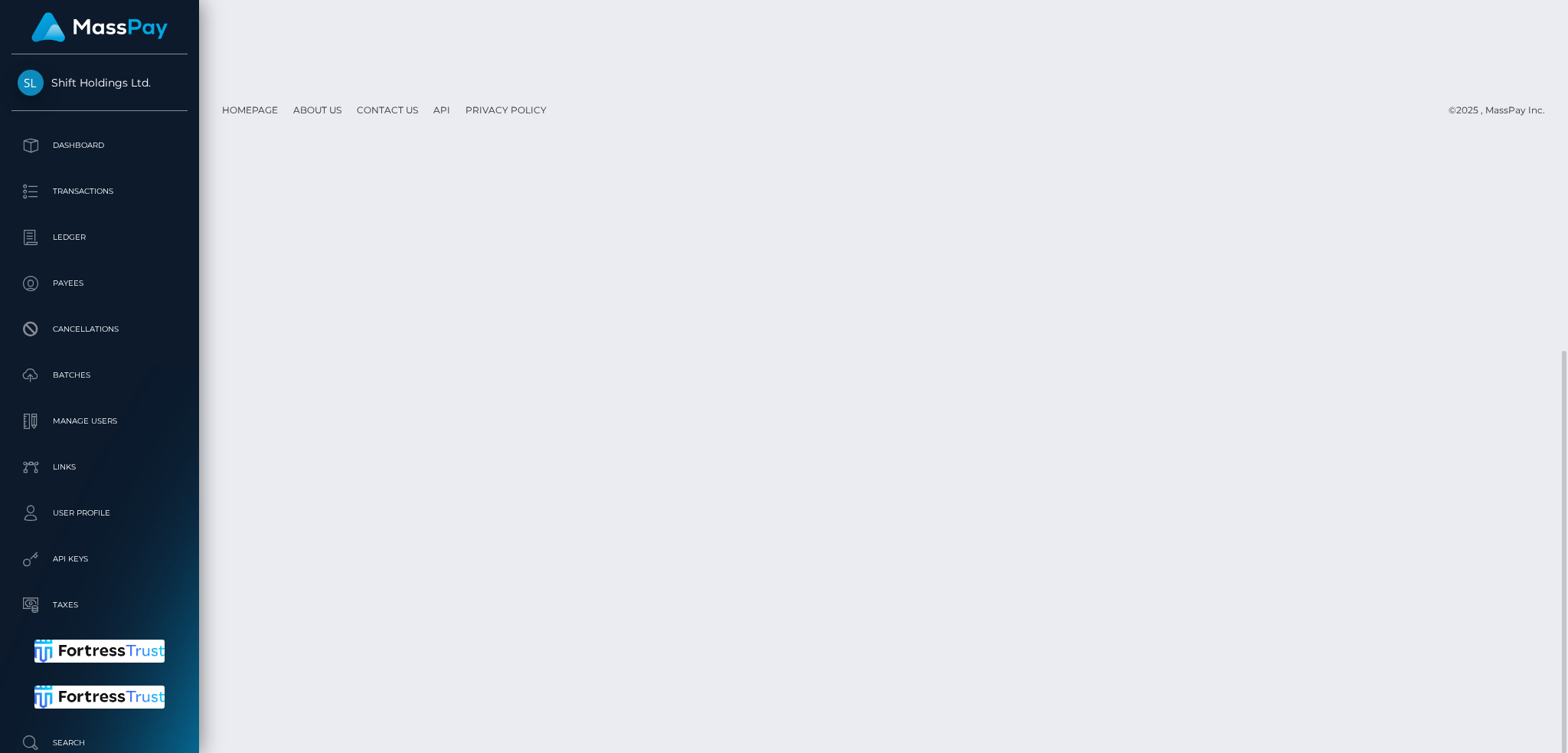
scroll to position [0, 0]
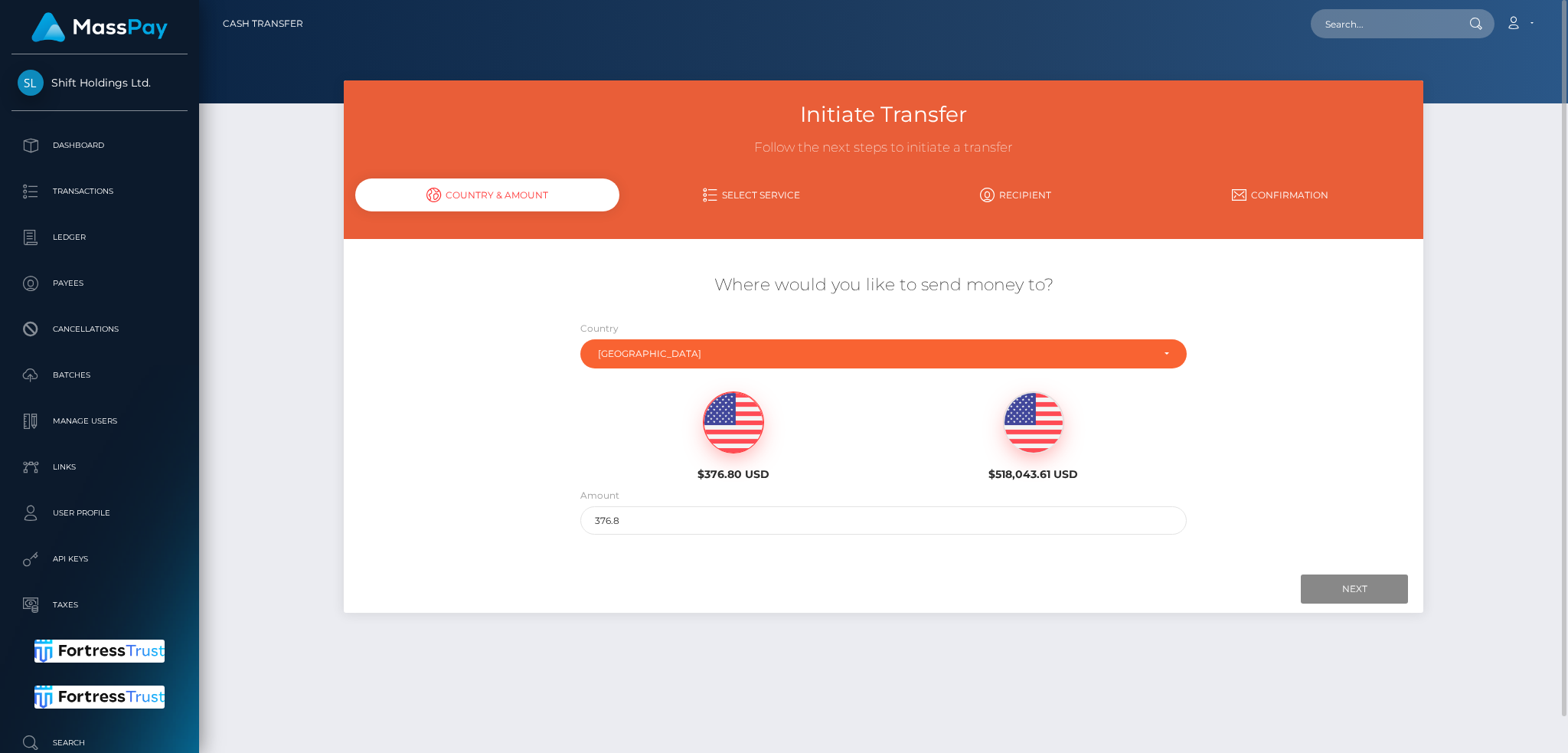
click at [722, 434] on img at bounding box center [733, 422] width 60 height 62
click at [1361, 585] on input "Next" at bounding box center [1355, 589] width 108 height 29
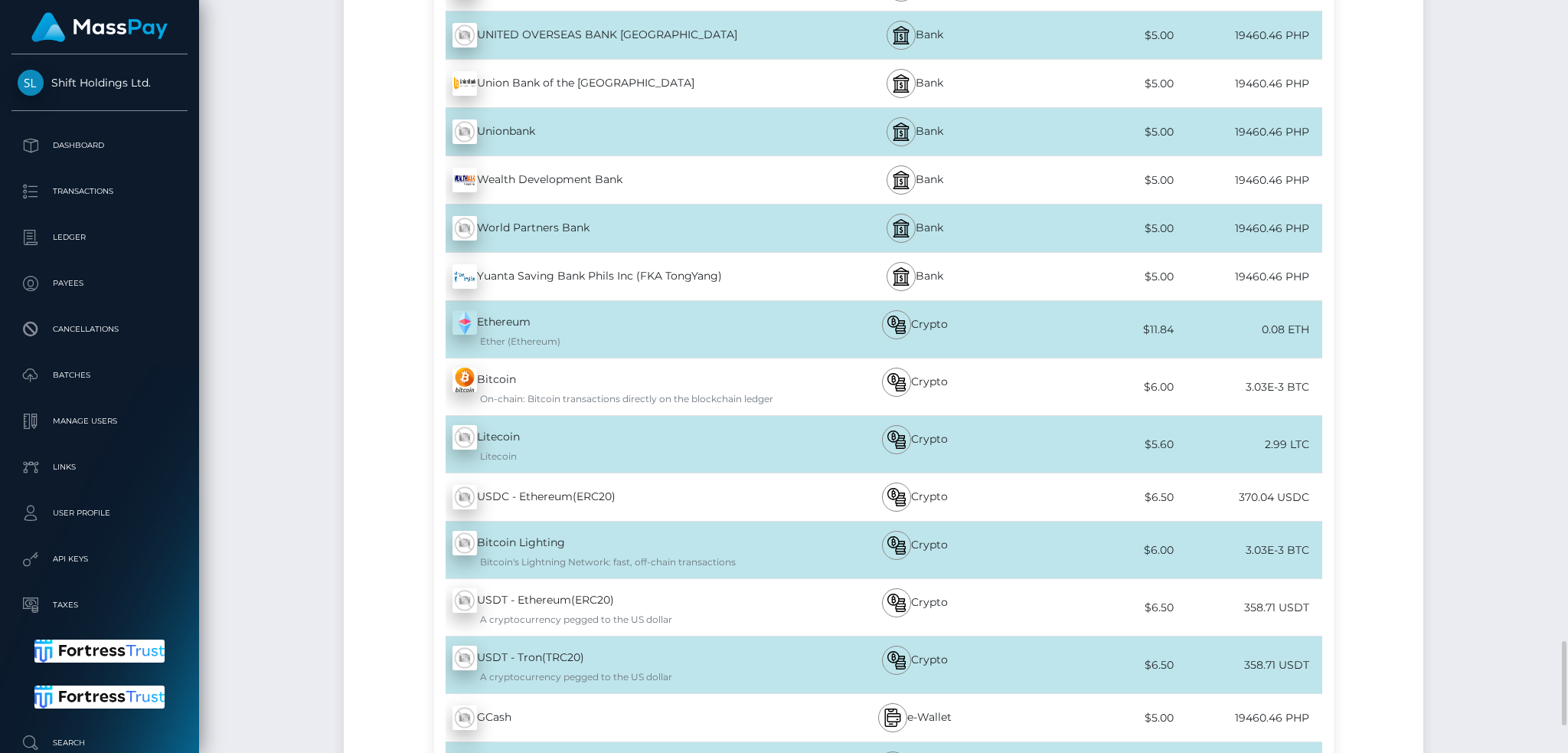
scroll to position [5965, 0]
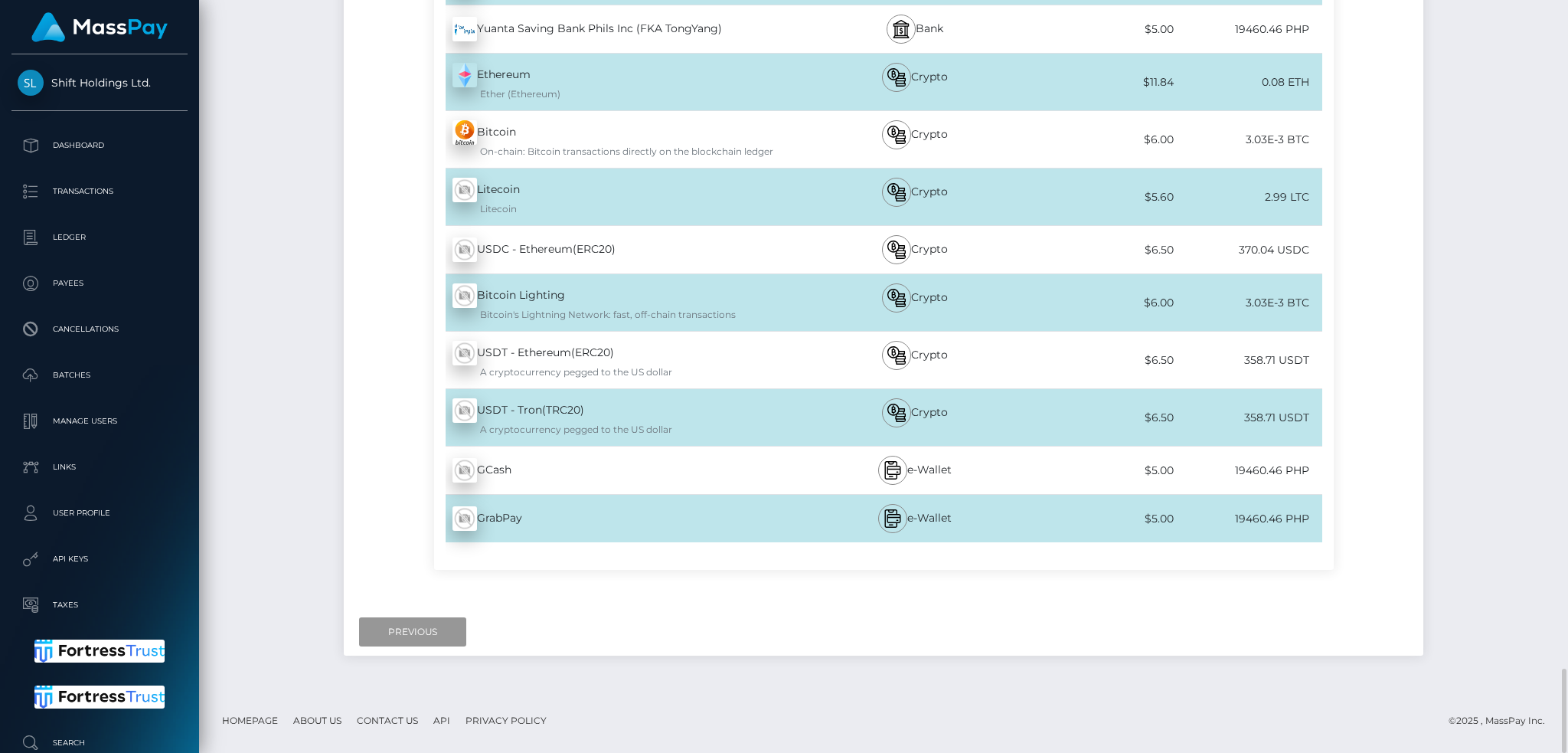
drag, startPoint x: 416, startPoint y: 629, endPoint x: 406, endPoint y: 631, distance: 10.2
click at [415, 629] on input "Previous" at bounding box center [413, 632] width 108 height 29
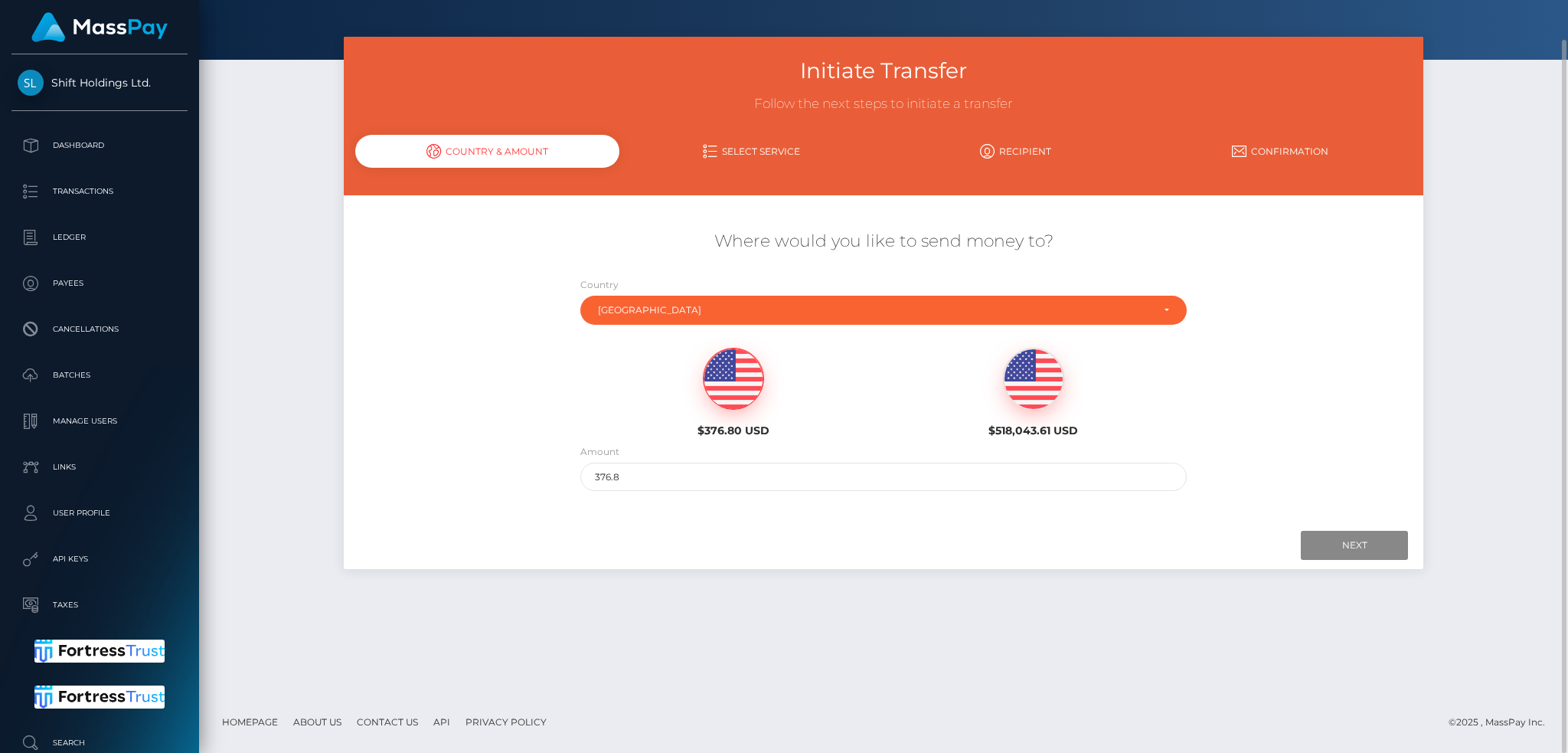
scroll to position [0, 0]
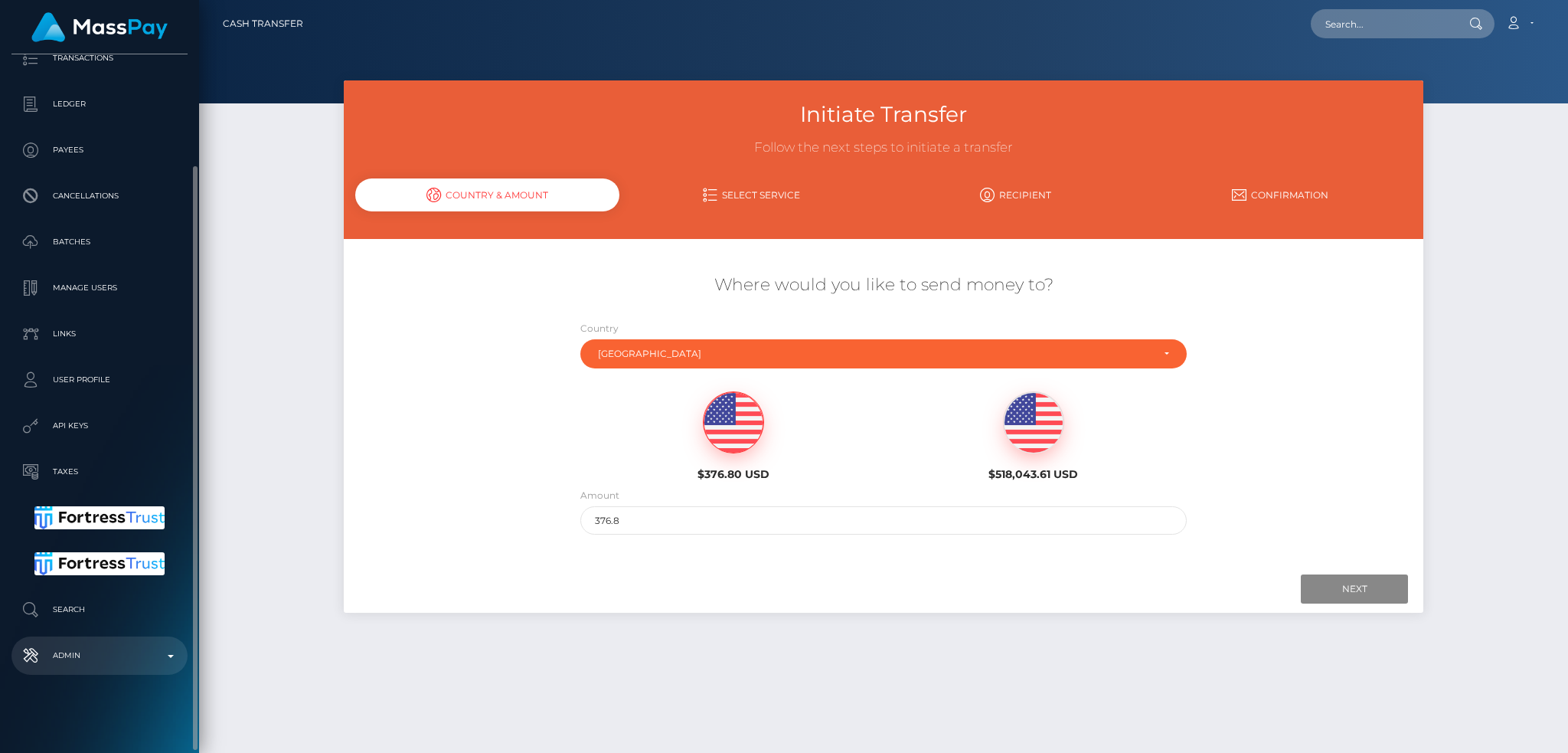
click at [84, 657] on p "Admin" at bounding box center [99, 655] width 164 height 23
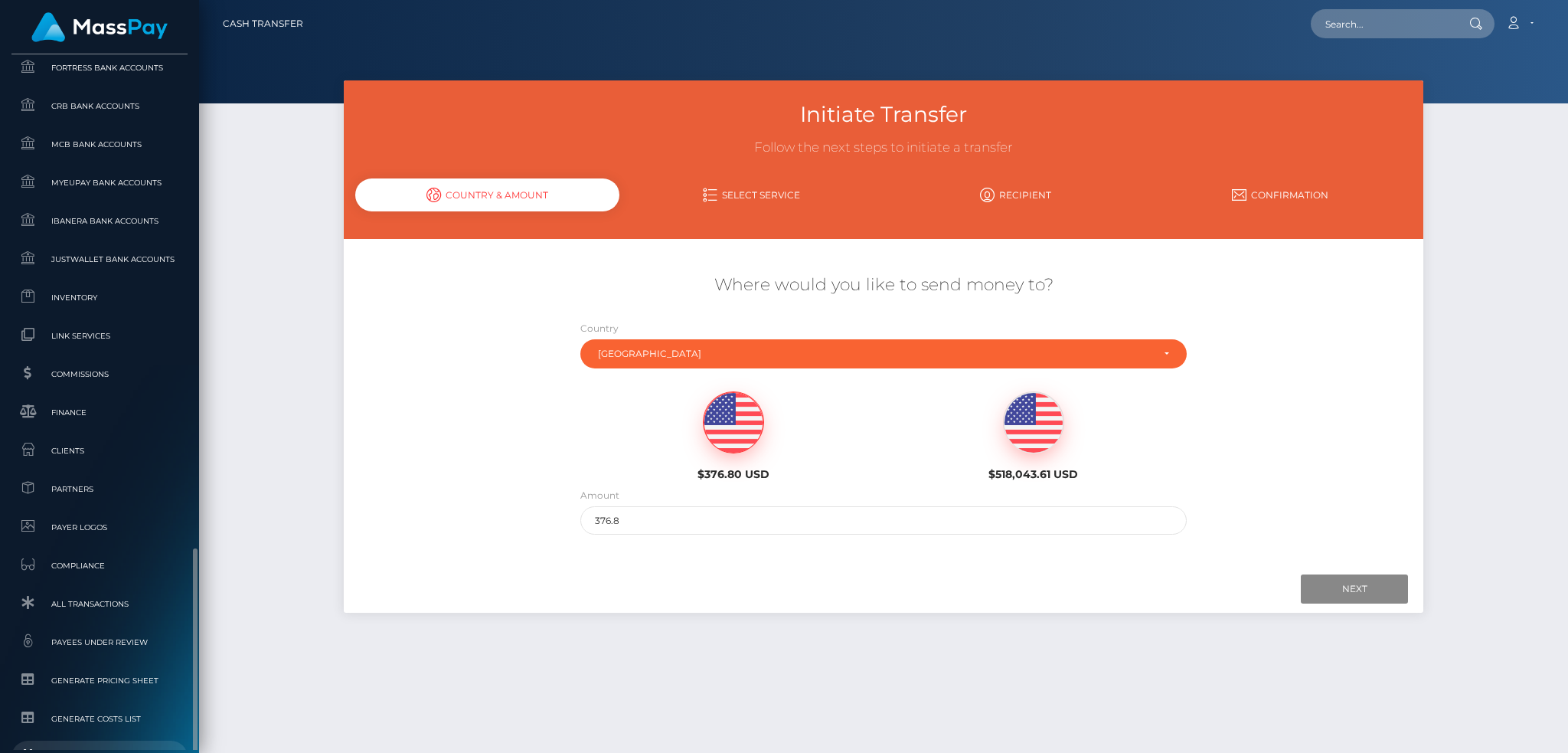
scroll to position [990, 0]
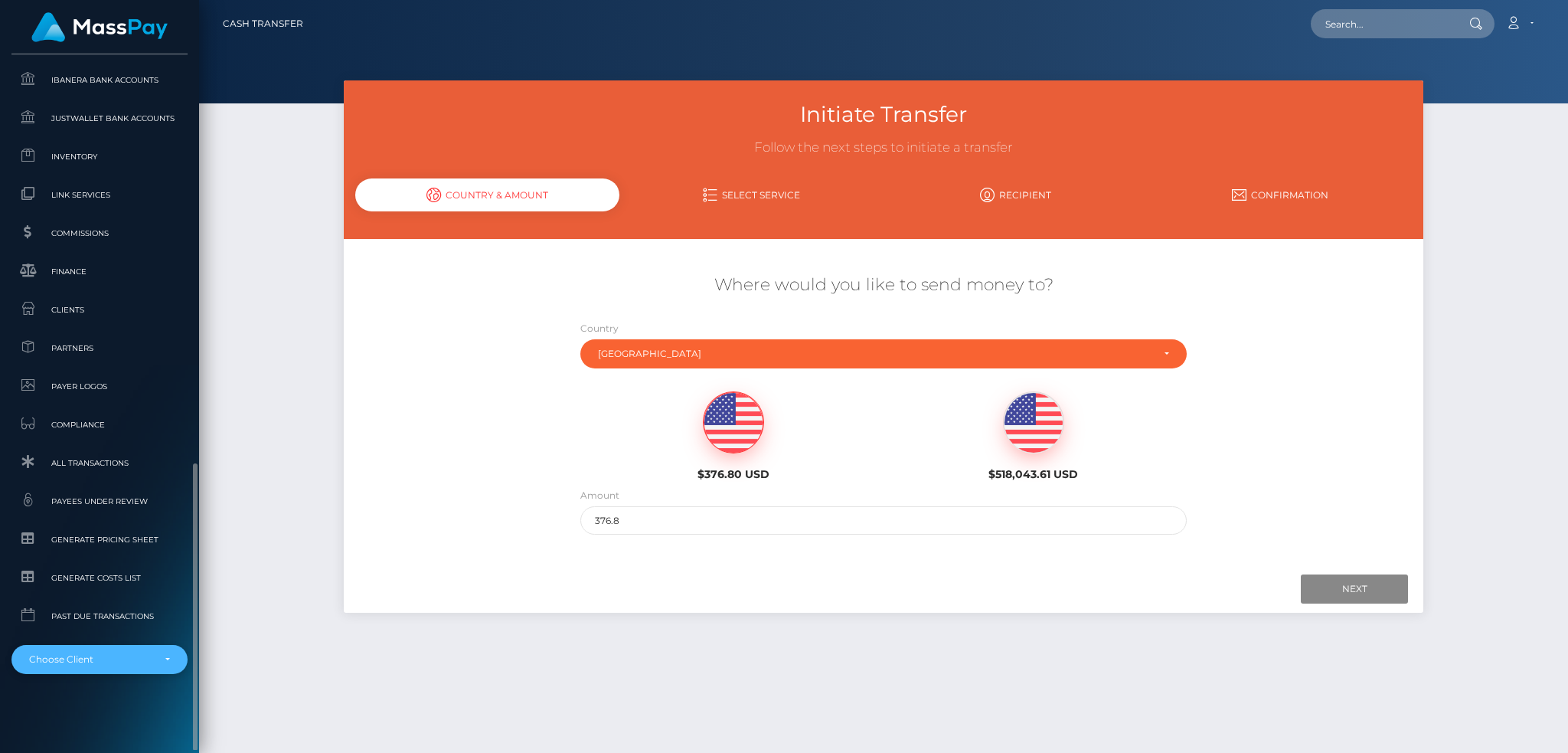
click at [108, 657] on div "Choose Client" at bounding box center [91, 659] width 123 height 12
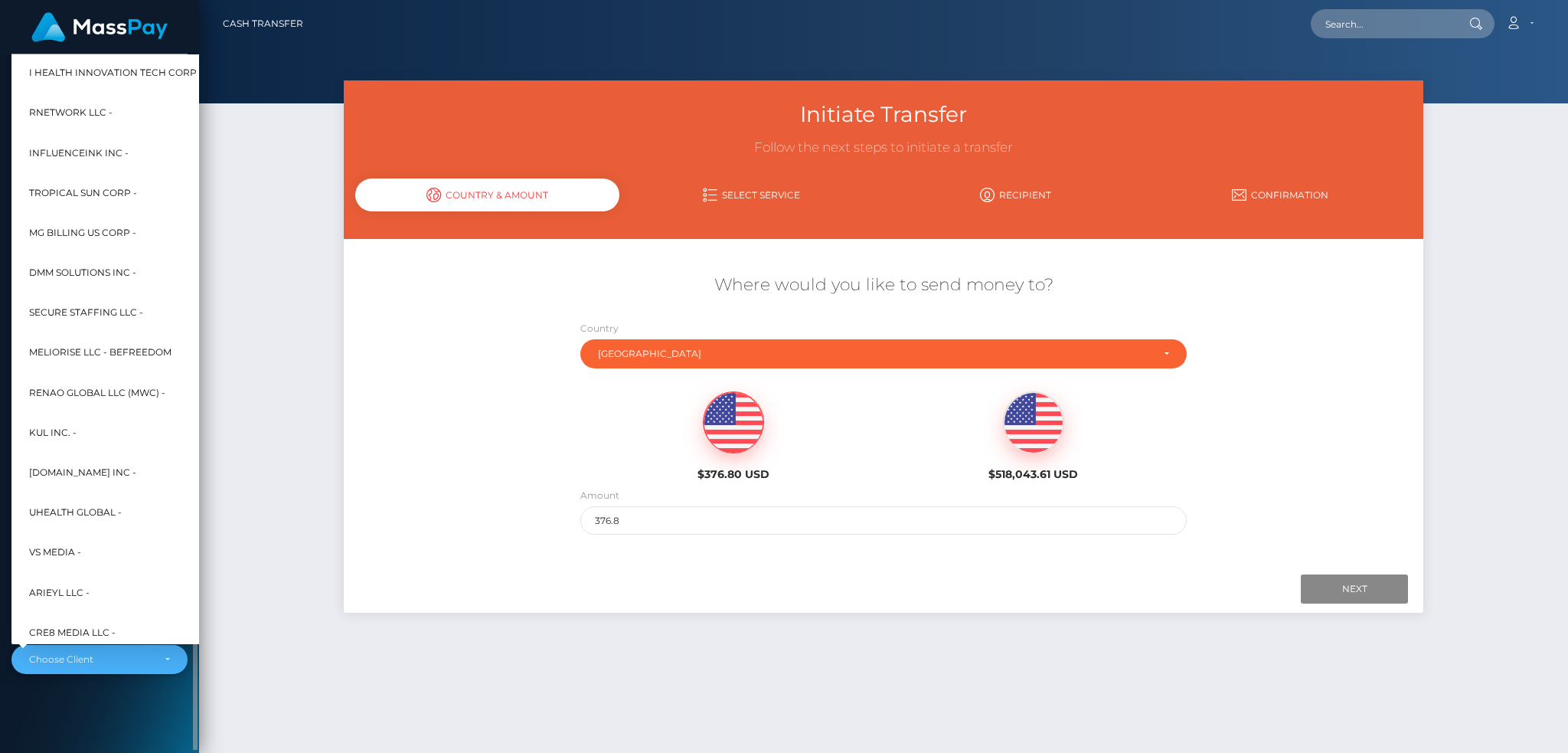
scroll to position [696, 0]
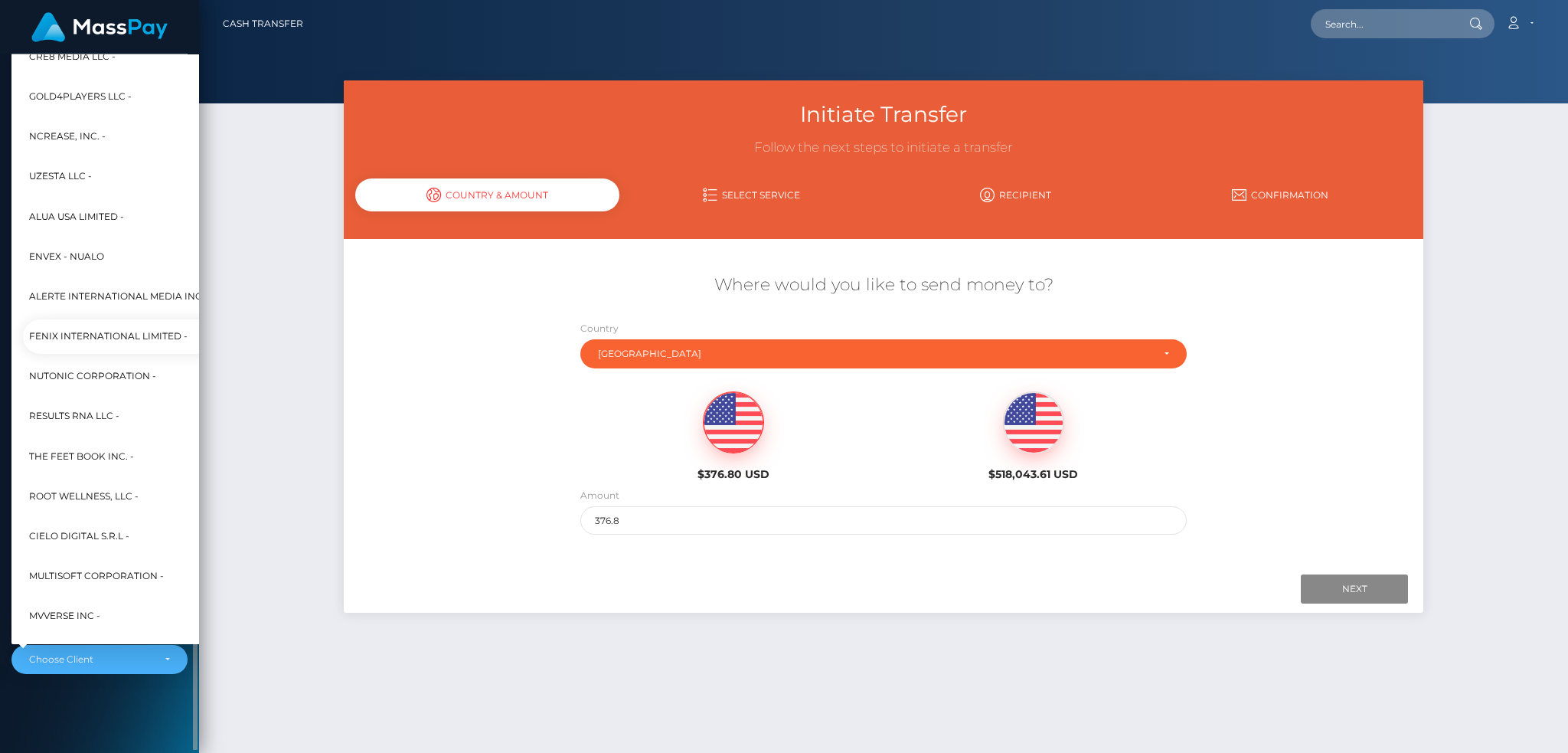
click at [134, 326] on span "Fenix International Limited -" at bounding box center [108, 336] width 159 height 20
select select "26"
